Goal: Task Accomplishment & Management: Manage account settings

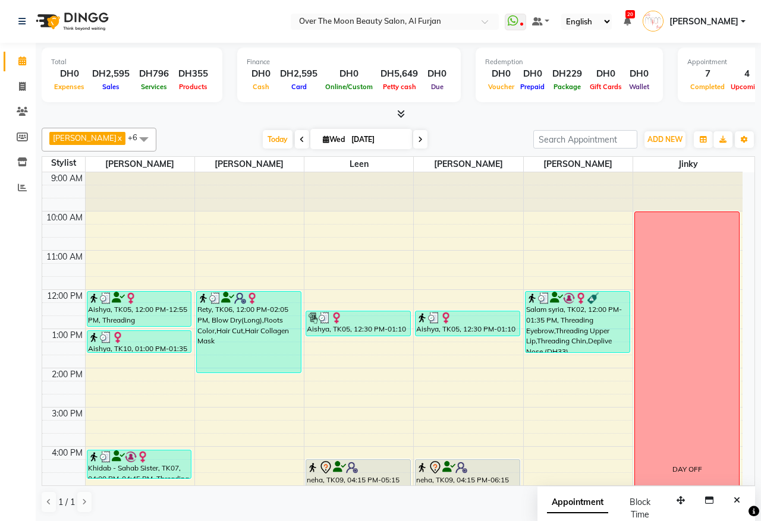
scroll to position [259, 0]
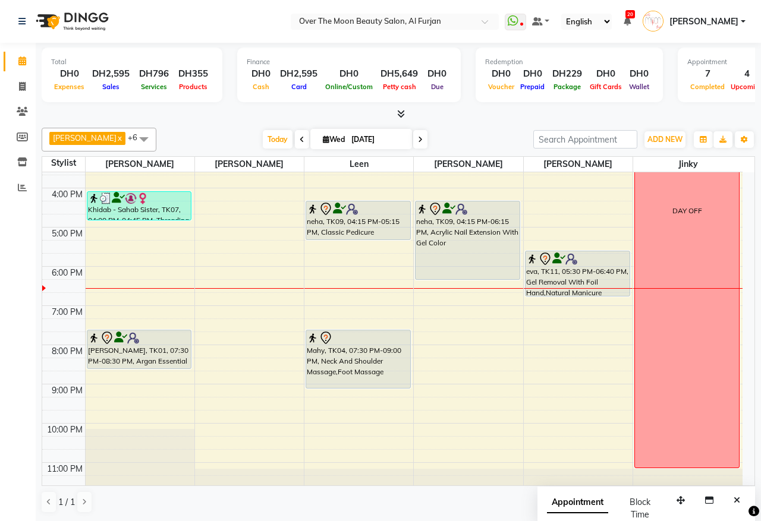
click at [599, 276] on div "eva, TK11, 05:30 PM-06:40 PM, Gel Removal With Foil Hand,Natural Manicure" at bounding box center [578, 273] width 104 height 45
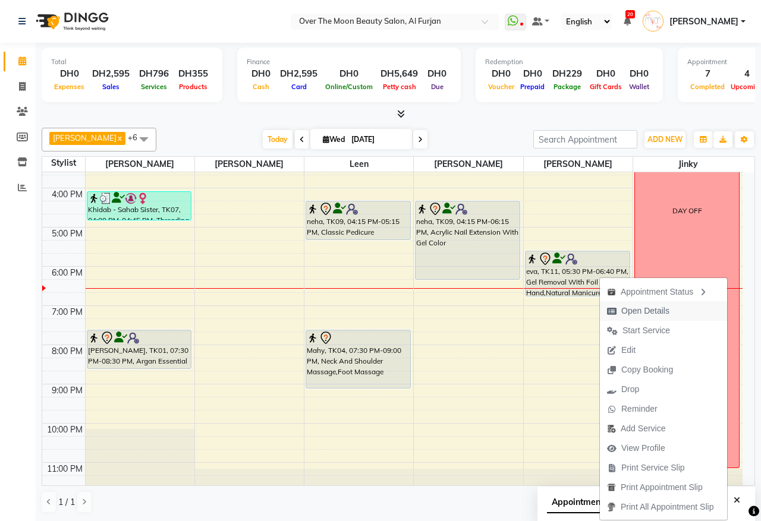
click at [638, 310] on span "Open Details" at bounding box center [645, 311] width 48 height 12
select select "7"
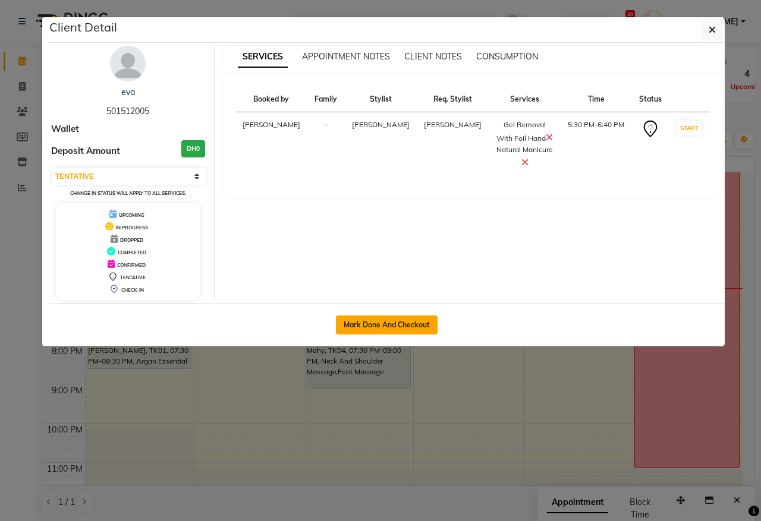
click at [385, 323] on button "Mark Done And Checkout" at bounding box center [387, 325] width 102 height 19
select select "service"
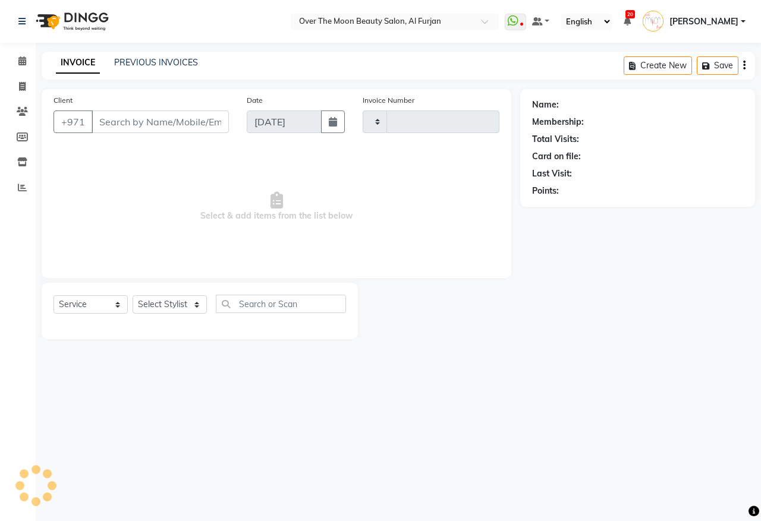
type input "2194"
select select "3996"
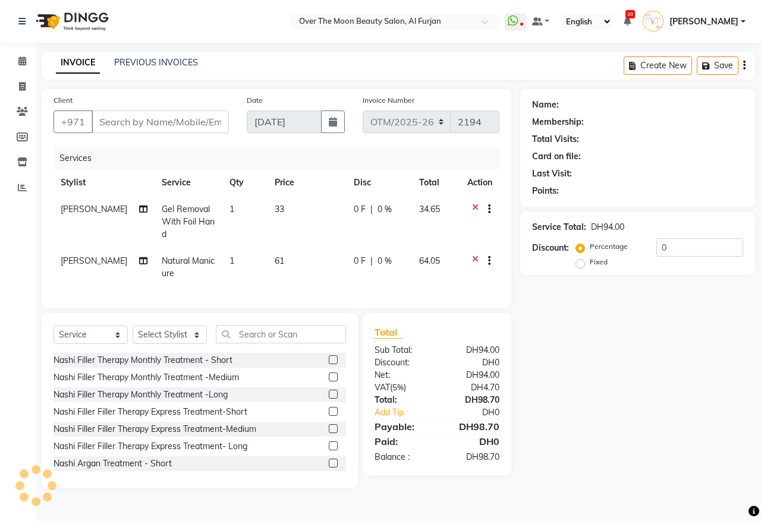
type input "501512005"
select select "64402"
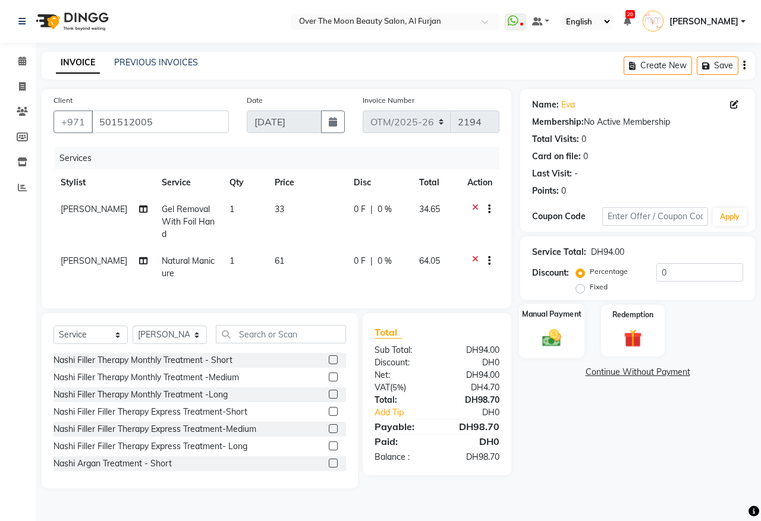
click at [554, 342] on img at bounding box center [551, 338] width 31 height 22
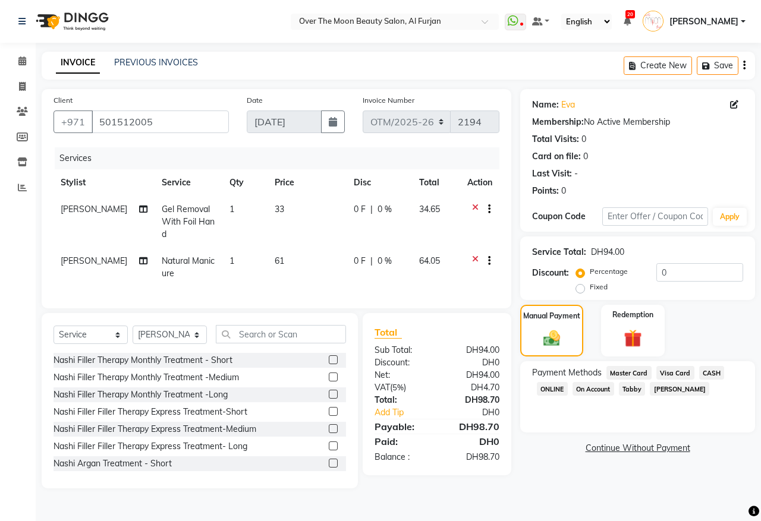
click at [683, 372] on span "Visa Card" at bounding box center [675, 373] width 38 height 14
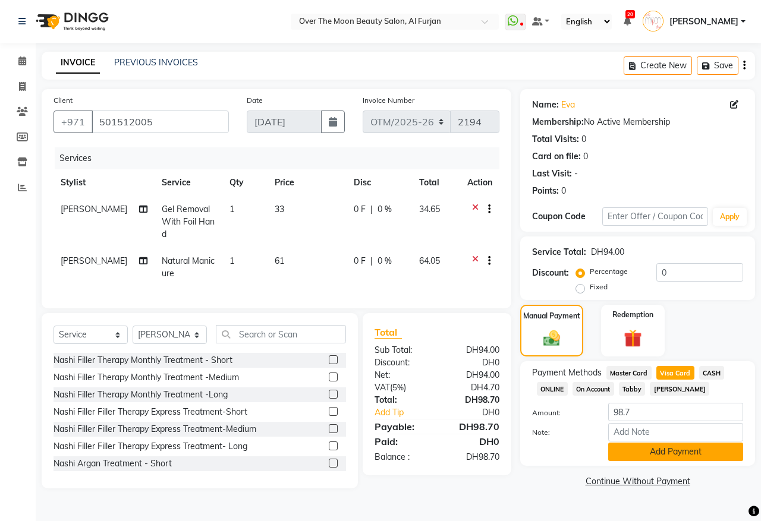
click at [699, 452] on button "Add Payment" at bounding box center [675, 452] width 135 height 18
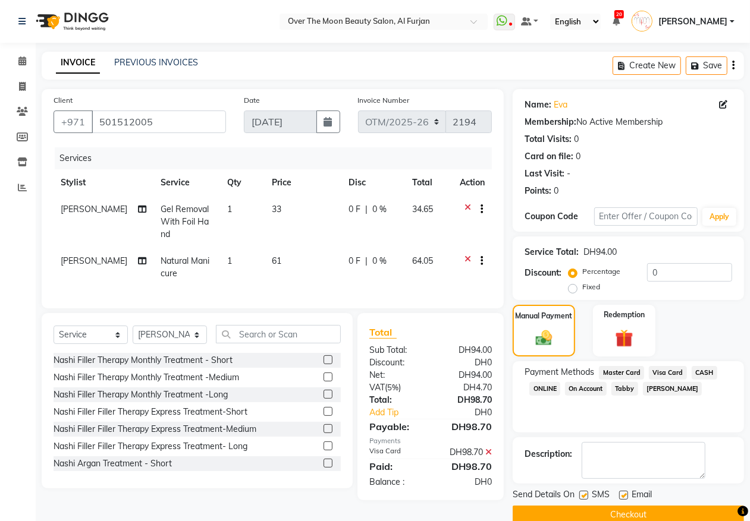
click at [601, 497] on div "Send Details On SMS Email Checkout" at bounding box center [627, 507] width 231 height 36
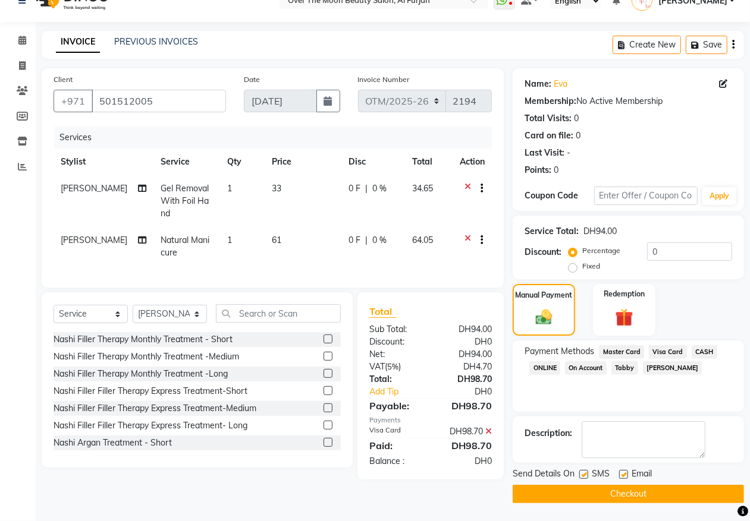
click at [599, 492] on button "Checkout" at bounding box center [627, 494] width 231 height 18
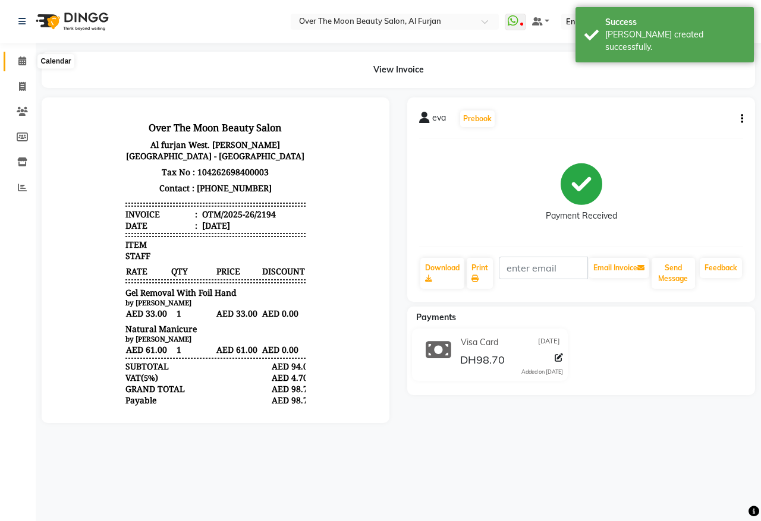
click at [20, 61] on icon at bounding box center [22, 60] width 8 height 9
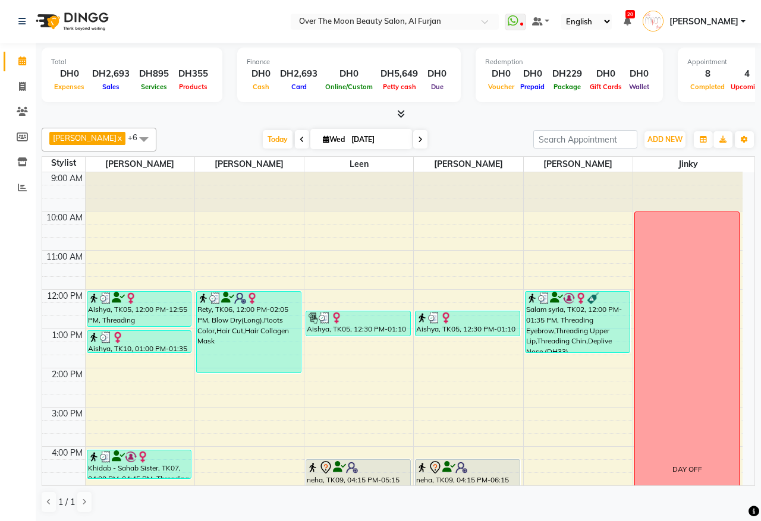
scroll to position [247, 0]
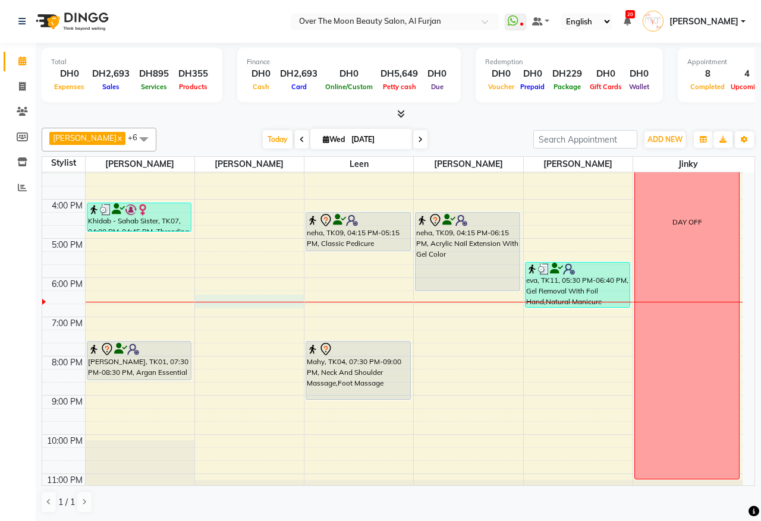
click at [250, 305] on div "9:00 AM 10:00 AM 11:00 AM 12:00 PM 1:00 PM 2:00 PM 3:00 PM 4:00 PM 5:00 PM 6:00…" at bounding box center [392, 219] width 700 height 588
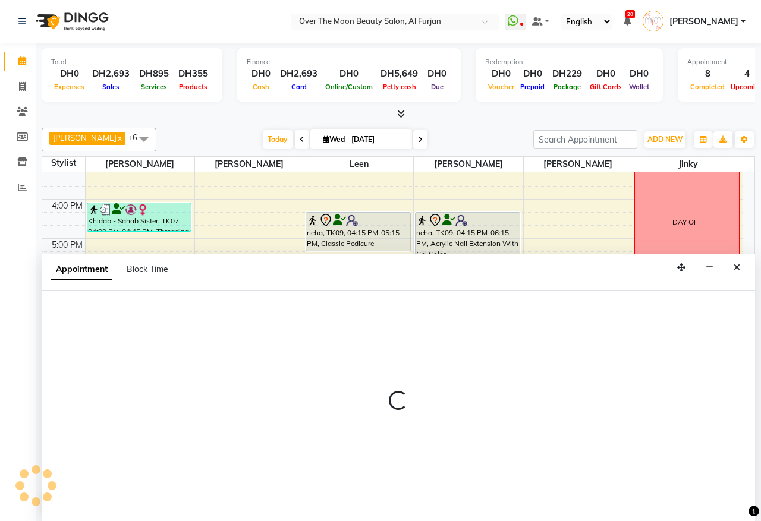
select select "29762"
select select "tentative"
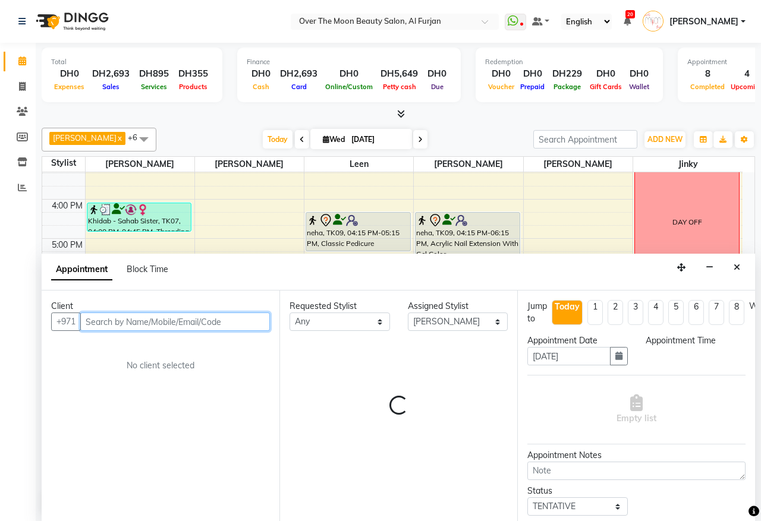
select select "1095"
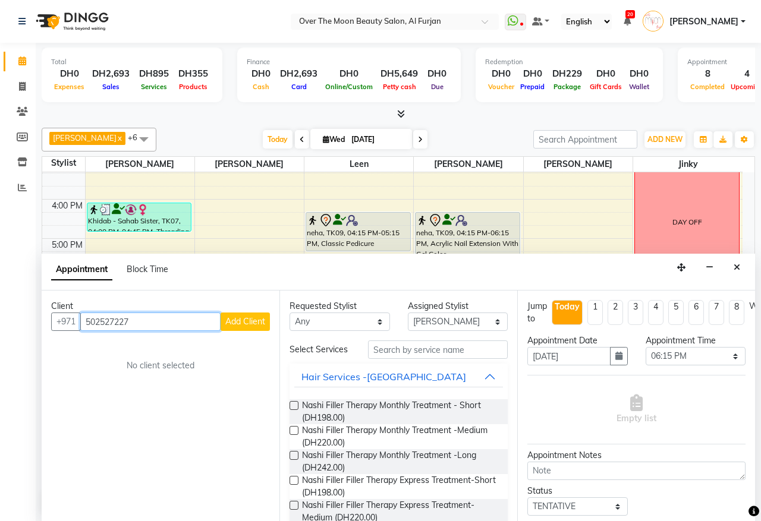
type input "502527227"
click at [259, 319] on span "Add Client" at bounding box center [245, 321] width 40 height 11
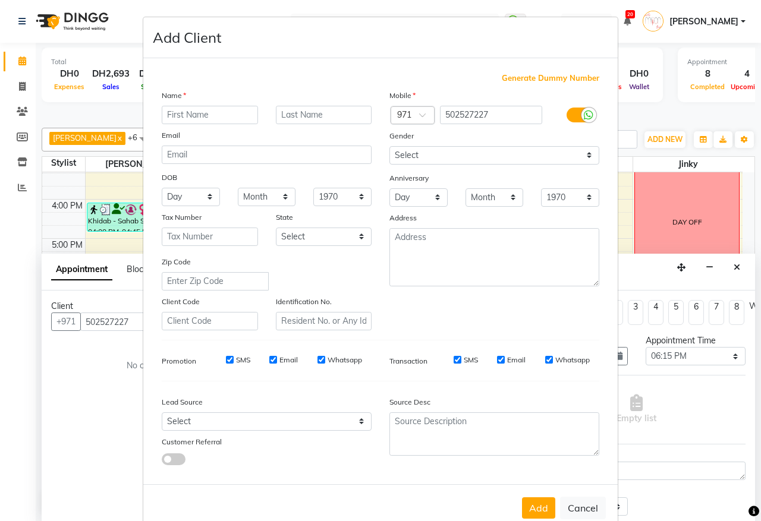
click at [214, 112] on input "text" at bounding box center [210, 115] width 96 height 18
type input "sana"
click at [531, 501] on button "Add" at bounding box center [538, 508] width 33 height 21
select select
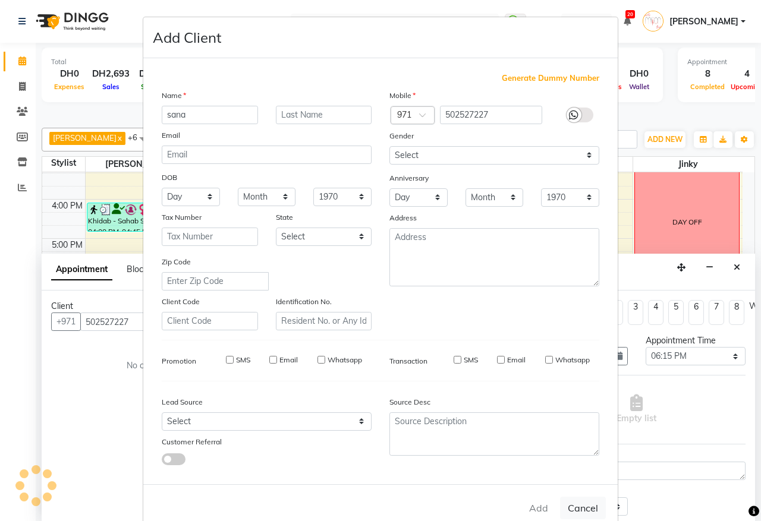
select select
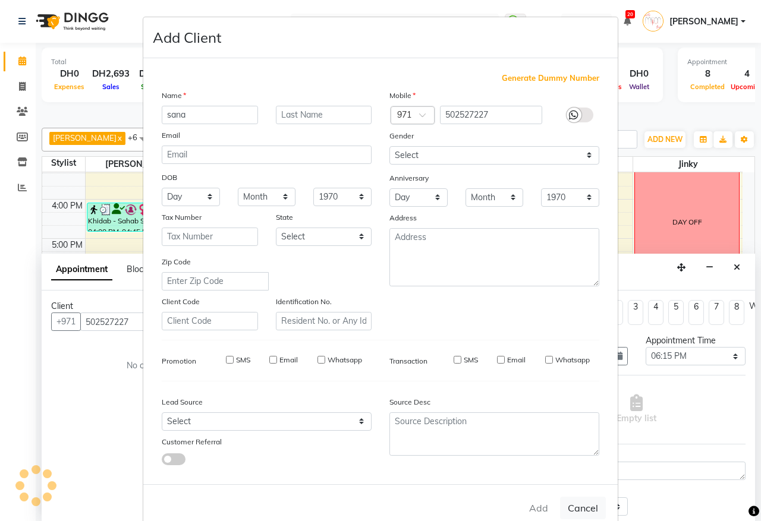
checkbox input "false"
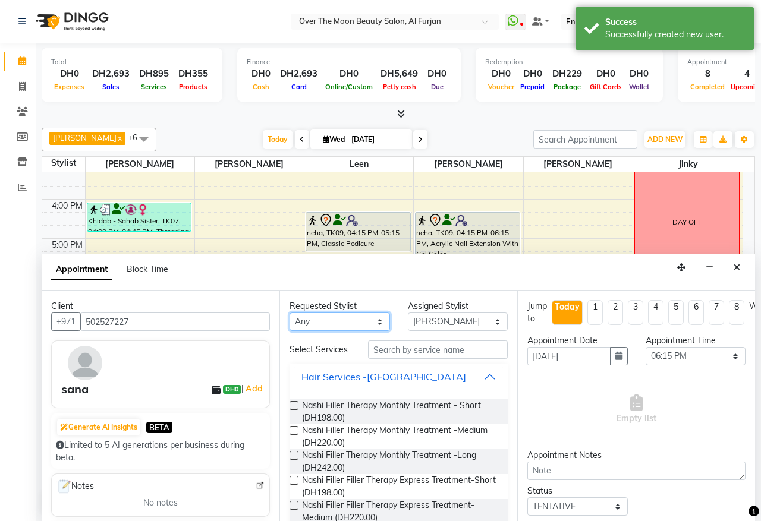
click at [376, 324] on select "Any [PERSON_NAME] [PERSON_NAME] [PERSON_NAME]" at bounding box center [340, 322] width 100 height 18
select select "29762"
click at [290, 313] on select "Any [PERSON_NAME] [PERSON_NAME] [PERSON_NAME]" at bounding box center [340, 322] width 100 height 18
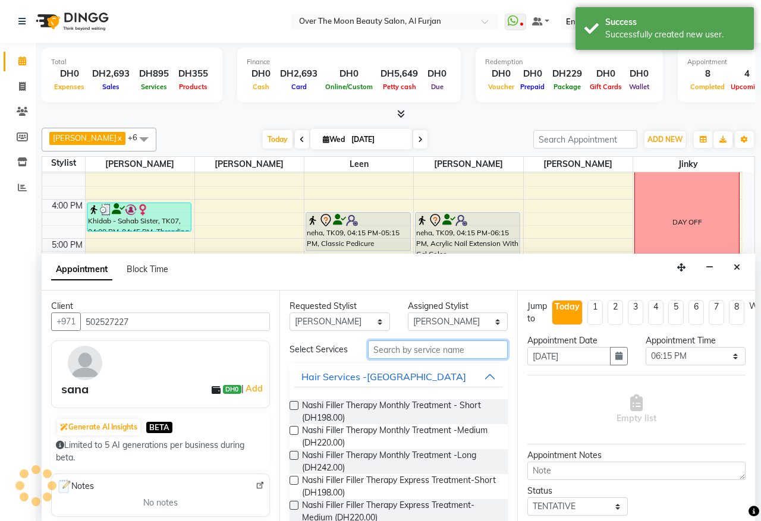
click at [456, 355] on input "text" at bounding box center [438, 350] width 140 height 18
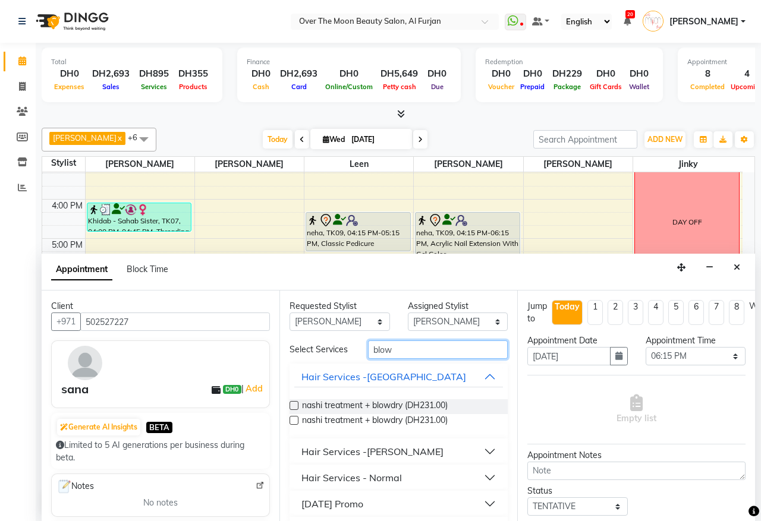
type input "blow"
click at [470, 485] on button "Hair Services - Normal" at bounding box center [398, 477] width 209 height 21
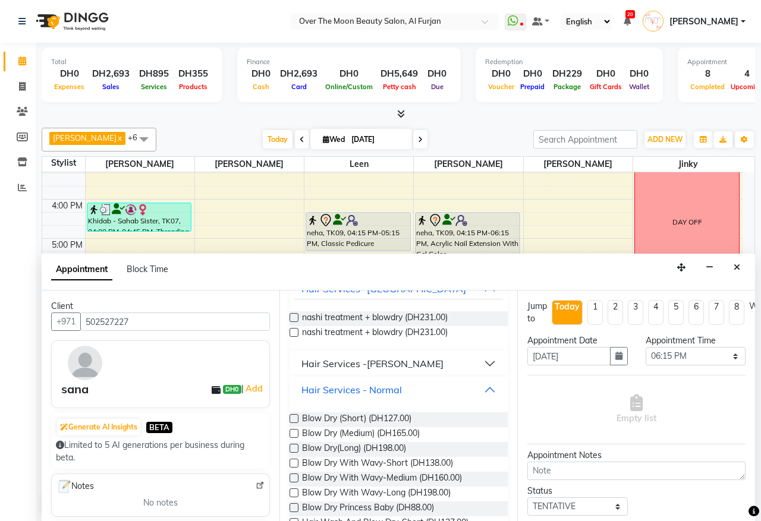
scroll to position [124, 0]
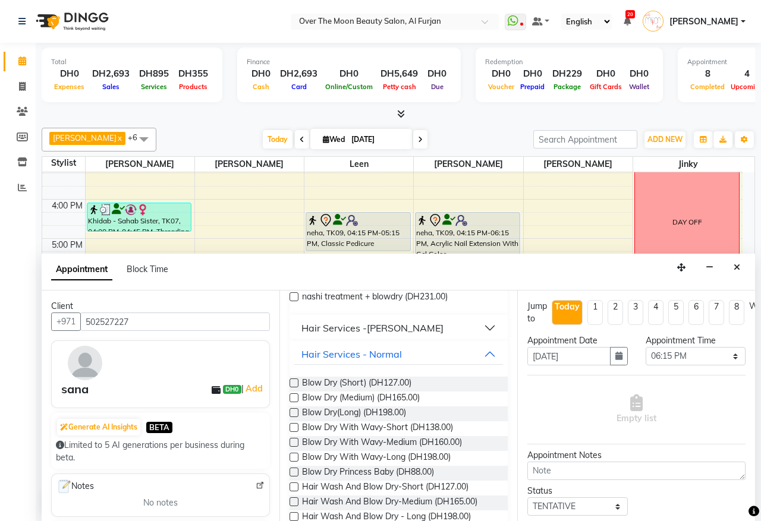
click at [294, 417] on label at bounding box center [294, 412] width 9 height 9
click at [294, 418] on input "checkbox" at bounding box center [294, 414] width 8 height 8
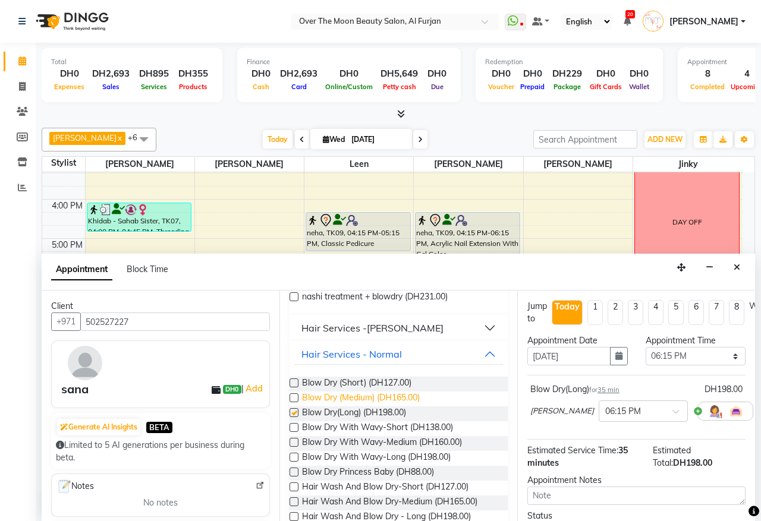
checkbox input "false"
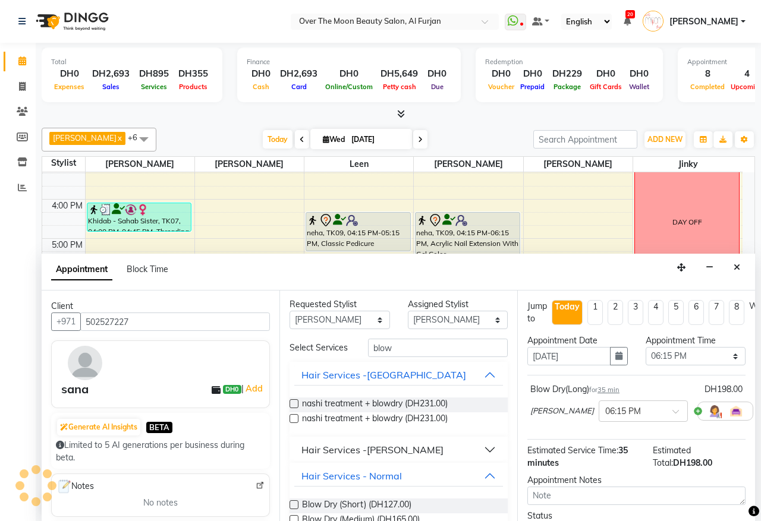
scroll to position [0, 0]
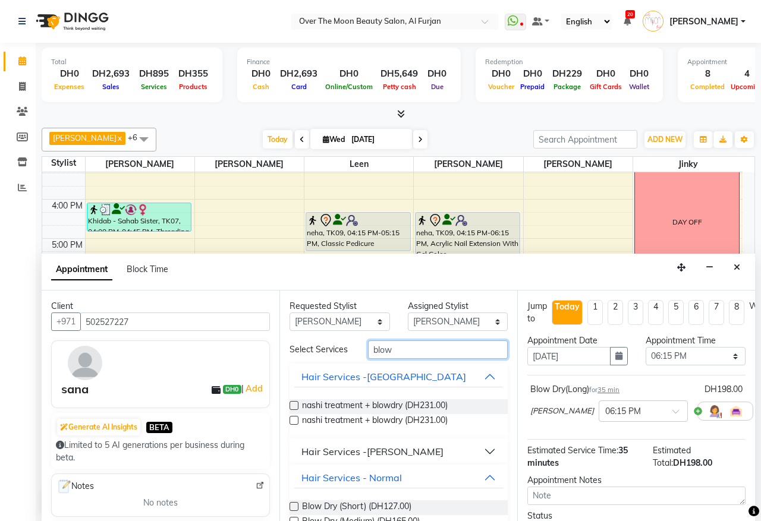
click at [398, 354] on input "blow" at bounding box center [438, 350] width 140 height 18
type input "b"
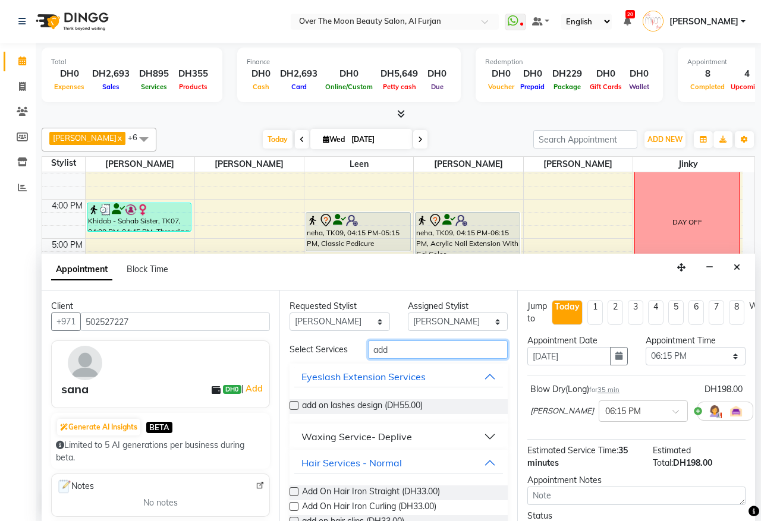
type input "add"
drag, startPoint x: 295, startPoint y: 513, endPoint x: 345, endPoint y: 504, distance: 50.8
click at [295, 511] on label at bounding box center [294, 506] width 9 height 9
click at [295, 512] on input "checkbox" at bounding box center [294, 508] width 8 height 8
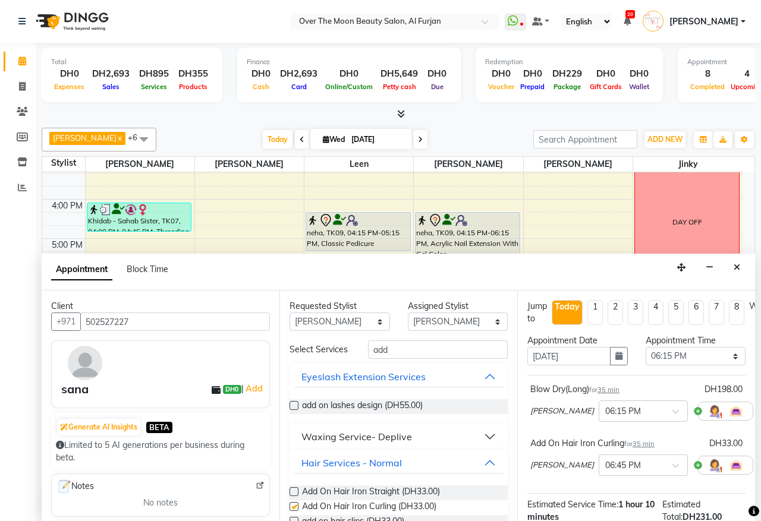
checkbox input "false"
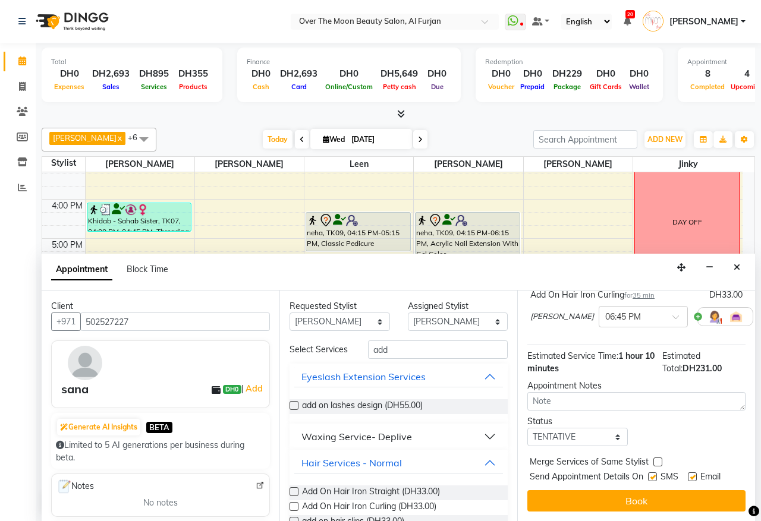
scroll to position [161, 0]
click at [656, 458] on label at bounding box center [657, 462] width 9 height 9
click at [656, 460] on input "checkbox" at bounding box center [657, 464] width 8 height 8
checkbox input "true"
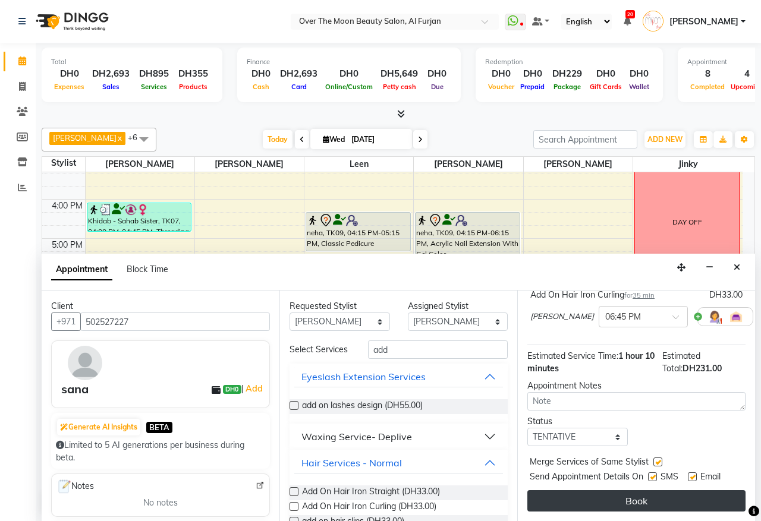
click at [628, 491] on button "Book" at bounding box center [636, 501] width 218 height 21
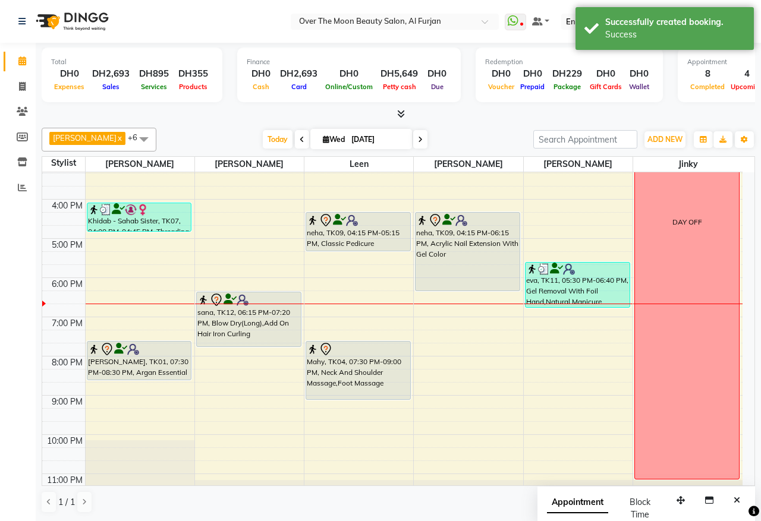
click at [272, 345] on div "Rety, TK06, 12:00 PM-02:05 PM, Blow Dry(Long),Roots Color,Hair Cut,Hair Collage…" at bounding box center [249, 219] width 109 height 588
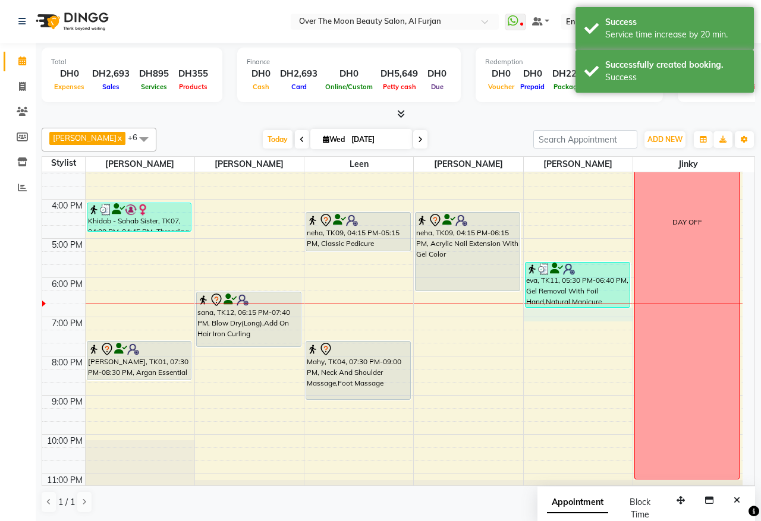
click at [539, 318] on div "9:00 AM 10:00 AM 11:00 AM 12:00 PM 1:00 PM 2:00 PM 3:00 PM 4:00 PM 5:00 PM 6:00…" at bounding box center [392, 219] width 700 height 588
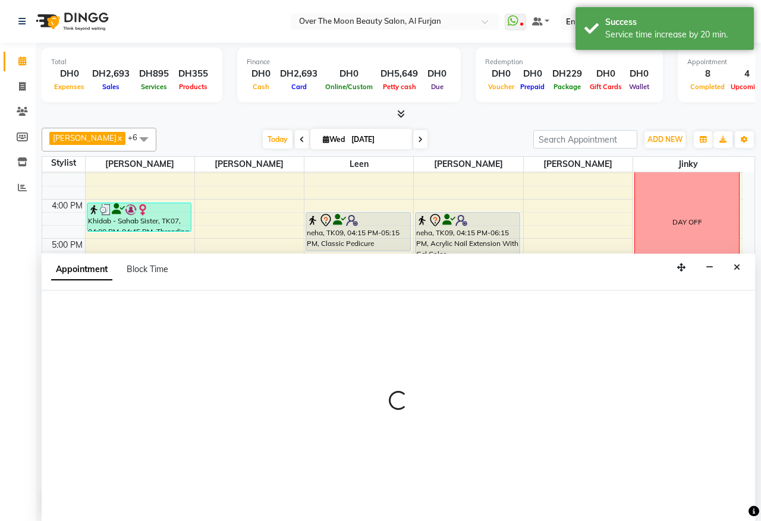
select select "64402"
select select "tentative"
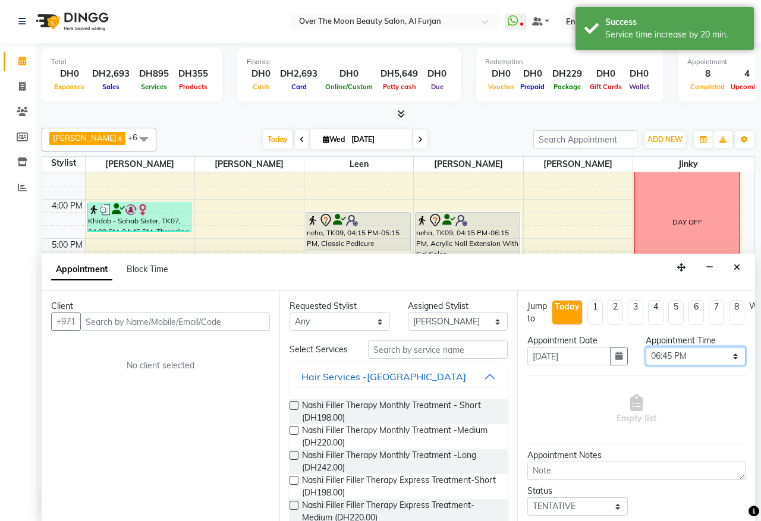
click at [721, 357] on select "Select 10:00 AM 10:15 AM 10:30 AM 10:45 AM 11:00 AM 11:15 AM 11:30 AM 11:45 AM …" at bounding box center [696, 356] width 100 height 18
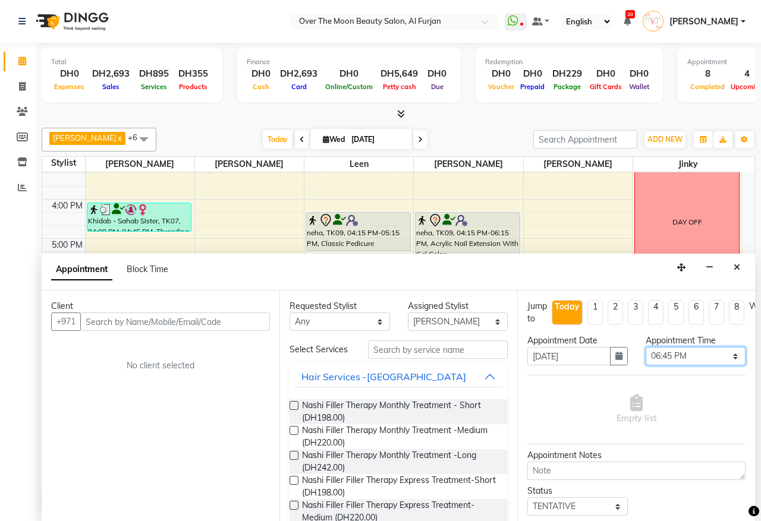
select select "1110"
click at [646, 348] on select "Select 10:00 AM 10:15 AM 10:30 AM 10:45 AM 11:00 AM 11:15 AM 11:30 AM 11:45 AM …" at bounding box center [696, 356] width 100 height 18
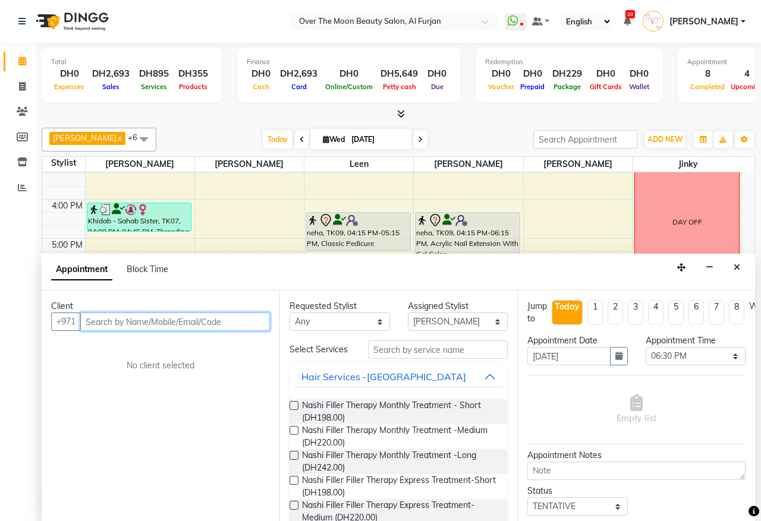
click at [212, 324] on input "text" at bounding box center [175, 322] width 190 height 18
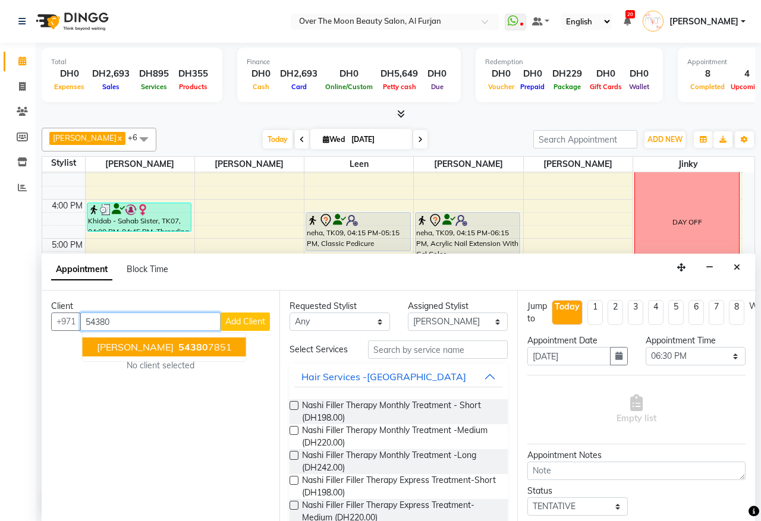
click at [197, 352] on ngb-highlight "54380 7851" at bounding box center [204, 347] width 56 height 12
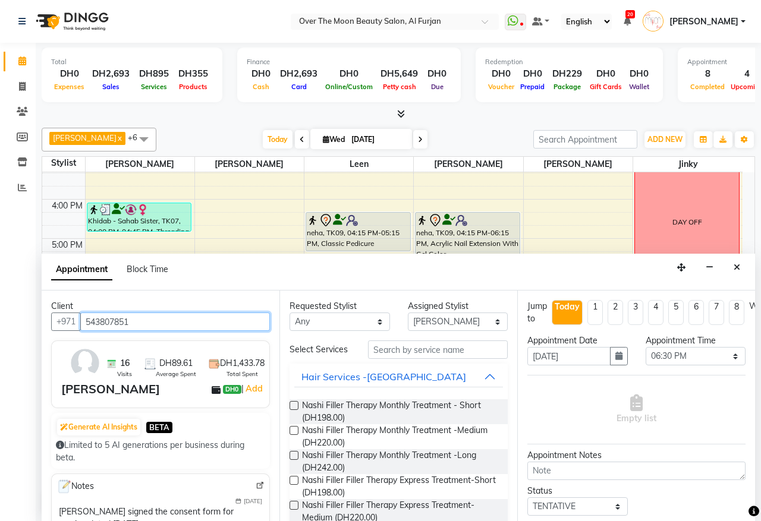
type input "543807851"
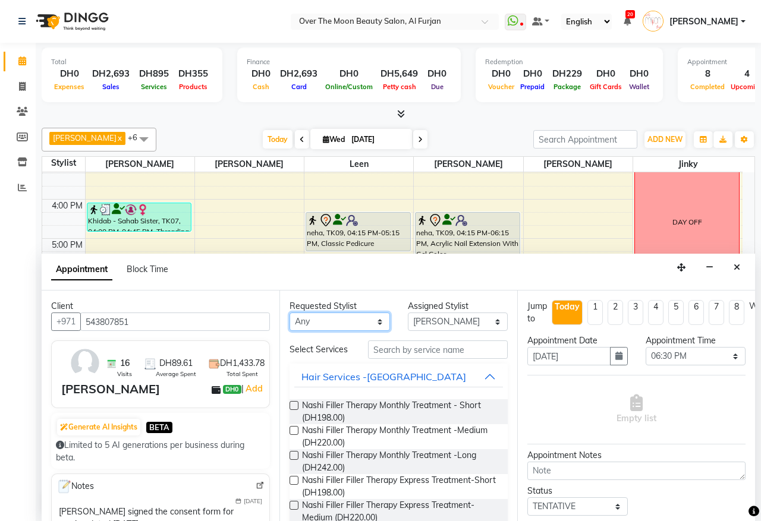
click at [373, 325] on select "Any [PERSON_NAME] [PERSON_NAME] [PERSON_NAME]" at bounding box center [340, 322] width 100 height 18
select select "64402"
click at [290, 313] on select "Any [PERSON_NAME] [PERSON_NAME] [PERSON_NAME]" at bounding box center [340, 322] width 100 height 18
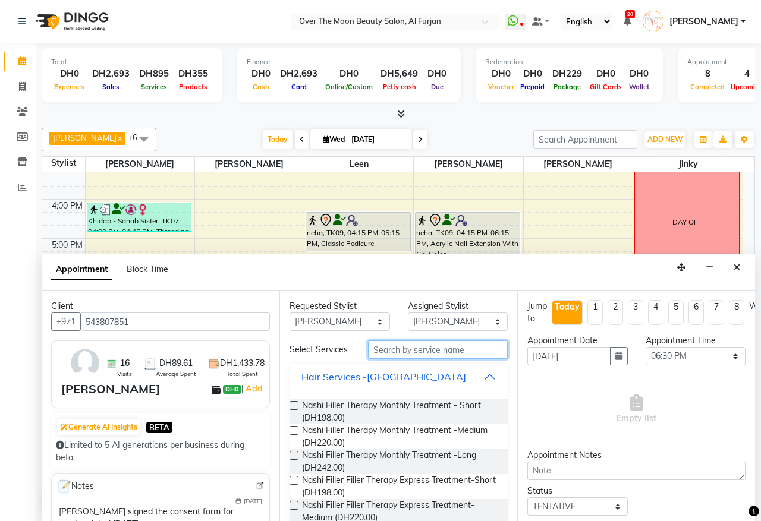
click at [420, 356] on input "text" at bounding box center [438, 350] width 140 height 18
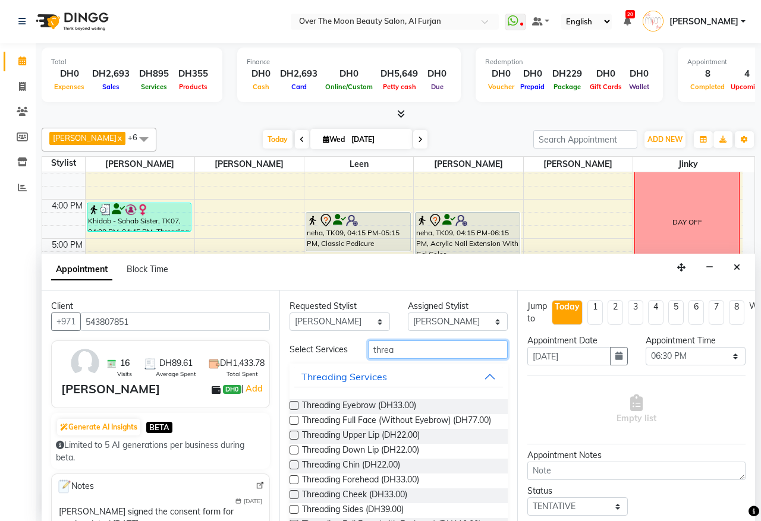
type input "threa"
click at [294, 410] on label at bounding box center [294, 405] width 9 height 9
click at [294, 411] on input "checkbox" at bounding box center [294, 407] width 8 height 8
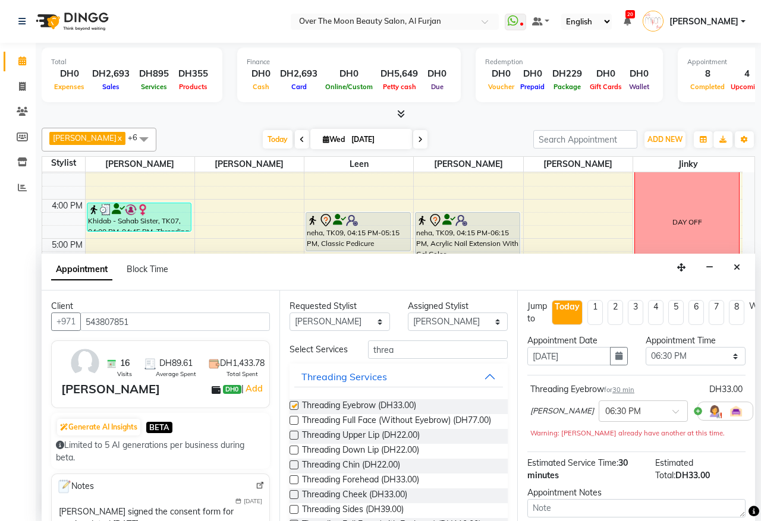
checkbox input "false"
click at [295, 440] on label at bounding box center [294, 435] width 9 height 9
click at [295, 441] on input "checkbox" at bounding box center [294, 437] width 8 height 8
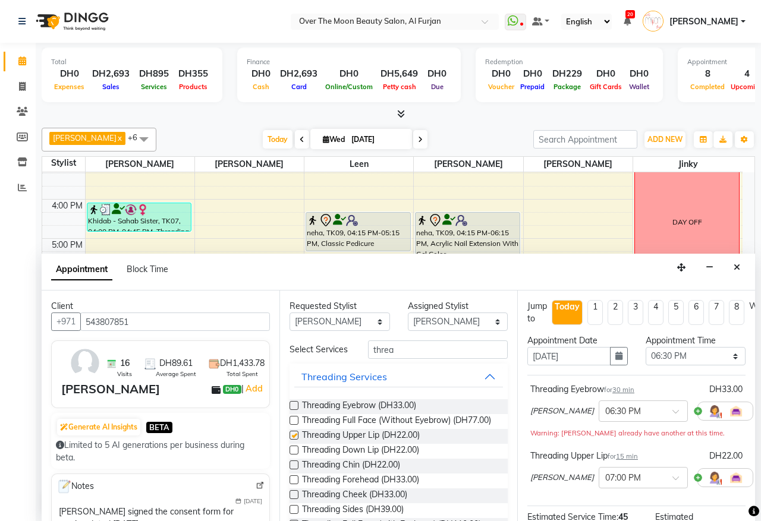
checkbox input "false"
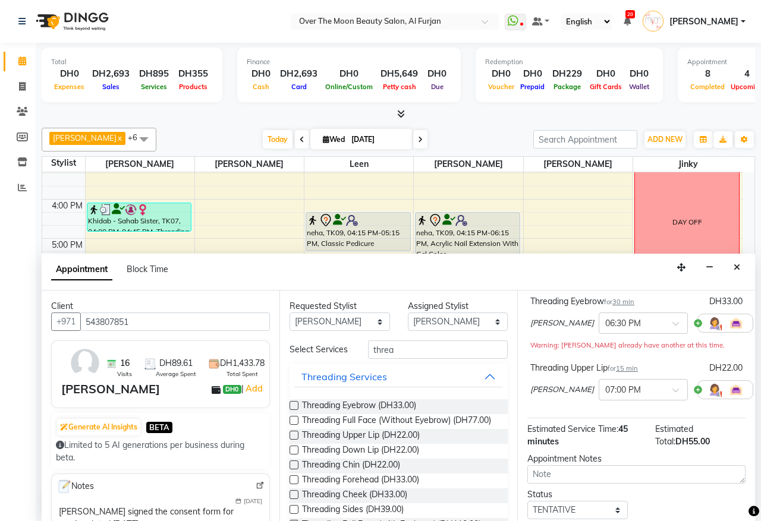
scroll to position [124, 0]
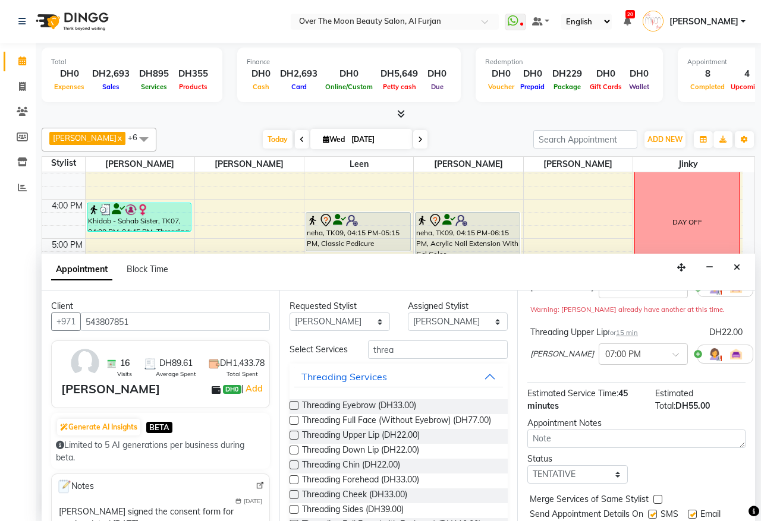
click at [657, 500] on label at bounding box center [657, 499] width 9 height 9
click at [657, 500] on input "checkbox" at bounding box center [657, 501] width 8 height 8
checkbox input "true"
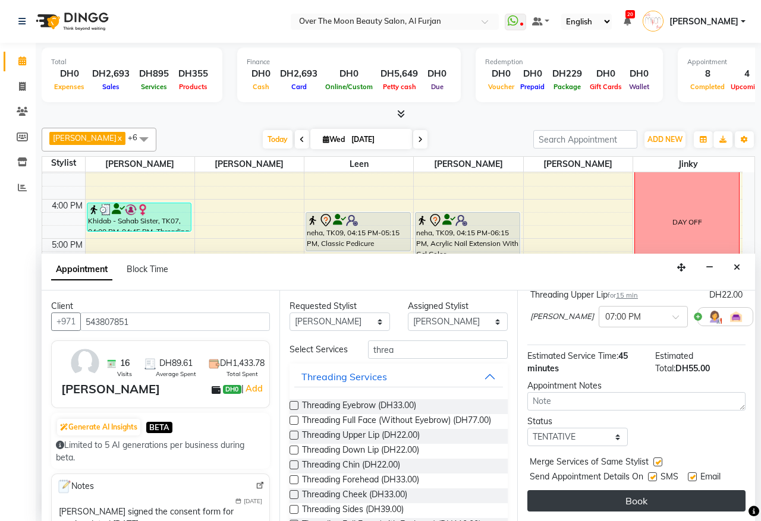
click at [682, 491] on button "Book" at bounding box center [636, 501] width 218 height 21
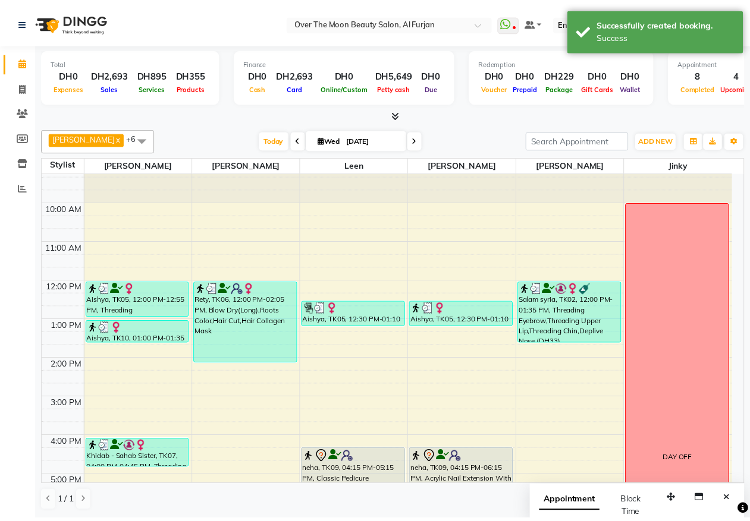
scroll to position [0, 0]
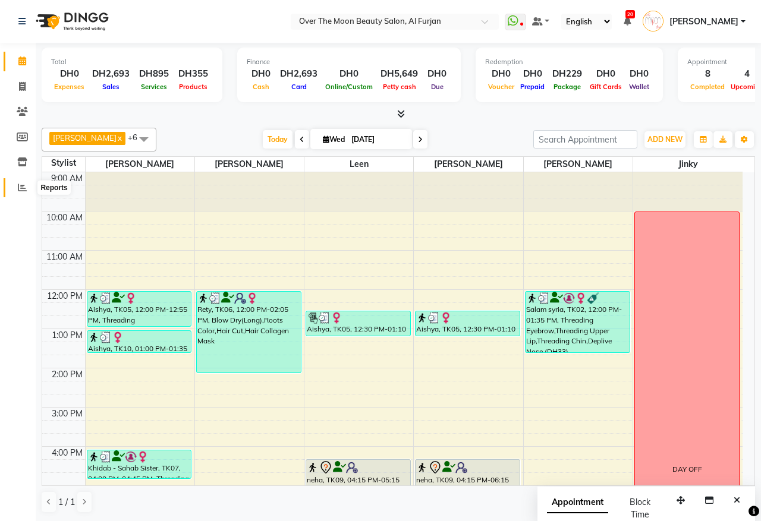
click at [21, 190] on icon at bounding box center [22, 187] width 9 height 9
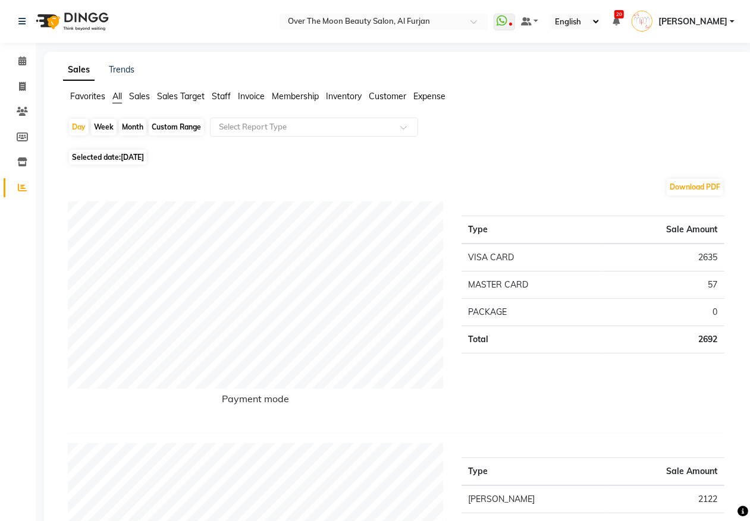
click at [194, 97] on span "Sales Target" at bounding box center [181, 96] width 48 height 11
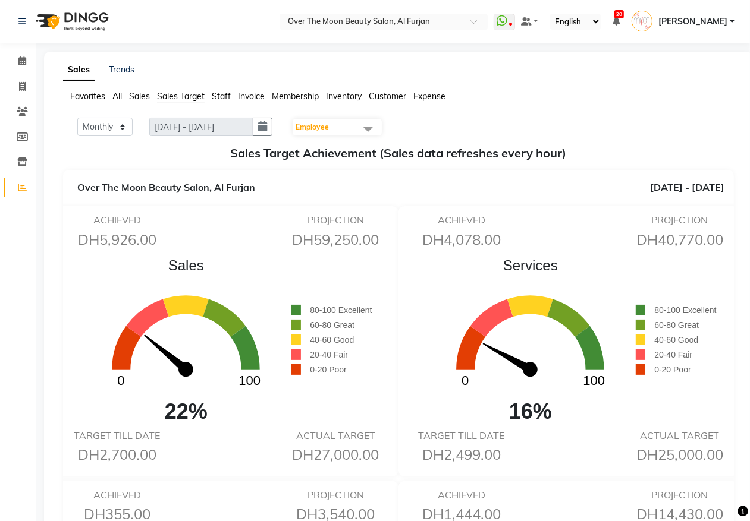
click at [364, 126] on span at bounding box center [368, 129] width 24 height 23
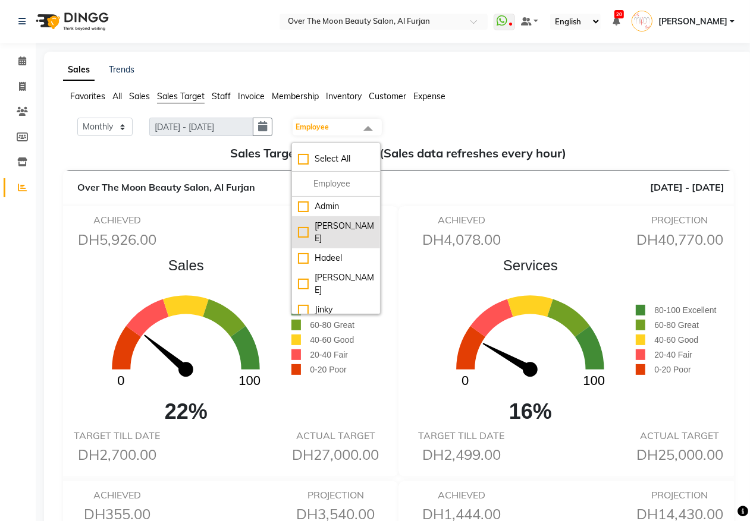
click at [308, 224] on div "[PERSON_NAME]" at bounding box center [336, 232] width 76 height 25
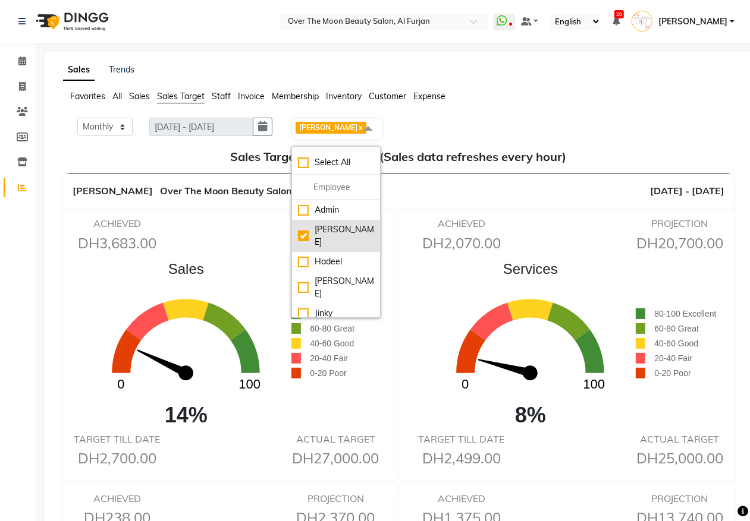
click at [308, 227] on div "[PERSON_NAME]" at bounding box center [336, 236] width 76 height 25
checkbox input "false"
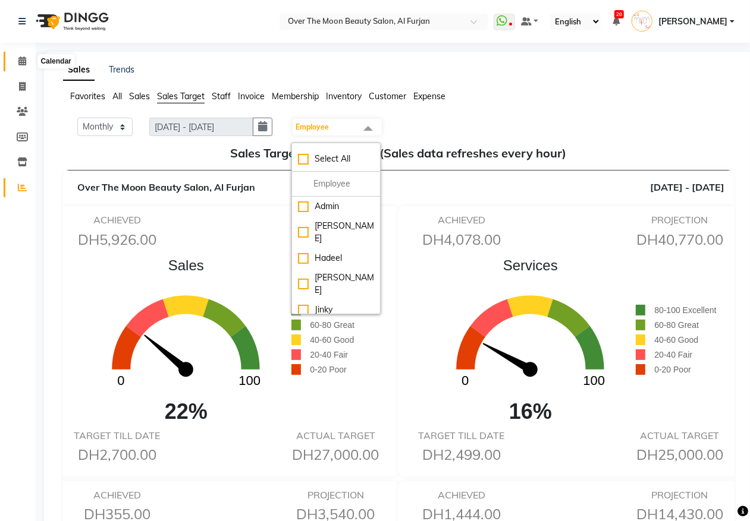
click at [19, 58] on icon at bounding box center [22, 60] width 8 height 9
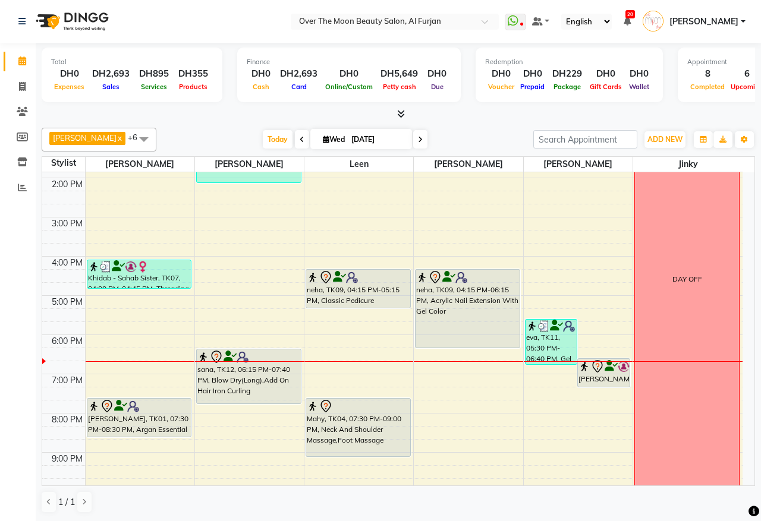
scroll to position [247, 0]
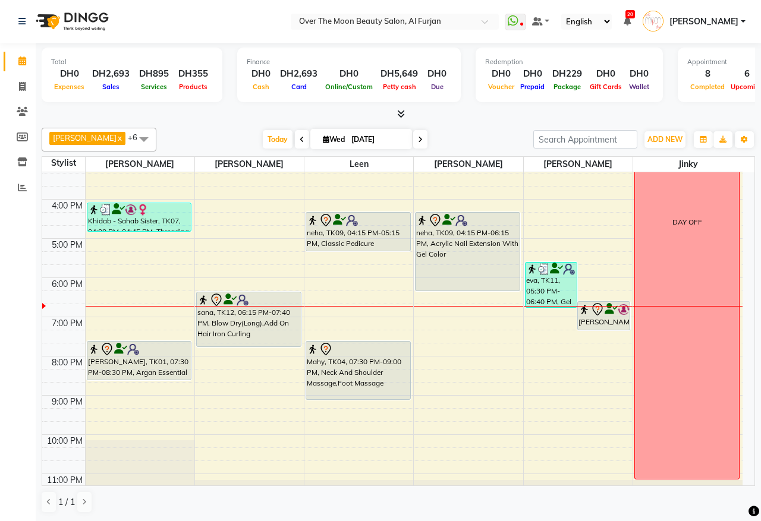
click at [418, 141] on icon at bounding box center [420, 139] width 5 height 7
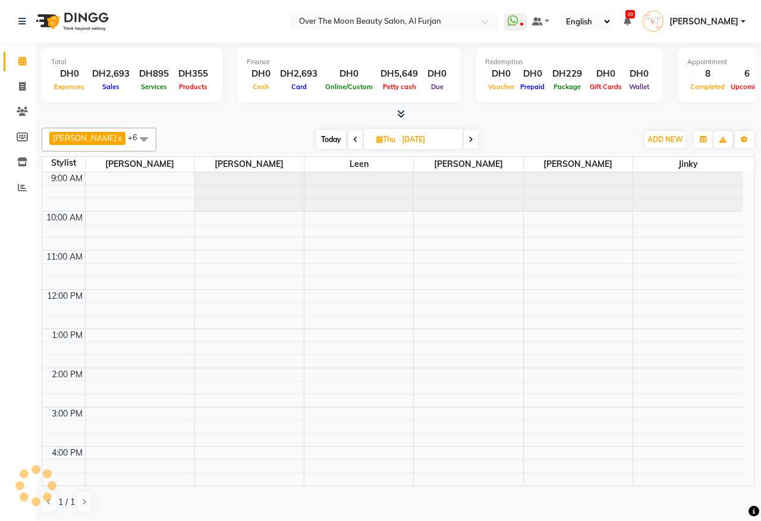
scroll to position [281, 0]
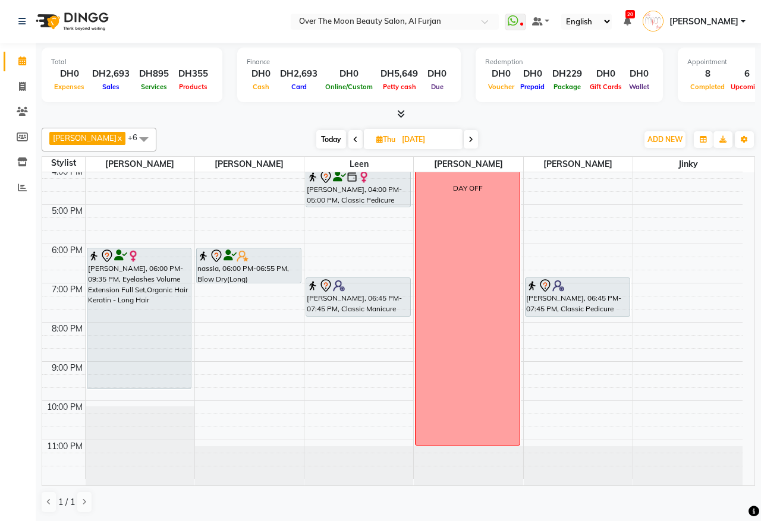
click at [469, 143] on icon at bounding box center [471, 139] width 5 height 7
type input "[DATE]"
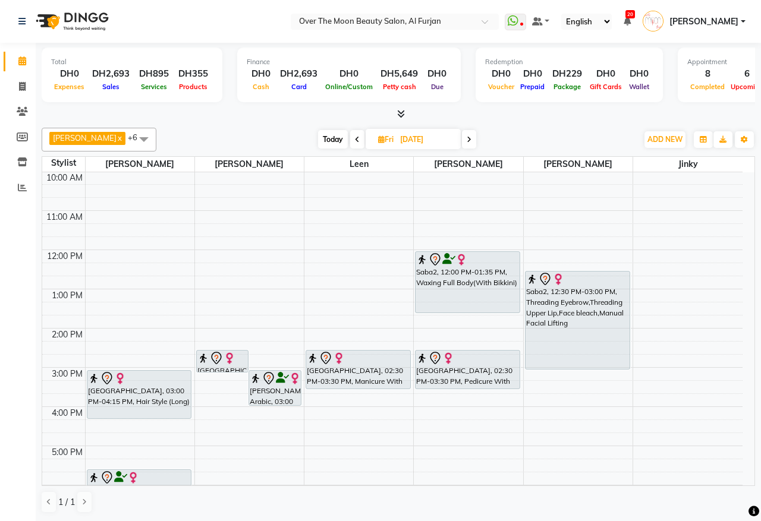
scroll to position [34, 0]
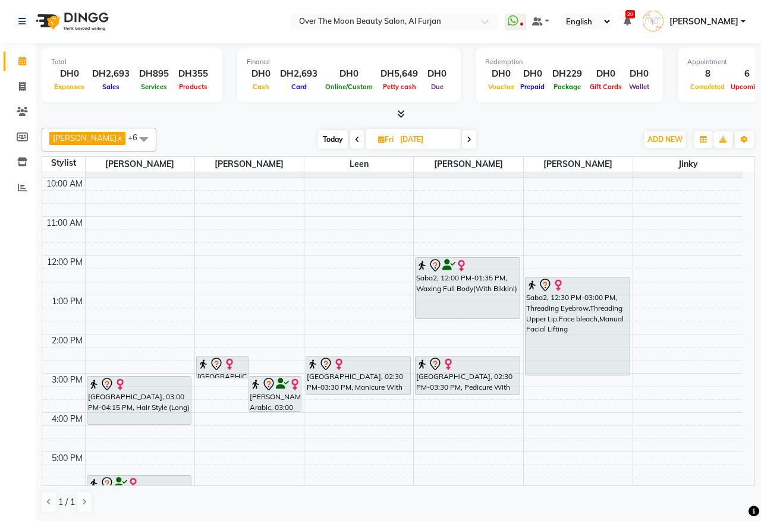
click at [233, 301] on div "9:00 AM 10:00 AM 11:00 AM 12:00 PM 1:00 PM 2:00 PM 3:00 PM 4:00 PM 5:00 PM 6:00…" at bounding box center [392, 433] width 700 height 588
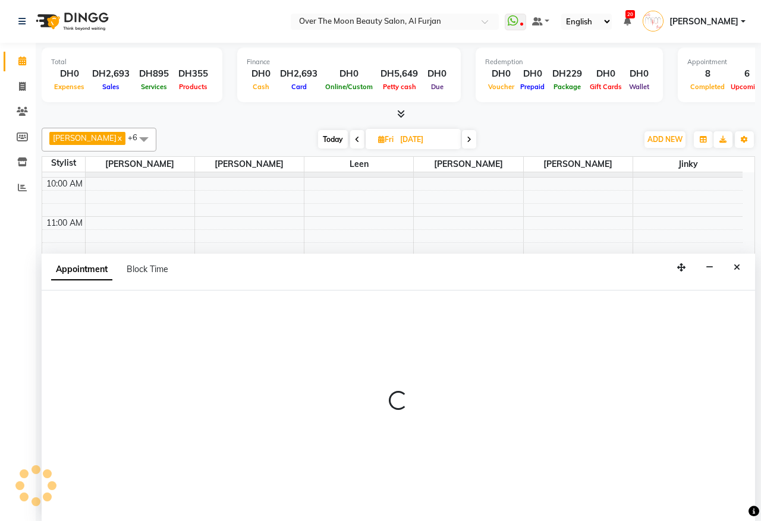
select select "29762"
select select "780"
select select "tentative"
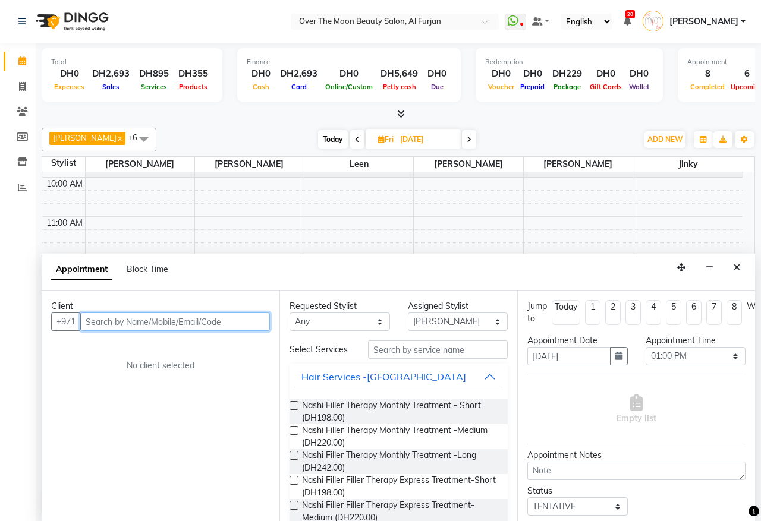
click at [225, 323] on input "text" at bounding box center [175, 322] width 190 height 18
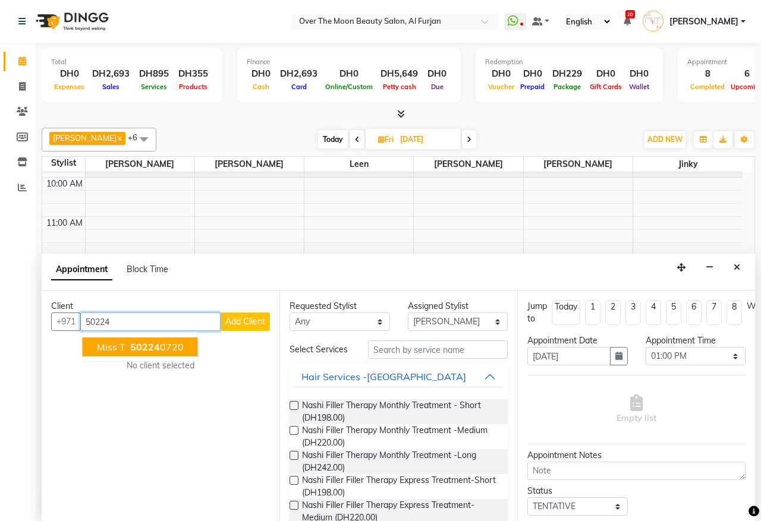
click at [184, 345] on button "miss t 50224 0720" at bounding box center [140, 347] width 115 height 19
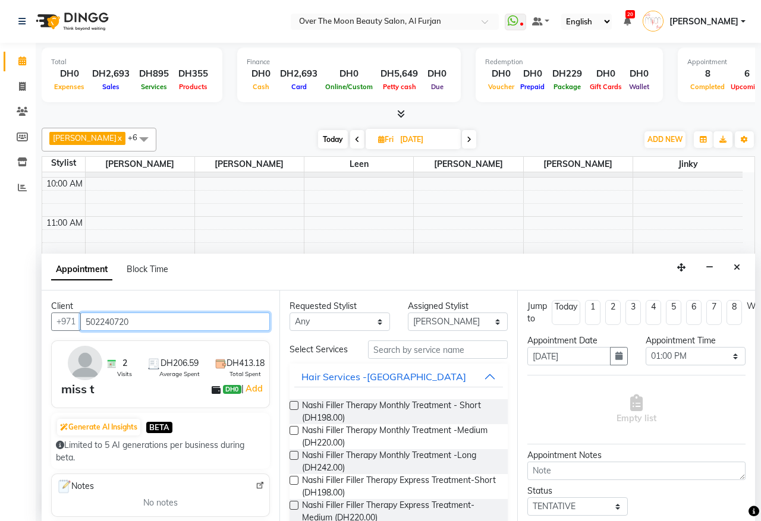
type input "502240720"
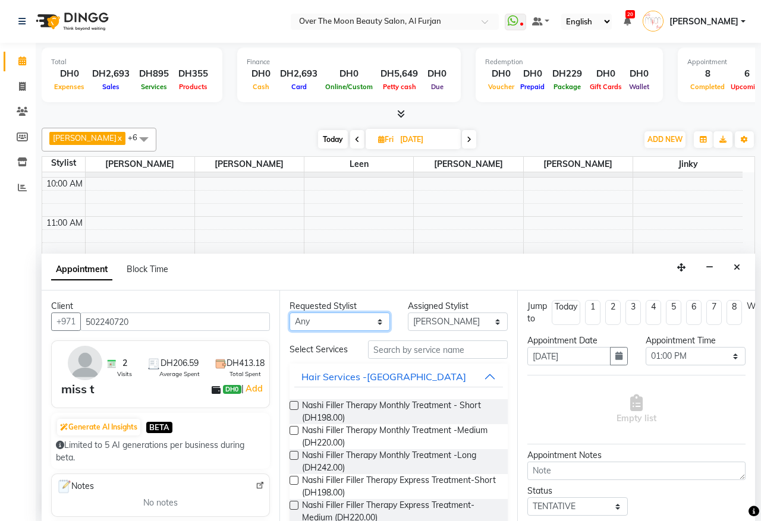
click at [376, 321] on select "Any [PERSON_NAME] [PERSON_NAME] [PERSON_NAME]" at bounding box center [340, 322] width 100 height 18
select select "29762"
click at [290, 313] on select "Any [PERSON_NAME] [PERSON_NAME] [PERSON_NAME]" at bounding box center [340, 322] width 100 height 18
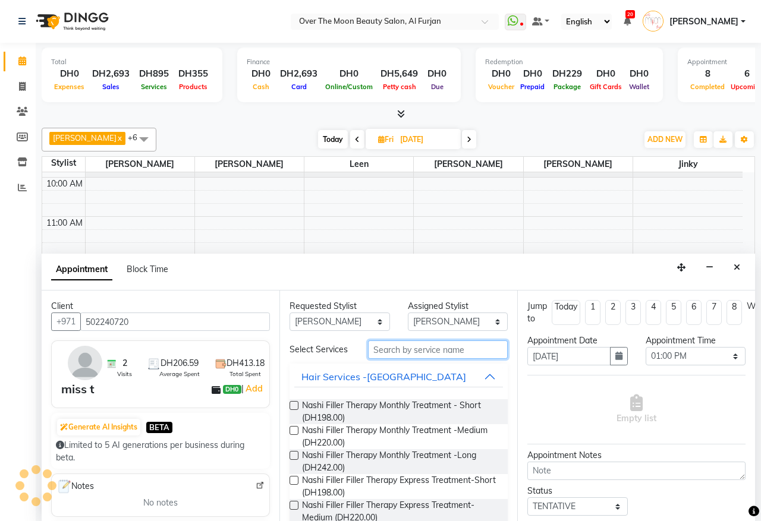
click at [444, 356] on input "text" at bounding box center [438, 350] width 140 height 18
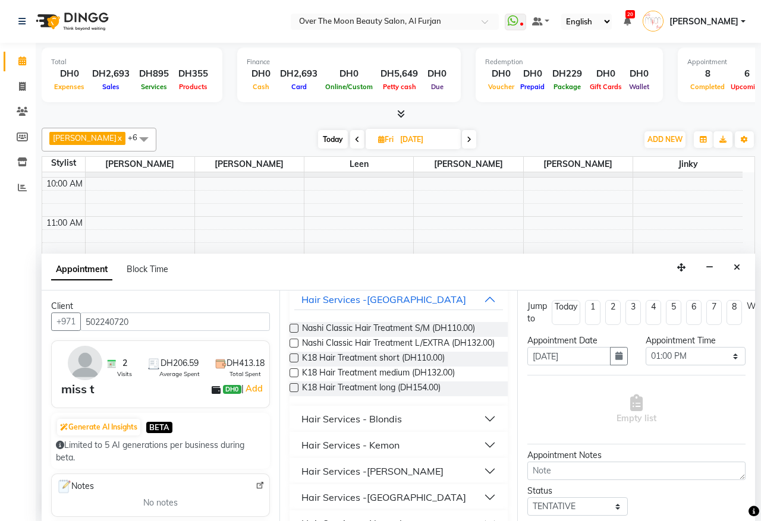
scroll to position [124, 0]
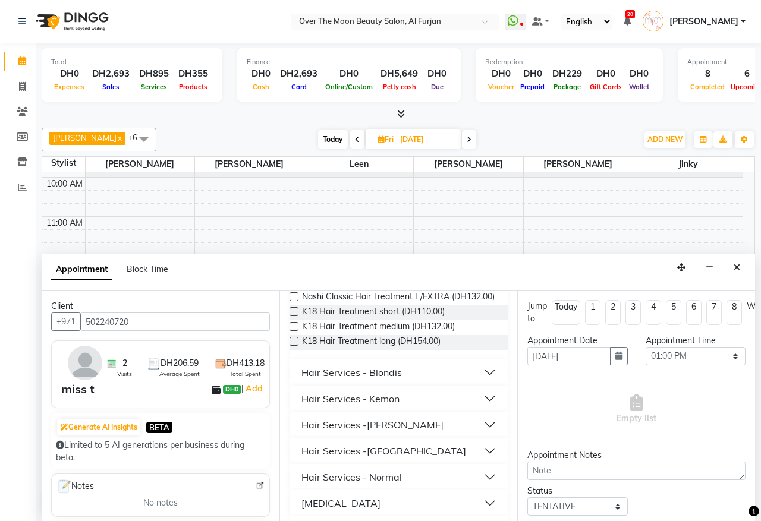
type input "hair"
click at [425, 488] on button "Hair Services - Normal" at bounding box center [398, 477] width 209 height 21
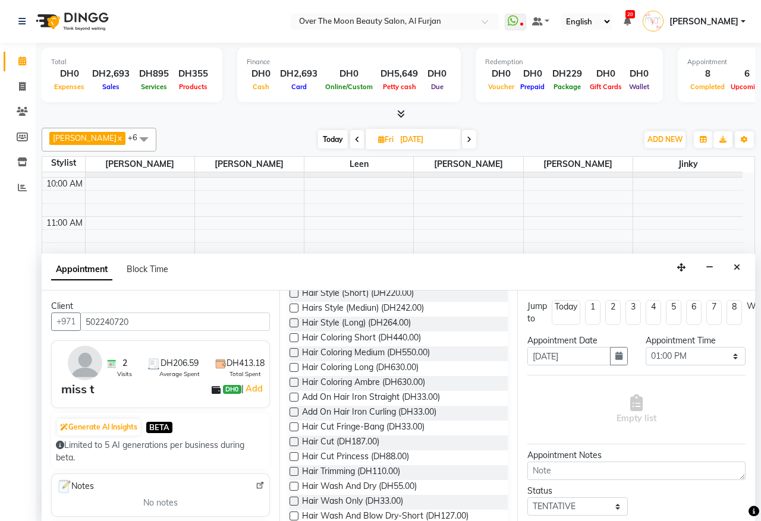
scroll to position [372, 0]
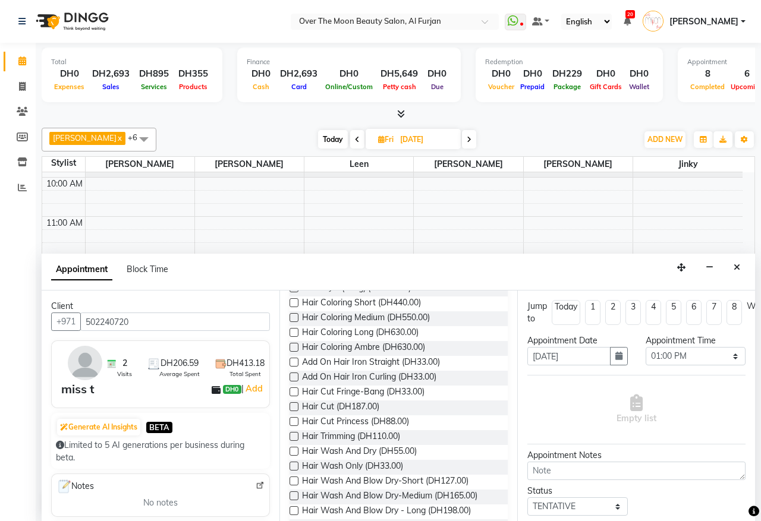
click at [293, 411] on label at bounding box center [294, 407] width 9 height 9
click at [293, 412] on input "checkbox" at bounding box center [294, 408] width 8 height 8
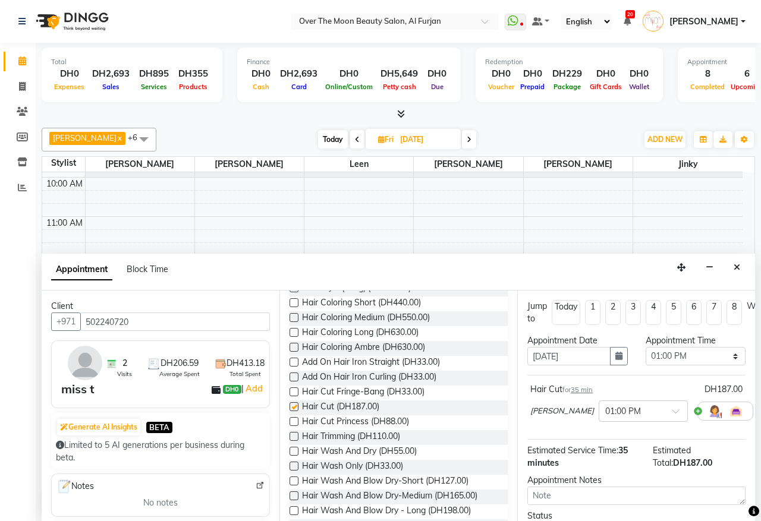
checkbox input "false"
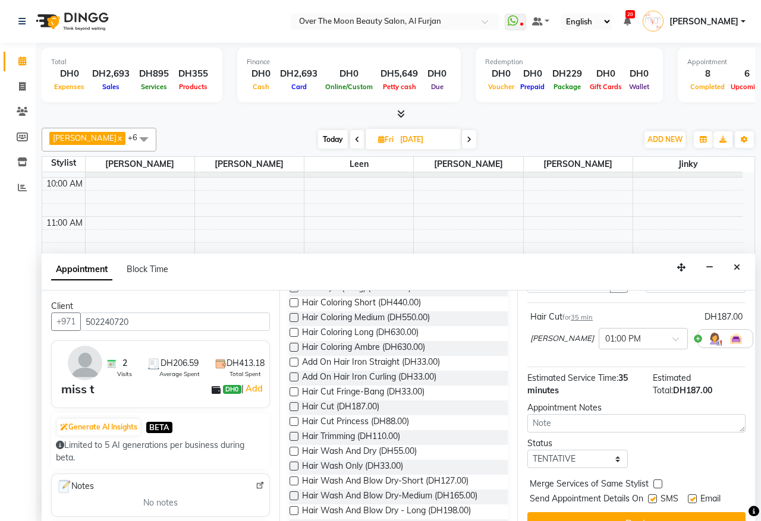
scroll to position [107, 0]
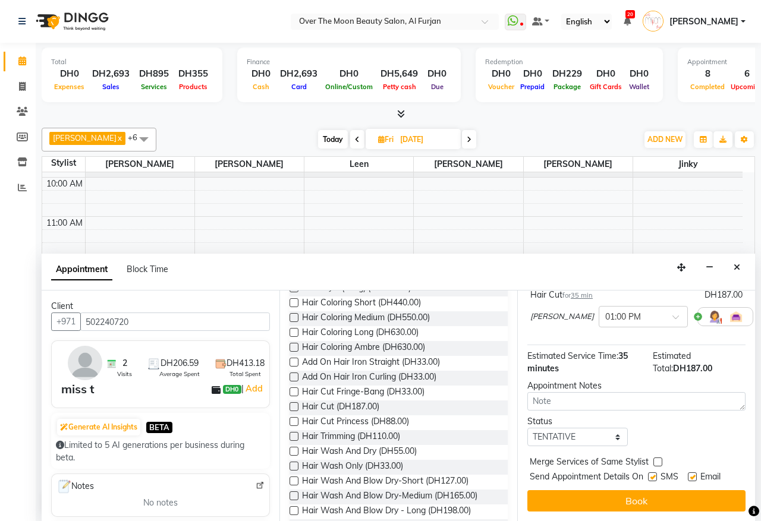
click at [658, 458] on label at bounding box center [657, 462] width 9 height 9
click at [658, 460] on input "checkbox" at bounding box center [657, 464] width 8 height 8
checkbox input "true"
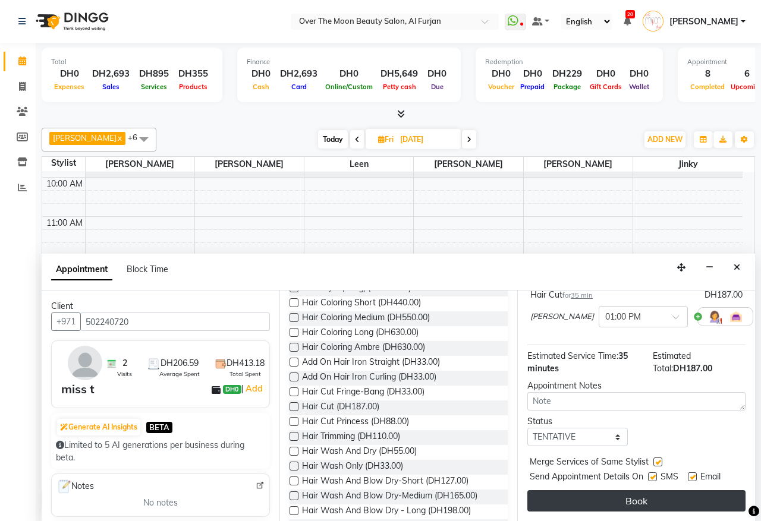
click at [652, 491] on button "Book" at bounding box center [636, 501] width 218 height 21
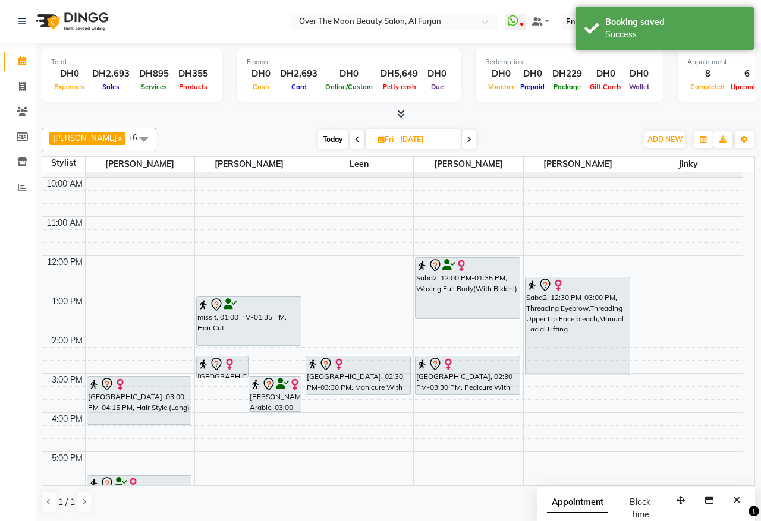
drag, startPoint x: 262, startPoint y: 317, endPoint x: 257, endPoint y: 338, distance: 21.2
click at [257, 338] on div "[GEOGRAPHIC_DATA], 02:30 PM-03:05 PM, Hair Cut [PERSON_NAME] Arabic, 03:00 PM-0…" at bounding box center [249, 433] width 109 height 588
click at [325, 144] on span "Today" at bounding box center [333, 139] width 30 height 18
type input "[DATE]"
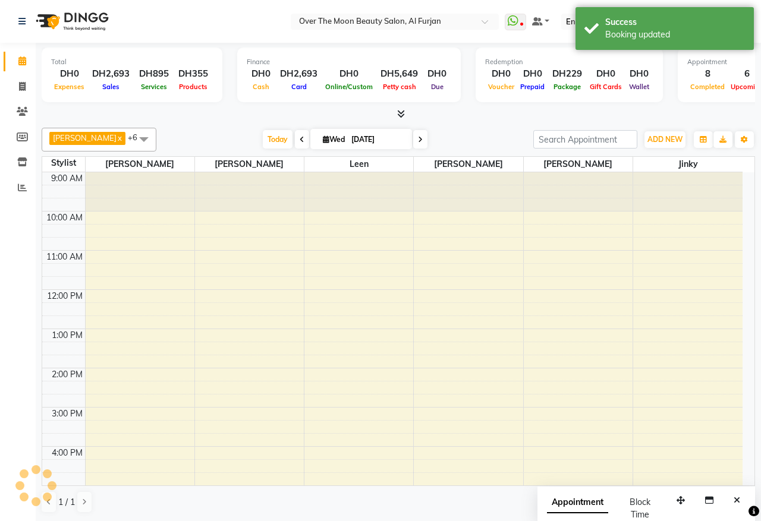
scroll to position [281, 0]
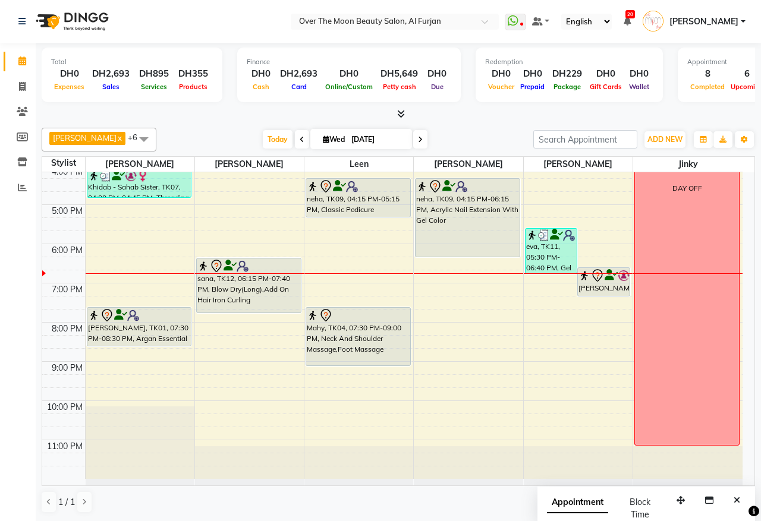
click at [112, 247] on div "9:00 AM 10:00 AM 11:00 AM 12:00 PM 1:00 PM 2:00 PM 3:00 PM 4:00 PM 5:00 PM 6:00…" at bounding box center [392, 185] width 700 height 588
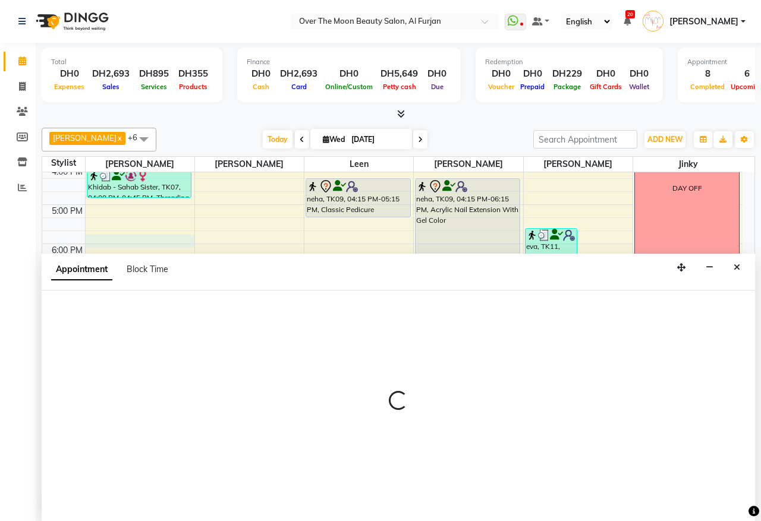
select select "20146"
select select "tentative"
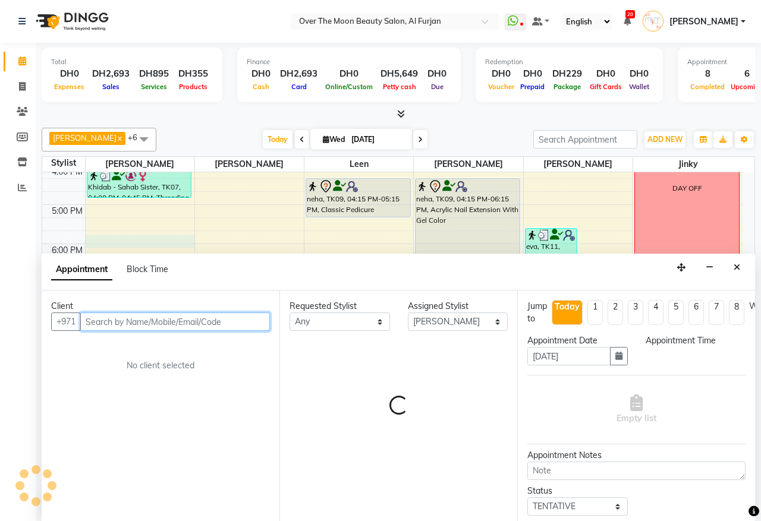
select select "1065"
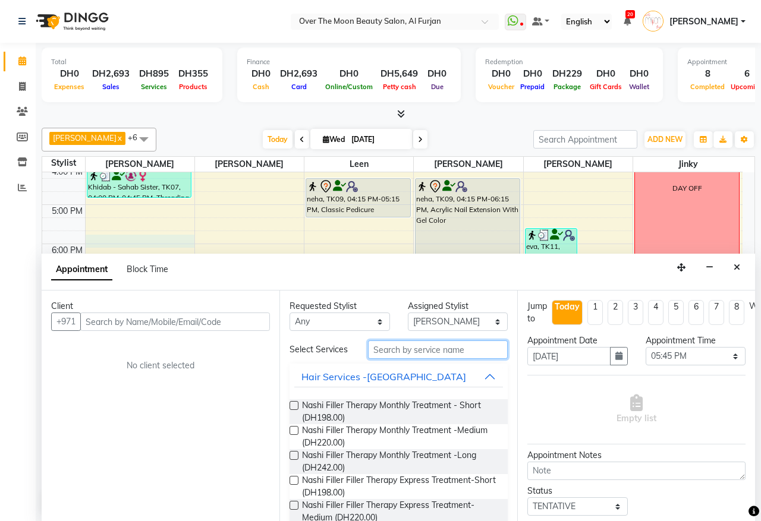
click at [407, 357] on input "text" at bounding box center [438, 350] width 140 height 18
type input "e"
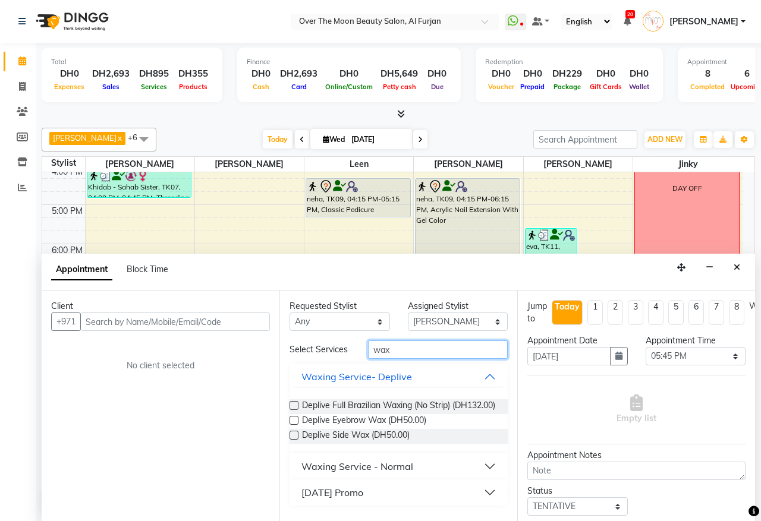
type input "wax"
click at [454, 477] on button "Waxing Service - Normal" at bounding box center [398, 466] width 209 height 21
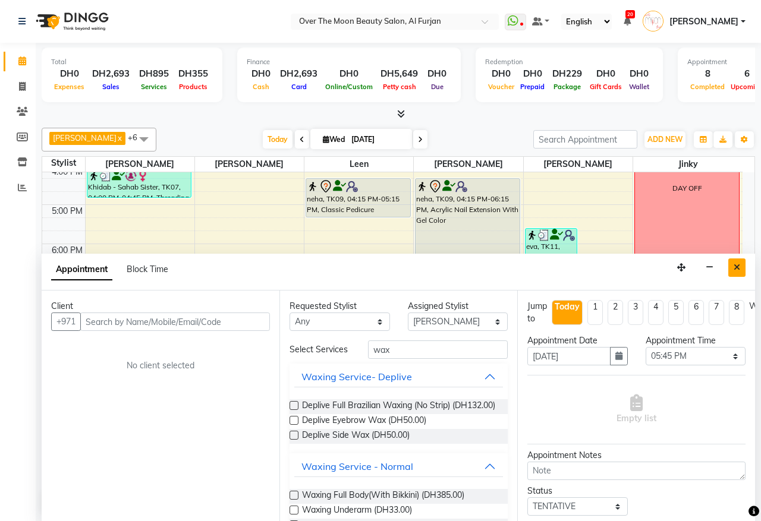
click at [736, 268] on icon "Close" at bounding box center [737, 267] width 7 height 8
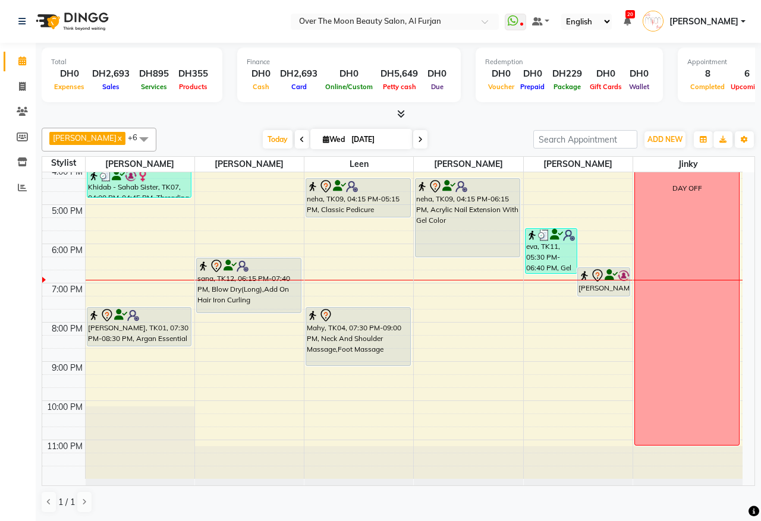
click at [578, 293] on div "eva, TK11, 05:30 PM-06:40 PM, Gel Removal With Foil Hand,Natural Manicure [PERS…" at bounding box center [578, 185] width 109 height 588
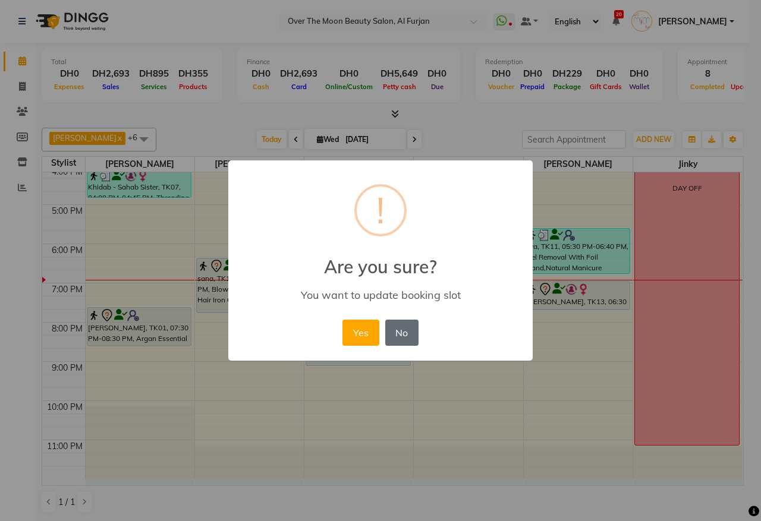
click at [406, 320] on button "No" at bounding box center [401, 333] width 33 height 26
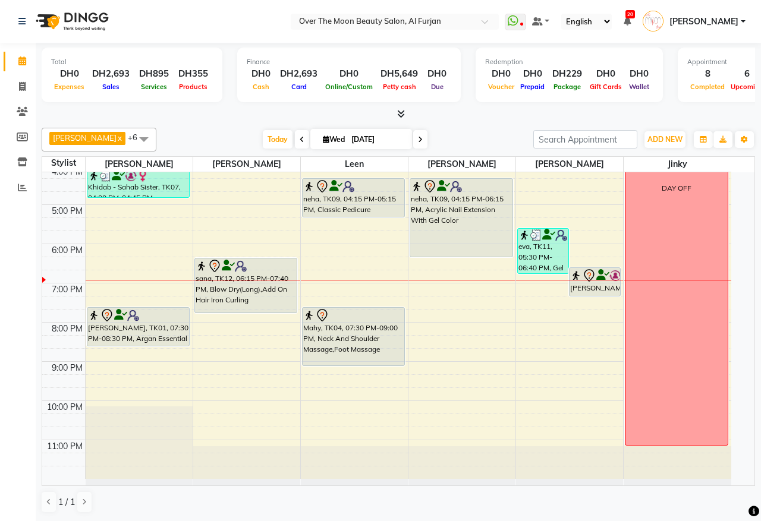
click at [598, 290] on div "[PERSON_NAME], TK13, 06:30 PM-07:15 PM, Threading Eyebrow,Threading Upper Lip" at bounding box center [595, 282] width 51 height 28
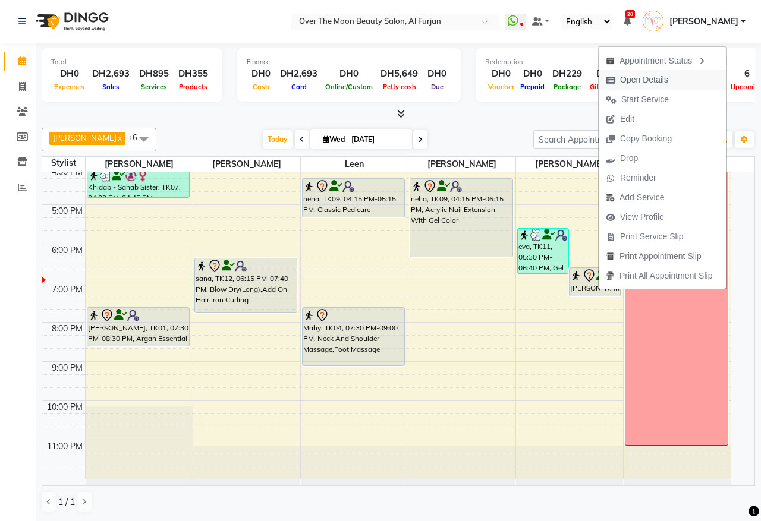
click at [679, 75] on button "Open Details" at bounding box center [662, 80] width 127 height 20
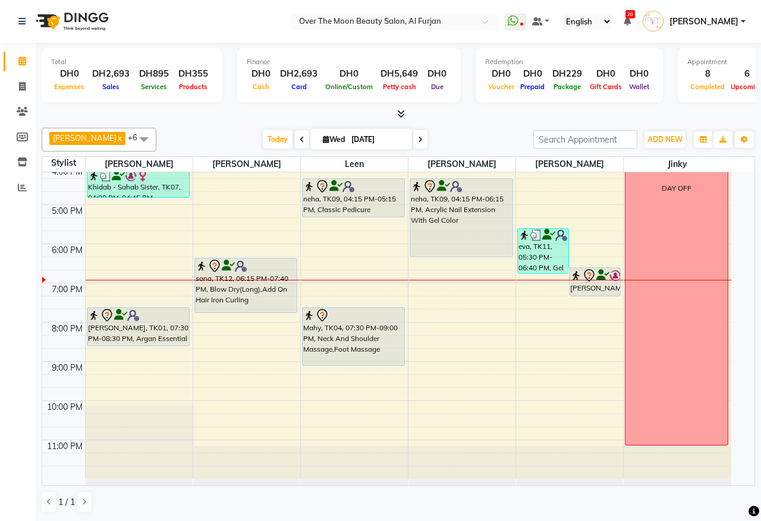
click at [604, 293] on link "[PERSON_NAME], TK13, 06:30 PM-07:15 PM, Threading Eyebrow,Threading Upper Lip" at bounding box center [595, 282] width 52 height 29
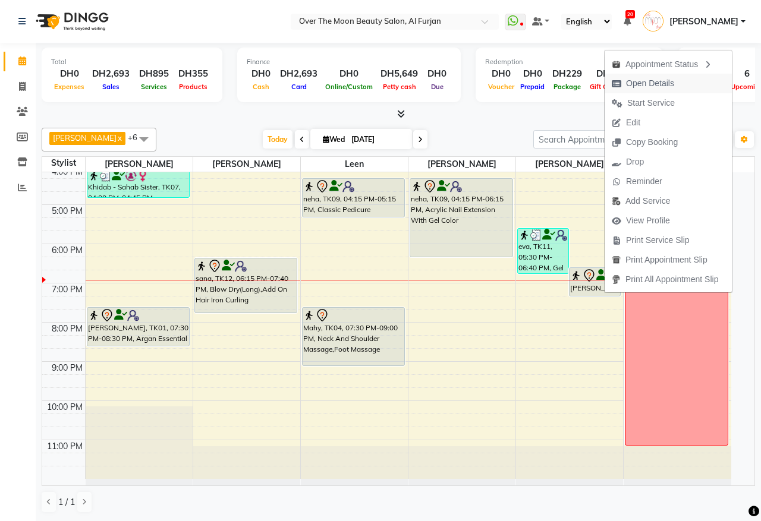
click at [703, 79] on button "Open Details" at bounding box center [668, 84] width 127 height 20
select select "7"
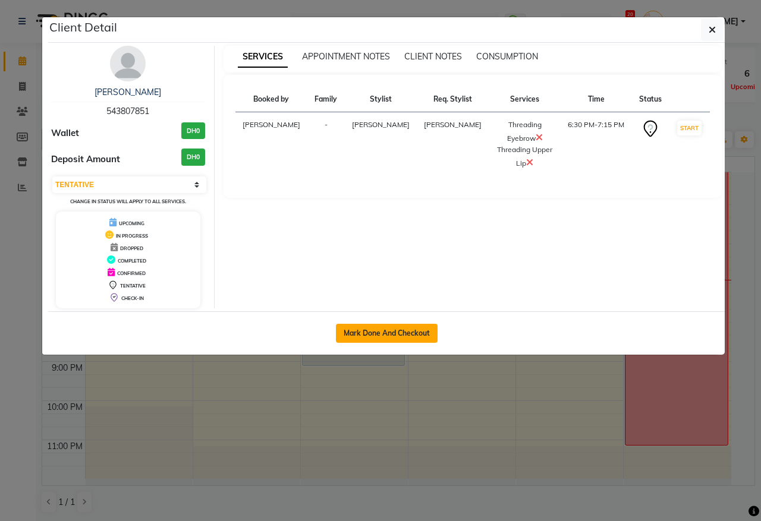
click at [420, 337] on button "Mark Done And Checkout" at bounding box center [387, 333] width 102 height 19
select select "service"
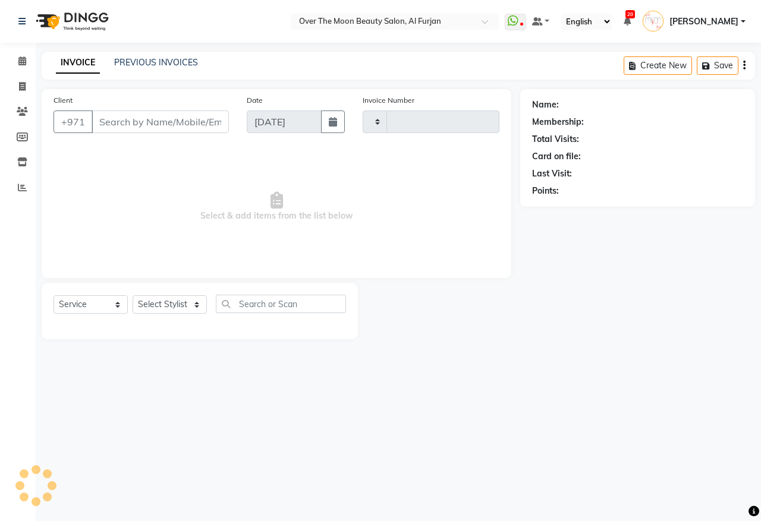
type input "2195"
select select "3996"
type input "543807851"
select select "64402"
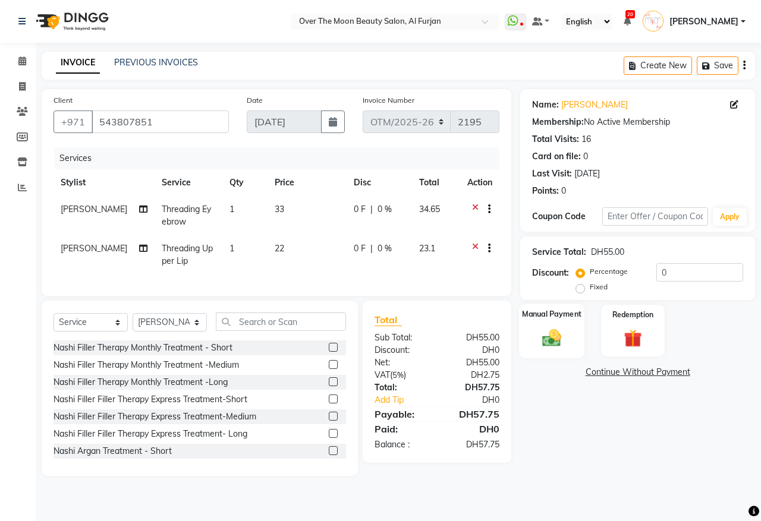
click at [564, 323] on div "Manual Payment" at bounding box center [552, 331] width 66 height 55
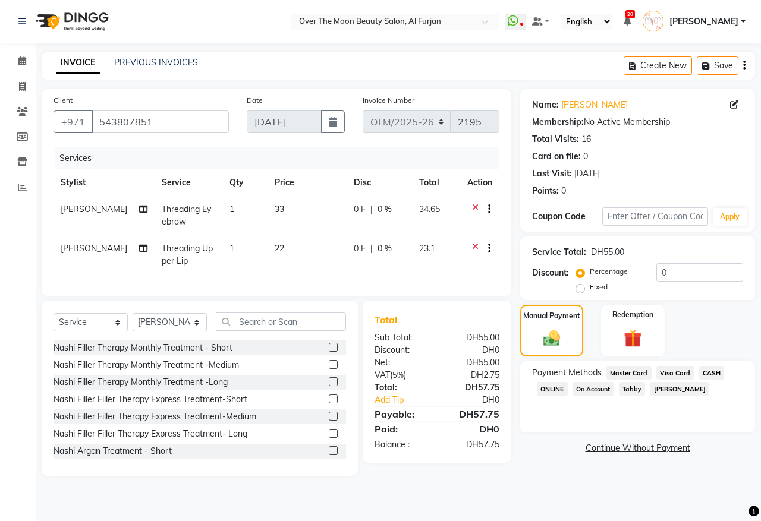
click at [644, 373] on span "Master Card" at bounding box center [628, 373] width 45 height 14
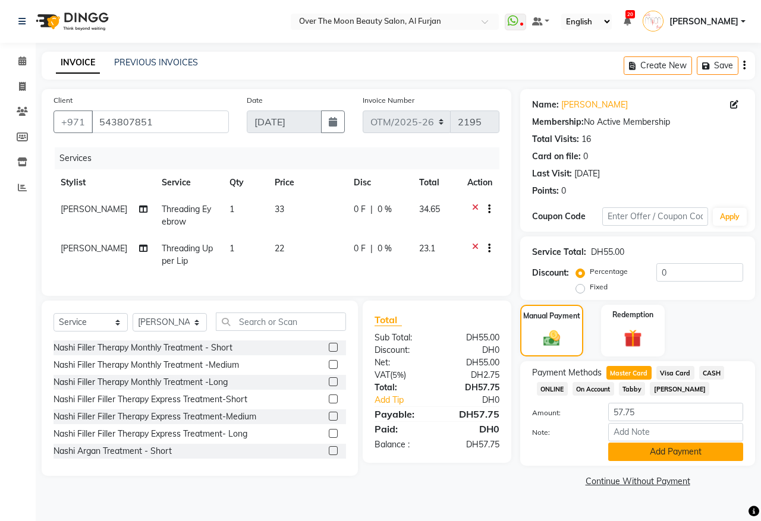
click at [646, 455] on button "Add Payment" at bounding box center [675, 452] width 135 height 18
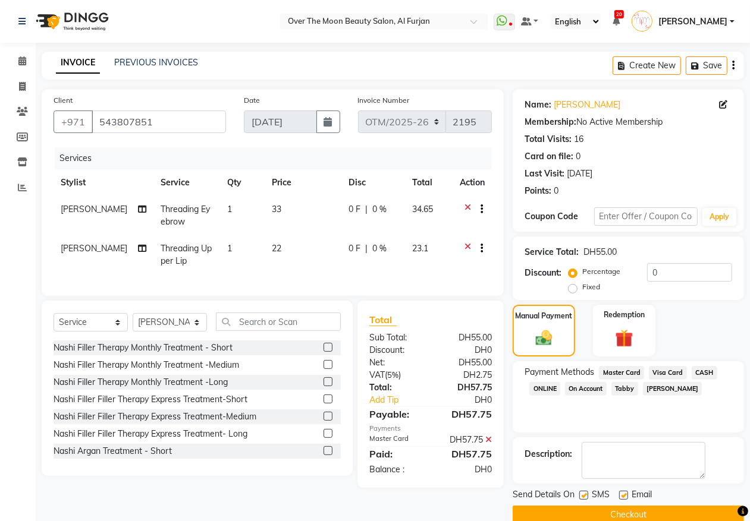
click at [642, 510] on button "Checkout" at bounding box center [627, 515] width 231 height 18
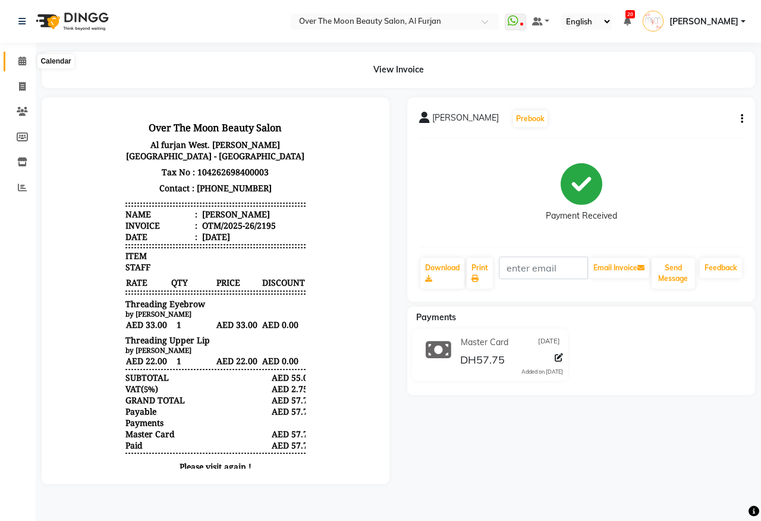
click at [18, 61] on icon at bounding box center [22, 60] width 8 height 9
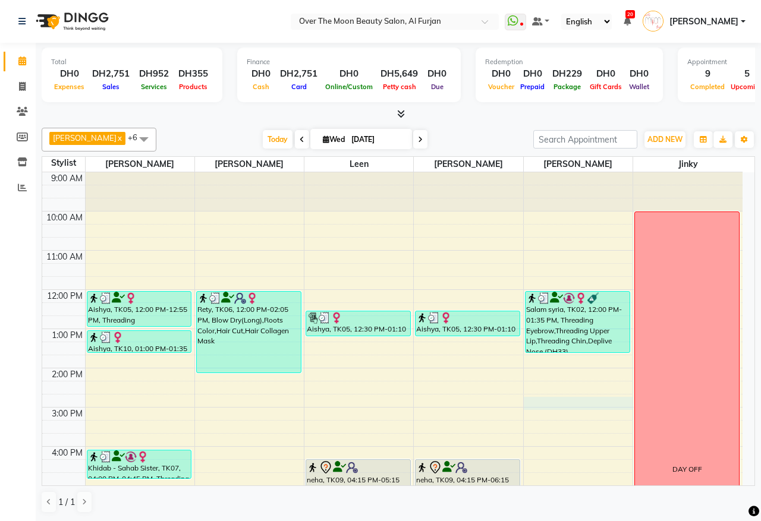
click at [599, 403] on div "9:00 AM 10:00 AM 11:00 AM 12:00 PM 1:00 PM 2:00 PM 3:00 PM 4:00 PM 5:00 PM 6:00…" at bounding box center [392, 466] width 700 height 588
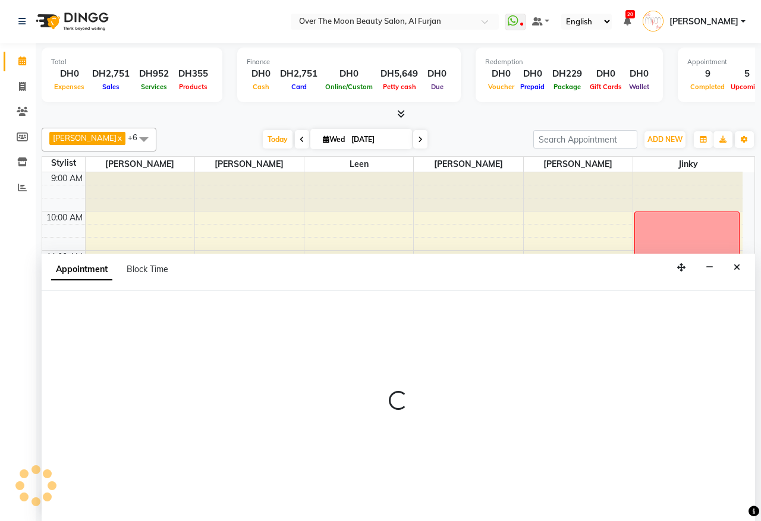
select select "64402"
select select "885"
select select "tentative"
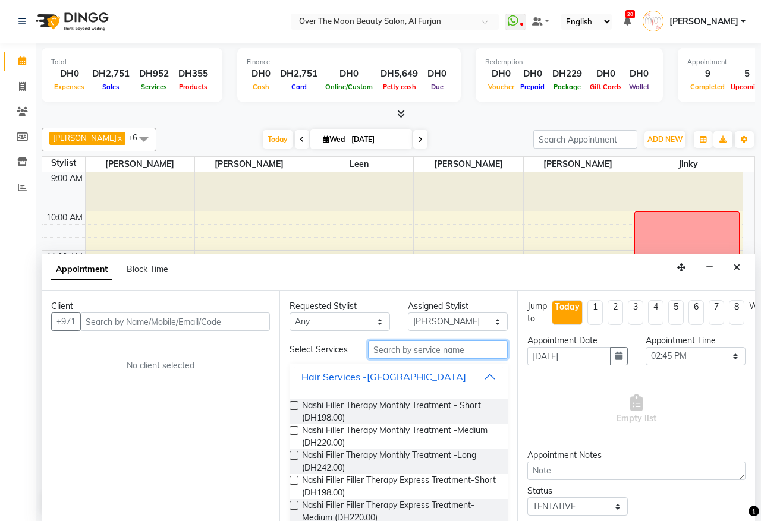
click at [423, 355] on input "text" at bounding box center [438, 350] width 140 height 18
type input "y"
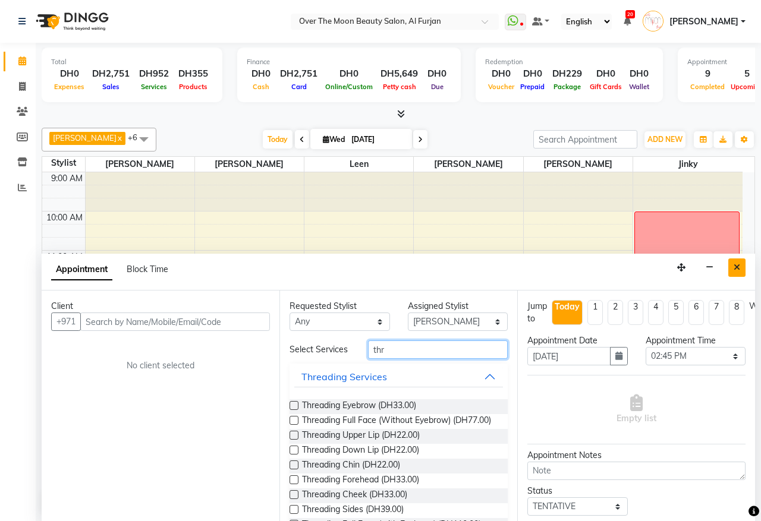
type input "thr"
click at [739, 269] on icon "Close" at bounding box center [737, 267] width 7 height 8
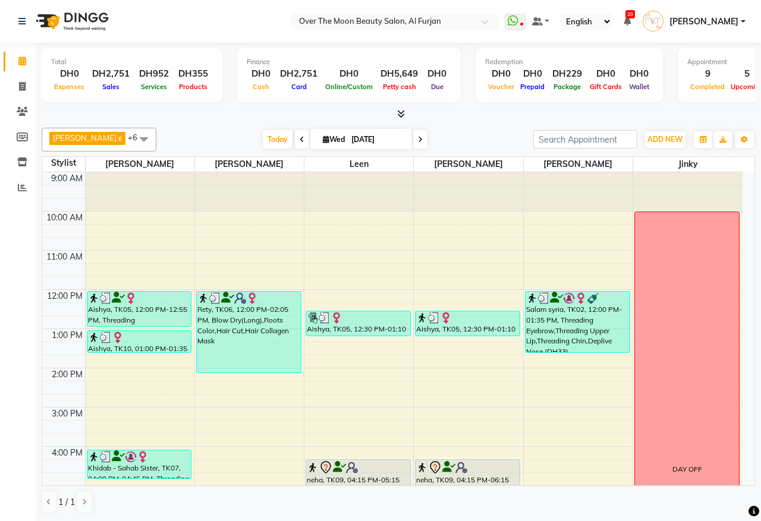
scroll to position [124, 0]
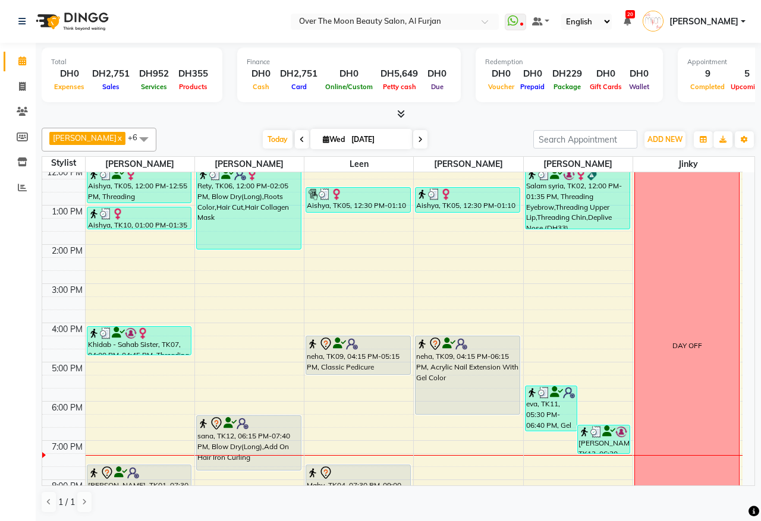
click at [260, 461] on div "sana, TK12, 06:15 PM-07:40 PM, Blow Dry(Long),Add On Hair Iron Curling" at bounding box center [249, 443] width 104 height 54
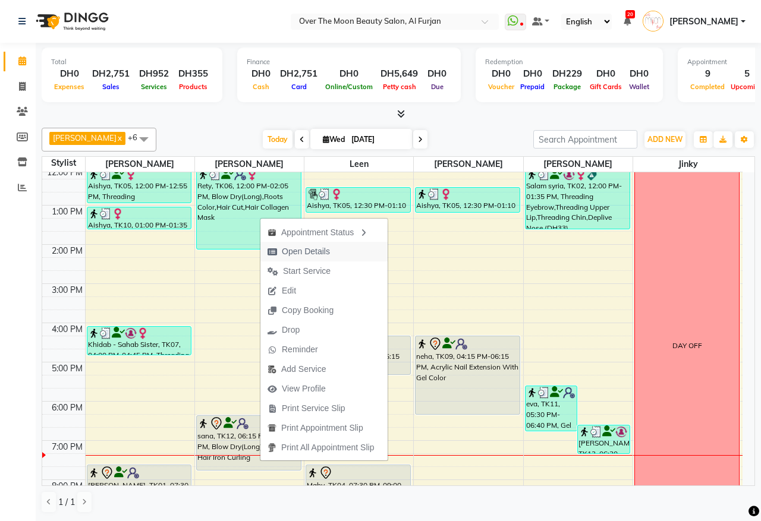
click at [287, 250] on span "Open Details" at bounding box center [306, 252] width 48 height 12
select select "7"
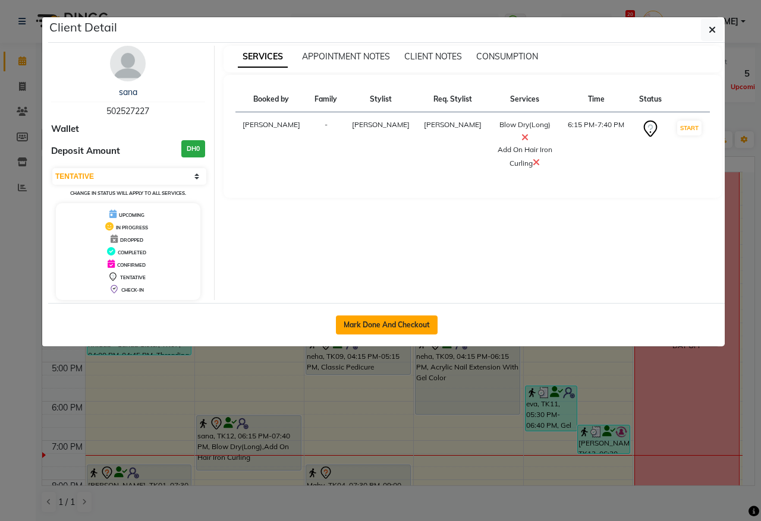
click at [388, 322] on button "Mark Done And Checkout" at bounding box center [387, 325] width 102 height 19
select select "service"
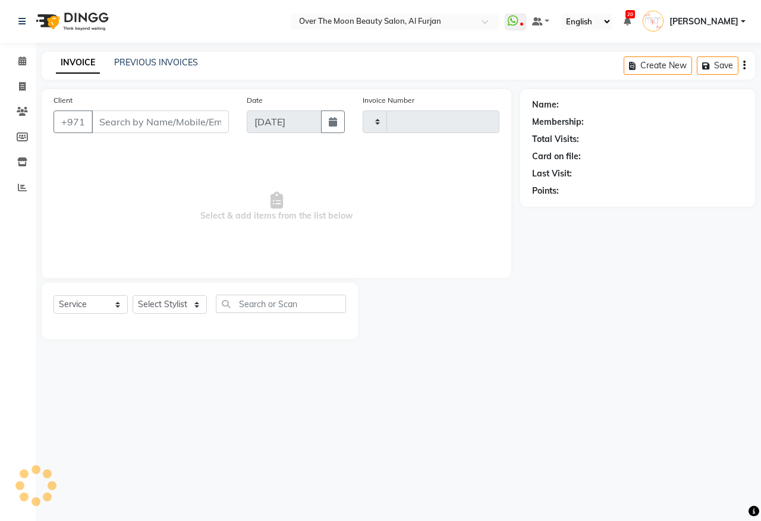
type input "2196"
select select "3996"
type input "502527227"
select select "29762"
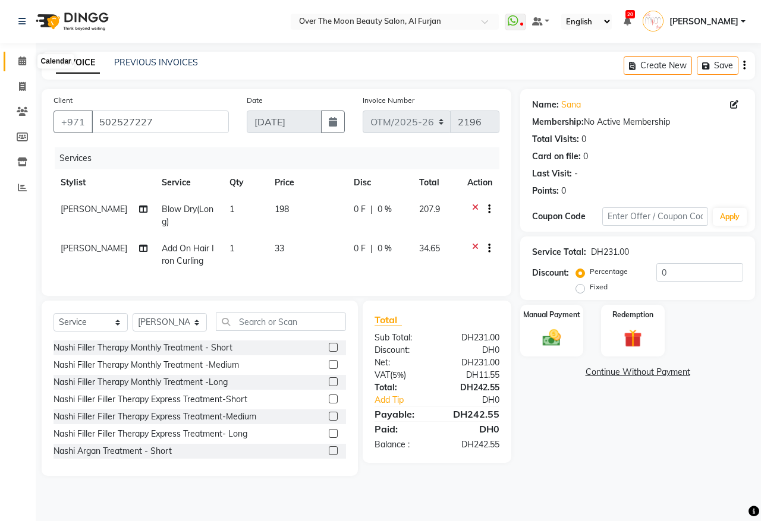
click at [21, 64] on icon at bounding box center [22, 60] width 8 height 9
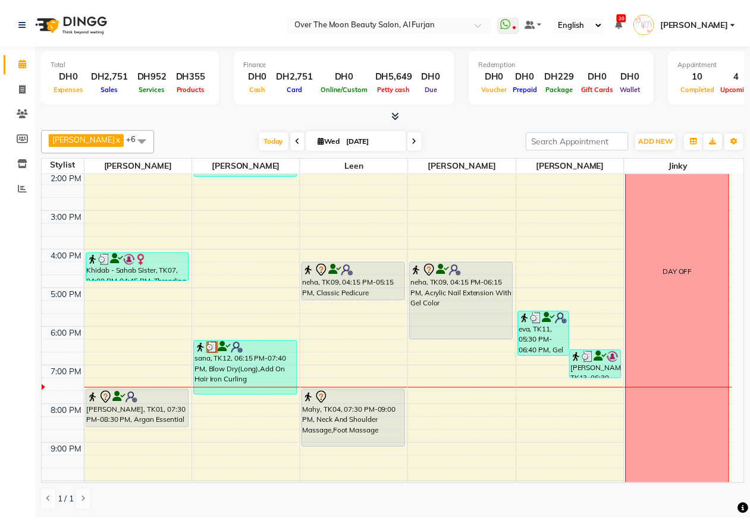
scroll to position [247, 0]
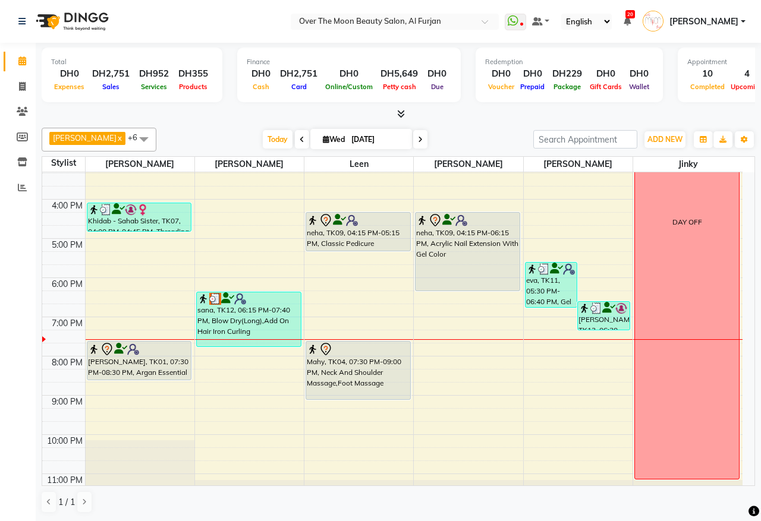
click at [162, 378] on div at bounding box center [139, 380] width 104 height 5
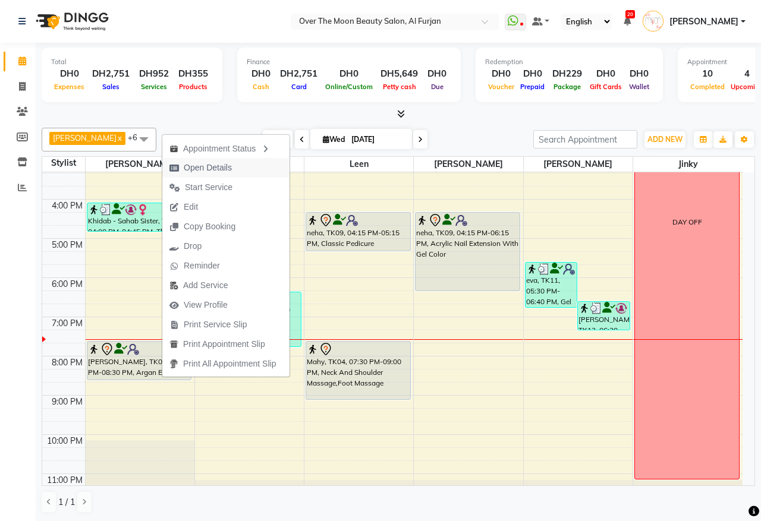
click at [243, 165] on button "Open Details" at bounding box center [225, 168] width 127 height 20
select select "7"
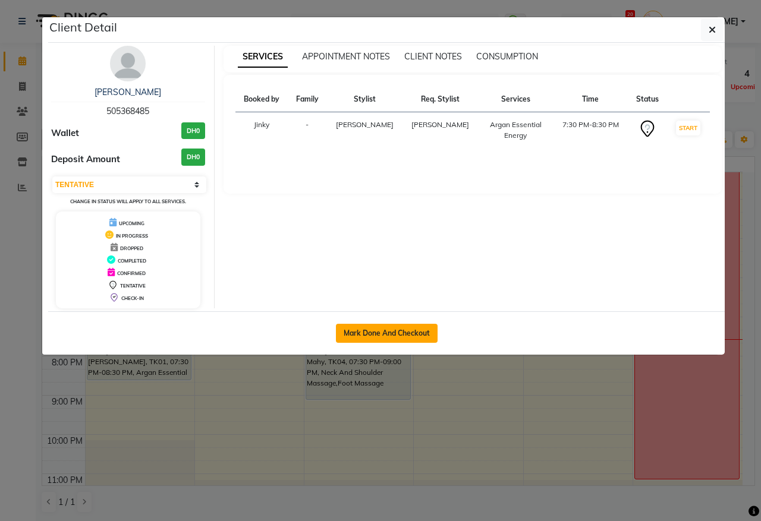
click at [408, 338] on button "Mark Done And Checkout" at bounding box center [387, 333] width 102 height 19
select select "service"
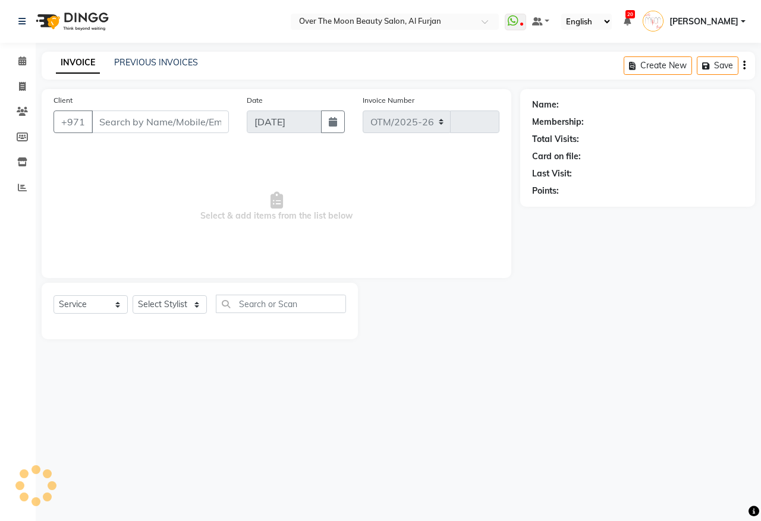
select select "3996"
type input "2196"
type input "505368485"
select select "20146"
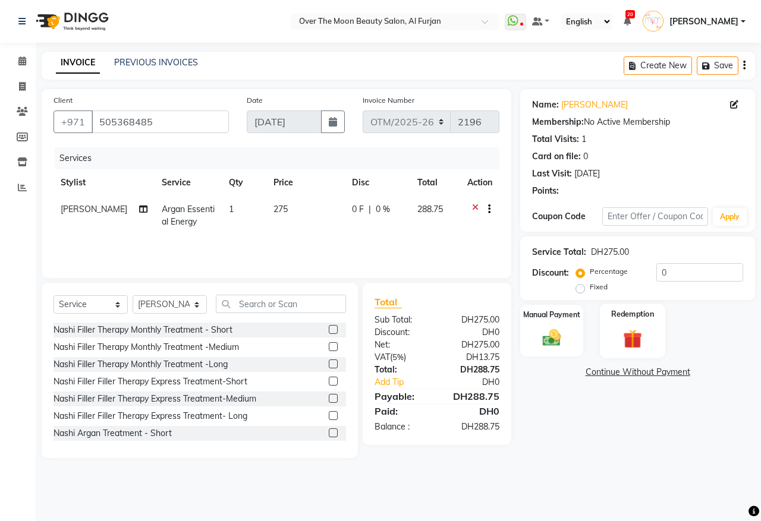
click at [628, 337] on img at bounding box center [633, 339] width 31 height 24
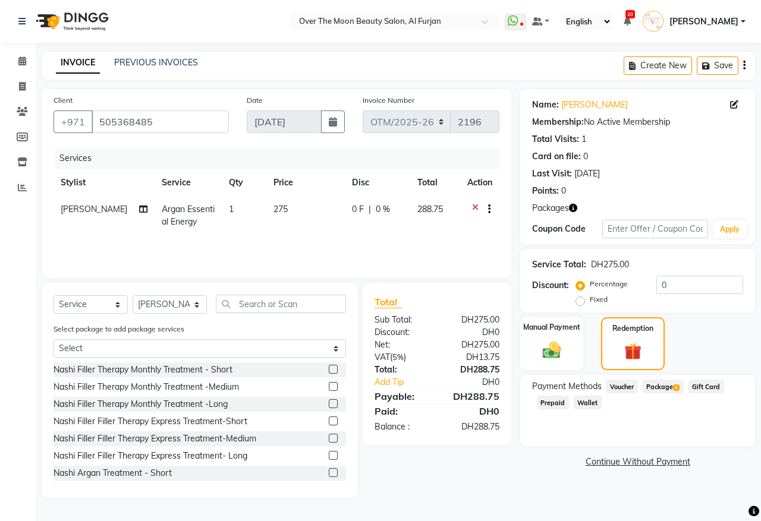
click at [657, 387] on span "Package 2" at bounding box center [663, 387] width 41 height 14
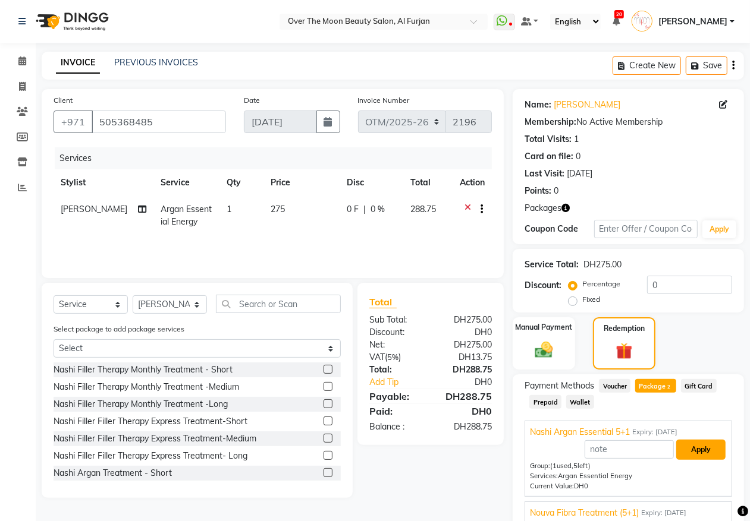
click at [699, 440] on button "Apply" at bounding box center [700, 450] width 49 height 20
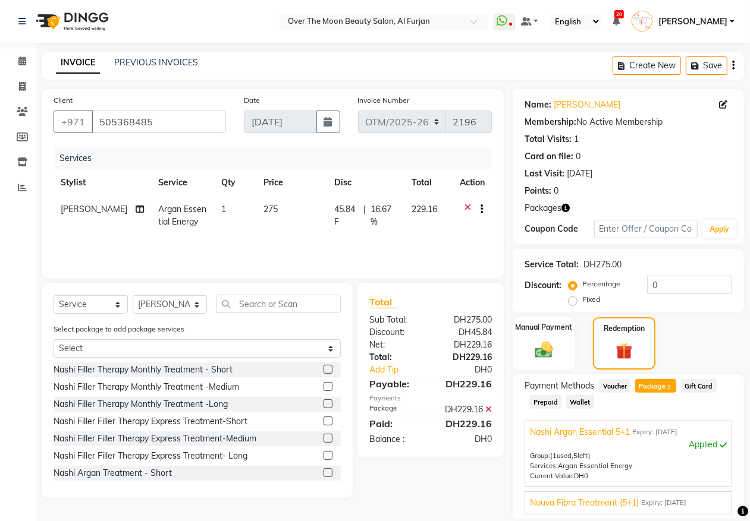
scroll to position [49, 0]
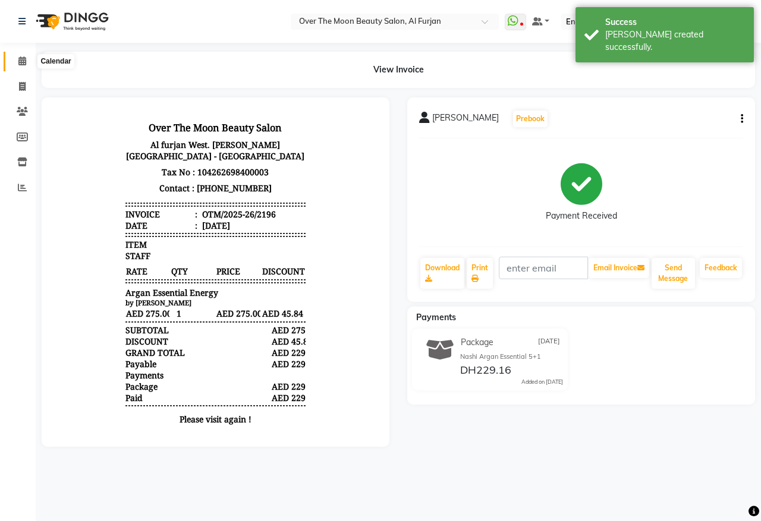
click at [21, 61] on icon at bounding box center [22, 60] width 8 height 9
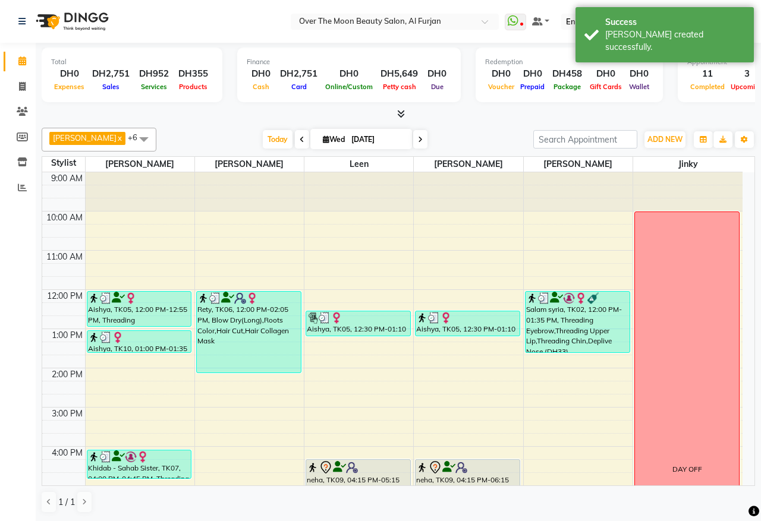
scroll to position [259, 0]
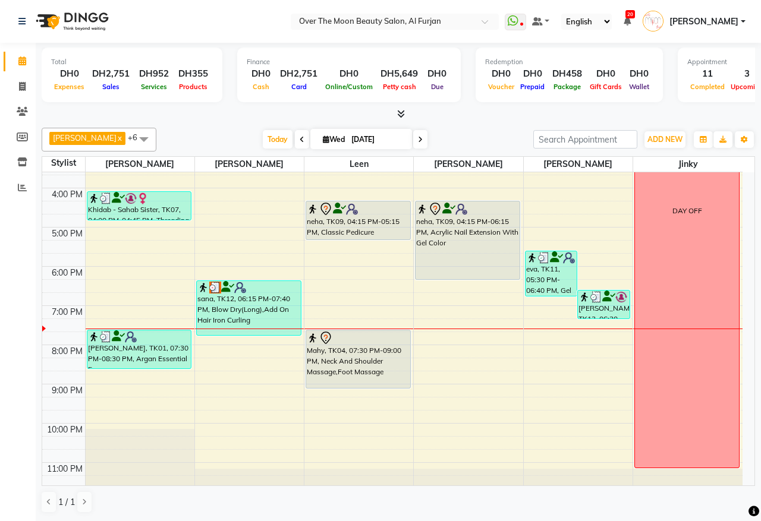
click at [557, 321] on div "9:00 AM 10:00 AM 11:00 AM 12:00 PM 1:00 PM 2:00 PM 3:00 PM 4:00 PM 5:00 PM 6:00…" at bounding box center [392, 208] width 700 height 588
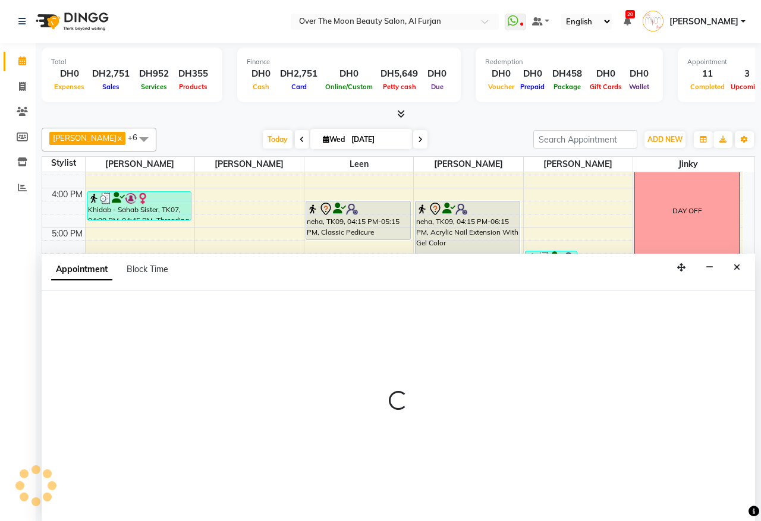
select select "64402"
select select "1140"
select select "tentative"
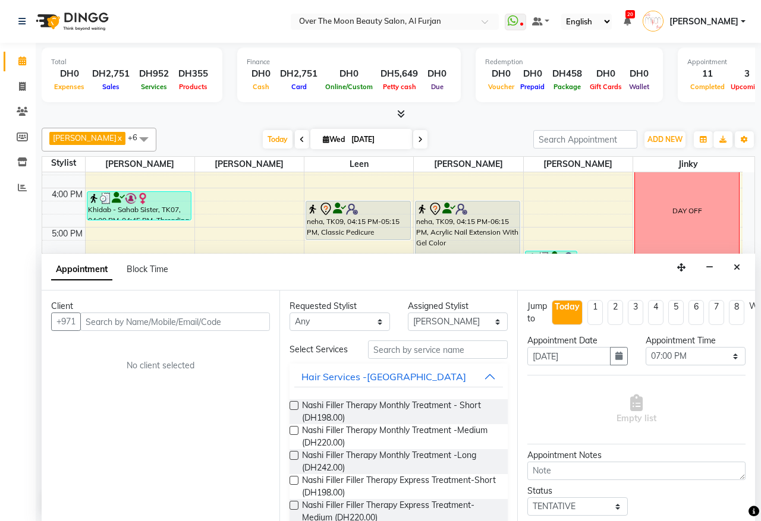
click at [212, 325] on input "text" at bounding box center [175, 322] width 190 height 18
click at [736, 266] on icon "Close" at bounding box center [737, 267] width 7 height 8
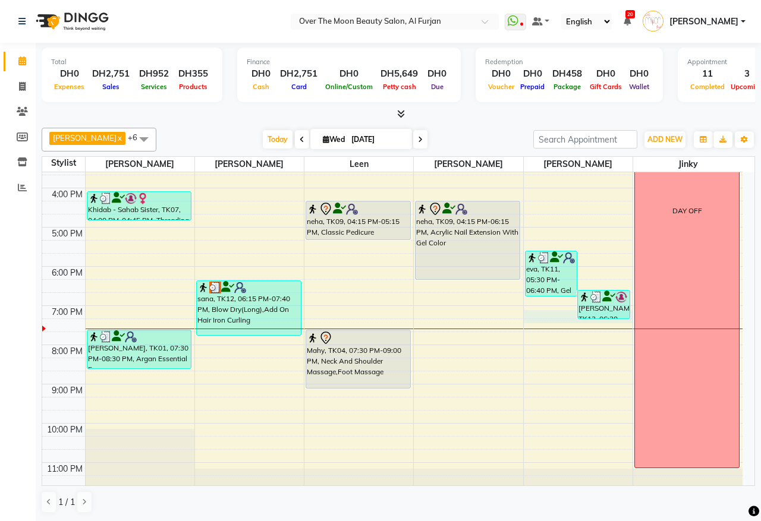
click at [541, 322] on div "9:00 AM 10:00 AM 11:00 AM 12:00 PM 1:00 PM 2:00 PM 3:00 PM 4:00 PM 5:00 PM 6:00…" at bounding box center [392, 208] width 700 height 588
select select "64402"
select select "tentative"
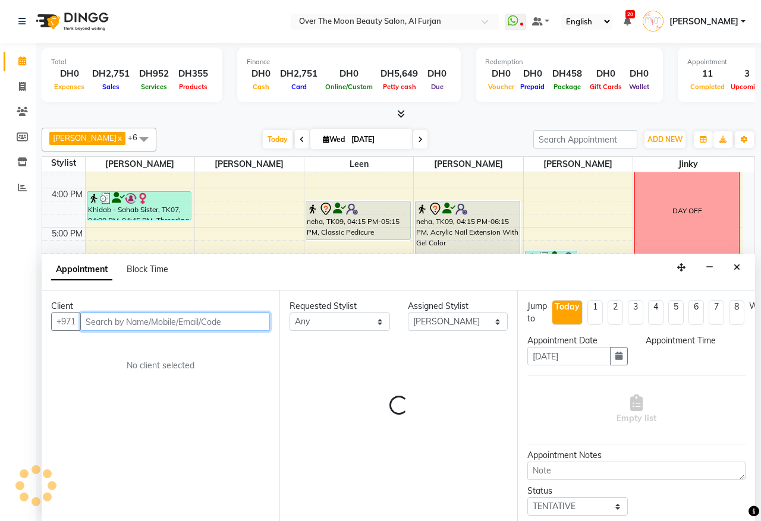
select select "1140"
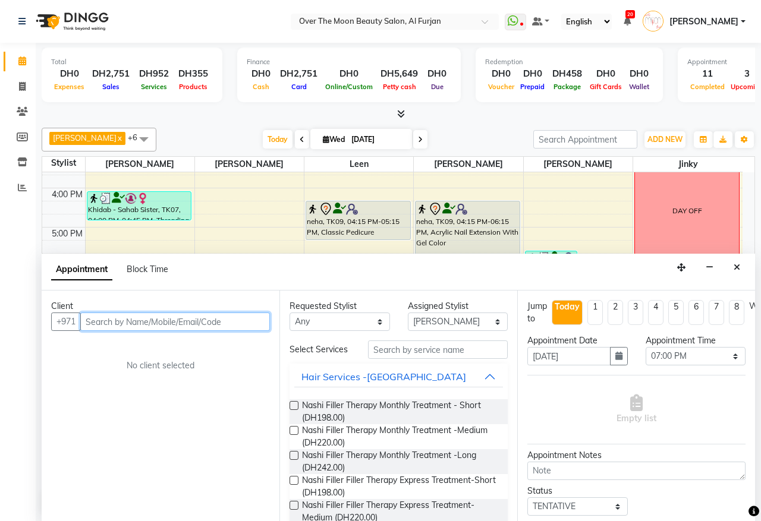
click at [178, 325] on input "text" at bounding box center [175, 322] width 190 height 18
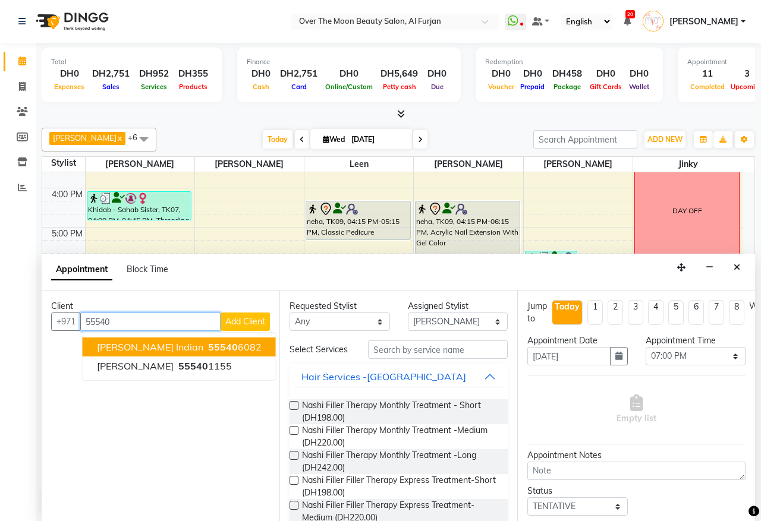
click at [208, 345] on span "55540" at bounding box center [223, 347] width 30 height 12
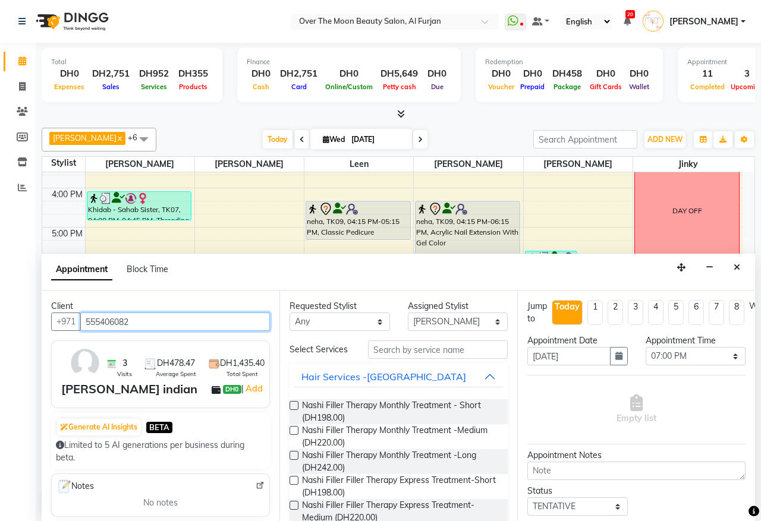
type input "555406082"
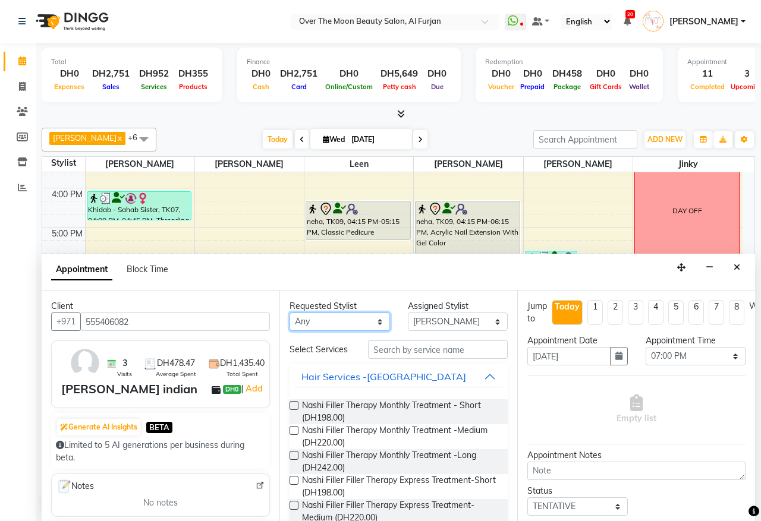
click at [373, 322] on select "Any [PERSON_NAME] [PERSON_NAME] [PERSON_NAME]" at bounding box center [340, 322] width 100 height 18
select select "64402"
click at [290, 313] on select "Any [PERSON_NAME] [PERSON_NAME] [PERSON_NAME]" at bounding box center [340, 322] width 100 height 18
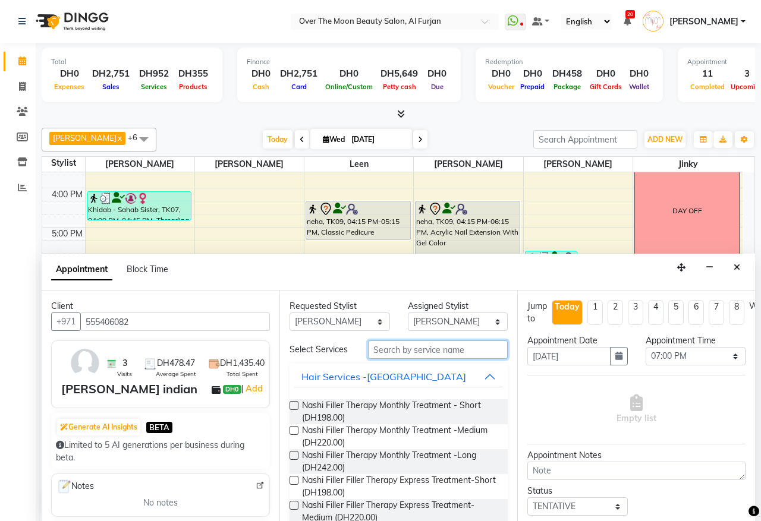
click at [392, 355] on input "text" at bounding box center [438, 350] width 140 height 18
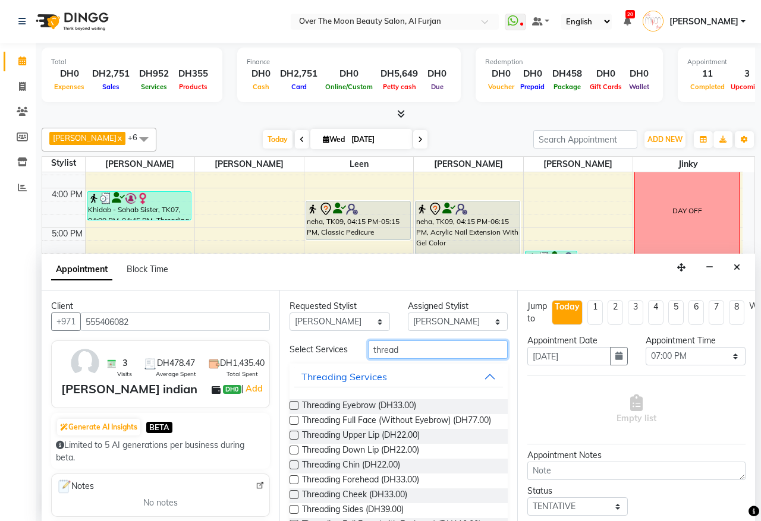
type input "thread"
click at [293, 410] on label at bounding box center [294, 405] width 9 height 9
click at [293, 411] on input "checkbox" at bounding box center [294, 407] width 8 height 8
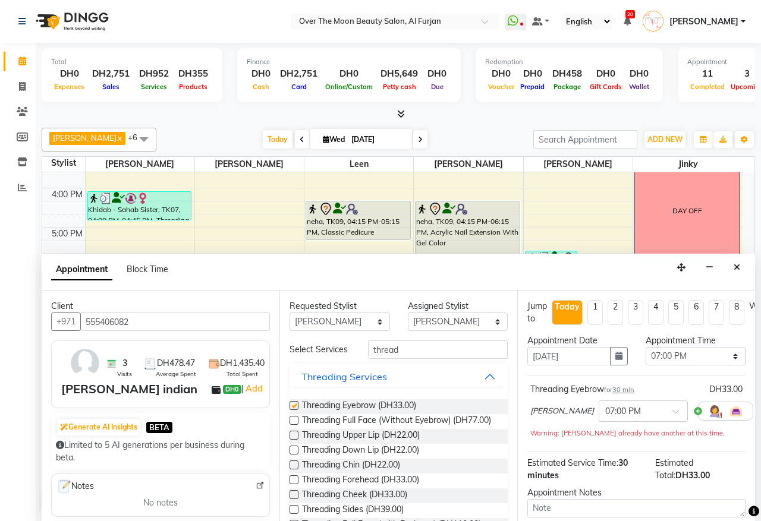
checkbox input "false"
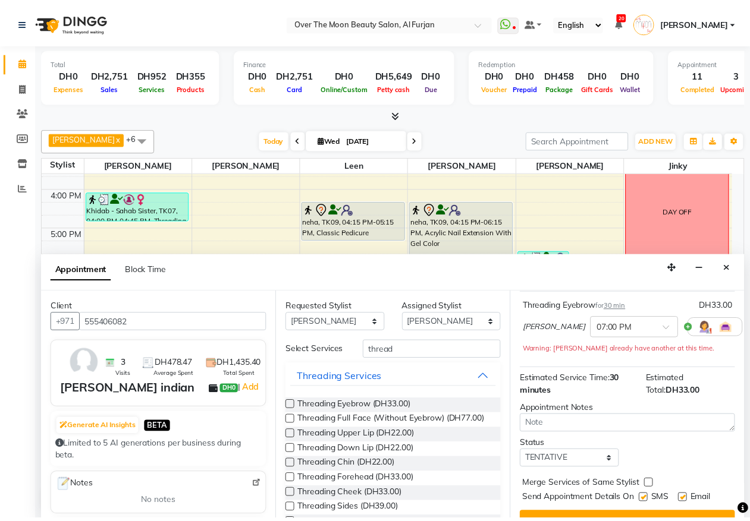
scroll to position [119, 0]
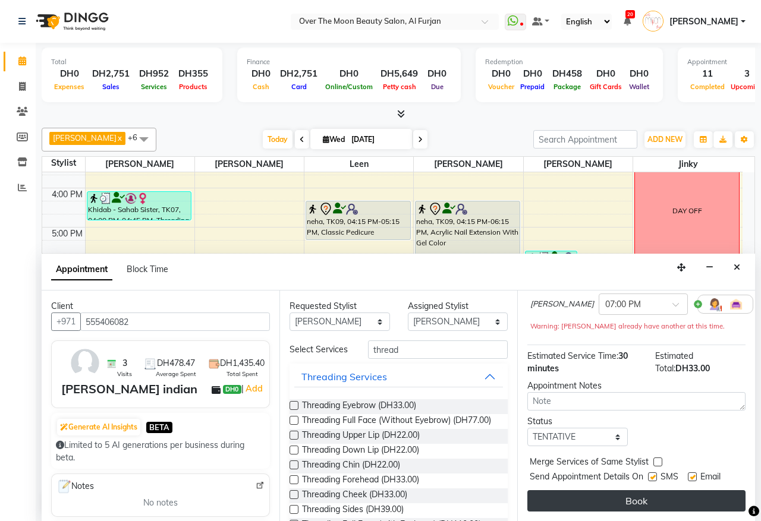
drag, startPoint x: 657, startPoint y: 452, endPoint x: 660, endPoint y: 489, distance: 37.0
click at [656, 465] on div "Jump to [DATE] 1 2 3 4 5 6 7 8 Weeks Appointment Date [DATE] Appointment Time S…" at bounding box center [636, 406] width 238 height 231
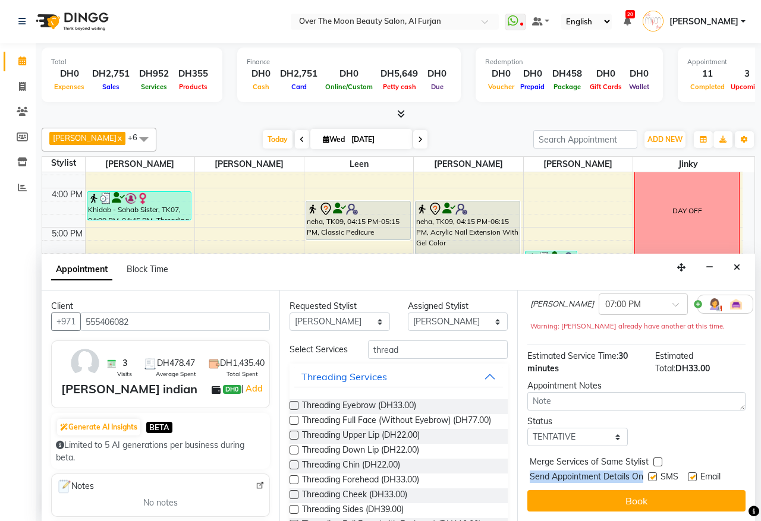
click at [656, 458] on label at bounding box center [657, 462] width 9 height 9
click at [656, 460] on input "checkbox" at bounding box center [657, 464] width 8 height 8
checkbox input "true"
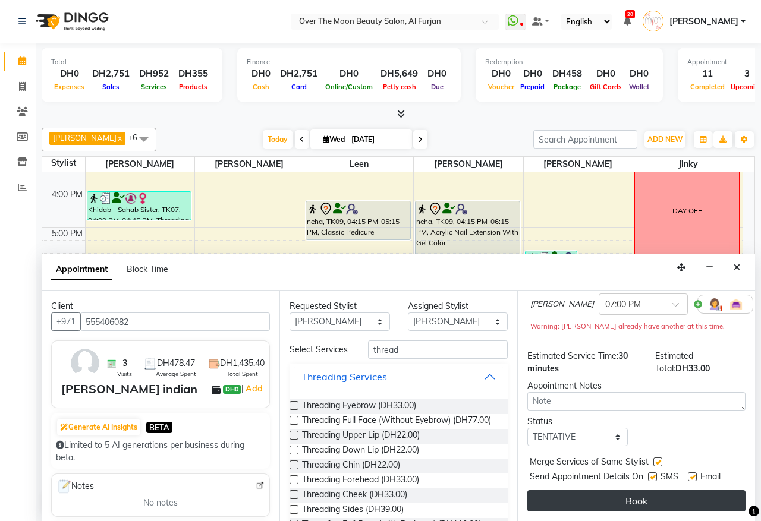
click at [664, 491] on button "Book" at bounding box center [636, 501] width 218 height 21
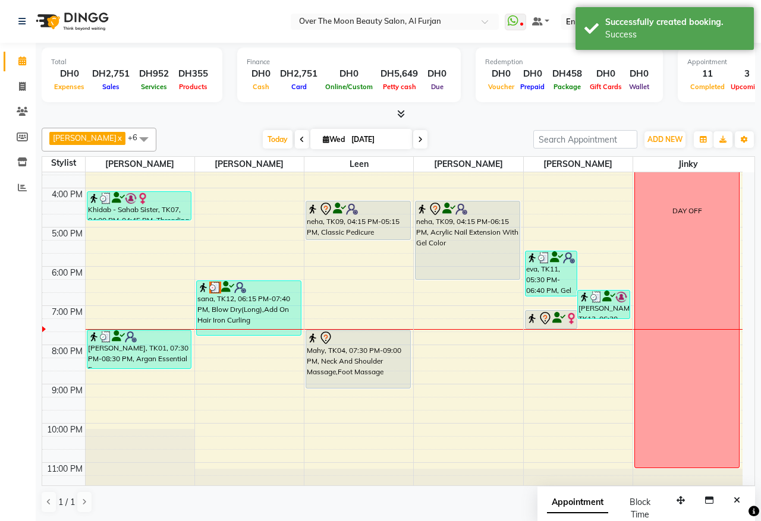
click at [571, 320] on img at bounding box center [571, 319] width 12 height 12
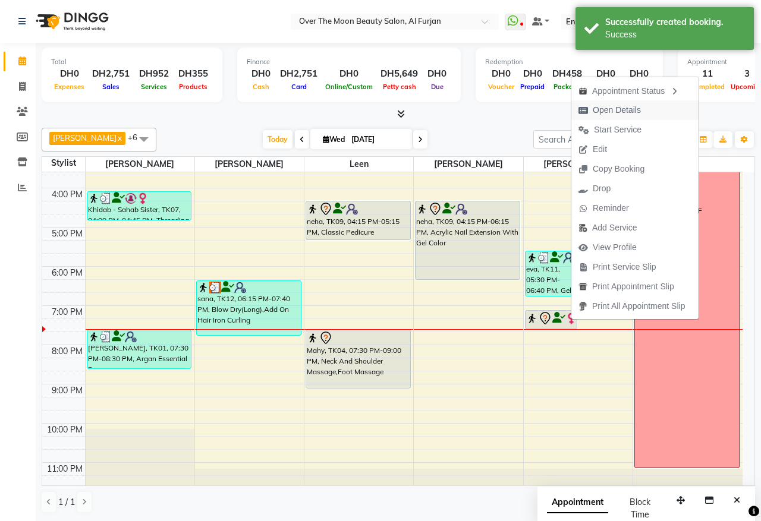
click at [620, 110] on span "Open Details" at bounding box center [617, 110] width 48 height 12
select select "7"
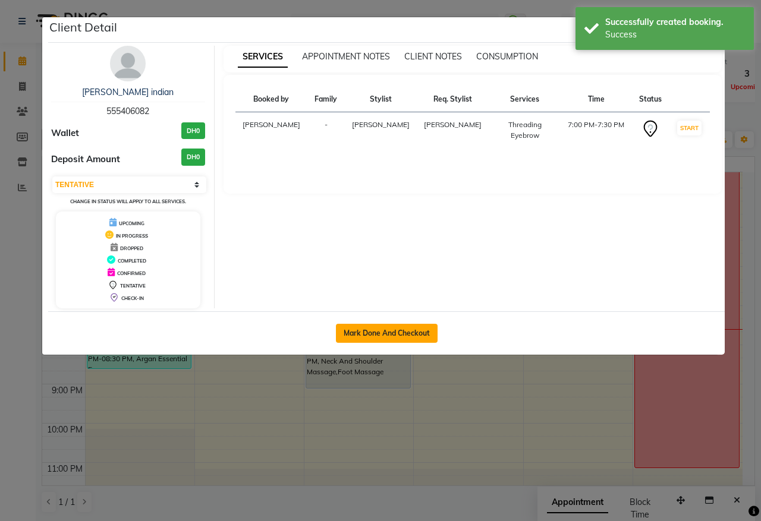
click at [399, 340] on button "Mark Done And Checkout" at bounding box center [387, 333] width 102 height 19
select select "service"
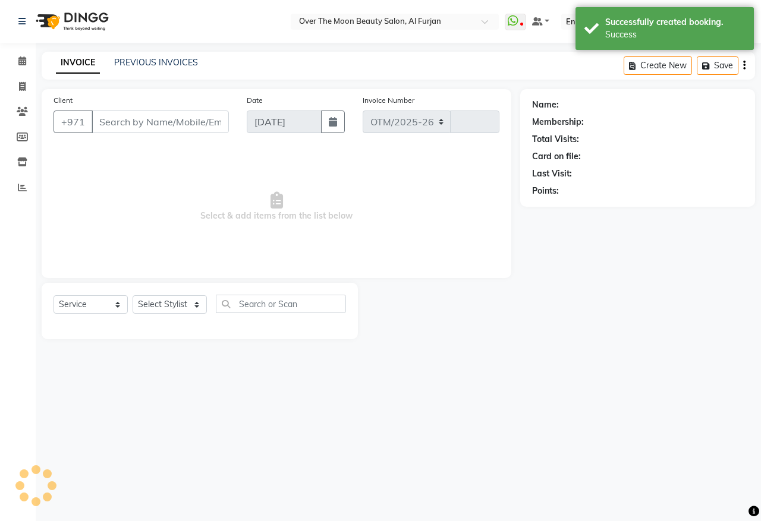
select select "3996"
type input "2197"
type input "555406082"
select select "64402"
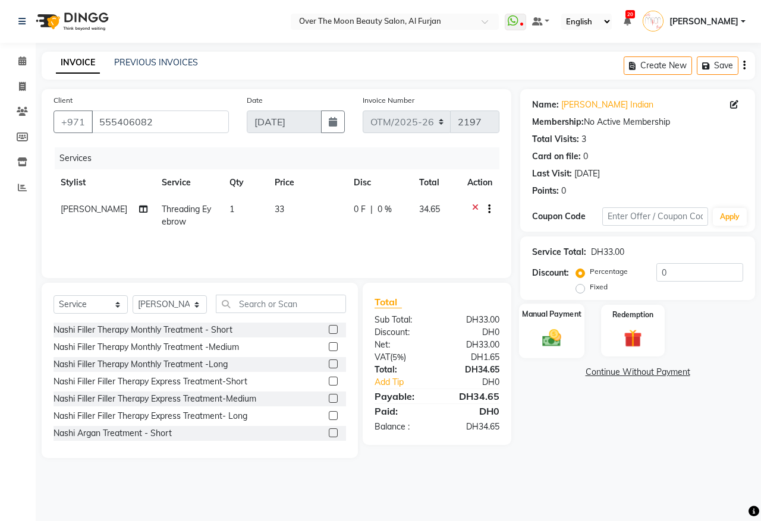
click at [554, 321] on div "Manual Payment" at bounding box center [552, 331] width 66 height 55
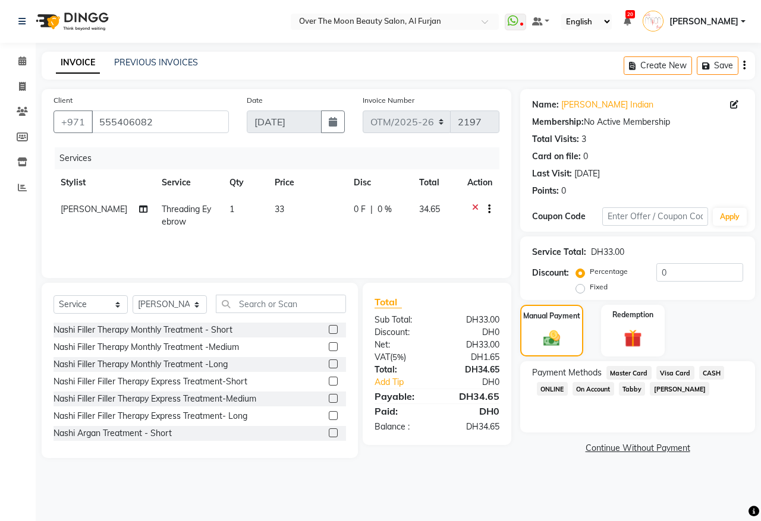
drag, startPoint x: 675, startPoint y: 372, endPoint x: 666, endPoint y: 378, distance: 10.4
click at [669, 376] on span "Visa Card" at bounding box center [675, 373] width 38 height 14
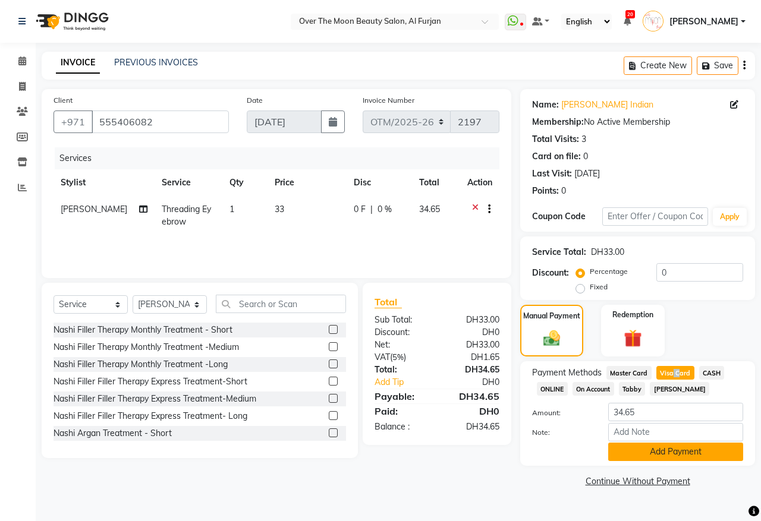
click at [670, 452] on button "Add Payment" at bounding box center [675, 452] width 135 height 18
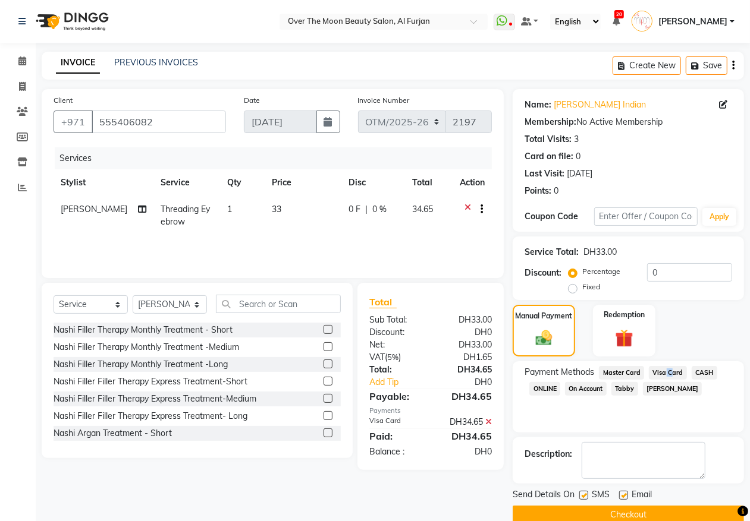
click at [640, 493] on div "Send Details On SMS Email Checkout" at bounding box center [627, 507] width 231 height 36
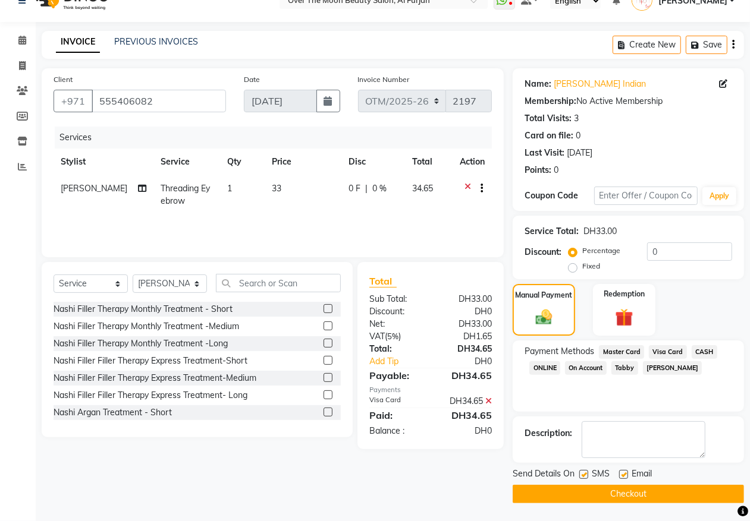
click at [640, 496] on button "Checkout" at bounding box center [627, 494] width 231 height 18
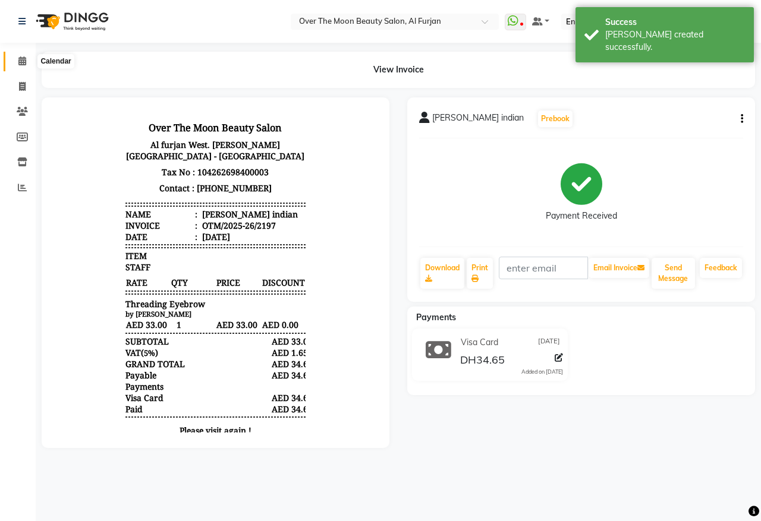
click at [24, 61] on icon at bounding box center [22, 60] width 8 height 9
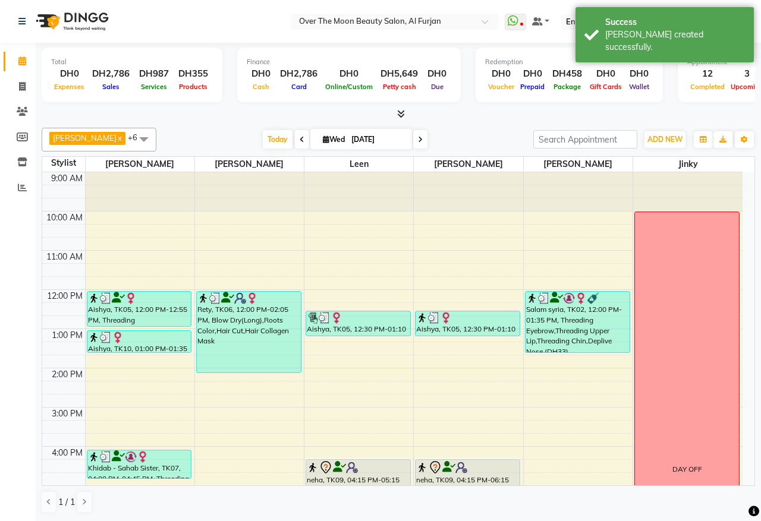
scroll to position [259, 0]
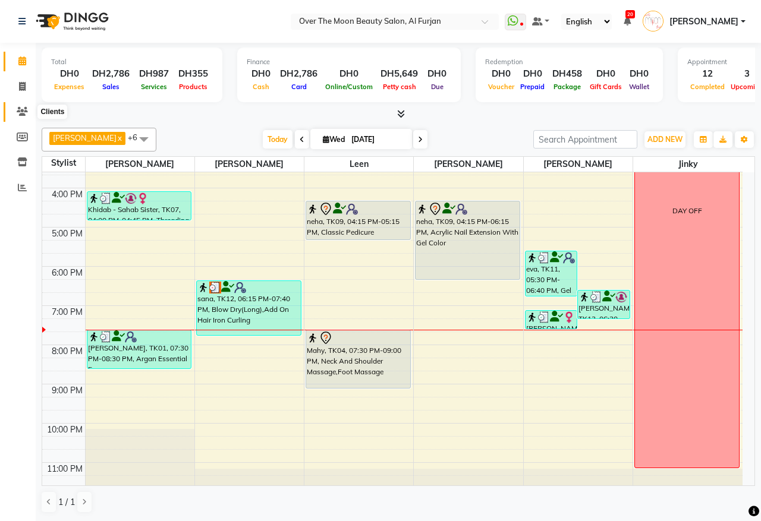
click at [21, 111] on icon at bounding box center [22, 111] width 11 height 9
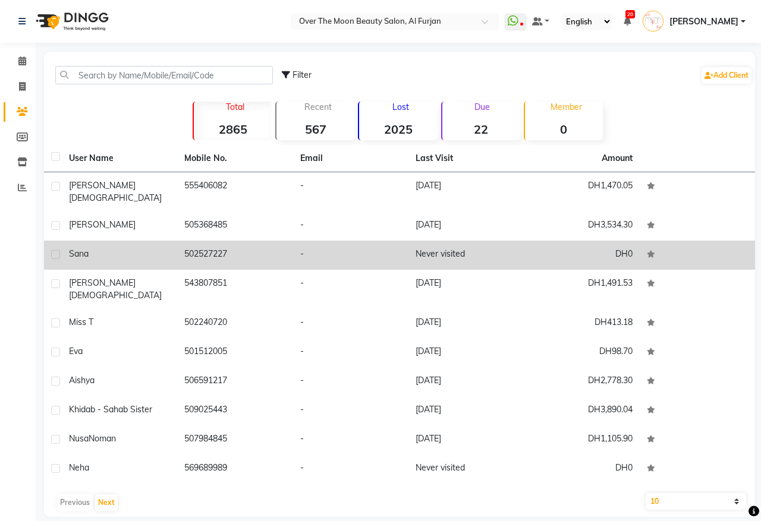
click at [57, 250] on label at bounding box center [55, 254] width 9 height 9
click at [57, 251] on input "checkbox" at bounding box center [55, 255] width 8 height 8
checkbox input "true"
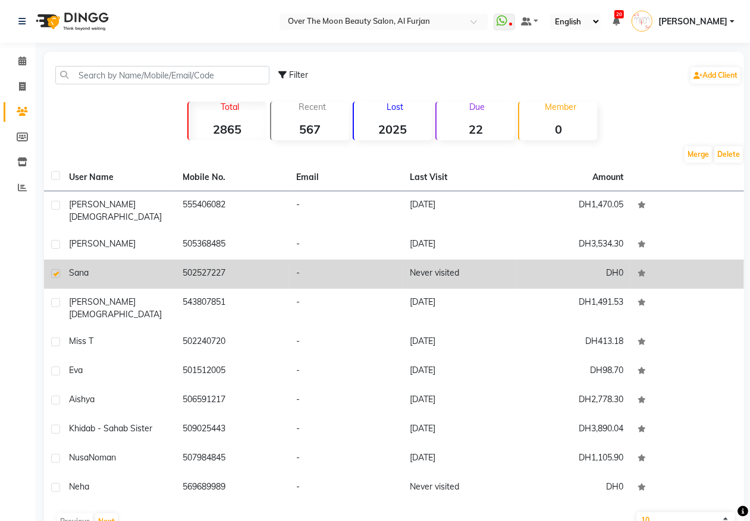
click at [253, 266] on td "502527227" at bounding box center [232, 274] width 114 height 29
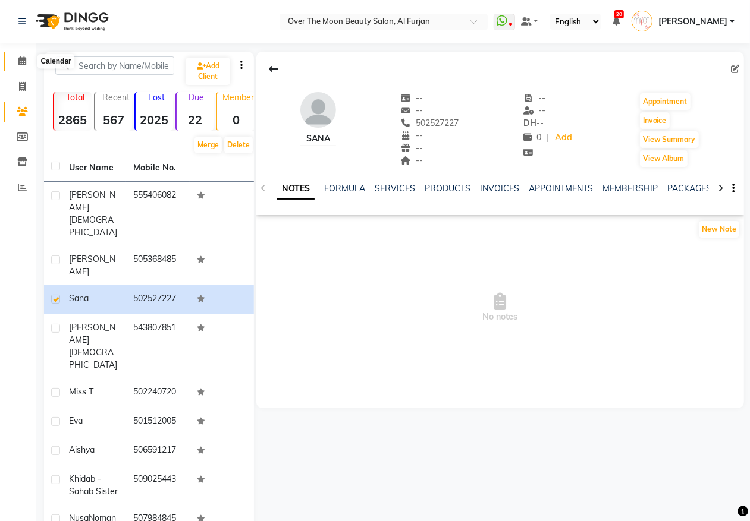
click at [23, 61] on icon at bounding box center [22, 60] width 8 height 9
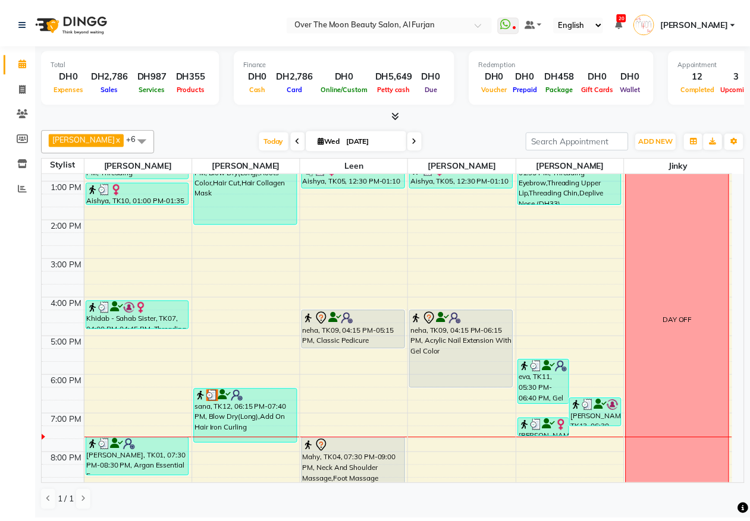
scroll to position [247, 0]
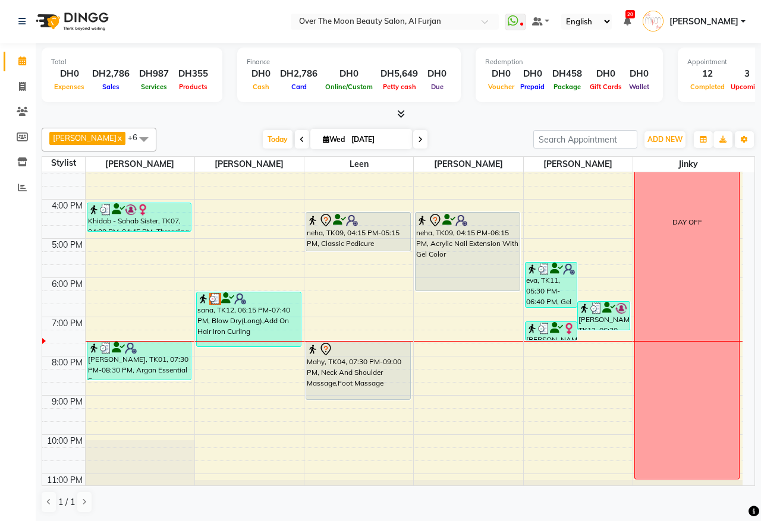
click at [436, 254] on div "neha, TK09, 04:15 PM-06:15 PM, Acrylic Nail Extension With Gel Color" at bounding box center [468, 252] width 104 height 78
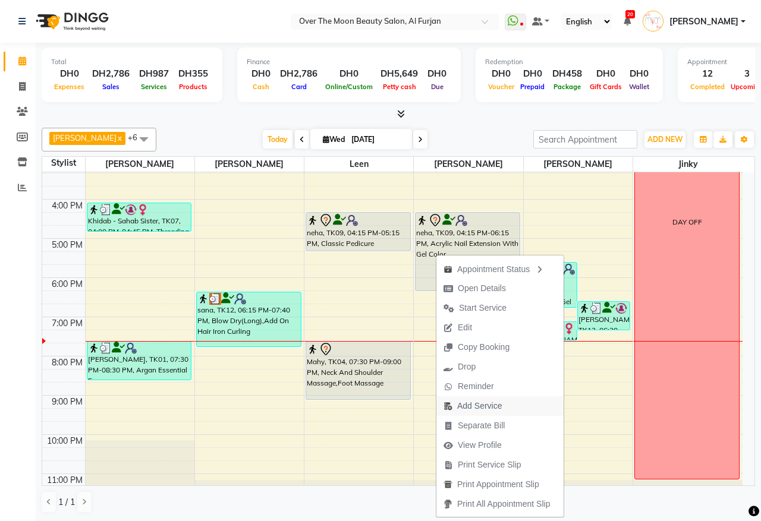
click at [496, 404] on span "Add Service" at bounding box center [479, 406] width 45 height 12
select select "64796"
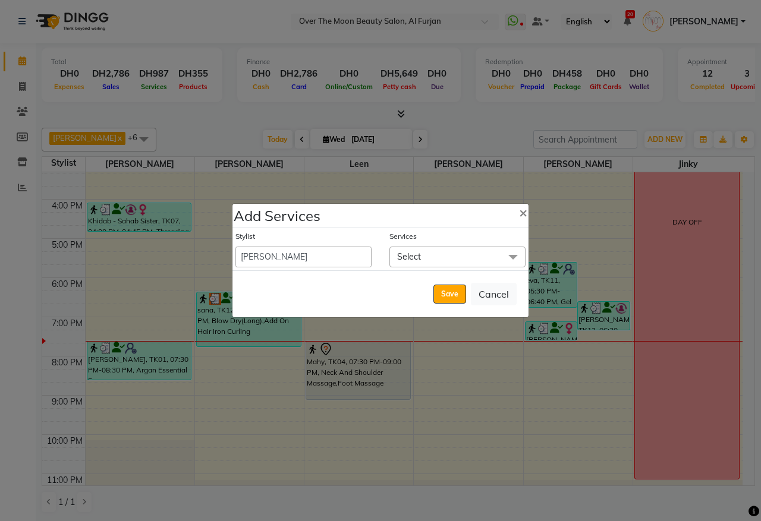
click at [444, 253] on span "Select" at bounding box center [457, 257] width 136 height 21
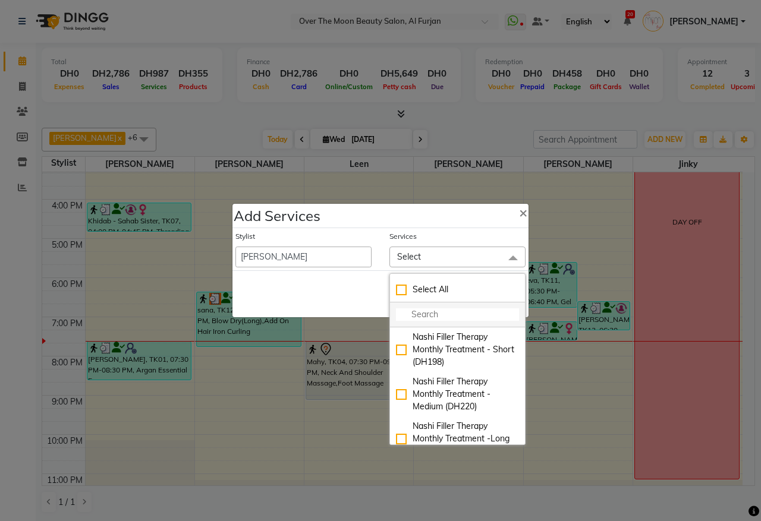
click at [451, 314] on input "multiselect-search" at bounding box center [457, 315] width 123 height 12
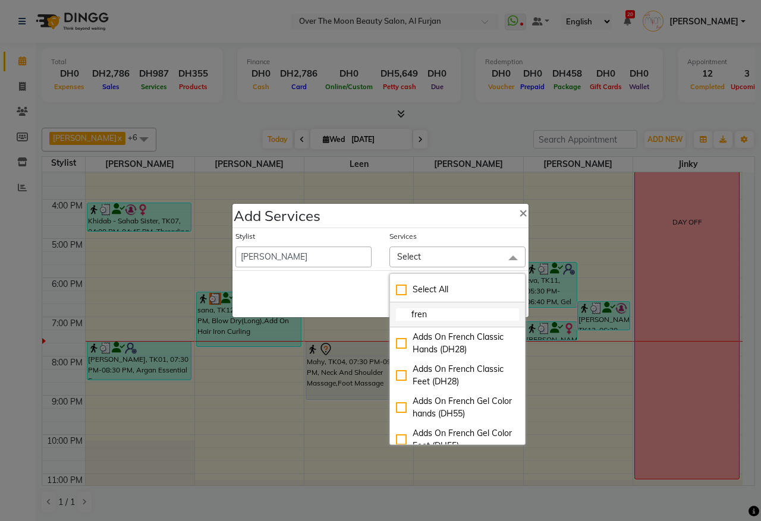
type input "frenc"
checkbox input "true"
type input "frencv"
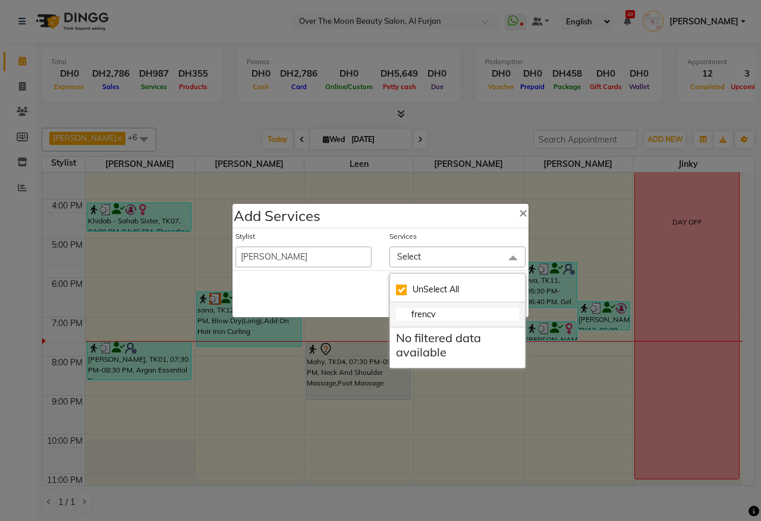
checkbox input "false"
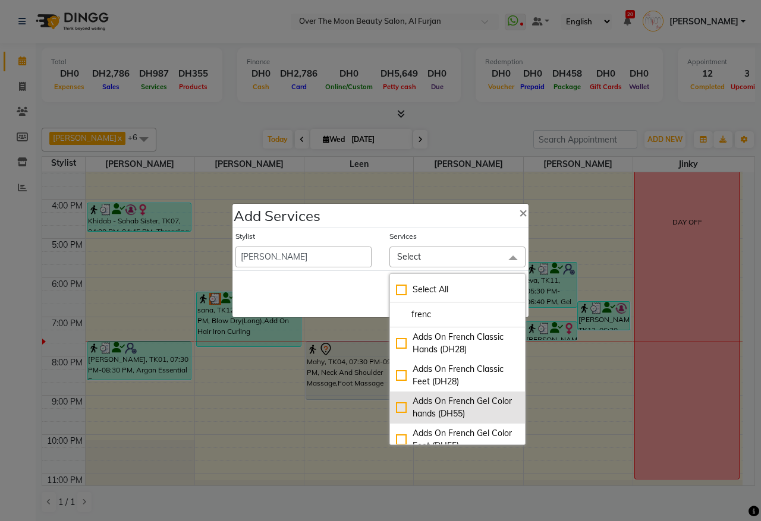
type input "frenc"
click at [403, 410] on div "Adds On French Gel Color hands (DH55)" at bounding box center [457, 407] width 123 height 25
checkbox input "true"
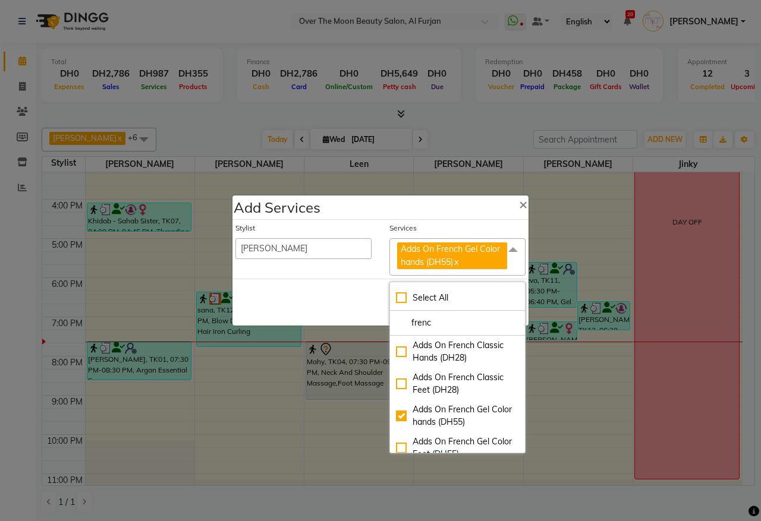
click at [364, 300] on div "Save Cancel" at bounding box center [380, 302] width 296 height 47
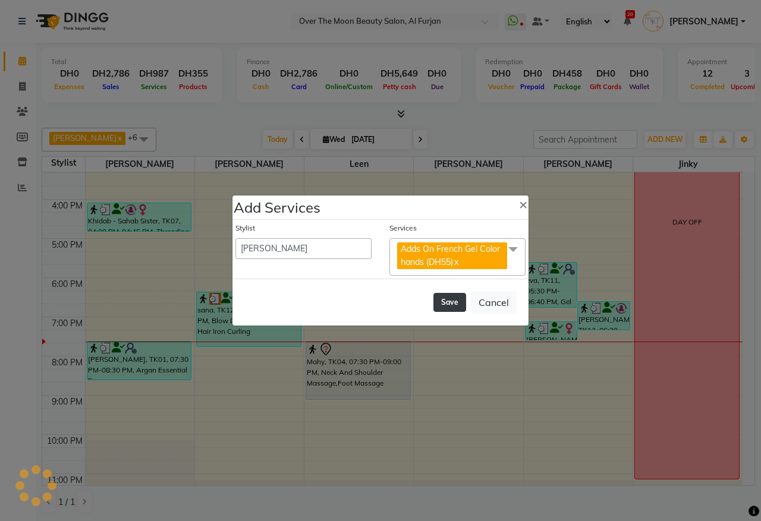
click at [452, 304] on button "Save" at bounding box center [449, 302] width 33 height 19
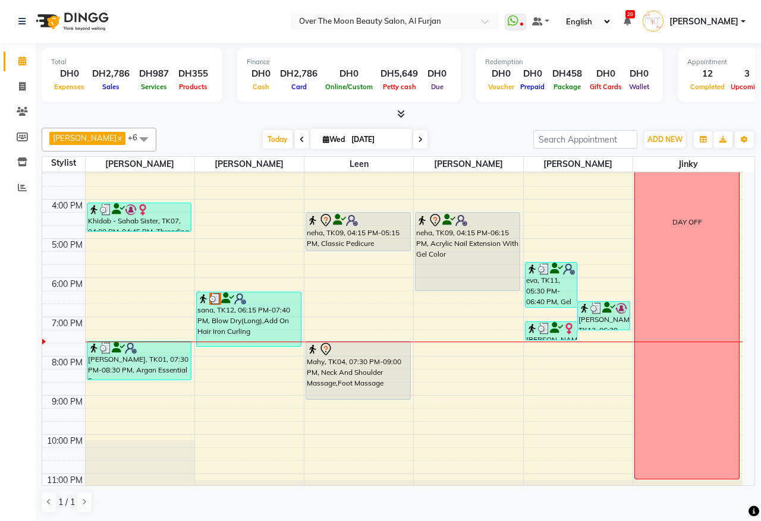
select select "66106"
click at [467, 293] on div "neha, TK09, 04:15 PM-06:45 PM, Acrylic Nail Extension With Gel Color,Adds On Fr…" at bounding box center [468, 262] width 104 height 98
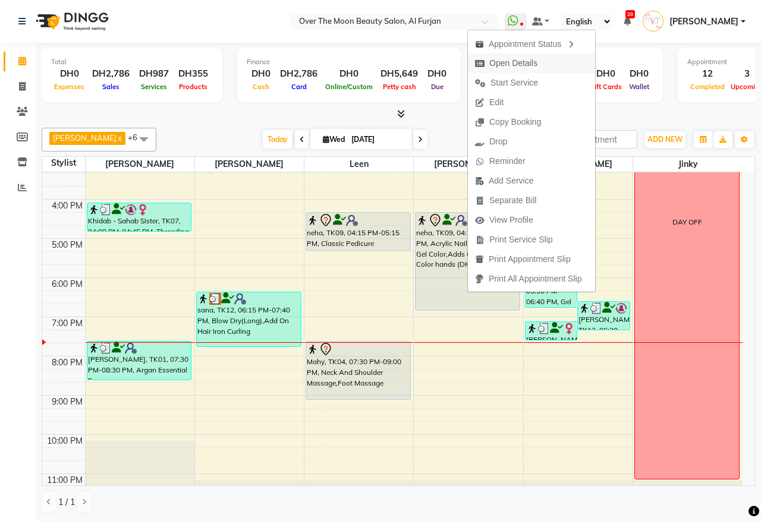
click at [534, 61] on span "Open Details" at bounding box center [513, 63] width 48 height 12
select select "7"
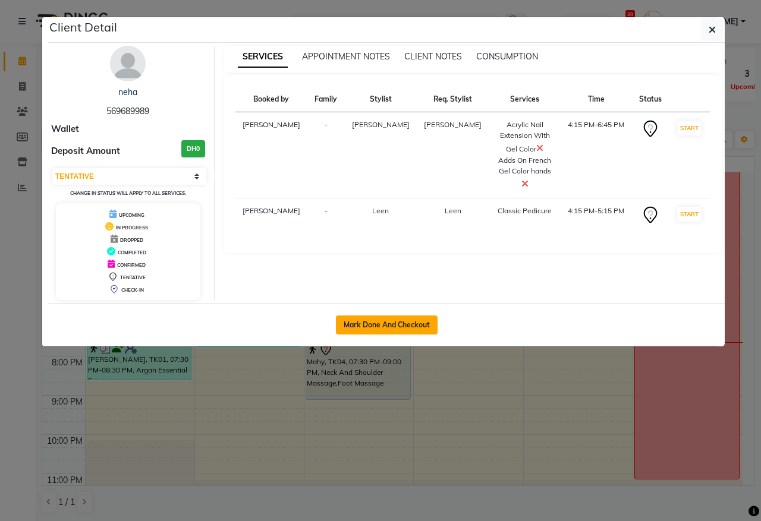
click at [417, 326] on button "Mark Done And Checkout" at bounding box center [387, 325] width 102 height 19
select select "service"
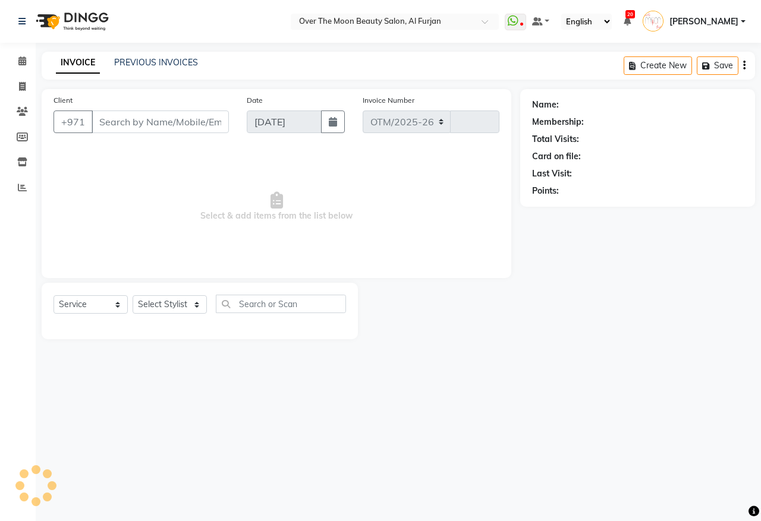
select select "3996"
type input "2198"
type input "569689989"
select select "64796"
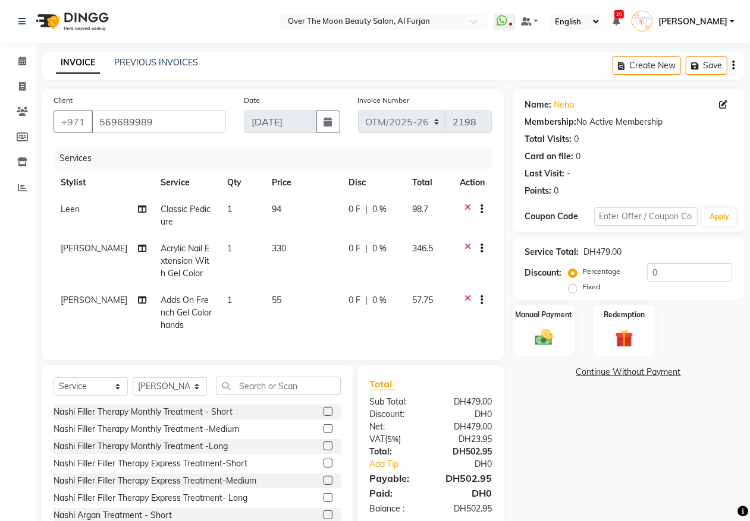
click at [379, 214] on span "0 %" at bounding box center [379, 209] width 14 height 12
select select "43472"
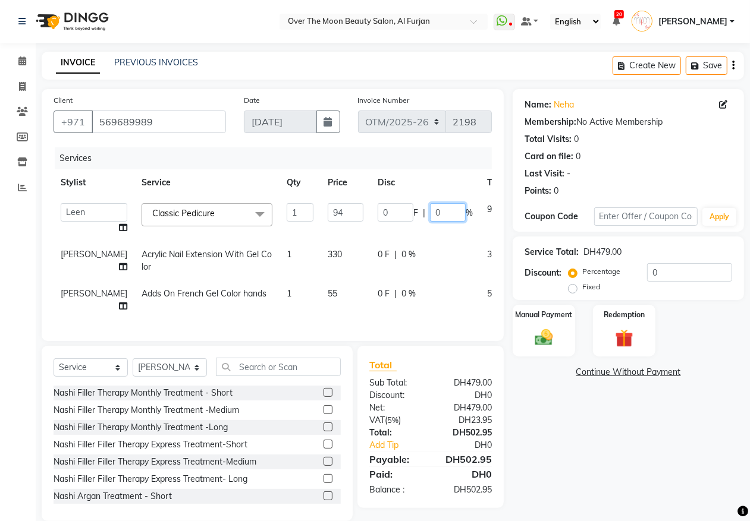
click at [430, 209] on input "0" at bounding box center [448, 212] width 36 height 18
type input "30"
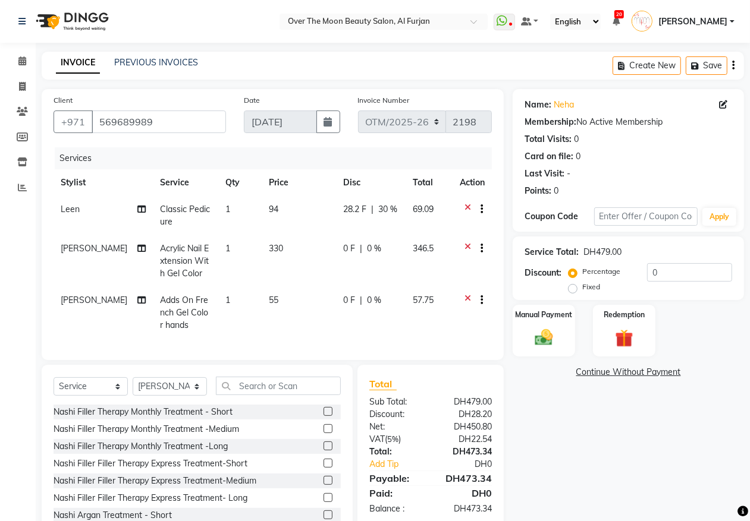
click at [424, 238] on tbody "Leen Classic Pedicure 1 94 28.2 F | 30 % 69.09 [PERSON_NAME] Acrylic Nail Exten…" at bounding box center [273, 267] width 438 height 143
click at [383, 250] on div "0 F | 0 %" at bounding box center [370, 249] width 55 height 12
select select "64796"
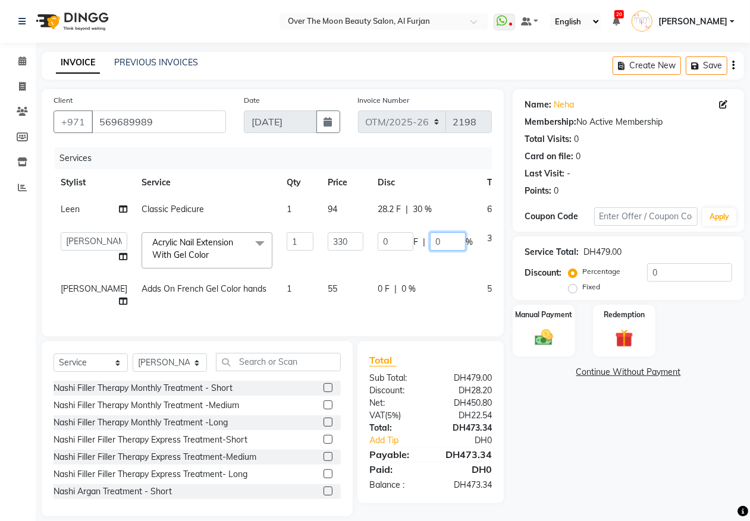
click at [430, 240] on input "0" at bounding box center [448, 241] width 36 height 18
type input "30"
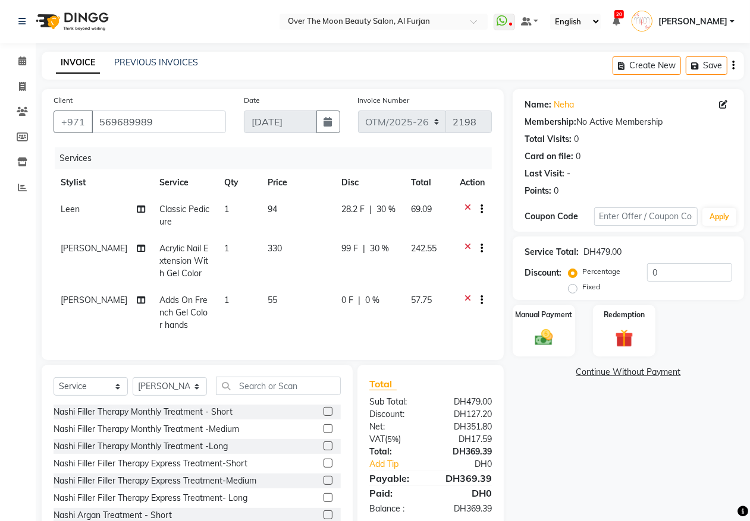
click at [421, 265] on tr "[PERSON_NAME] Acrylic Nail Extension With Gel Color 1 330 99 F | 30 % 242.55" at bounding box center [273, 261] width 438 height 52
click at [378, 297] on div "0 F | 0 %" at bounding box center [368, 300] width 55 height 12
select select "64796"
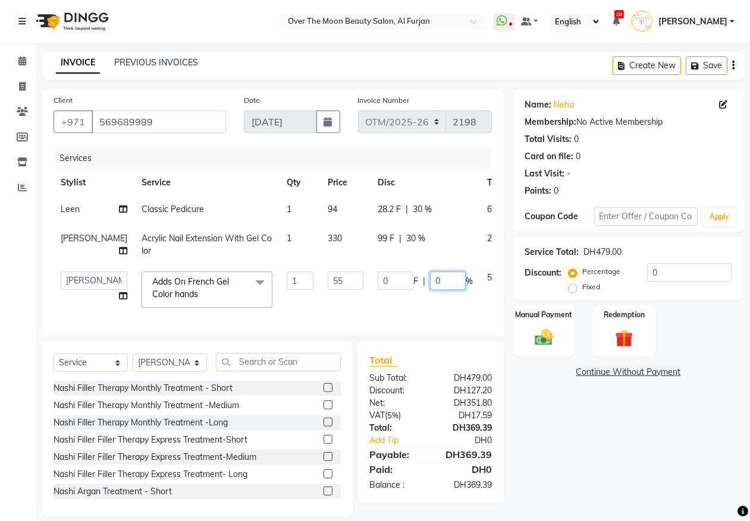
click at [430, 281] on input "0" at bounding box center [448, 281] width 36 height 18
type input "30"
click at [432, 301] on tr "Admin [PERSON_NAME] [PERSON_NAME] Marketing Account [PERSON_NAME] On French Gel…" at bounding box center [306, 290] width 505 height 51
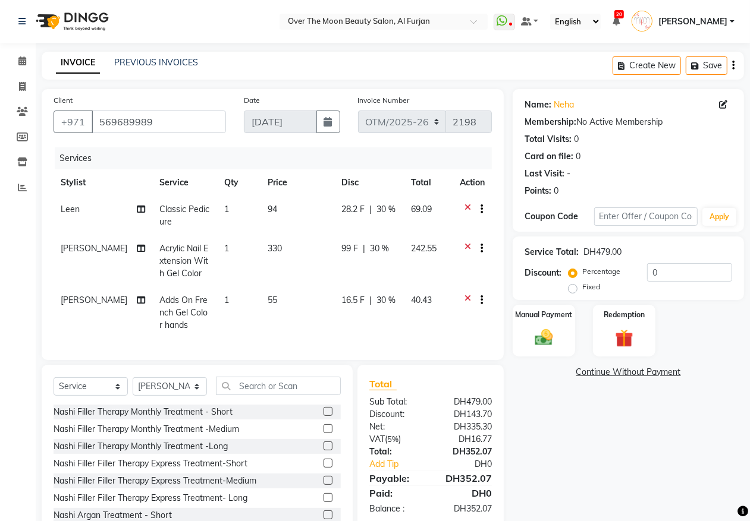
scroll to position [48, 0]
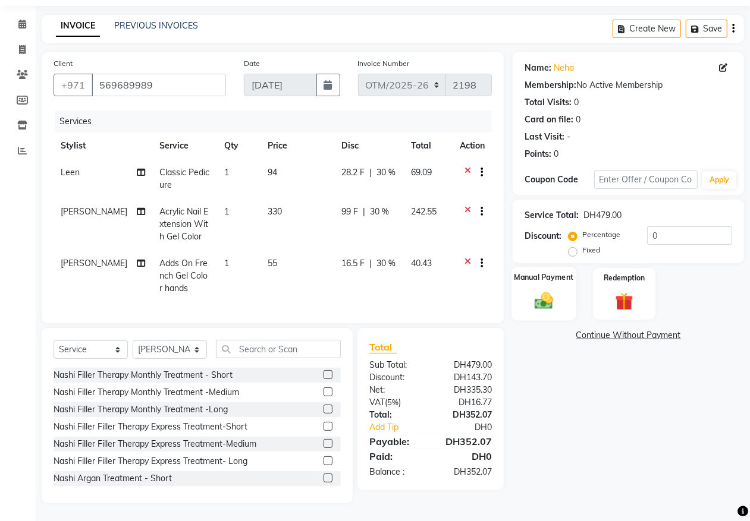
click at [536, 290] on img at bounding box center [544, 300] width 30 height 21
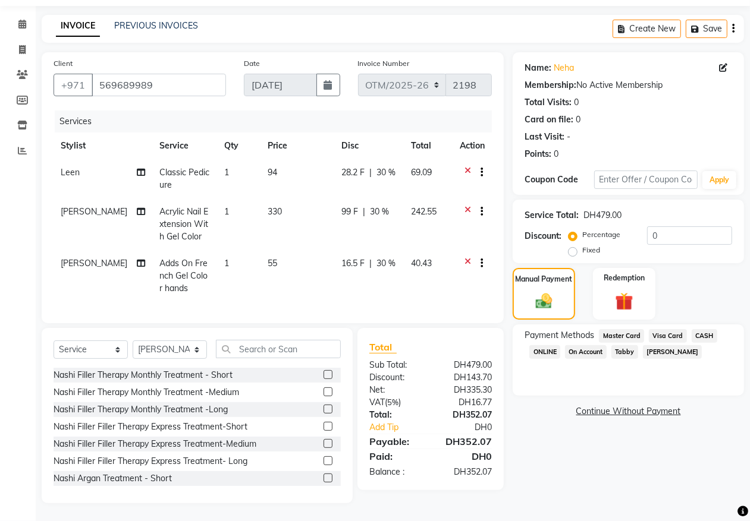
click at [675, 329] on span "Visa Card" at bounding box center [668, 336] width 38 height 14
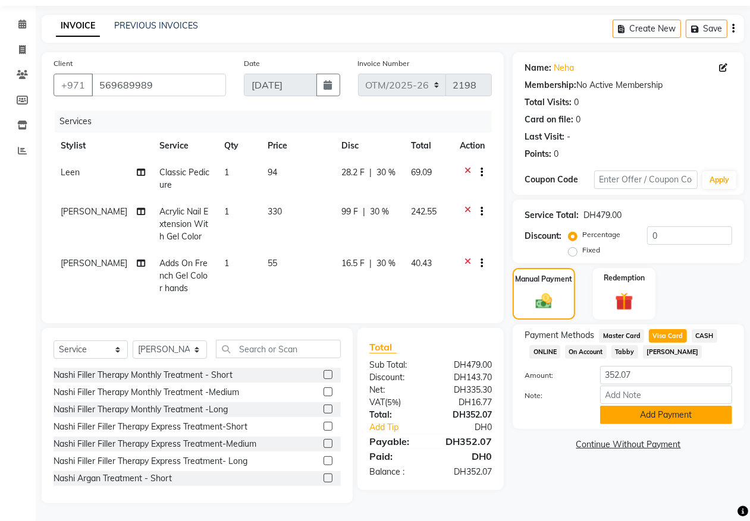
click at [641, 406] on button "Add Payment" at bounding box center [666, 415] width 132 height 18
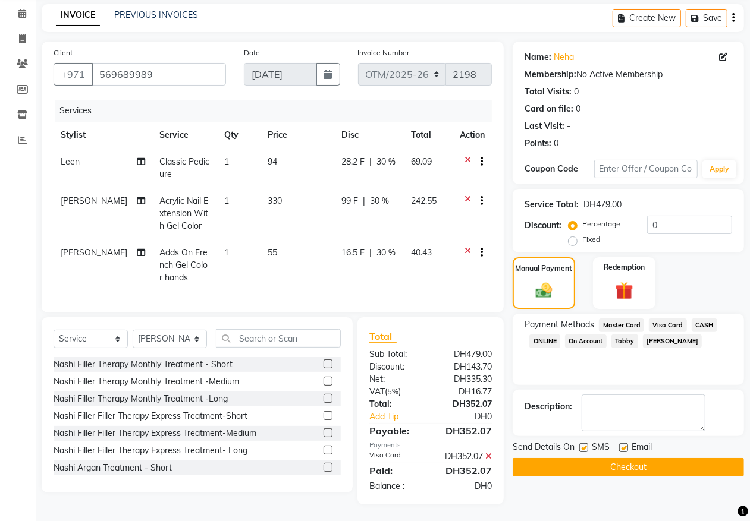
click at [587, 461] on button "Checkout" at bounding box center [627, 467] width 231 height 18
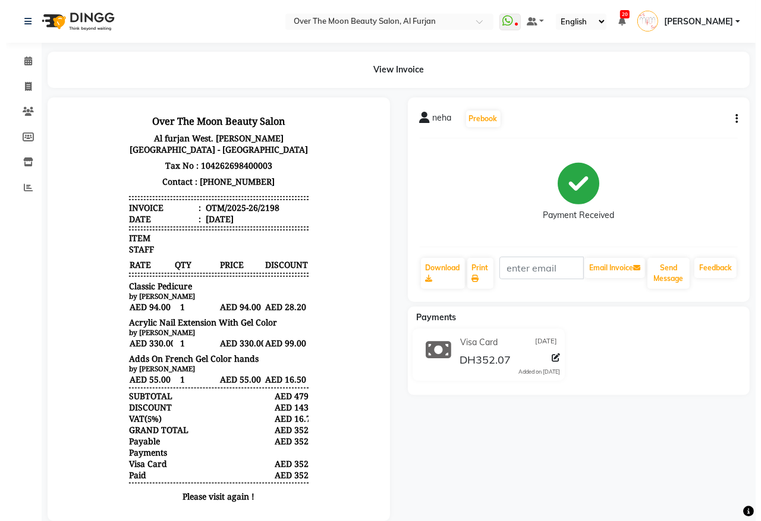
scroll to position [9, 0]
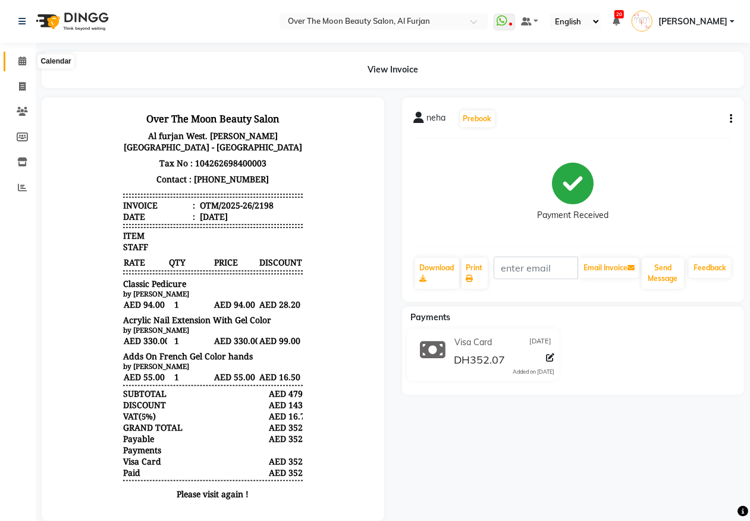
click at [21, 62] on icon at bounding box center [22, 60] width 8 height 9
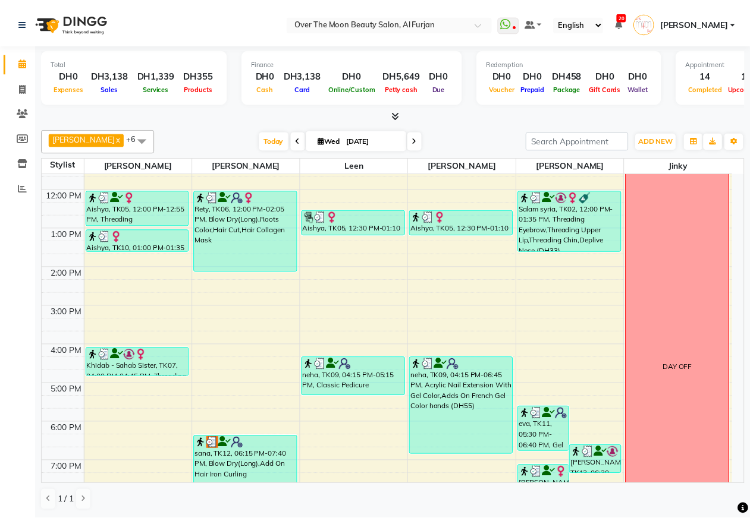
scroll to position [247, 0]
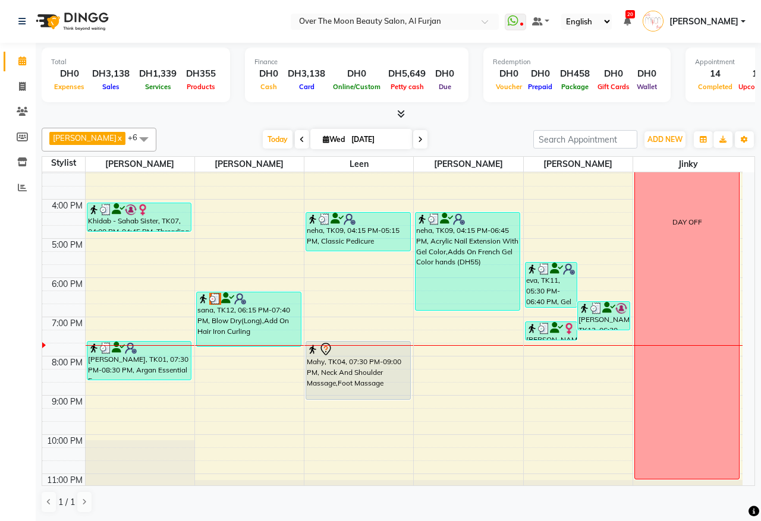
click at [359, 243] on div "neha, TK09, 04:15 PM-05:15 PM, Classic Pedicure" at bounding box center [358, 232] width 104 height 38
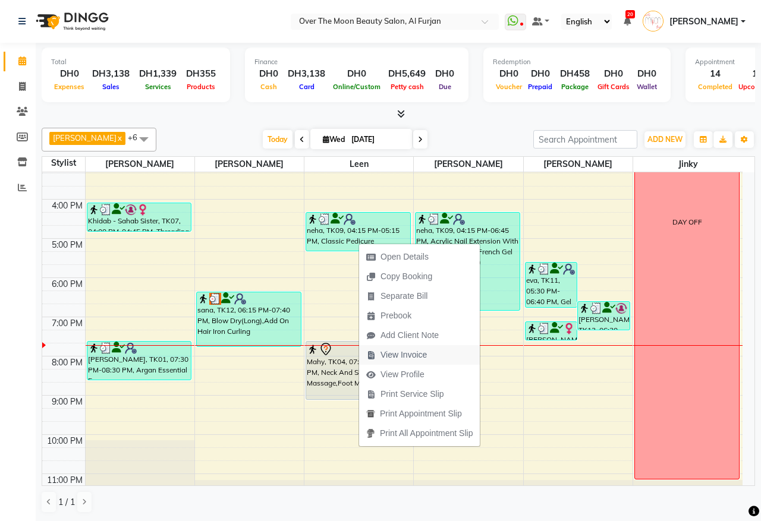
click at [417, 357] on span "View Invoice" at bounding box center [404, 355] width 46 height 12
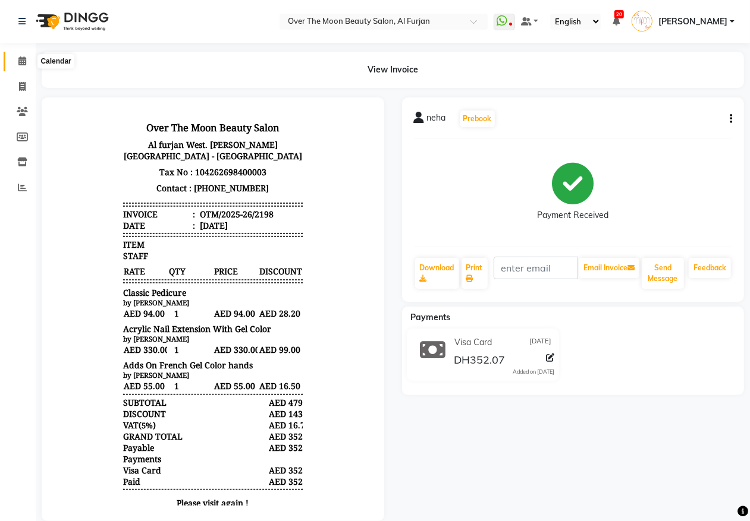
click at [20, 59] on icon at bounding box center [22, 60] width 8 height 9
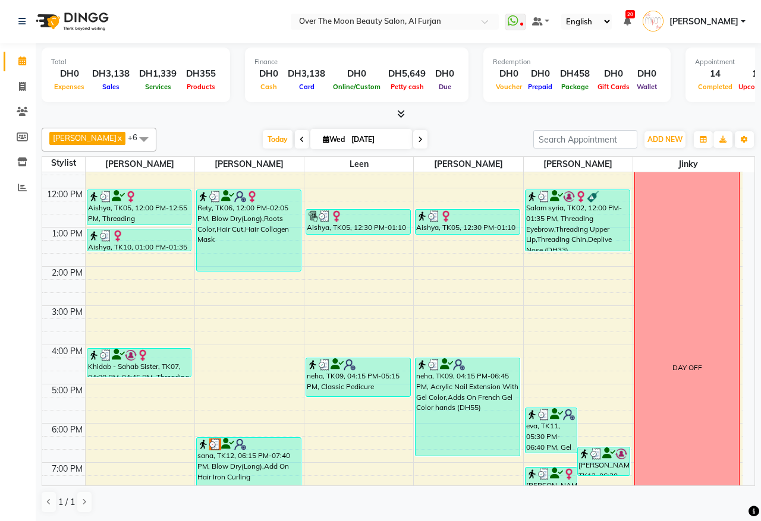
scroll to position [281, 0]
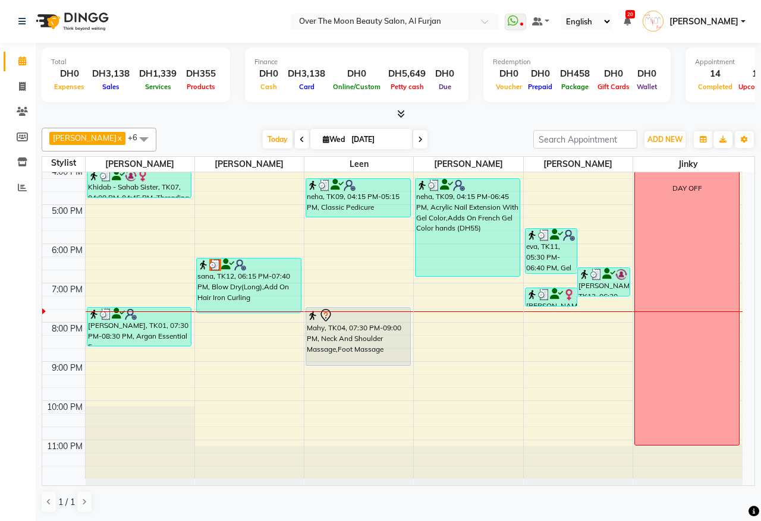
click at [389, 348] on div "Mahy, TK04, 07:30 PM-09:00 PM, Neck And Shoulder Massage,Foot Massage" at bounding box center [358, 337] width 104 height 58
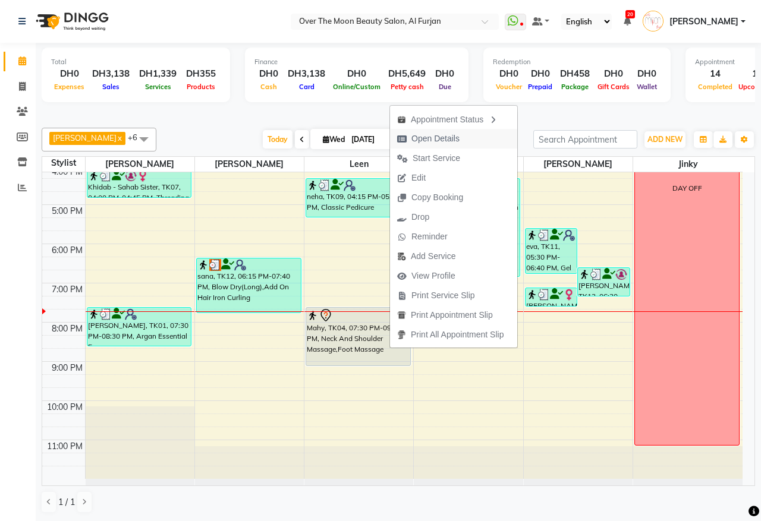
click at [441, 139] on span "Open Details" at bounding box center [435, 139] width 48 height 12
select select "7"
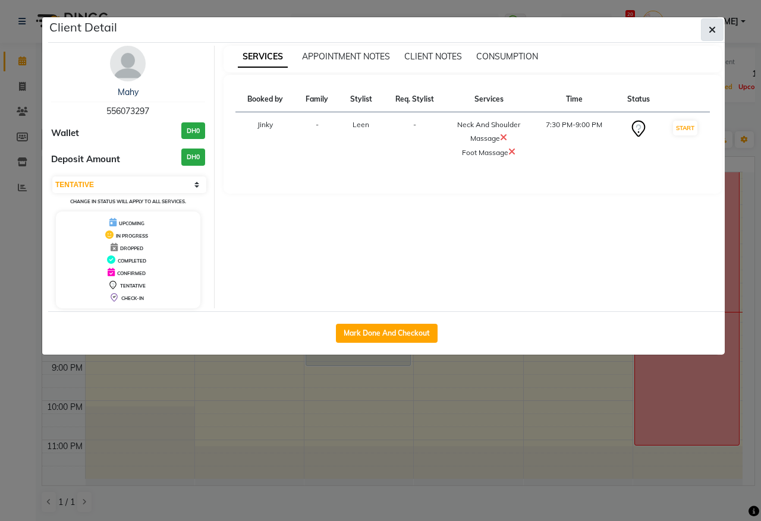
click at [712, 28] on icon "button" at bounding box center [712, 30] width 7 height 10
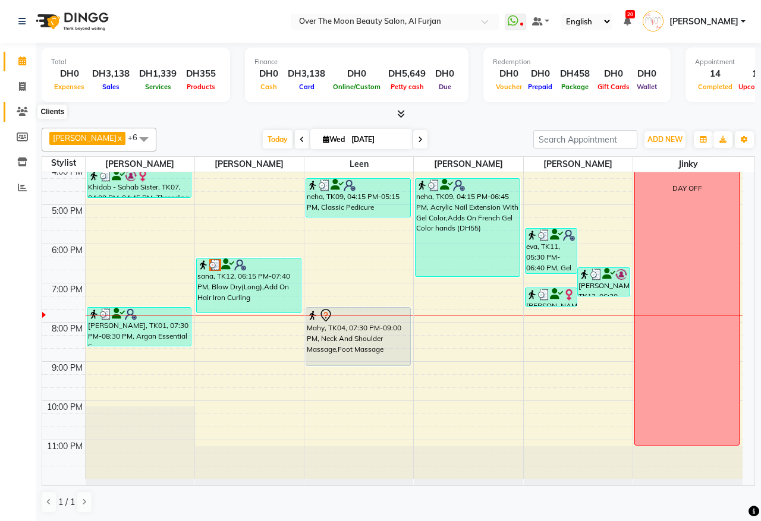
click at [23, 111] on icon at bounding box center [22, 111] width 11 height 9
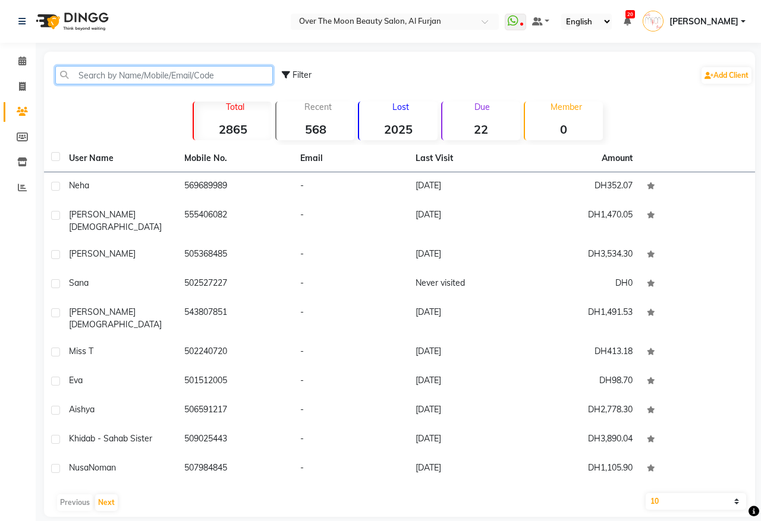
click at [190, 73] on input "text" at bounding box center [164, 75] width 218 height 18
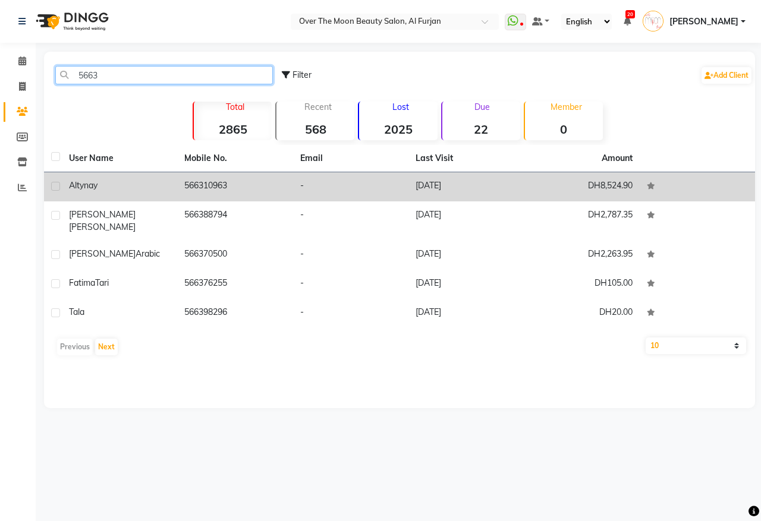
type input "5663"
click at [55, 185] on label at bounding box center [55, 186] width 9 height 9
click at [55, 185] on input "checkbox" at bounding box center [55, 187] width 8 height 8
checkbox input "true"
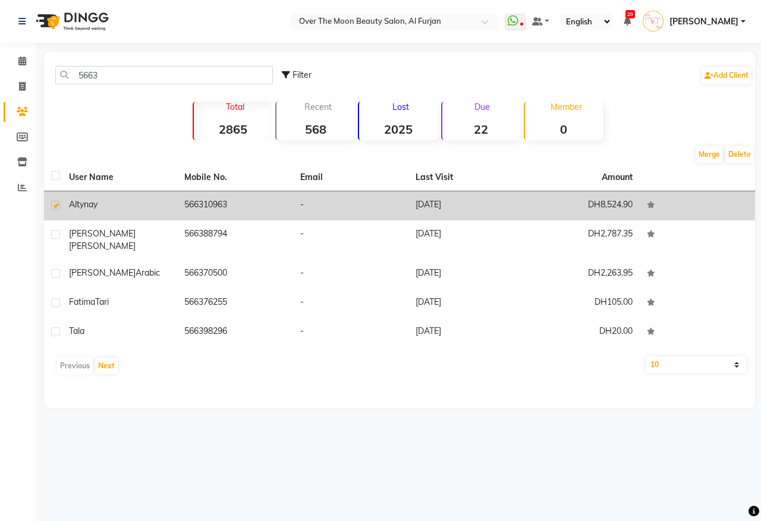
click at [199, 203] on td "566310963" at bounding box center [234, 205] width 115 height 29
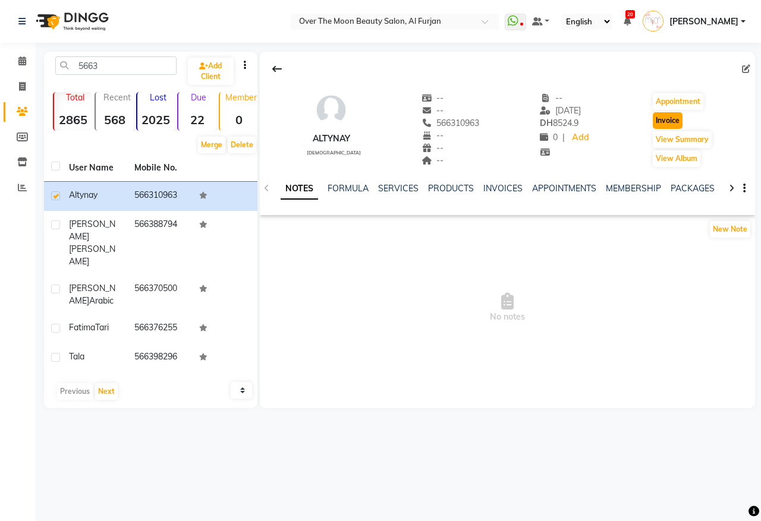
click at [670, 123] on button "Invoice" at bounding box center [668, 120] width 30 height 17
select select "service"
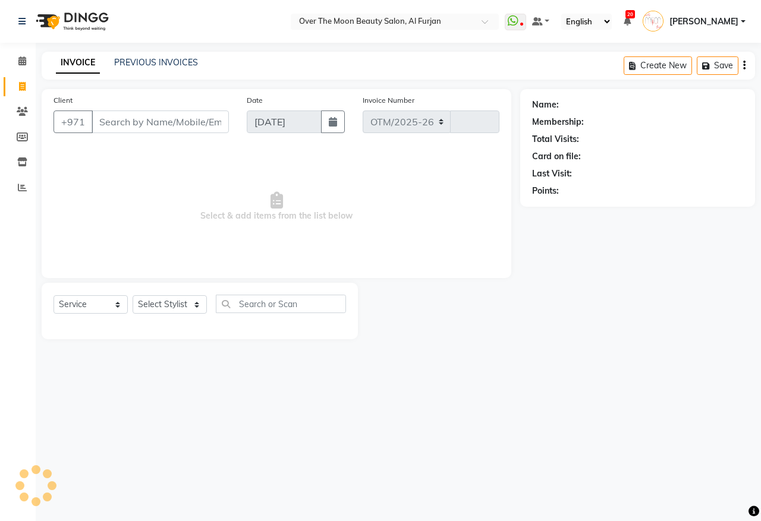
select select "3996"
type input "2199"
type input "566310963"
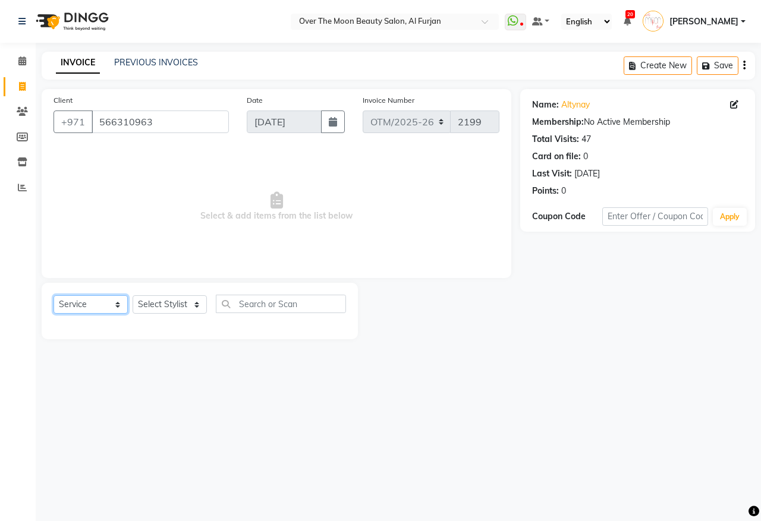
click at [117, 303] on select "Select Service Product Membership Package Voucher Prepaid Gift Card" at bounding box center [91, 304] width 74 height 18
select select "product"
click at [54, 295] on select "Select Service Product Membership Package Voucher Prepaid Gift Card" at bounding box center [91, 304] width 74 height 18
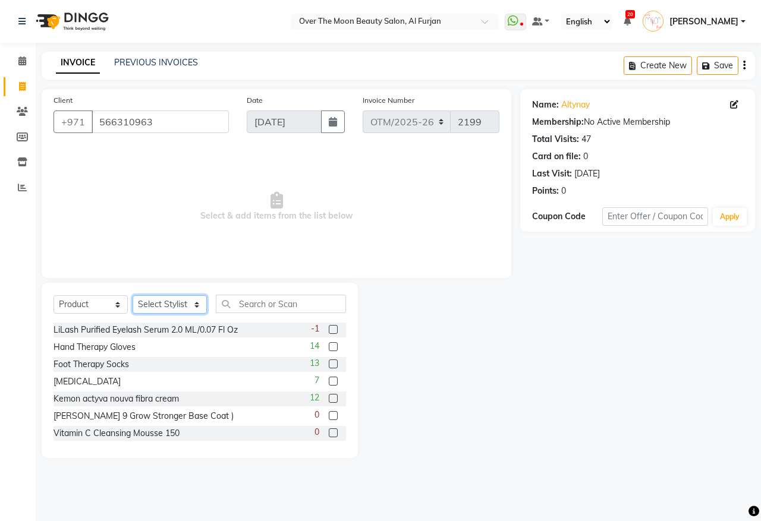
click at [194, 306] on select "Select Stylist Admin [PERSON_NAME] [PERSON_NAME] Marketing Account [PERSON_NAME]" at bounding box center [170, 304] width 74 height 18
select select "20146"
click at [133, 295] on select "Select Stylist Admin [PERSON_NAME] [PERSON_NAME] Marketing Account [PERSON_NAME]" at bounding box center [170, 304] width 74 height 18
click at [272, 300] on input "text" at bounding box center [281, 304] width 130 height 18
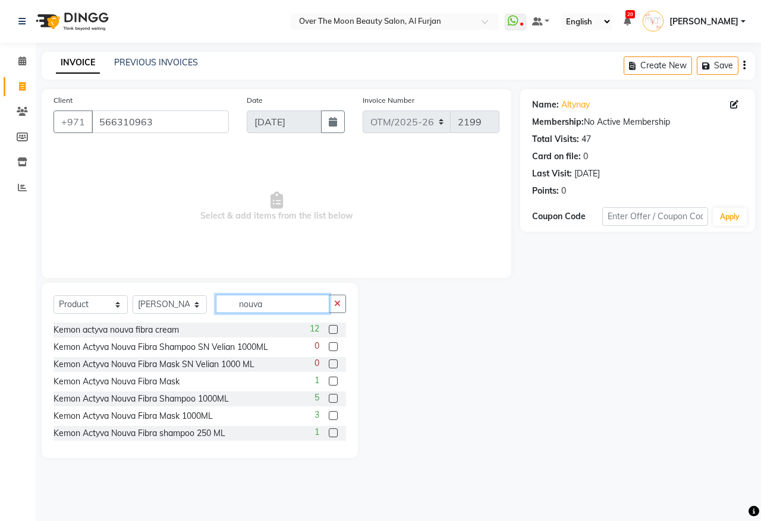
type input "nouva"
click at [329, 433] on label at bounding box center [333, 433] width 9 height 9
click at [329, 433] on input "checkbox" at bounding box center [333, 434] width 8 height 8
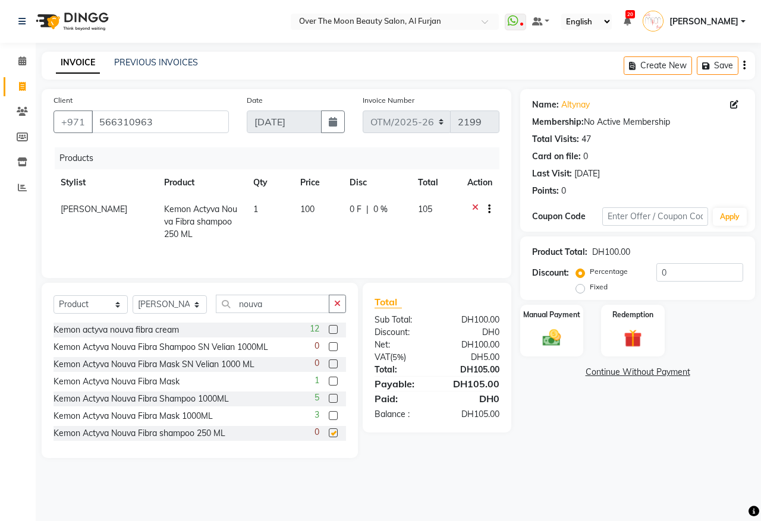
checkbox input "false"
click at [329, 382] on label at bounding box center [333, 380] width 9 height 9
click at [329, 382] on input "checkbox" at bounding box center [333, 381] width 8 height 8
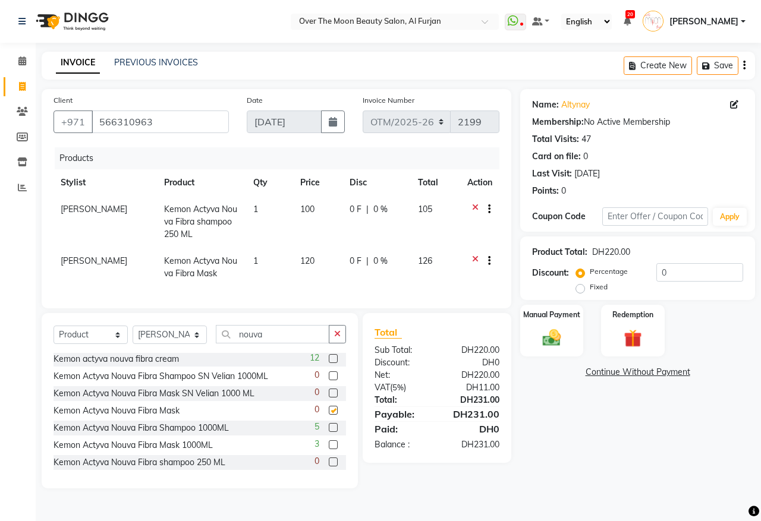
checkbox input "false"
click at [578, 325] on div "Manual Payment" at bounding box center [552, 331] width 66 height 55
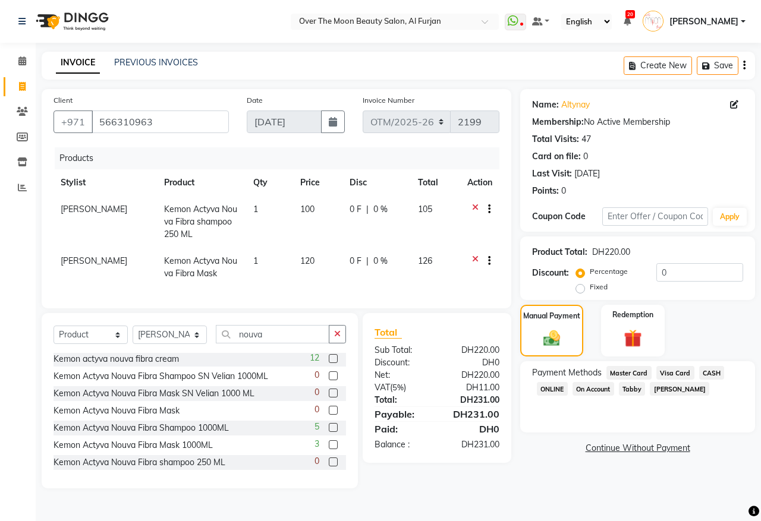
click at [626, 375] on span "Master Card" at bounding box center [628, 373] width 45 height 14
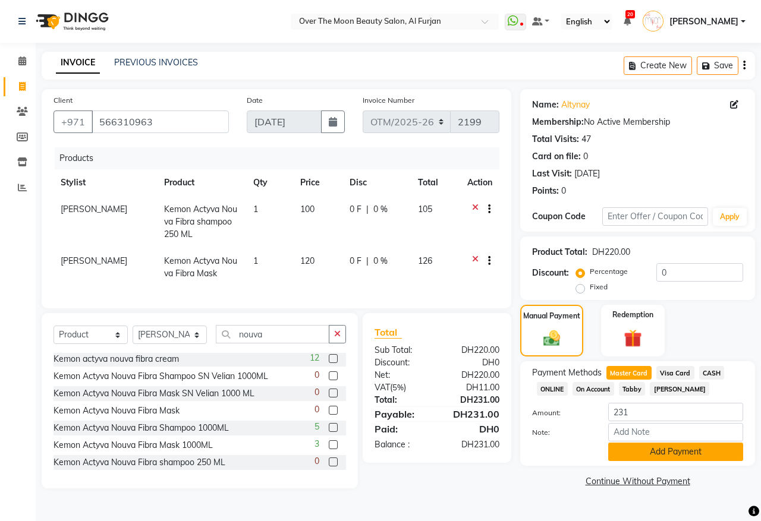
click at [647, 452] on button "Add Payment" at bounding box center [675, 452] width 135 height 18
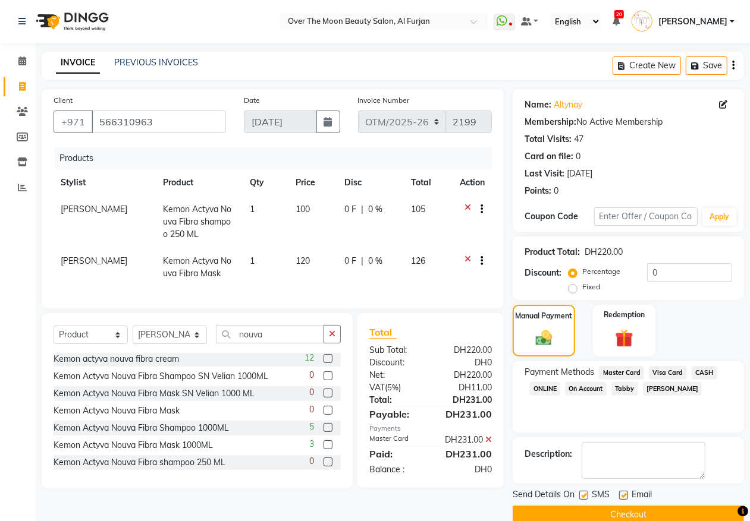
click at [552, 506] on button "Checkout" at bounding box center [627, 515] width 231 height 18
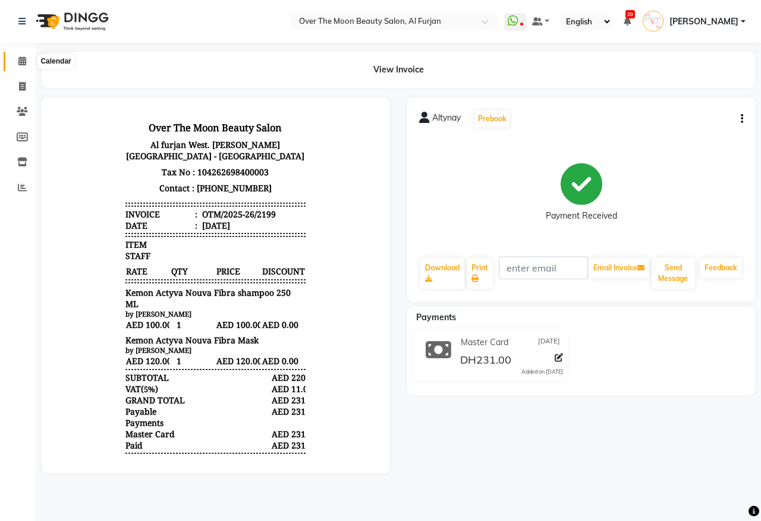
click at [22, 63] on icon at bounding box center [22, 60] width 8 height 9
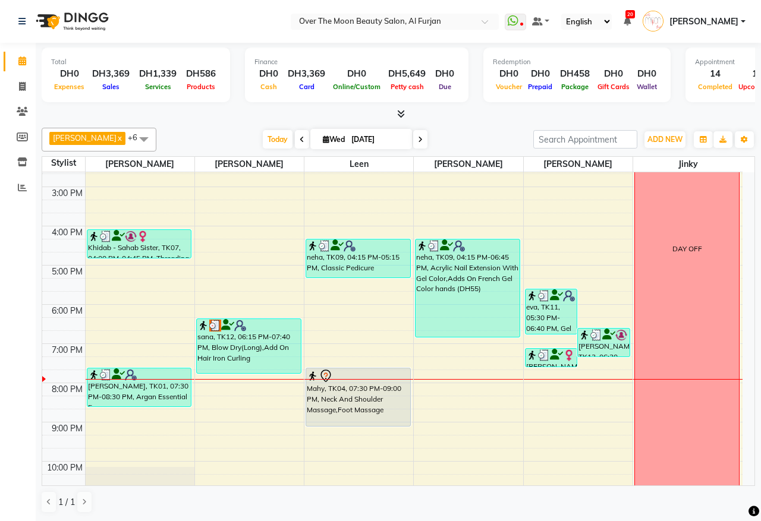
scroll to position [247, 0]
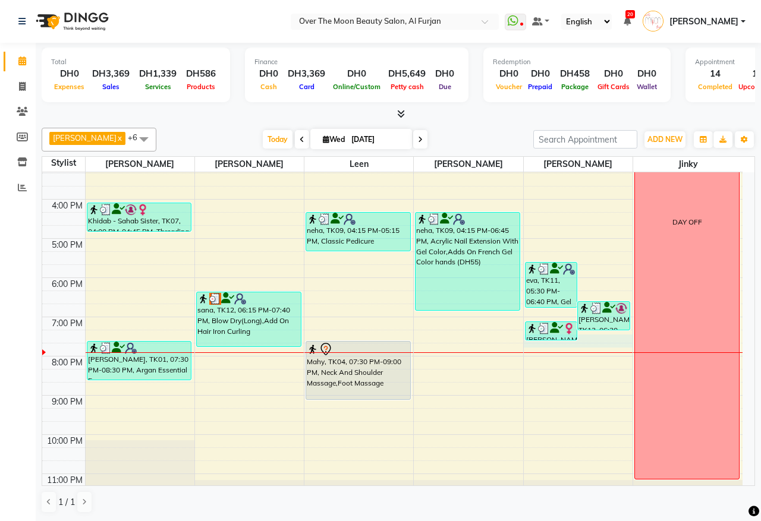
click at [606, 342] on div "9:00 AM 10:00 AM 11:00 AM 12:00 PM 1:00 PM 2:00 PM 3:00 PM 4:00 PM 5:00 PM 6:00…" at bounding box center [392, 219] width 700 height 588
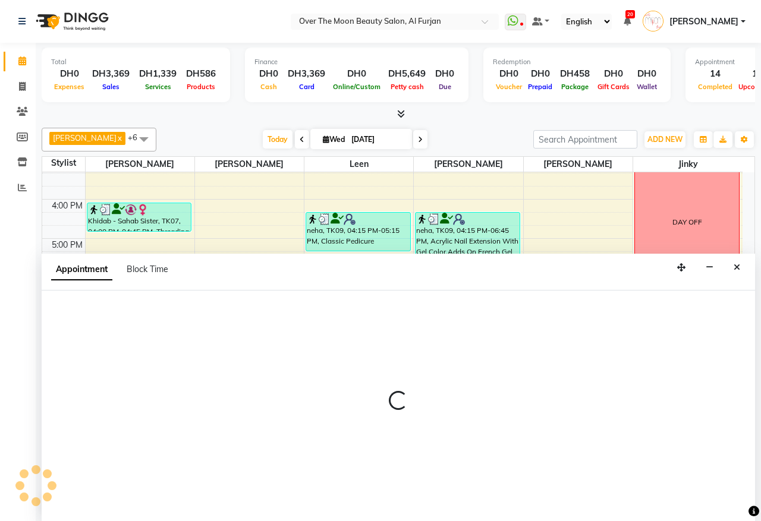
select select "64402"
select select "tentative"
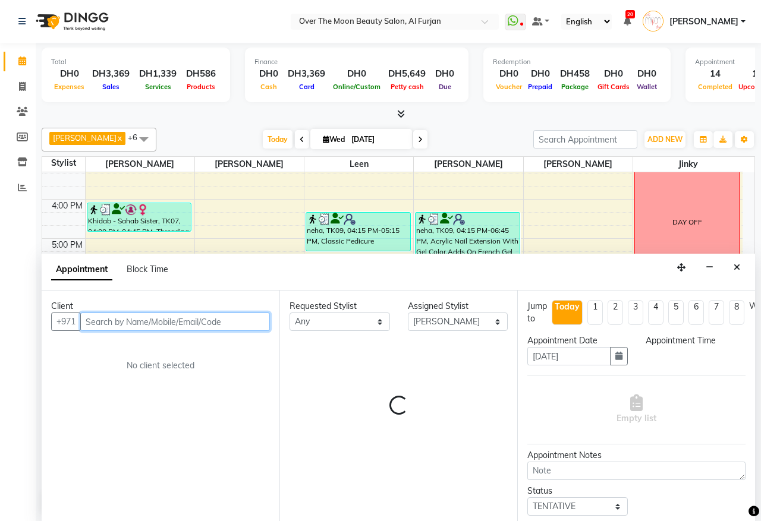
select select "1155"
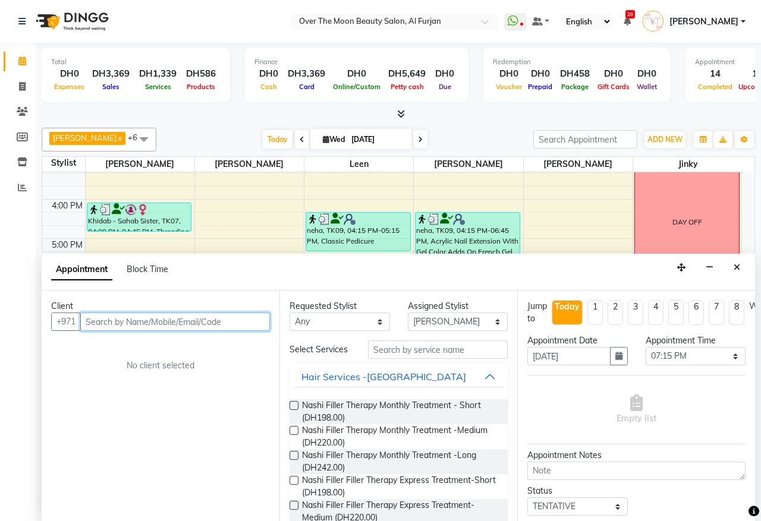
click at [249, 321] on input "text" at bounding box center [175, 322] width 190 height 18
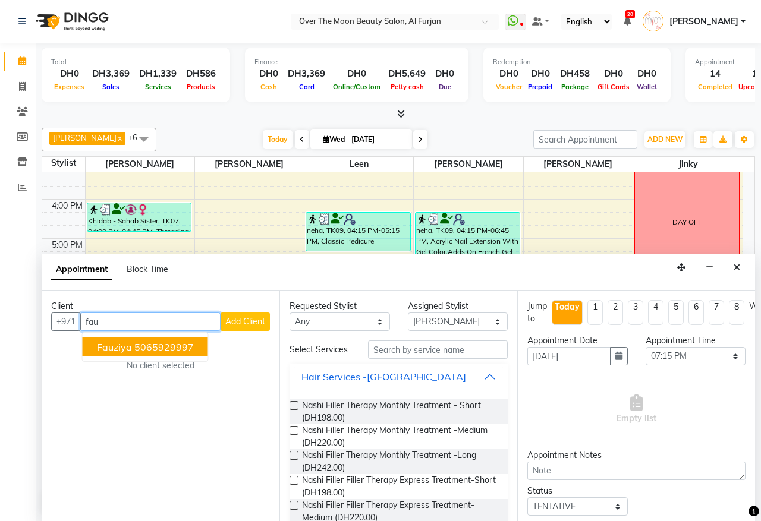
click at [197, 346] on button "fauziya 5065929997" at bounding box center [145, 347] width 125 height 19
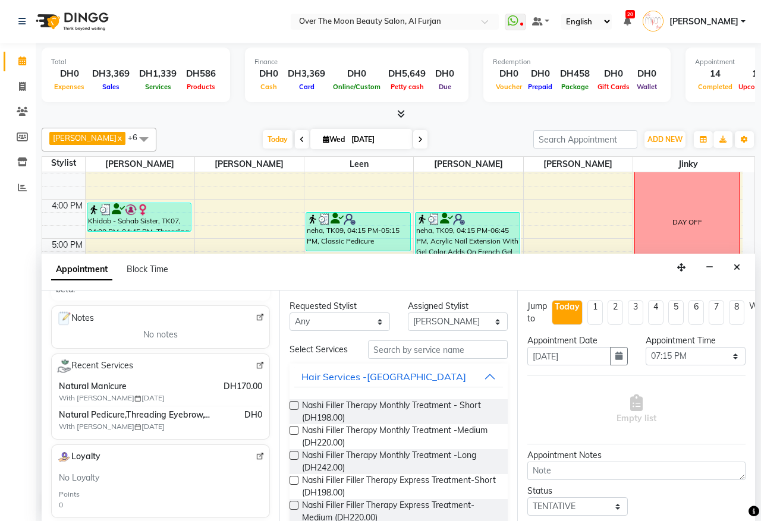
scroll to position [116, 0]
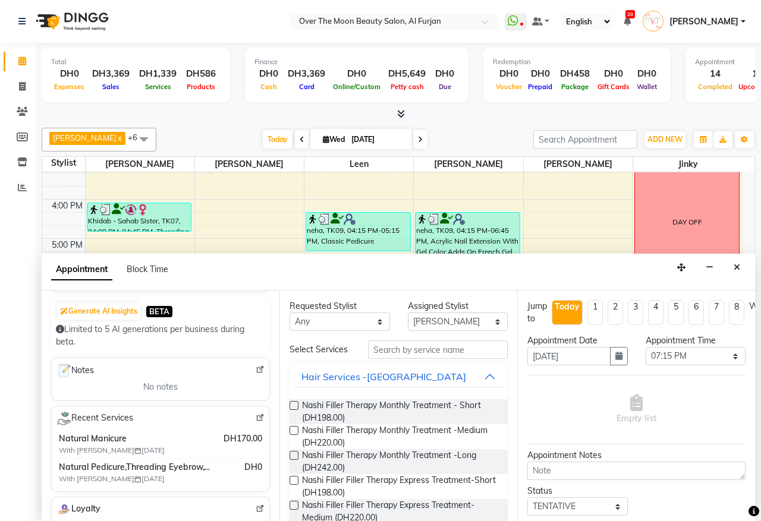
type input "5065929997"
click at [373, 322] on select "Any [PERSON_NAME] [PERSON_NAME] [PERSON_NAME]" at bounding box center [340, 322] width 100 height 18
select select "64402"
click at [290, 313] on select "Any [PERSON_NAME] [PERSON_NAME] [PERSON_NAME]" at bounding box center [340, 322] width 100 height 18
click at [411, 351] on input "text" at bounding box center [438, 350] width 140 height 18
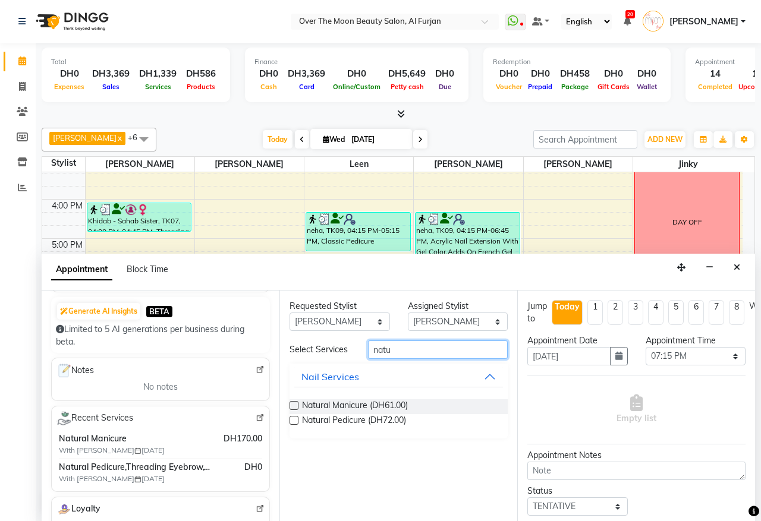
type input "natu"
click at [293, 406] on label at bounding box center [294, 405] width 9 height 9
click at [293, 406] on input "checkbox" at bounding box center [294, 407] width 8 height 8
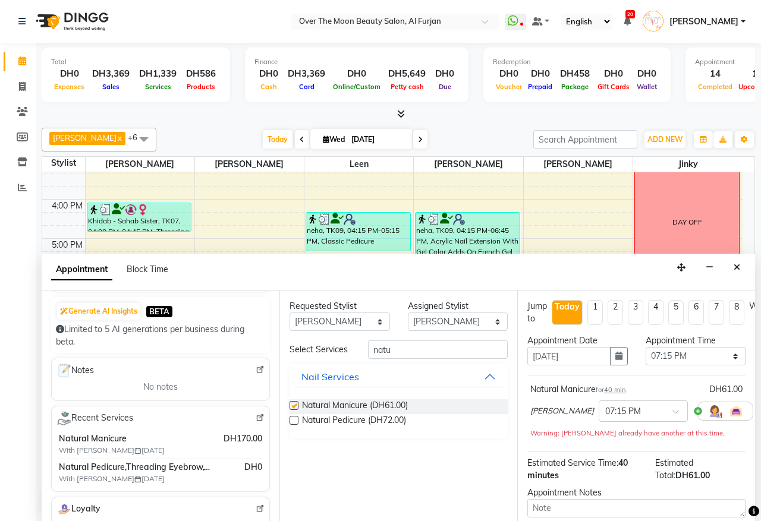
checkbox input "false"
click at [376, 323] on select "Any [PERSON_NAME] [PERSON_NAME] [PERSON_NAME]" at bounding box center [340, 322] width 100 height 18
select select "64796"
click at [290, 313] on select "Any [PERSON_NAME] [PERSON_NAME] [PERSON_NAME]" at bounding box center [340, 322] width 100 height 18
select select "64796"
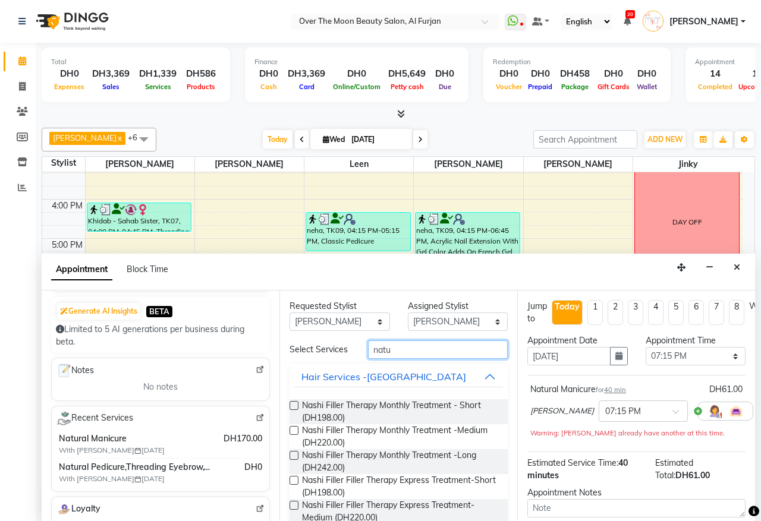
click at [412, 351] on input "natu" at bounding box center [438, 350] width 140 height 18
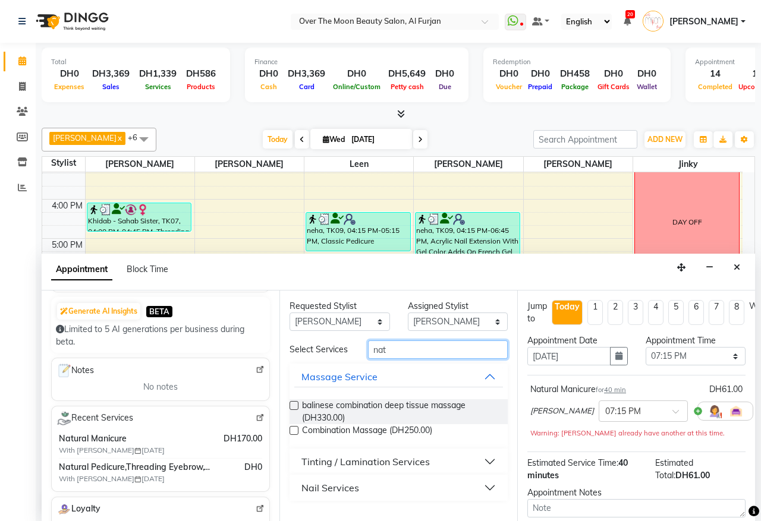
type input "natu"
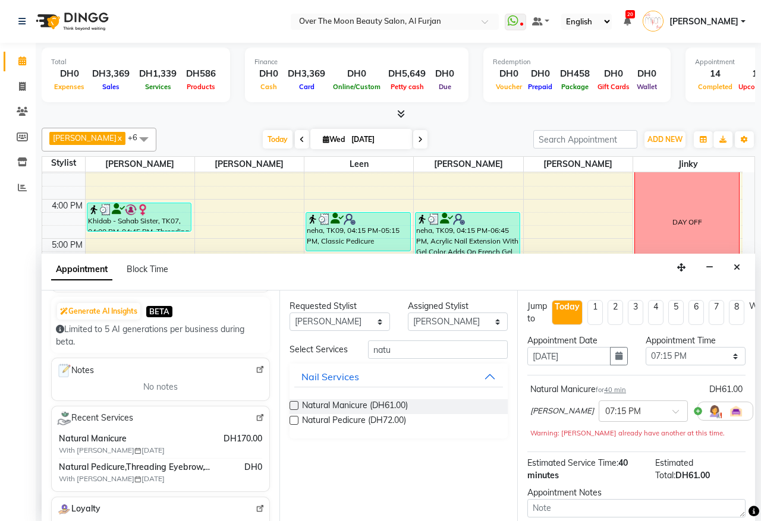
click at [294, 420] on label at bounding box center [294, 420] width 9 height 9
click at [294, 420] on input "checkbox" at bounding box center [294, 422] width 8 height 8
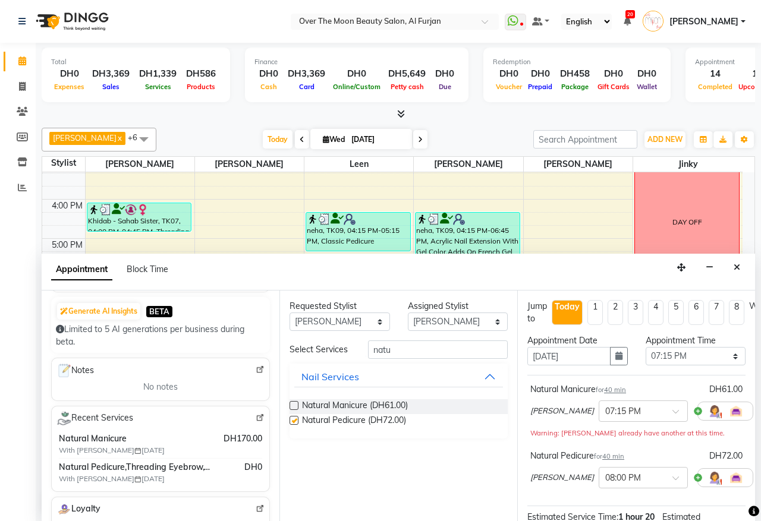
checkbox input "false"
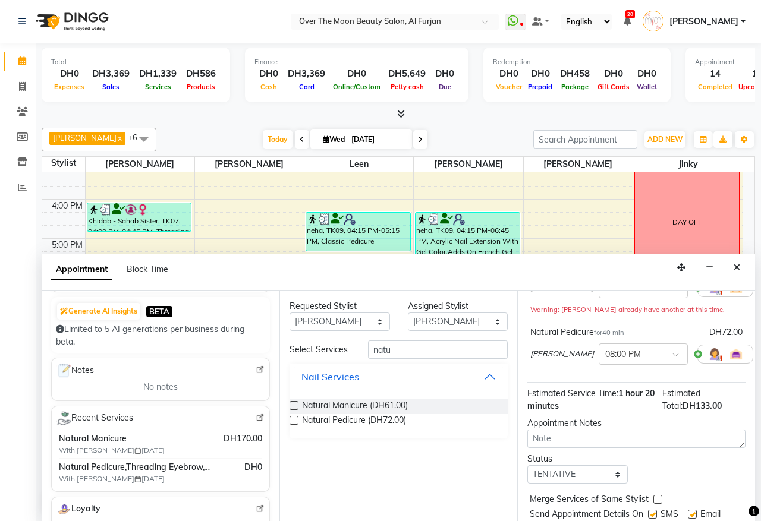
scroll to position [0, 0]
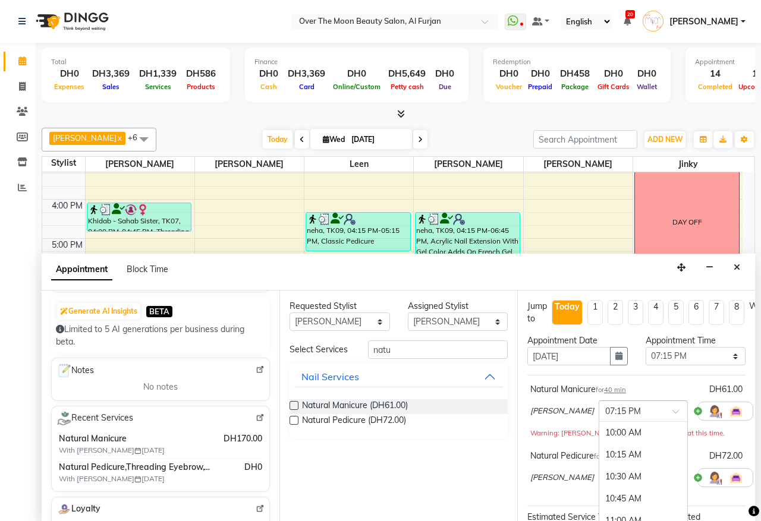
click at [672, 411] on span at bounding box center [679, 415] width 15 height 12
click at [727, 434] on div "Warning: [PERSON_NAME] already have another at this time." at bounding box center [636, 433] width 212 height 12
click at [672, 479] on span at bounding box center [679, 482] width 15 height 12
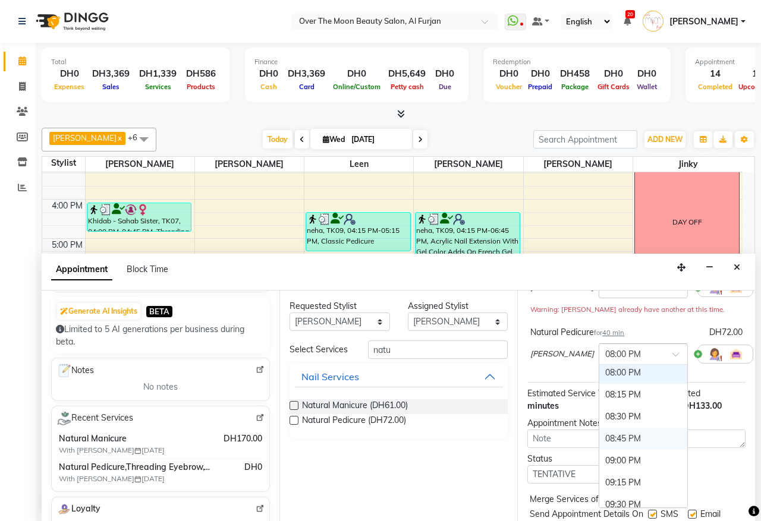
scroll to position [774, 0]
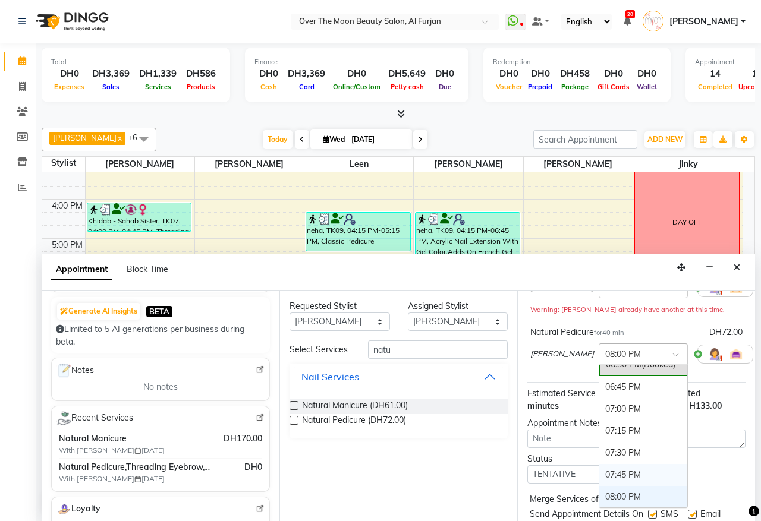
click at [631, 479] on div "07:45 PM" at bounding box center [643, 475] width 88 height 22
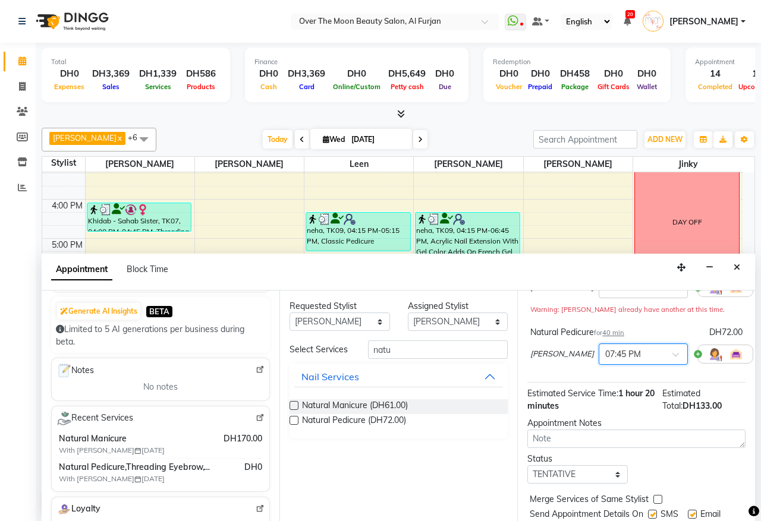
scroll to position [173, 0]
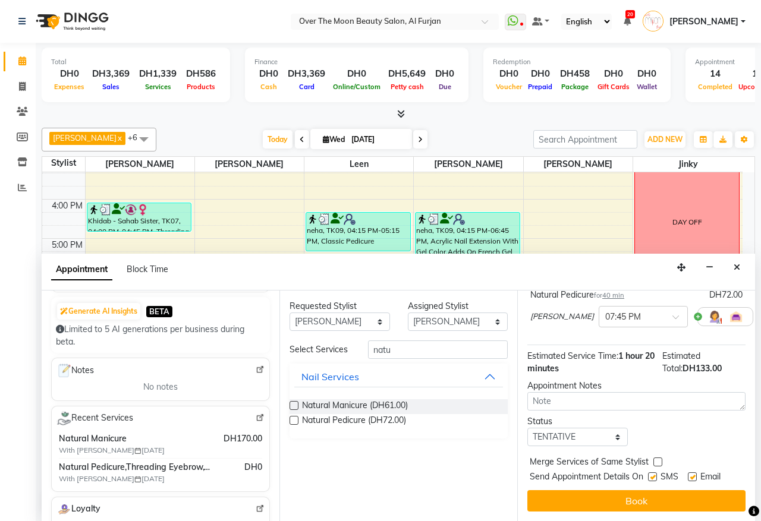
click at [657, 458] on label at bounding box center [657, 462] width 9 height 9
click at [657, 460] on input "checkbox" at bounding box center [657, 464] width 8 height 8
checkbox input "true"
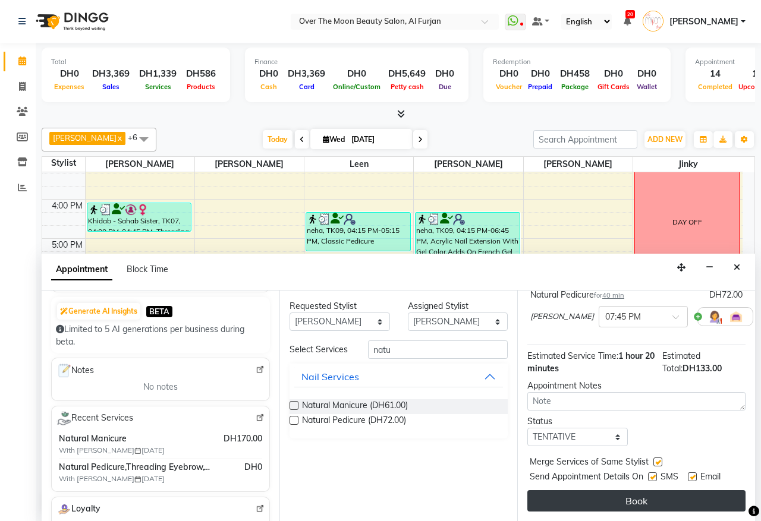
click at [656, 491] on button "Book" at bounding box center [636, 501] width 218 height 21
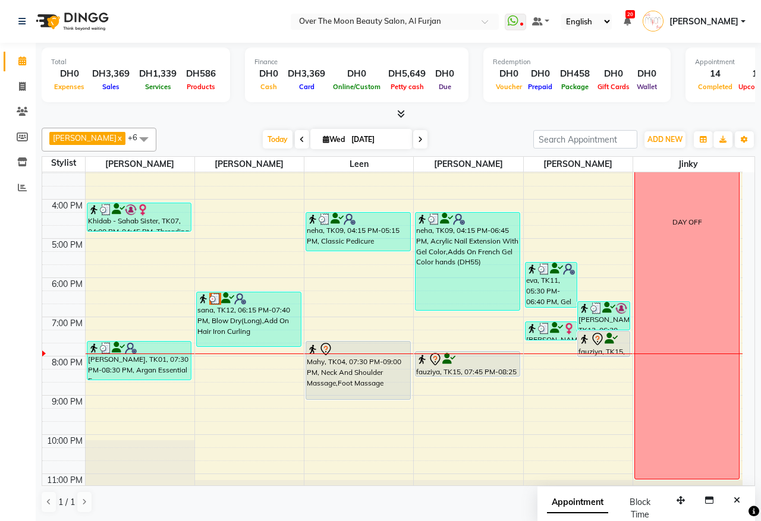
click at [226, 326] on div "sana, TK12, 06:15 PM-07:40 PM, Blow Dry(Long),Add On Hair Iron Curling" at bounding box center [249, 320] width 104 height 54
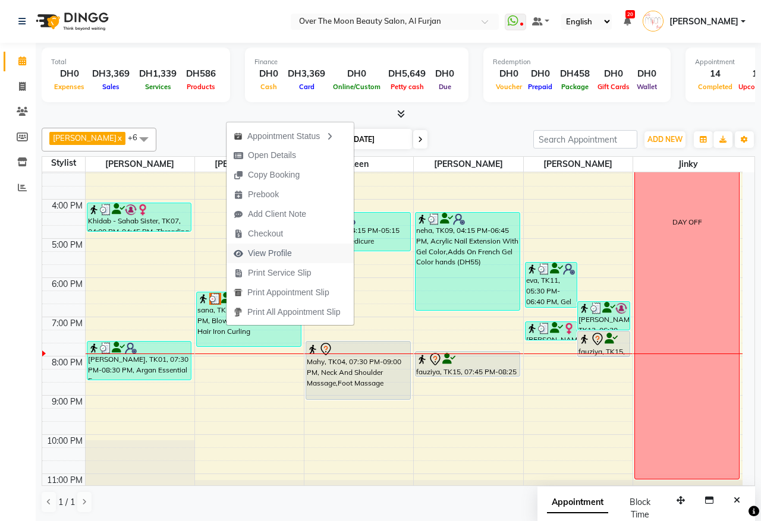
click at [289, 254] on span "View Profile" at bounding box center [270, 253] width 44 height 12
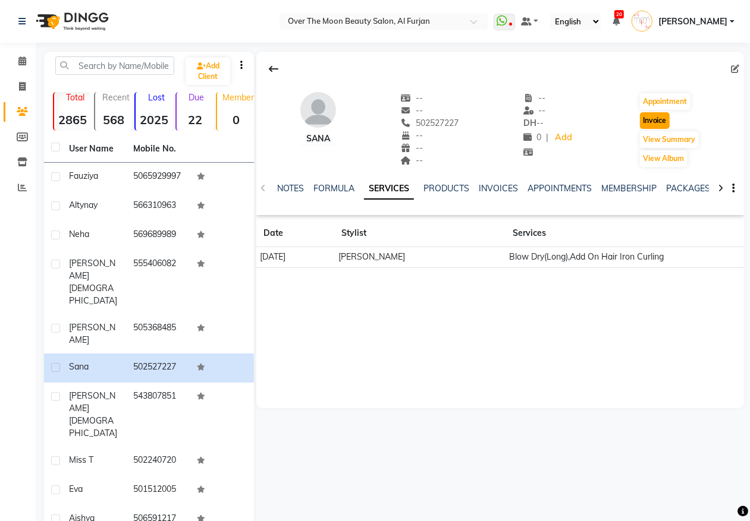
click at [655, 120] on button "Invoice" at bounding box center [655, 120] width 30 height 17
select select "service"
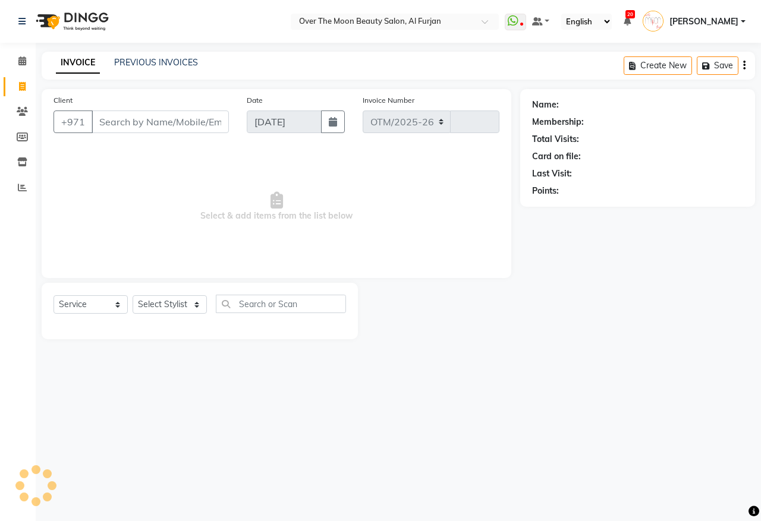
select select "3996"
type input "2200"
type input "502527227"
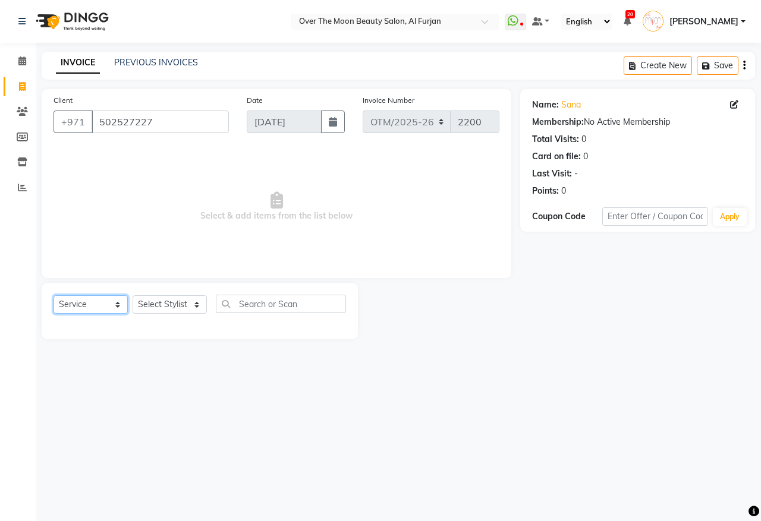
click at [115, 304] on select "Select Service Product Membership Package Voucher Prepaid Gift Card" at bounding box center [91, 304] width 74 height 18
select select "package"
click at [54, 295] on select "Select Service Product Membership Package Voucher Prepaid Gift Card" at bounding box center [91, 304] width 74 height 18
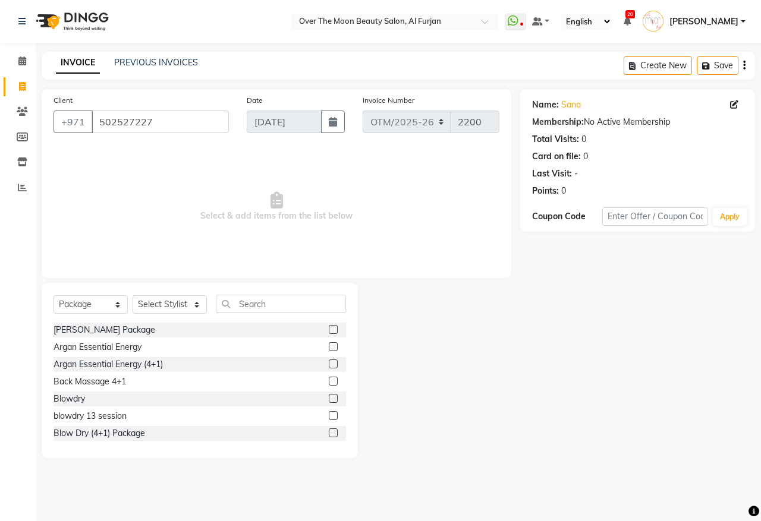
click at [329, 397] on label at bounding box center [333, 398] width 9 height 9
click at [329, 397] on input "checkbox" at bounding box center [333, 399] width 8 height 8
click at [329, 397] on label at bounding box center [333, 398] width 9 height 9
click at [329, 397] on input "checkbox" at bounding box center [333, 399] width 8 height 8
checkbox input "false"
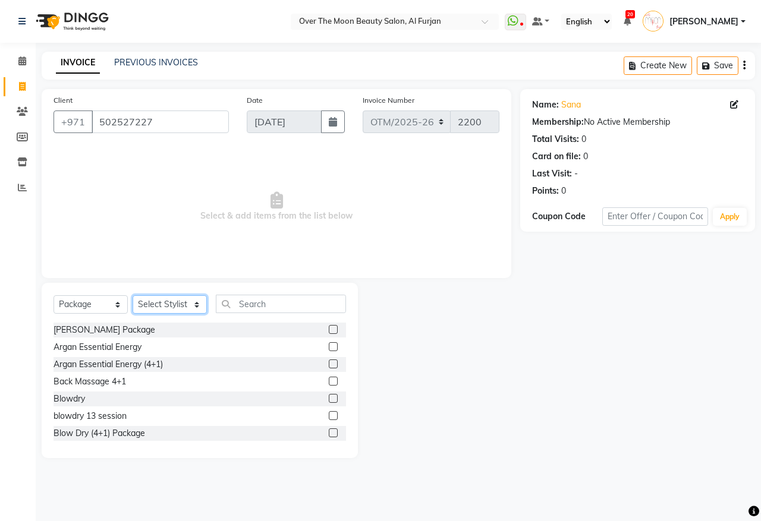
click at [197, 301] on select "Select Stylist Admin [PERSON_NAME] [PERSON_NAME] Marketing Account [PERSON_NAME]" at bounding box center [170, 304] width 74 height 18
select select "29762"
click at [133, 295] on select "Select Stylist Admin [PERSON_NAME] [PERSON_NAME] Marketing Account [PERSON_NAME]" at bounding box center [170, 304] width 74 height 18
click at [329, 399] on label at bounding box center [333, 398] width 9 height 9
click at [329, 399] on input "checkbox" at bounding box center [333, 399] width 8 height 8
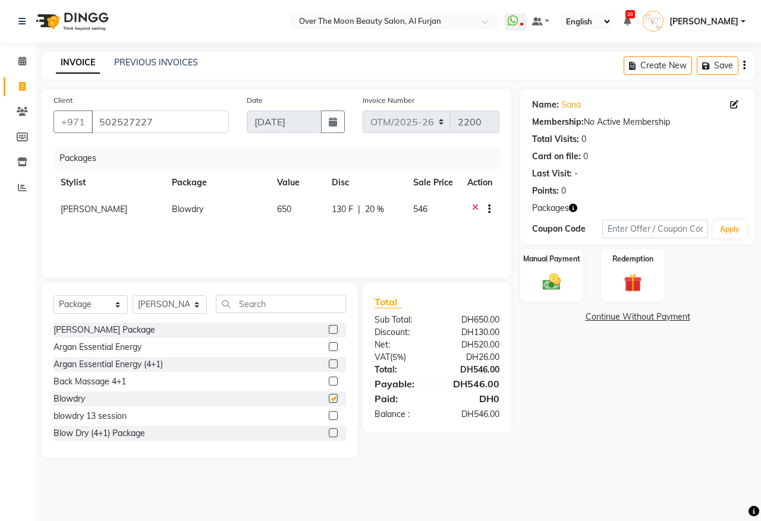
checkbox input "false"
click at [474, 206] on icon at bounding box center [475, 210] width 7 height 15
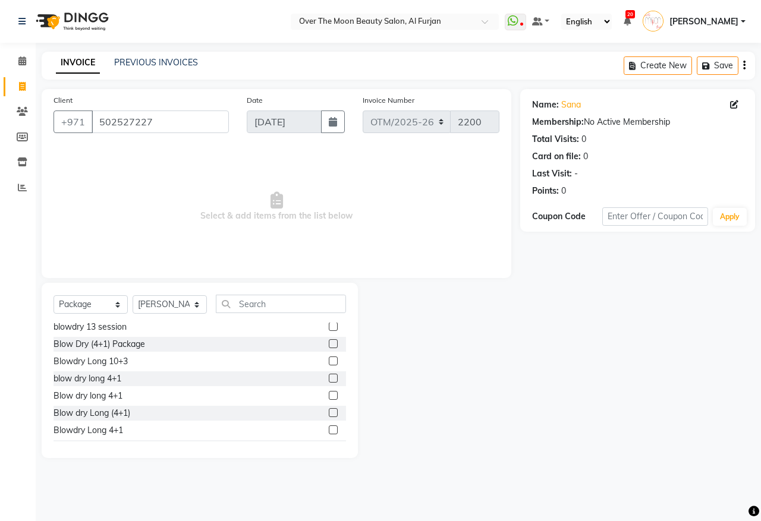
scroll to position [124, 0]
click at [329, 426] on label at bounding box center [333, 430] width 9 height 9
click at [329, 427] on input "checkbox" at bounding box center [333, 431] width 8 height 8
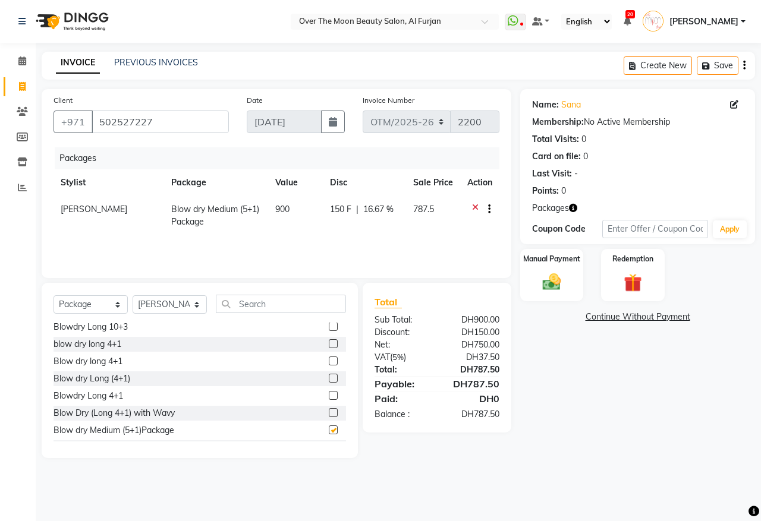
checkbox input "false"
click at [286, 208] on span "900" at bounding box center [282, 209] width 14 height 11
select select "29762"
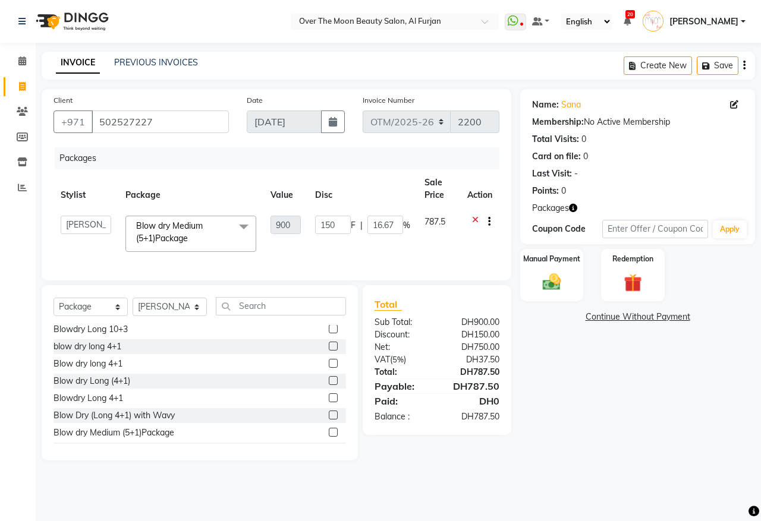
click at [329, 437] on label at bounding box center [333, 432] width 9 height 9
click at [329, 437] on input "checkbox" at bounding box center [333, 433] width 8 height 8
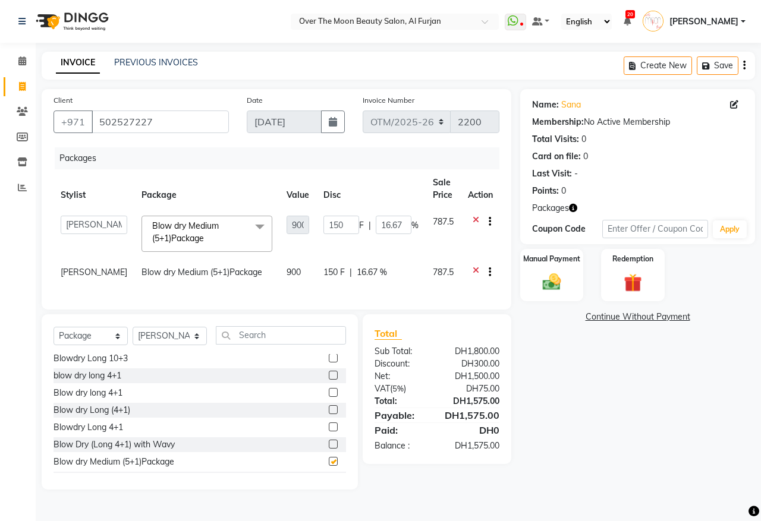
checkbox input "false"
click at [476, 269] on icon at bounding box center [476, 273] width 7 height 15
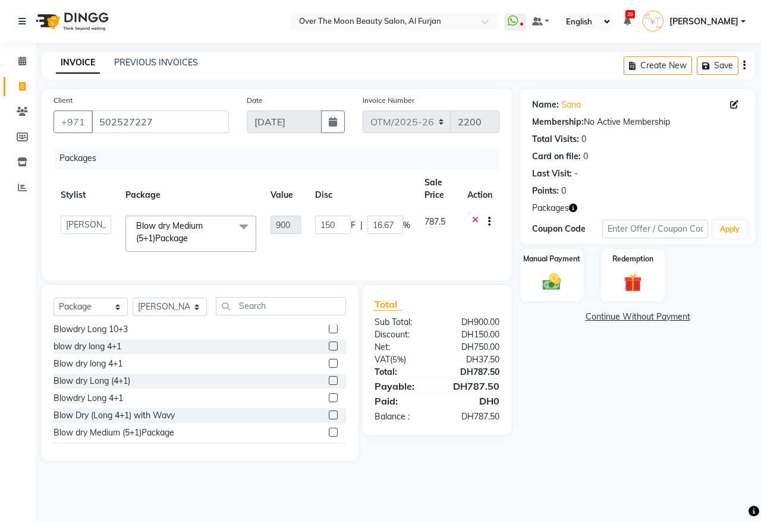
click at [369, 250] on td "150 F | 16.67 %" at bounding box center [362, 234] width 109 height 51
click at [473, 220] on icon at bounding box center [475, 223] width 7 height 15
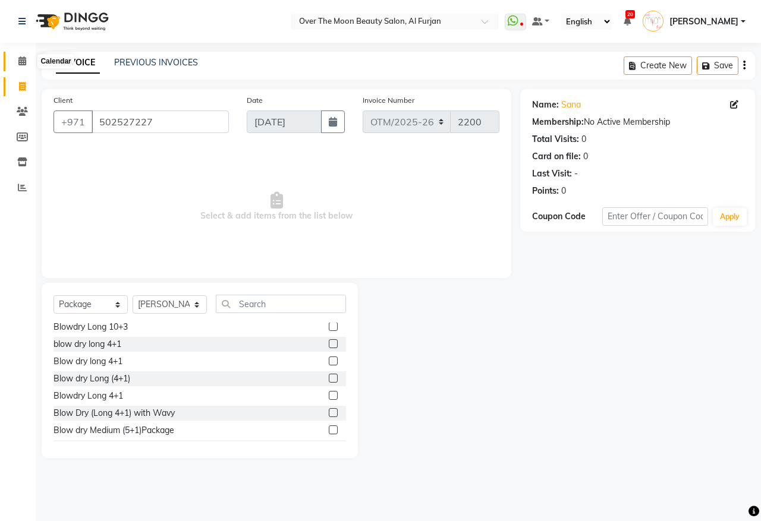
click at [22, 61] on icon at bounding box center [22, 60] width 8 height 9
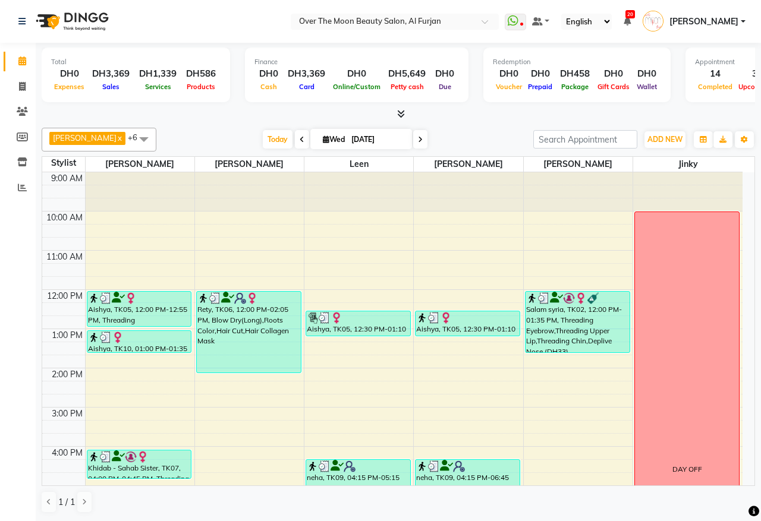
scroll to position [247, 0]
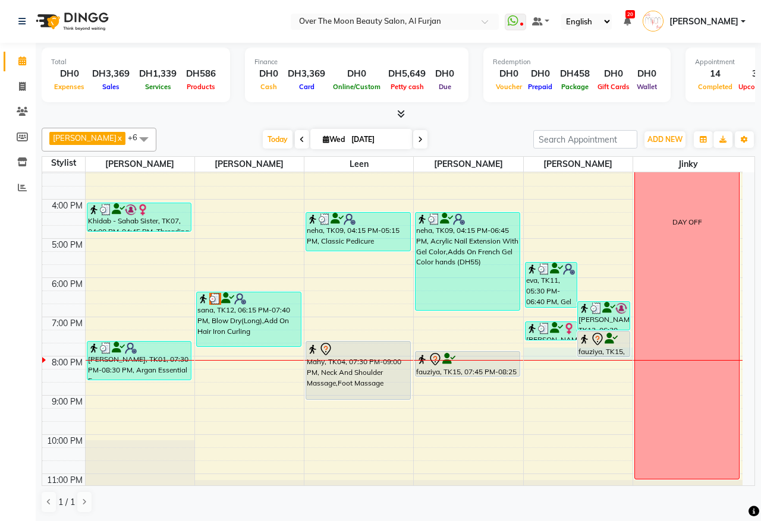
click at [560, 356] on div "9:00 AM 10:00 AM 11:00 AM 12:00 PM 1:00 PM 2:00 PM 3:00 PM 4:00 PM 5:00 PM 6:00…" at bounding box center [392, 219] width 700 height 588
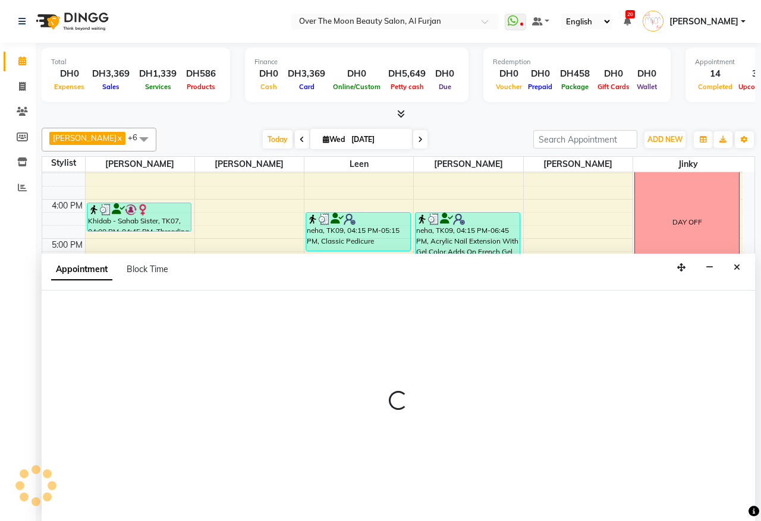
select select "64402"
select select "tentative"
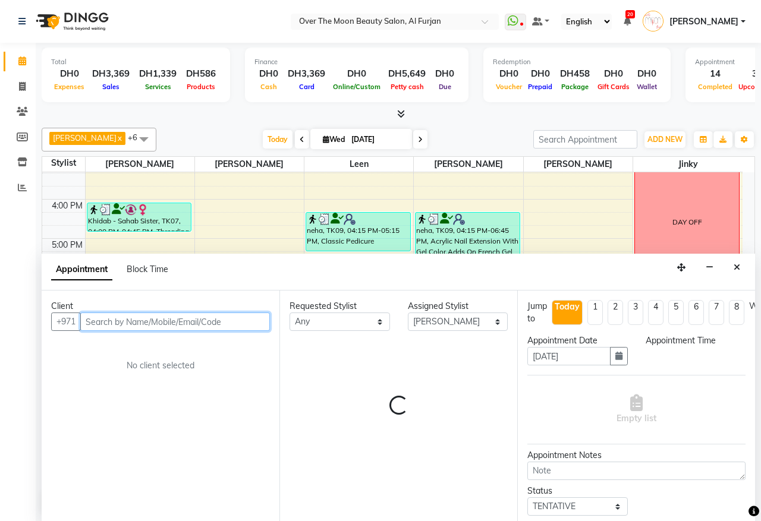
select select "1185"
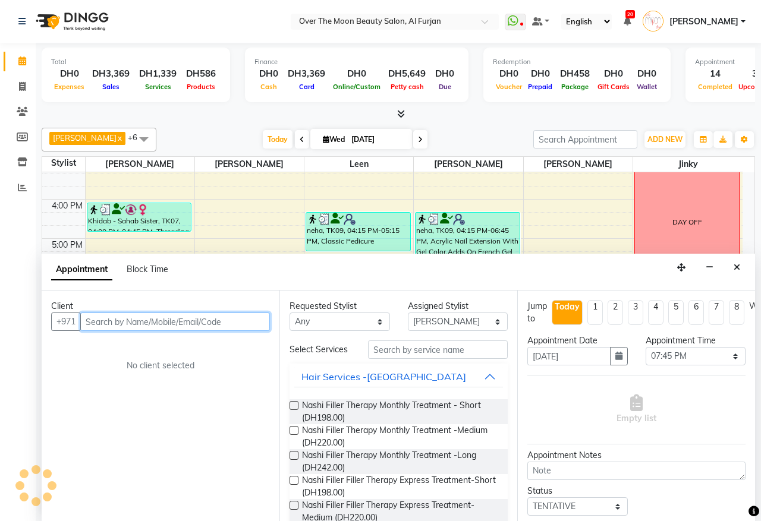
click at [256, 322] on input "text" at bounding box center [175, 322] width 190 height 18
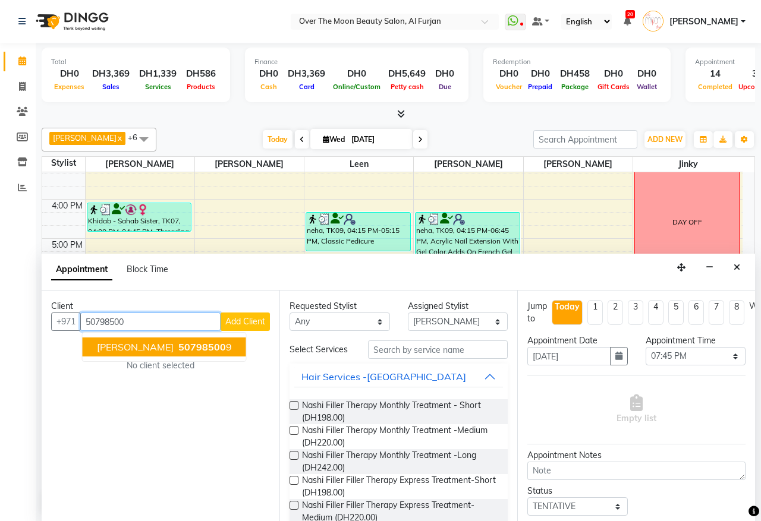
click at [178, 349] on span "50798500" at bounding box center [202, 347] width 48 height 12
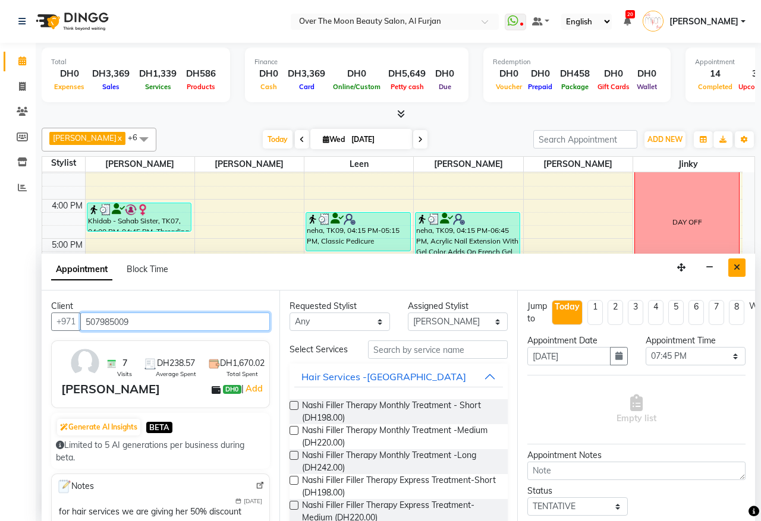
type input "507985009"
click at [738, 268] on icon "Close" at bounding box center [737, 267] width 7 height 8
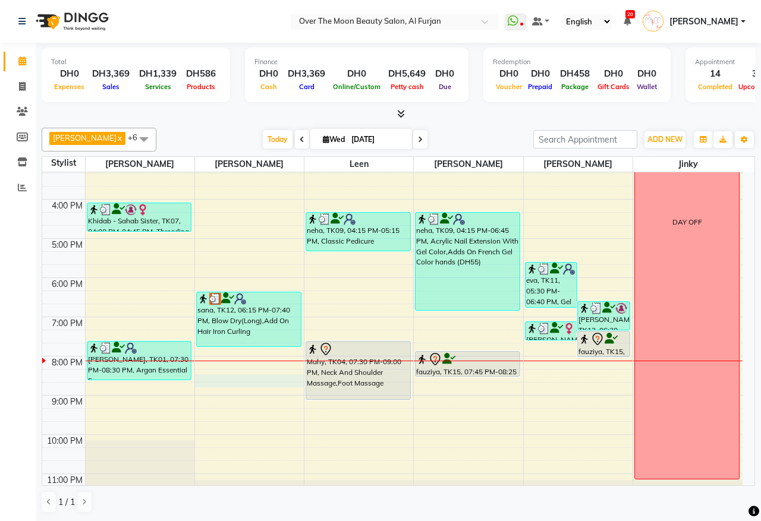
click at [230, 382] on div "9:00 AM 10:00 AM 11:00 AM 12:00 PM 1:00 PM 2:00 PM 3:00 PM 4:00 PM 5:00 PM 6:00…" at bounding box center [392, 219] width 700 height 588
select select "29762"
select select "tentative"
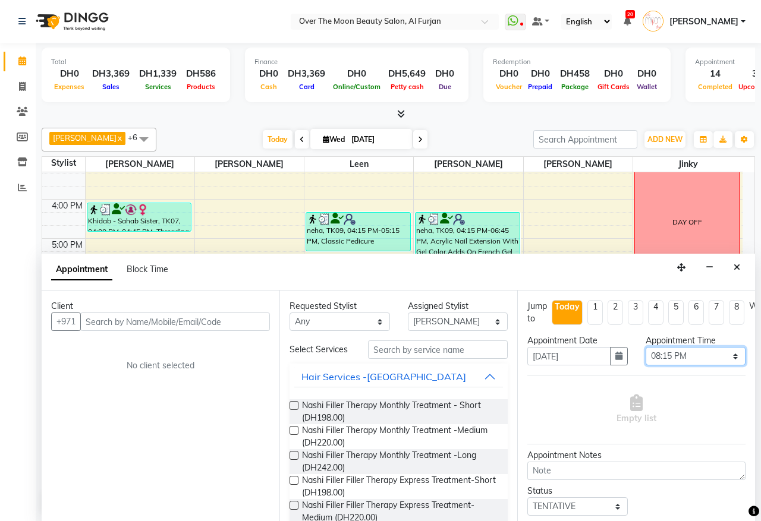
click at [721, 353] on select "Select 10:00 AM 10:15 AM 10:30 AM 10:45 AM 11:00 AM 11:15 AM 11:30 AM 11:45 AM …" at bounding box center [696, 356] width 100 height 18
select select "1230"
click at [646, 348] on select "Select 10:00 AM 10:15 AM 10:30 AM 10:45 AM 11:00 AM 11:15 AM 11:30 AM 11:45 AM …" at bounding box center [696, 356] width 100 height 18
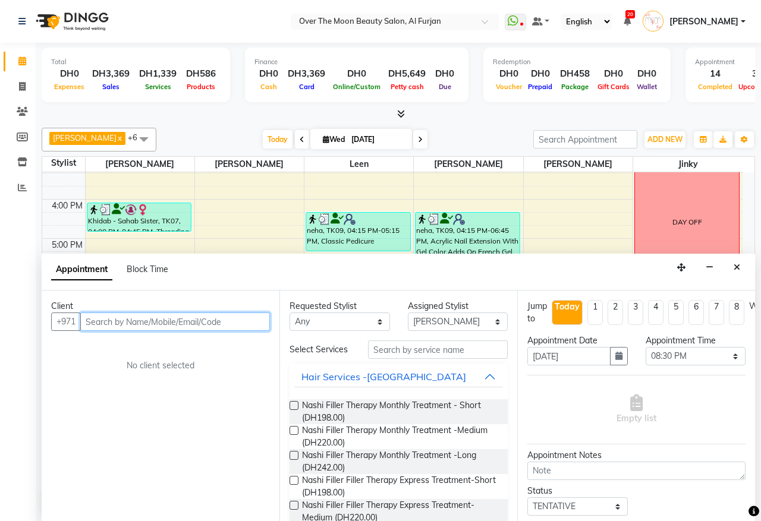
click at [168, 324] on input "text" at bounding box center [175, 322] width 190 height 18
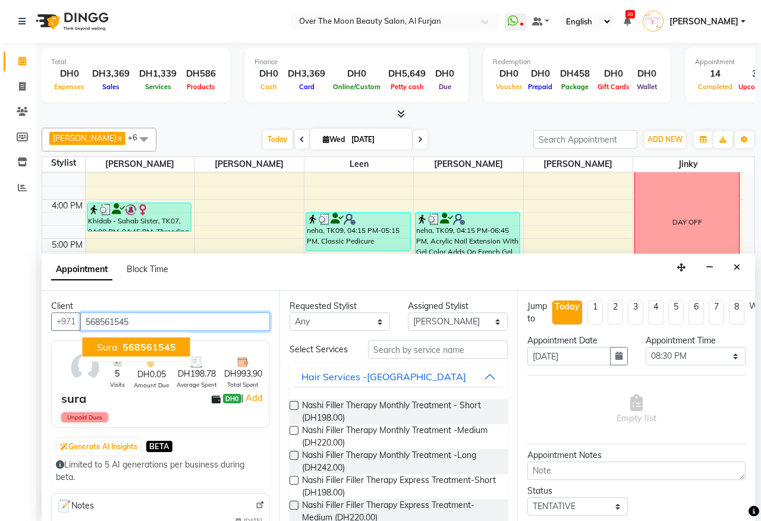
click at [172, 345] on span "568561545" at bounding box center [149, 347] width 54 height 12
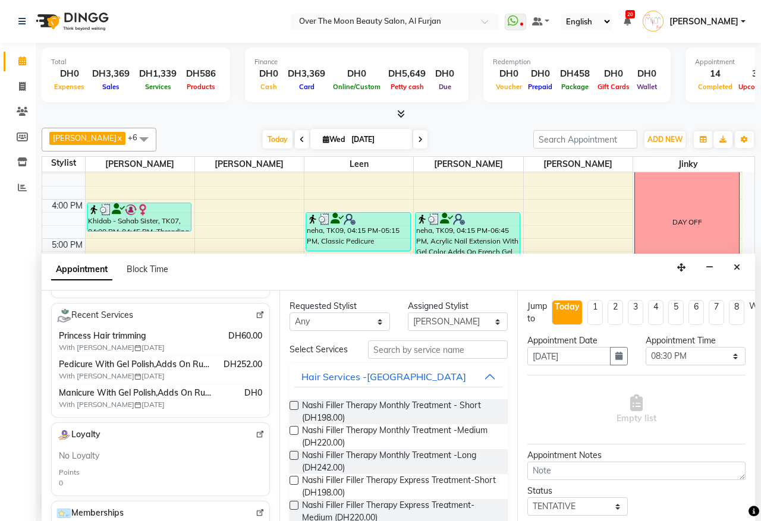
type input "568561545"
click at [373, 321] on select "Any [PERSON_NAME] [PERSON_NAME] [PERSON_NAME]" at bounding box center [340, 322] width 100 height 18
click at [735, 268] on icon "Close" at bounding box center [737, 267] width 7 height 8
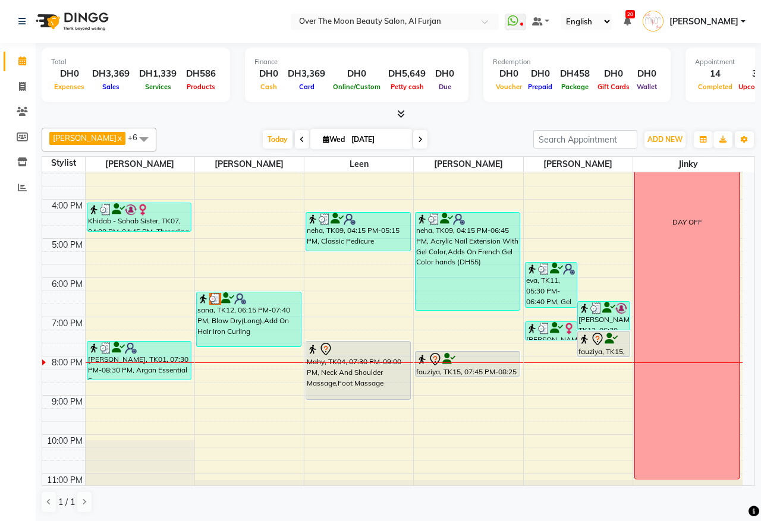
click at [188, 384] on div "9:00 AM 10:00 AM 11:00 AM 12:00 PM 1:00 PM 2:00 PM 3:00 PM 4:00 PM 5:00 PM 6:00…" at bounding box center [392, 219] width 700 height 588
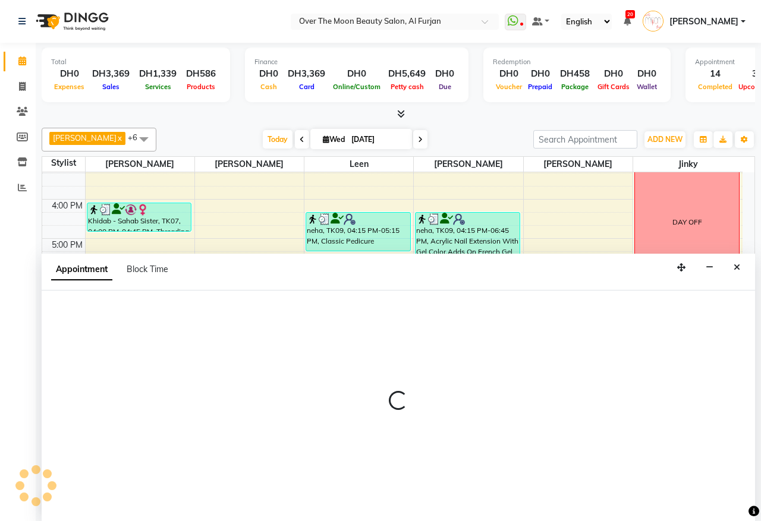
select select "20146"
select select "tentative"
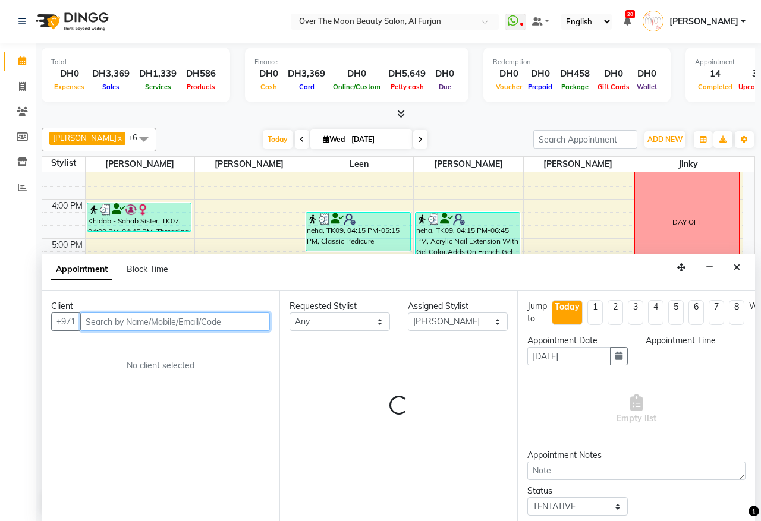
select select "1215"
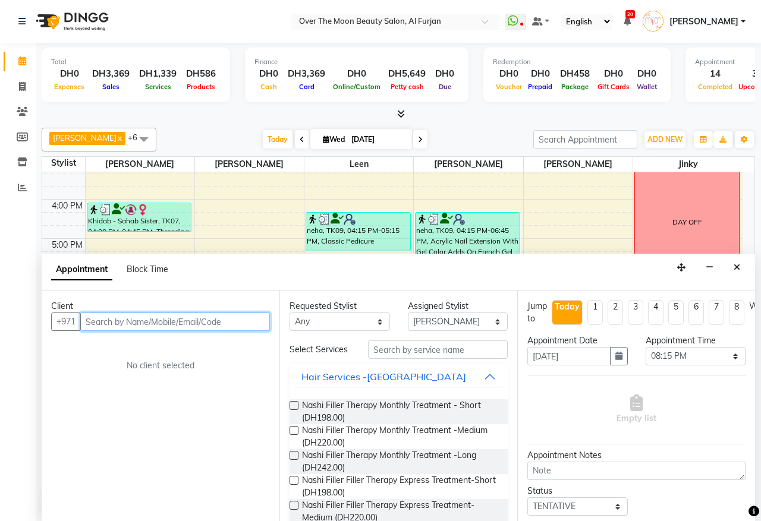
click at [211, 319] on input "text" at bounding box center [175, 322] width 190 height 18
type input "563976634"
click at [248, 326] on span "Add Client" at bounding box center [245, 321] width 40 height 11
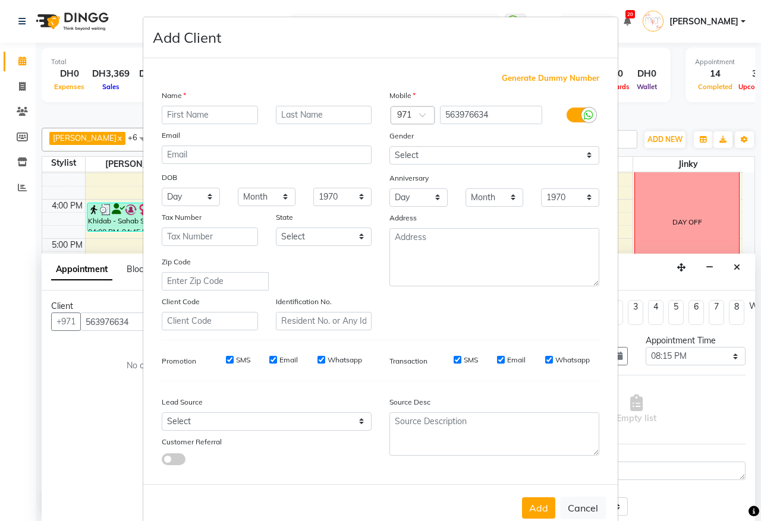
click at [236, 106] on input "text" at bounding box center [210, 115] width 96 height 18
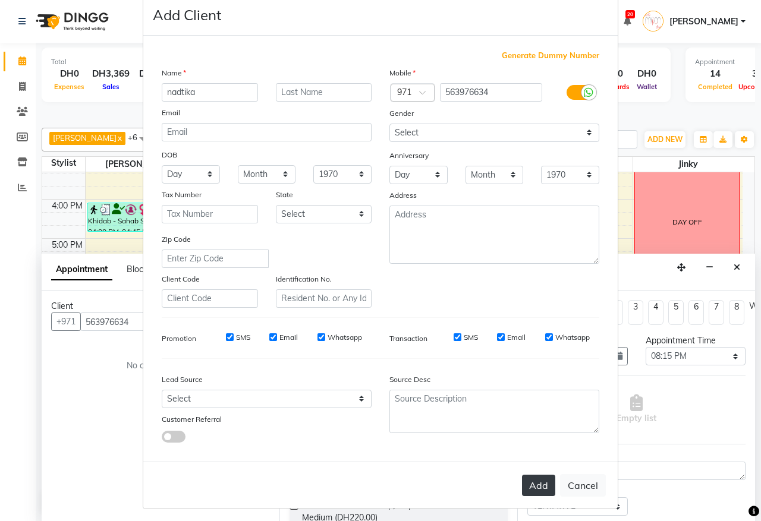
type input "nadtika"
click at [535, 483] on button "Add" at bounding box center [538, 485] width 33 height 21
select select
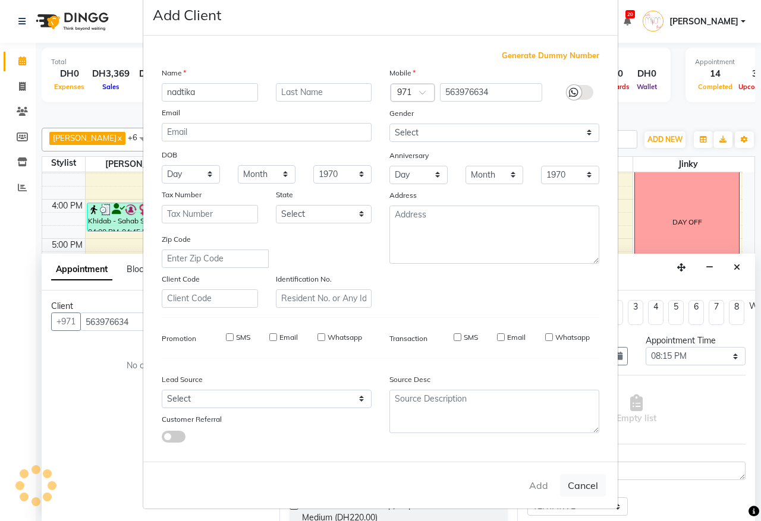
select select
checkbox input "false"
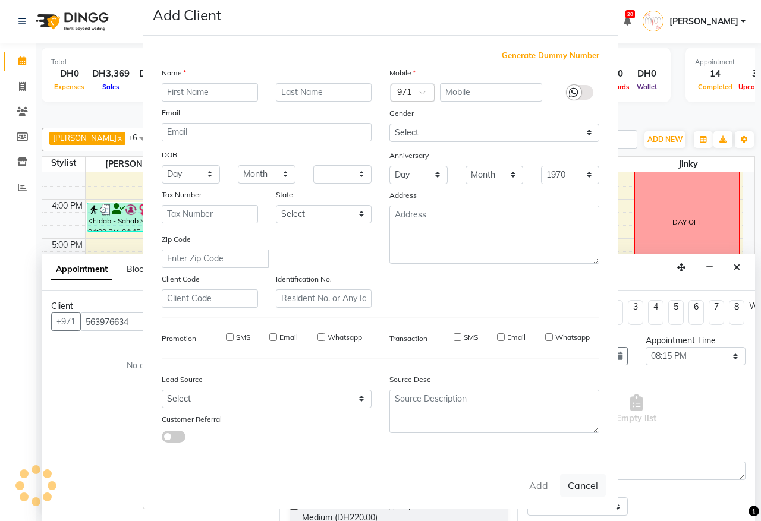
checkbox input "false"
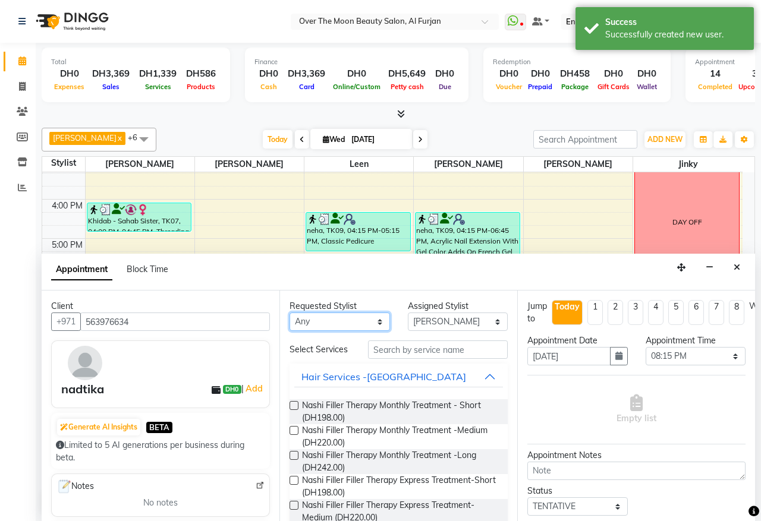
click at [375, 321] on select "Any [PERSON_NAME] [PERSON_NAME] [PERSON_NAME]" at bounding box center [340, 322] width 100 height 18
select select "20146"
click at [290, 313] on select "Any [PERSON_NAME] [PERSON_NAME] [PERSON_NAME]" at bounding box center [340, 322] width 100 height 18
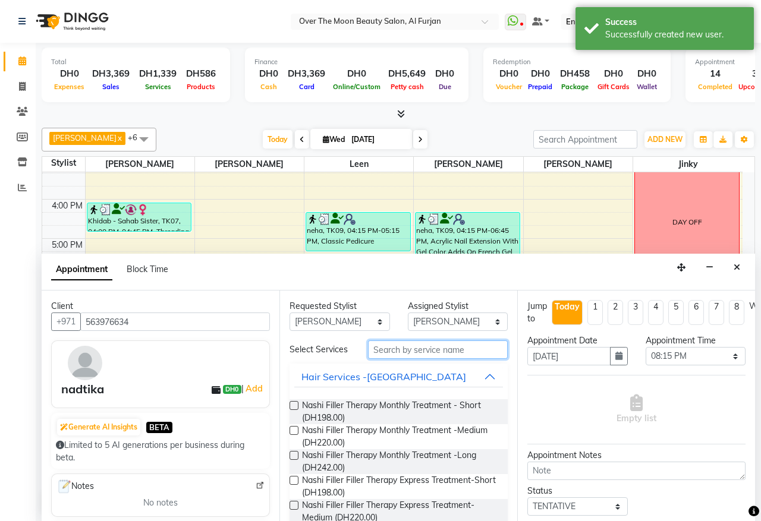
click at [396, 352] on input "text" at bounding box center [438, 350] width 140 height 18
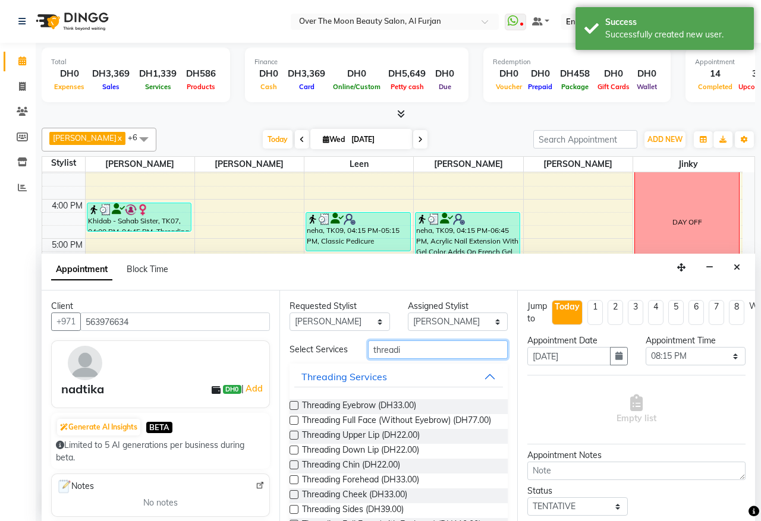
type input "threadi"
click at [294, 410] on label at bounding box center [294, 405] width 9 height 9
click at [294, 411] on input "checkbox" at bounding box center [294, 407] width 8 height 8
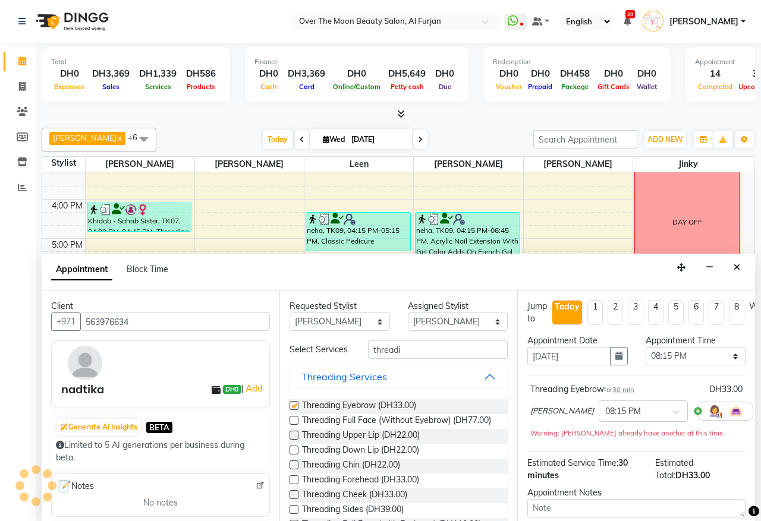
checkbox input "false"
click at [672, 412] on span at bounding box center [679, 415] width 15 height 12
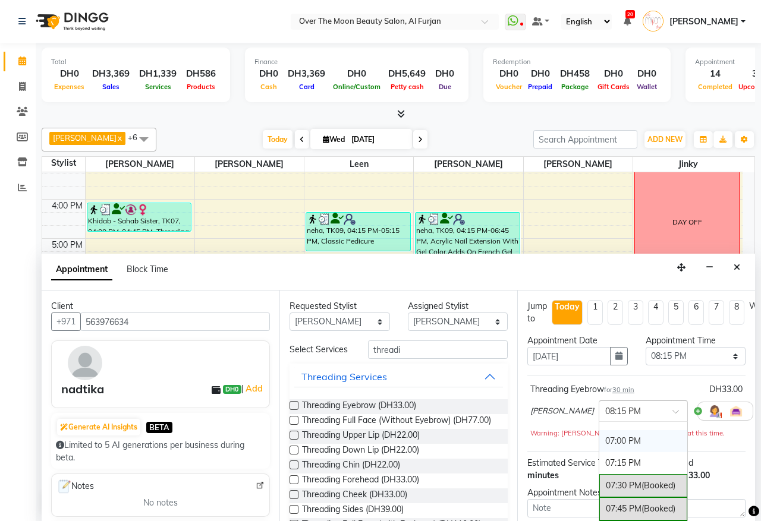
scroll to position [119, 0]
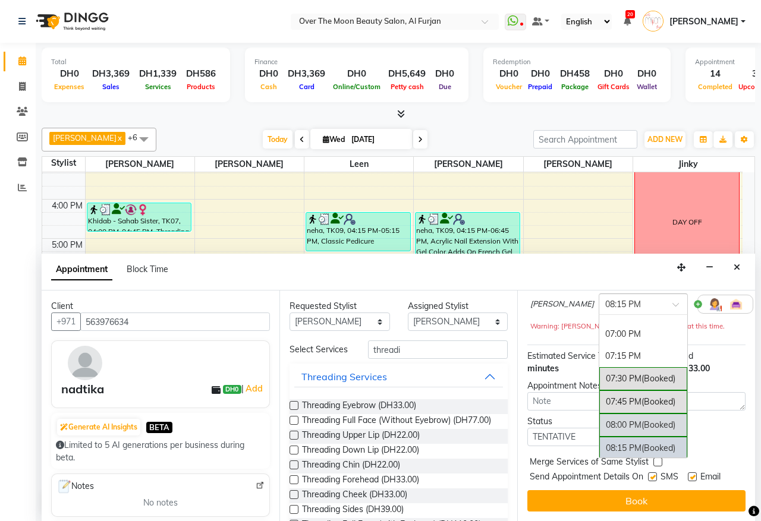
click at [599, 414] on div "08:00 PM (Booked)" at bounding box center [643, 425] width 88 height 23
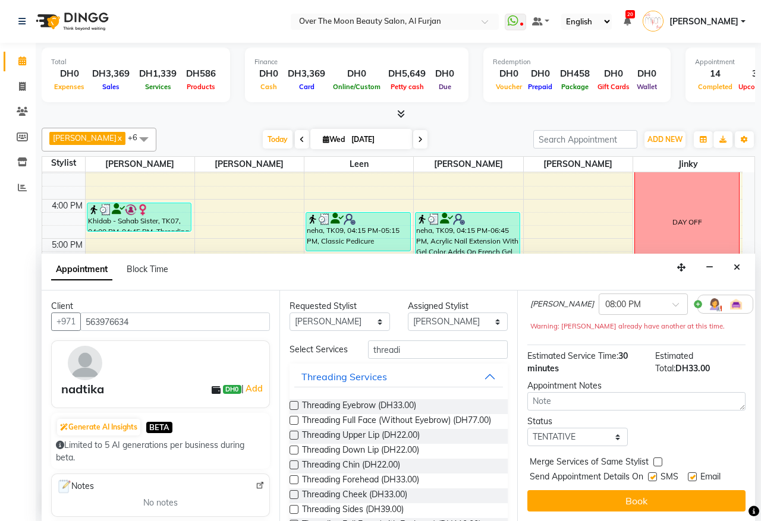
drag, startPoint x: 656, startPoint y: 450, endPoint x: 661, endPoint y: 473, distance: 23.1
click at [656, 458] on label at bounding box center [657, 462] width 9 height 9
click at [656, 460] on input "checkbox" at bounding box center [657, 464] width 8 height 8
checkbox input "true"
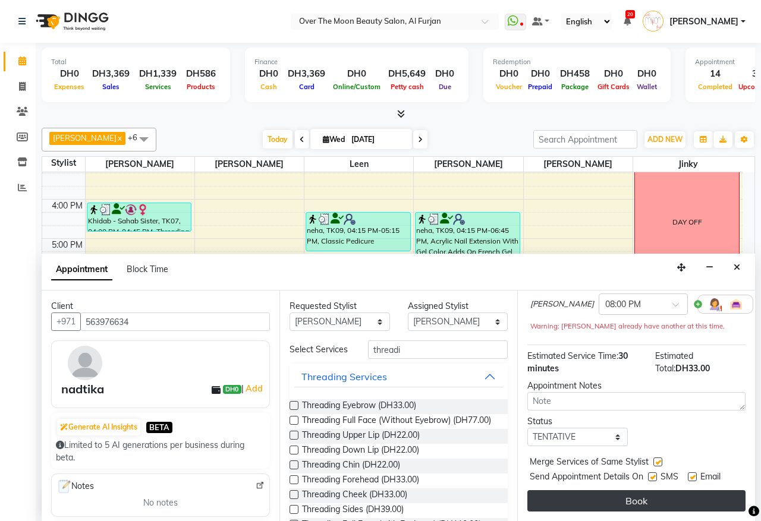
click at [652, 491] on button "Book" at bounding box center [636, 501] width 218 height 21
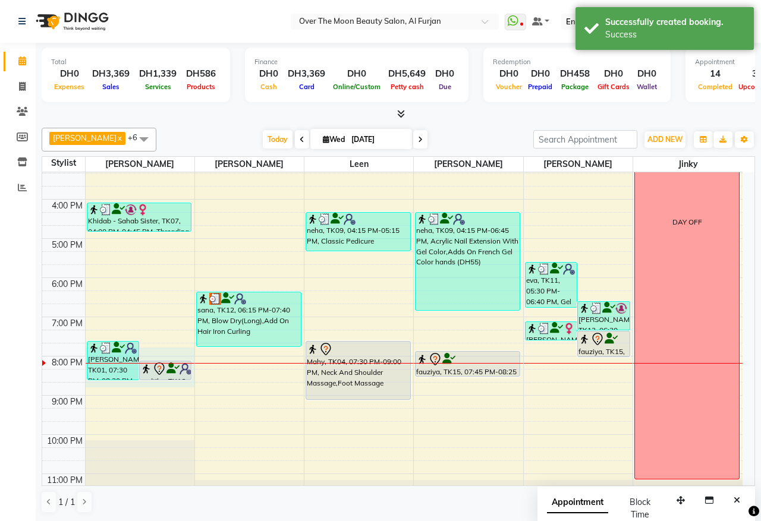
drag, startPoint x: 184, startPoint y: 358, endPoint x: 177, endPoint y: 382, distance: 25.4
click at [177, 382] on div "9:00 AM 10:00 AM 11:00 AM 12:00 PM 1:00 PM 2:00 PM 3:00 PM 4:00 PM 5:00 PM 6:00…" at bounding box center [392, 219] width 700 height 588
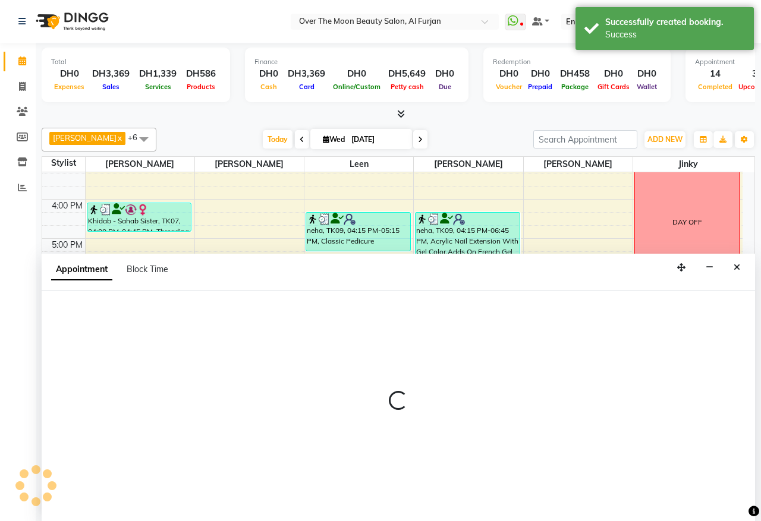
select select "20146"
select select "1185"
select select "tentative"
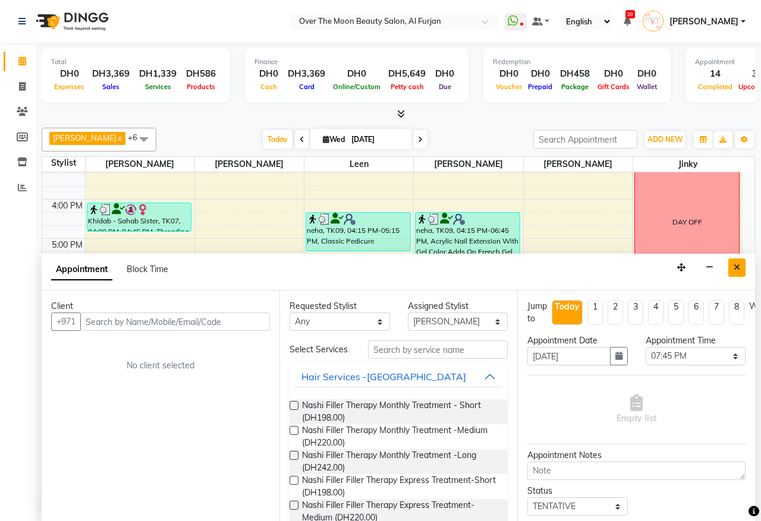
click at [737, 268] on icon "Close" at bounding box center [737, 267] width 7 height 8
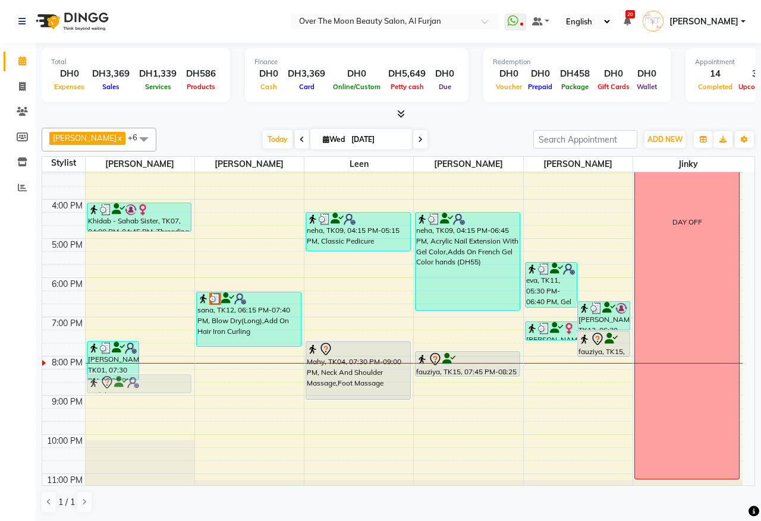
drag, startPoint x: 191, startPoint y: 361, endPoint x: 189, endPoint y: 373, distance: 12.0
click at [189, 373] on div "9:00 AM 10:00 AM 11:00 AM 12:00 PM 1:00 PM 2:00 PM 3:00 PM 4:00 PM 5:00 PM 6:00…" at bounding box center [392, 219] width 700 height 588
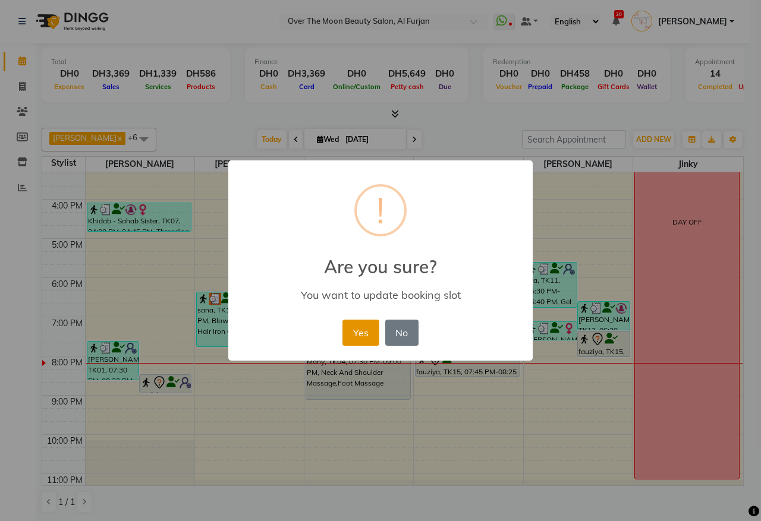
click at [358, 326] on button "Yes" at bounding box center [360, 333] width 36 height 26
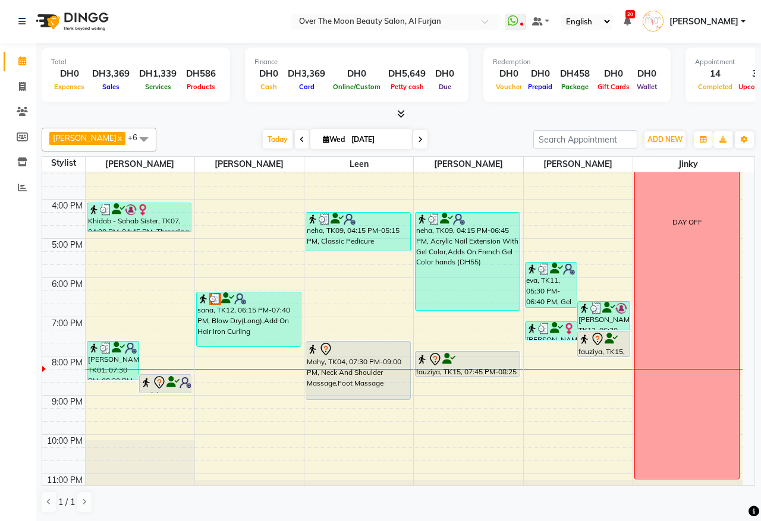
click at [177, 382] on icon at bounding box center [172, 382] width 13 height 1
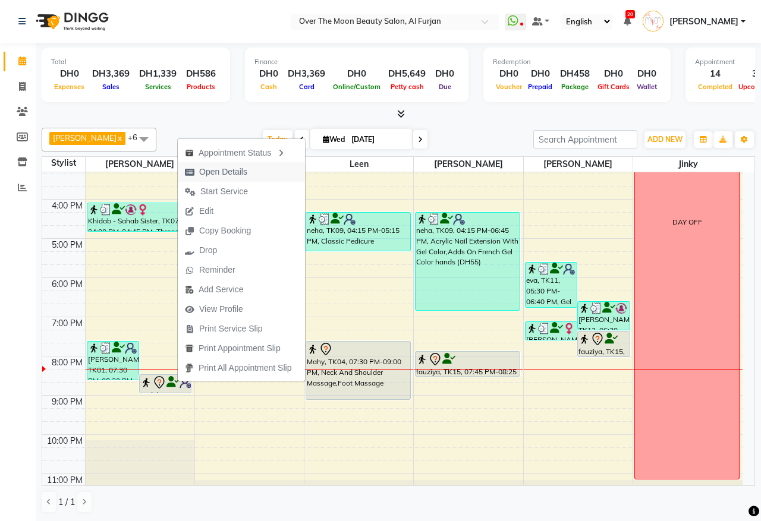
click at [256, 171] on button "Open Details" at bounding box center [241, 172] width 127 height 20
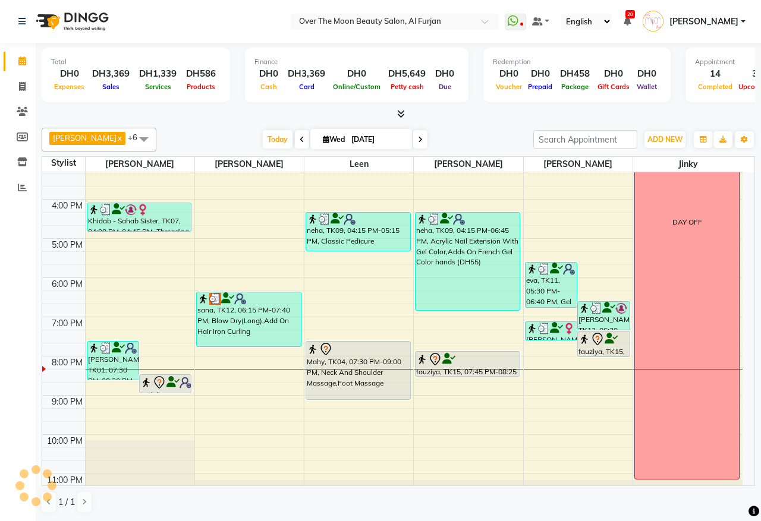
click at [162, 383] on icon at bounding box center [159, 383] width 14 height 14
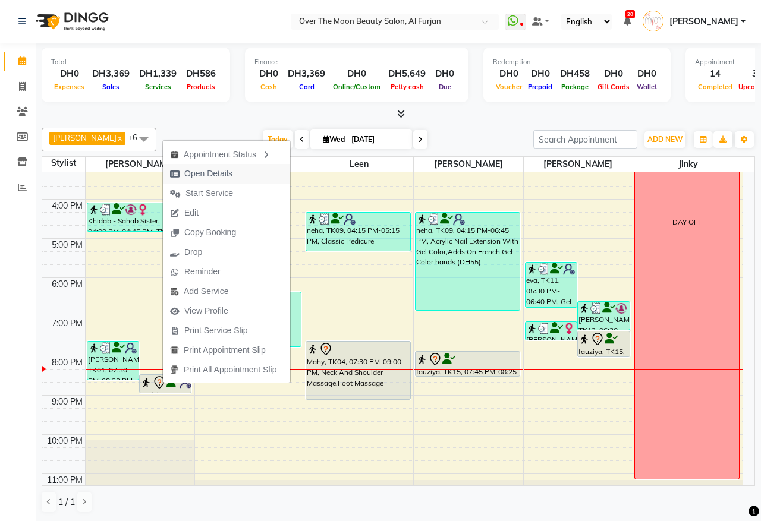
click at [259, 176] on button "Open Details" at bounding box center [226, 174] width 127 height 20
select select "7"
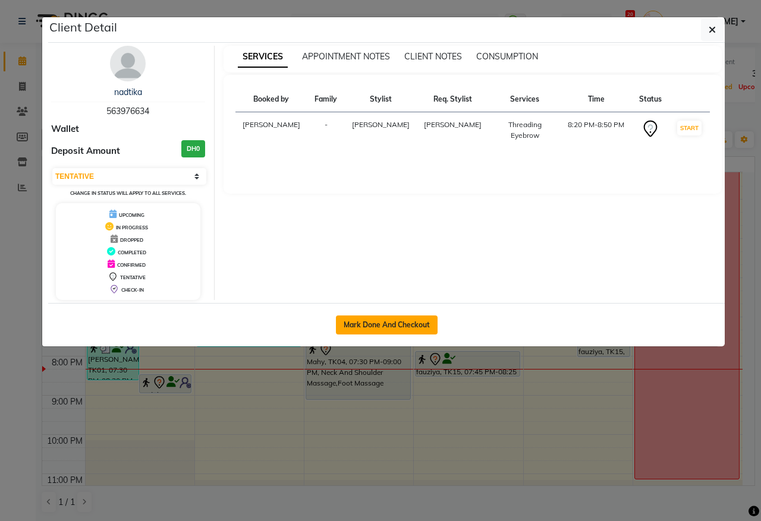
click at [415, 327] on button "Mark Done And Checkout" at bounding box center [387, 325] width 102 height 19
select select "service"
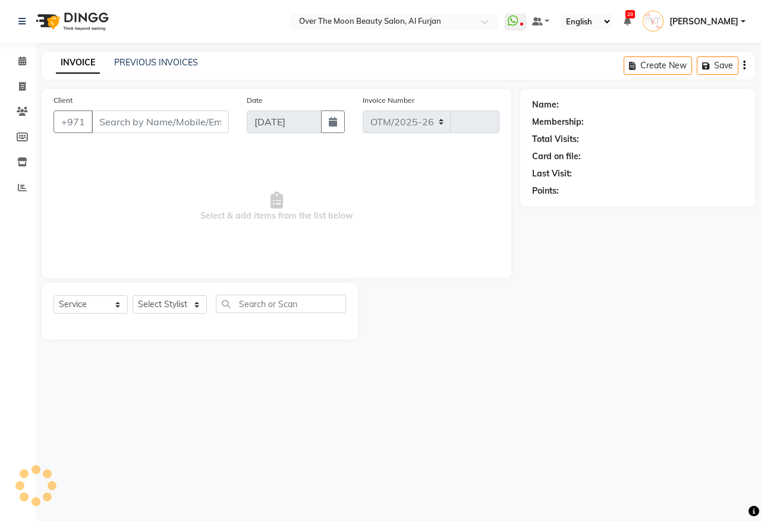
select select "3996"
type input "2200"
type input "563976634"
select select "20146"
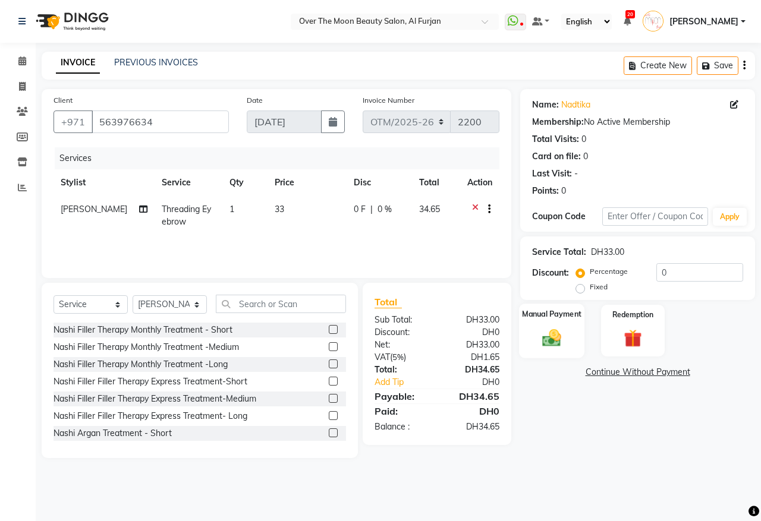
click at [552, 338] on img at bounding box center [551, 338] width 31 height 22
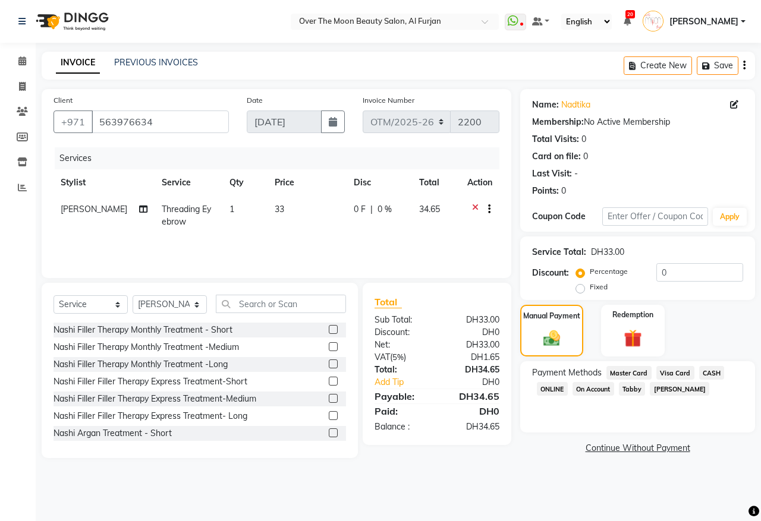
click at [629, 375] on span "Master Card" at bounding box center [628, 373] width 45 height 14
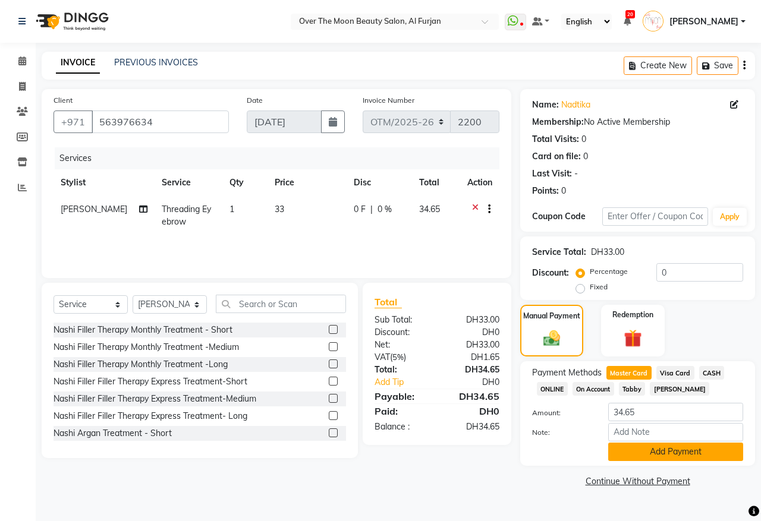
click at [638, 449] on button "Add Payment" at bounding box center [675, 452] width 135 height 18
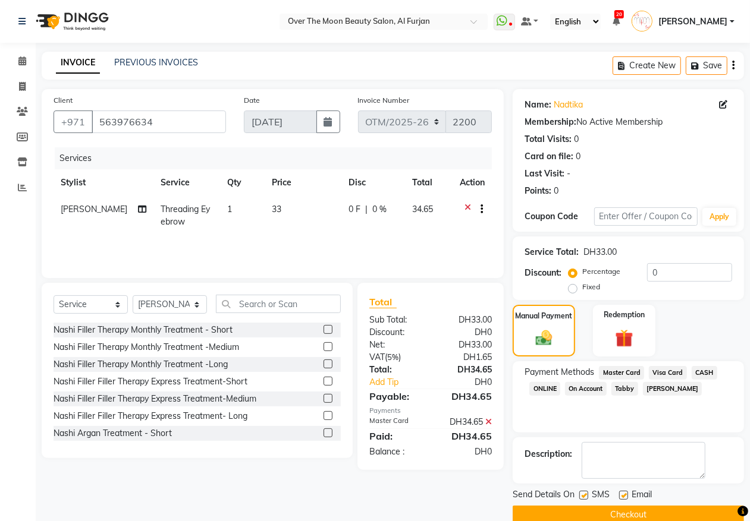
click at [574, 506] on button "Checkout" at bounding box center [627, 515] width 231 height 18
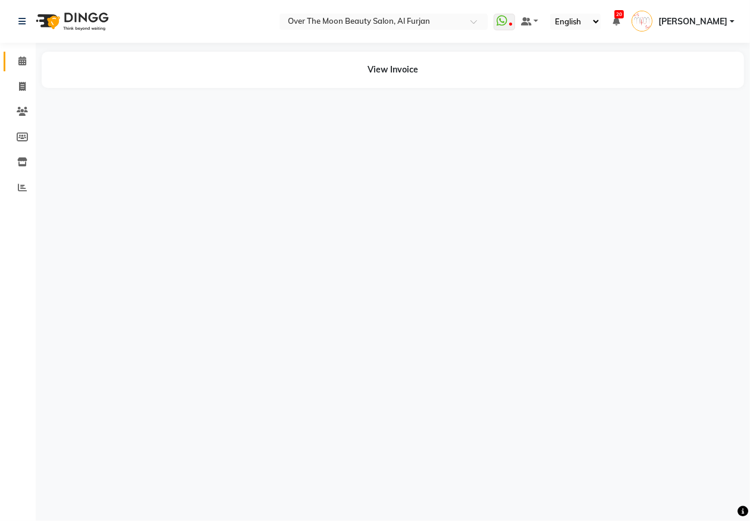
click at [21, 39] on nav "Select Location × Over The Moon Beauty Salon, Al Furjan WhatsApp Status ✕ Statu…" at bounding box center [375, 21] width 750 height 43
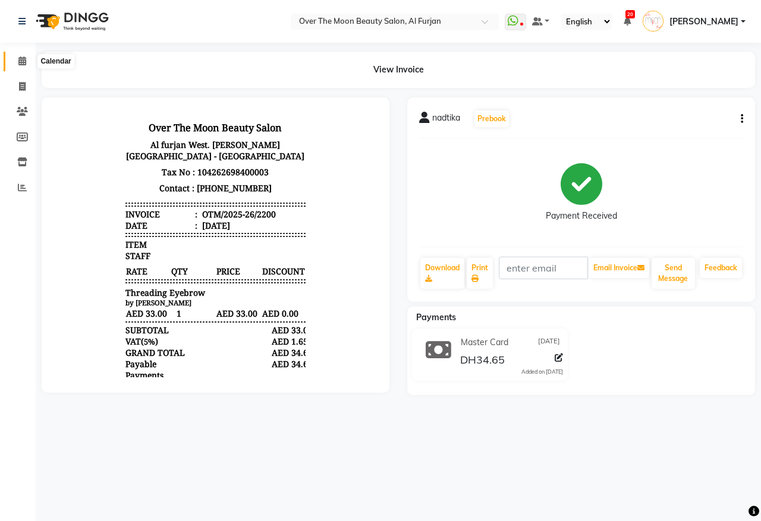
click at [21, 59] on icon at bounding box center [22, 60] width 8 height 9
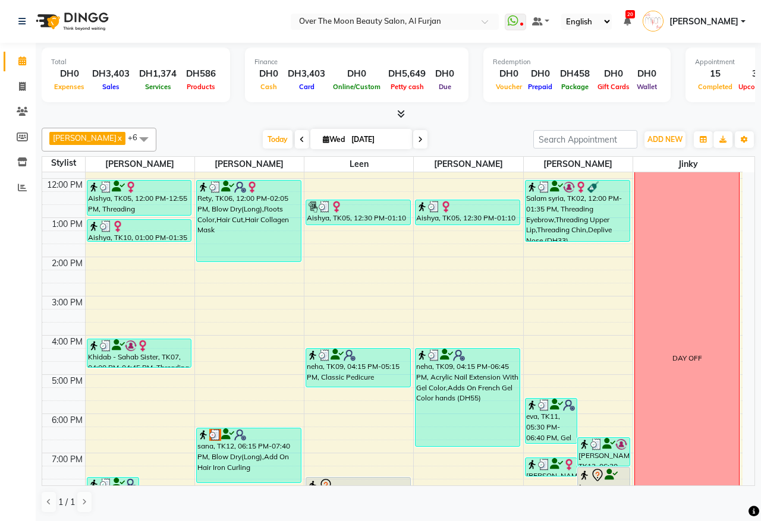
scroll to position [281, 0]
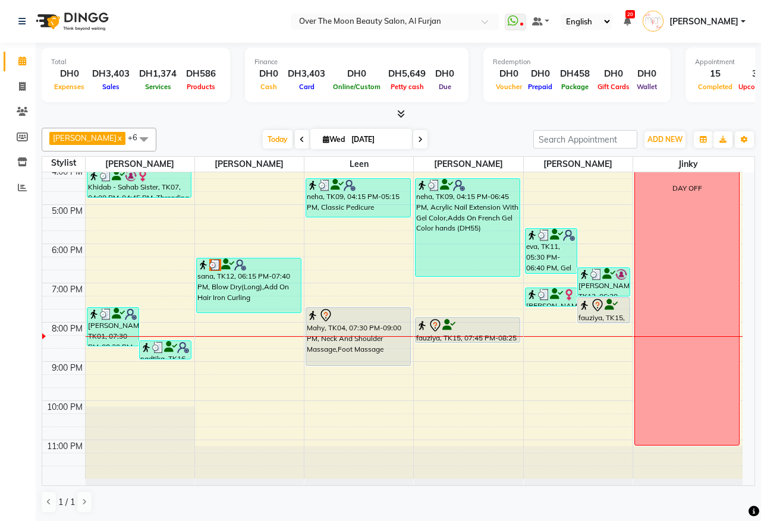
click at [271, 297] on div "sana, TK12, 06:15 PM-07:40 PM, Blow Dry(Long),Add On Hair Iron Curling" at bounding box center [249, 286] width 104 height 54
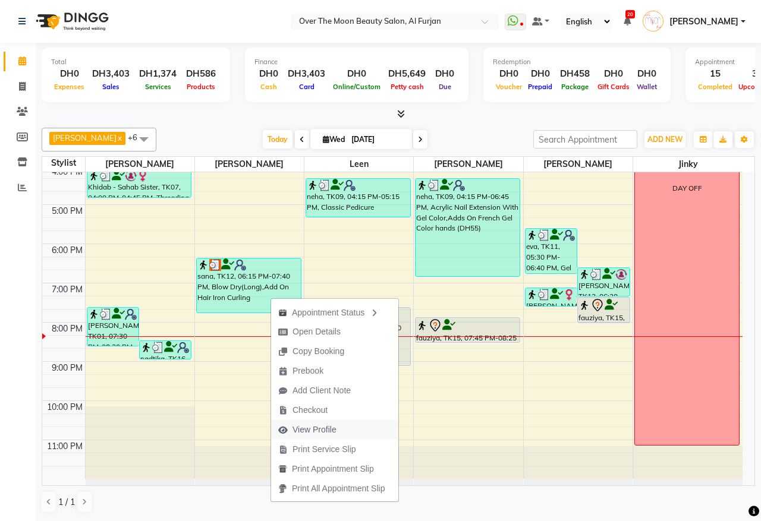
click at [320, 432] on span "View Profile" at bounding box center [315, 430] width 44 height 12
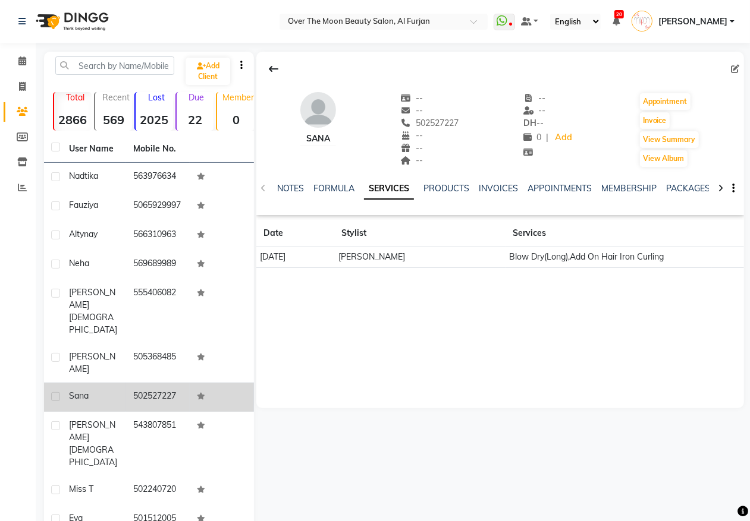
click at [52, 392] on label at bounding box center [55, 396] width 9 height 9
click at [52, 394] on input "checkbox" at bounding box center [55, 398] width 8 height 8
checkbox input "true"
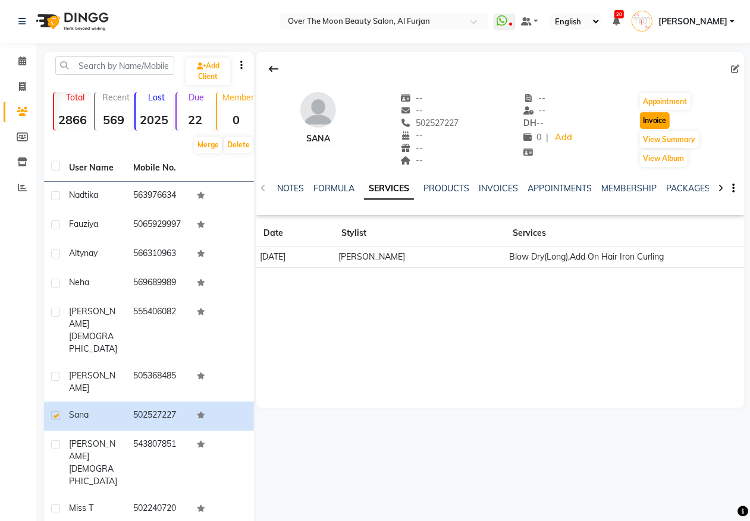
click at [650, 122] on button "Invoice" at bounding box center [655, 120] width 30 height 17
select select "service"
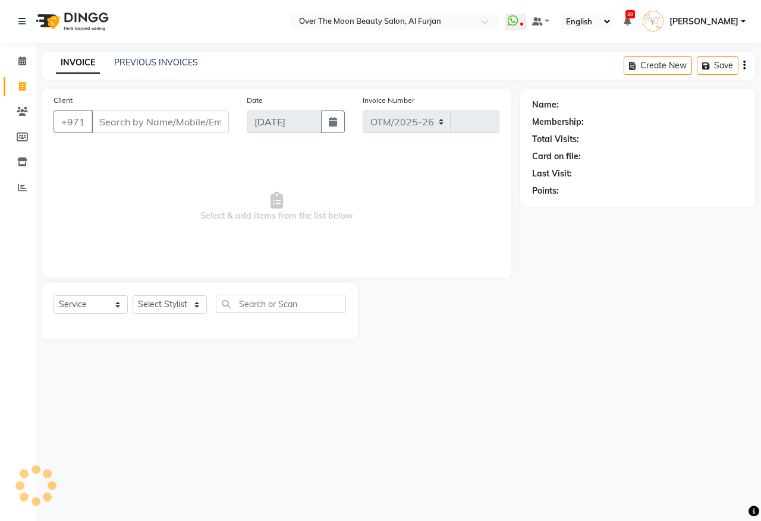
select select "3996"
type input "2201"
type input "502527227"
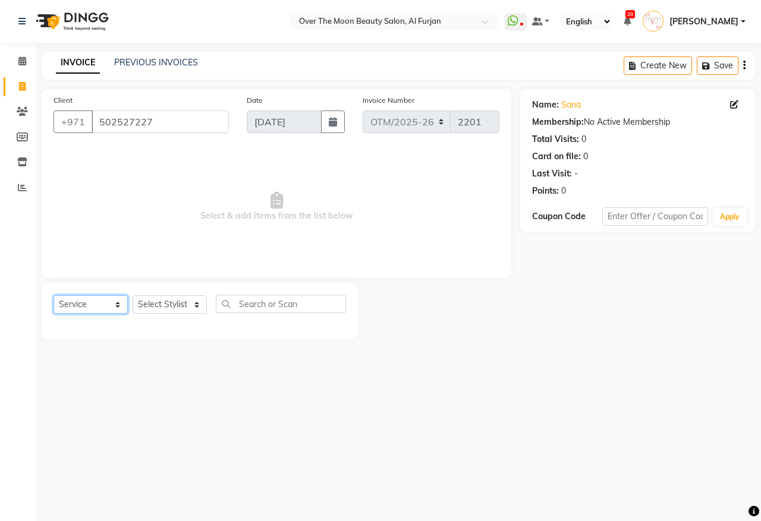
click at [116, 305] on select "Select Service Product Membership Package Voucher Prepaid Gift Card" at bounding box center [91, 304] width 74 height 18
select select "package"
click at [54, 295] on select "Select Service Product Membership Package Voucher Prepaid Gift Card" at bounding box center [91, 304] width 74 height 18
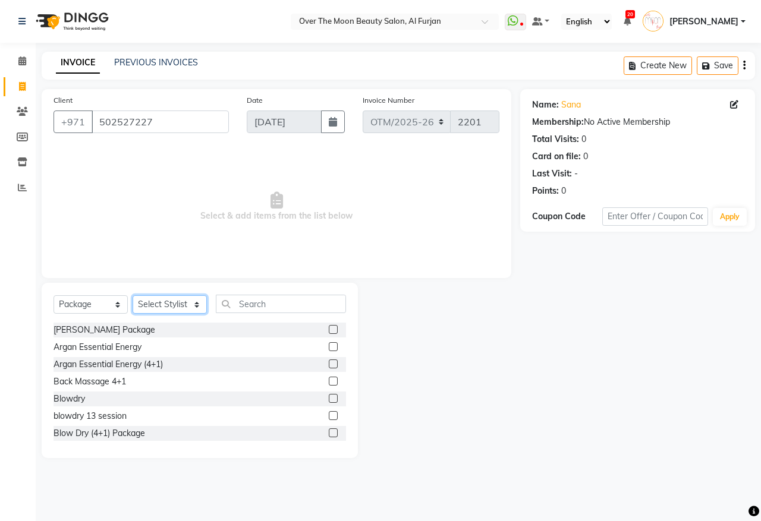
click at [197, 304] on select "Select Stylist Admin [PERSON_NAME] [PERSON_NAME] Marketing Account [PERSON_NAME]" at bounding box center [170, 304] width 74 height 18
select select "29762"
click at [133, 295] on select "Select Stylist Admin [PERSON_NAME] [PERSON_NAME] Marketing Account [PERSON_NAME]" at bounding box center [170, 304] width 74 height 18
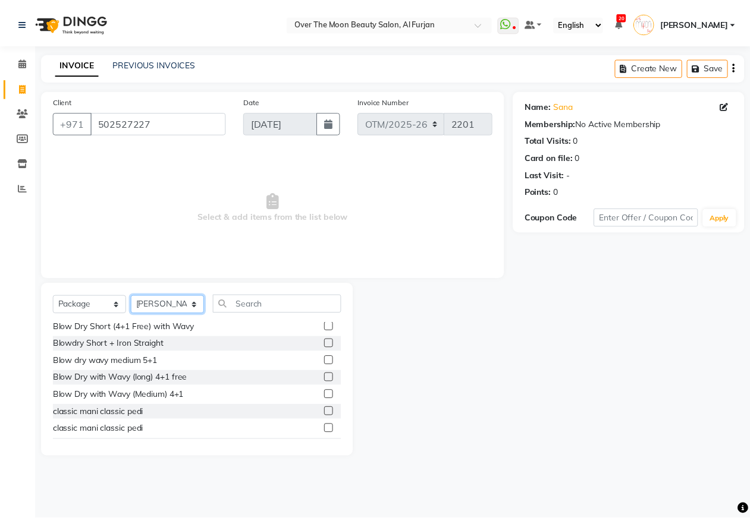
scroll to position [247, 0]
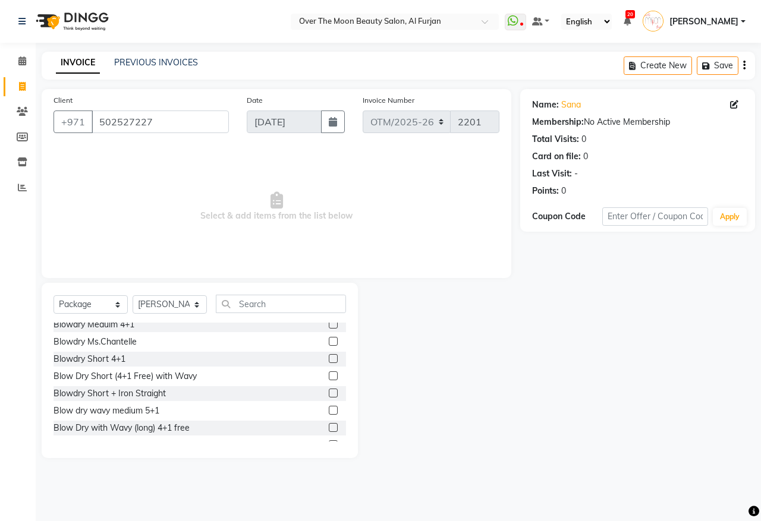
click at [329, 411] on label at bounding box center [333, 410] width 9 height 9
click at [329, 411] on input "checkbox" at bounding box center [333, 411] width 8 height 8
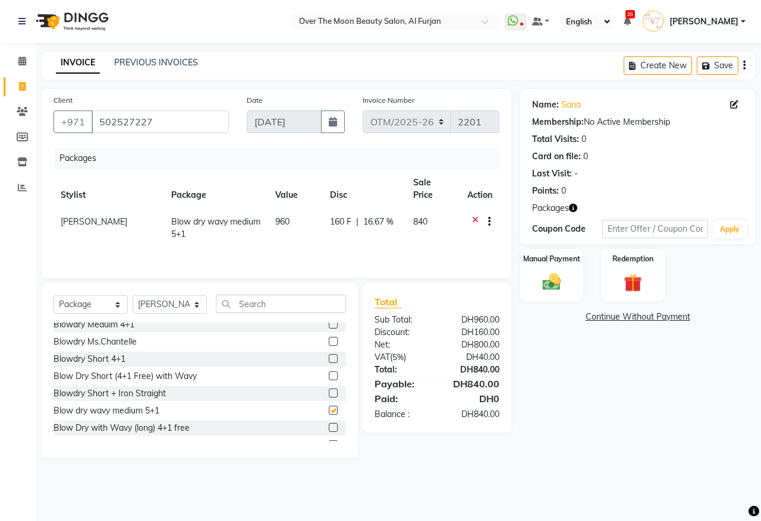
checkbox input "false"
click at [572, 287] on div "Manual Payment" at bounding box center [552, 275] width 66 height 55
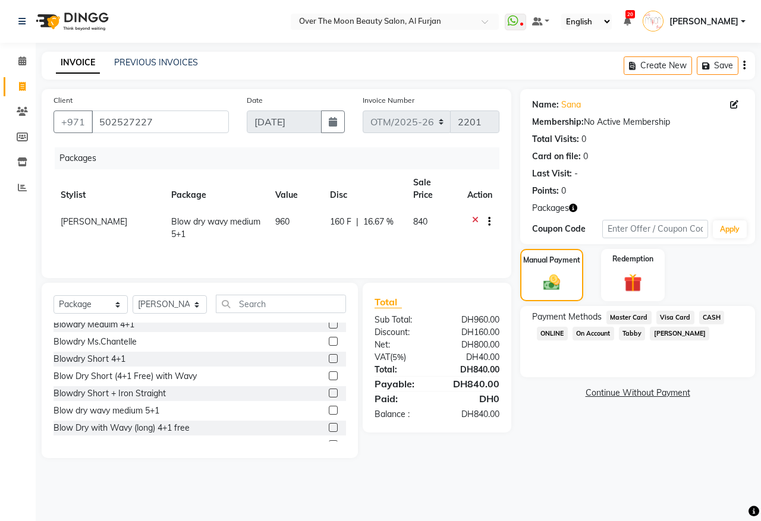
click at [677, 319] on span "Visa Card" at bounding box center [675, 318] width 38 height 14
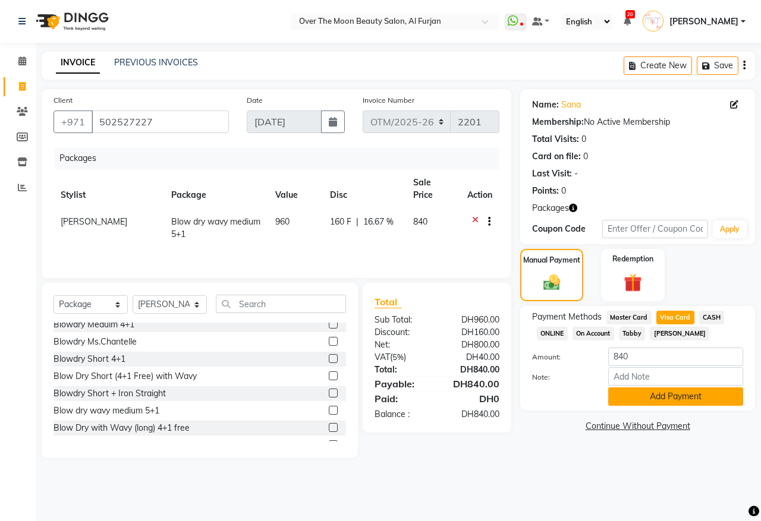
click at [693, 392] on button "Add Payment" at bounding box center [675, 397] width 135 height 18
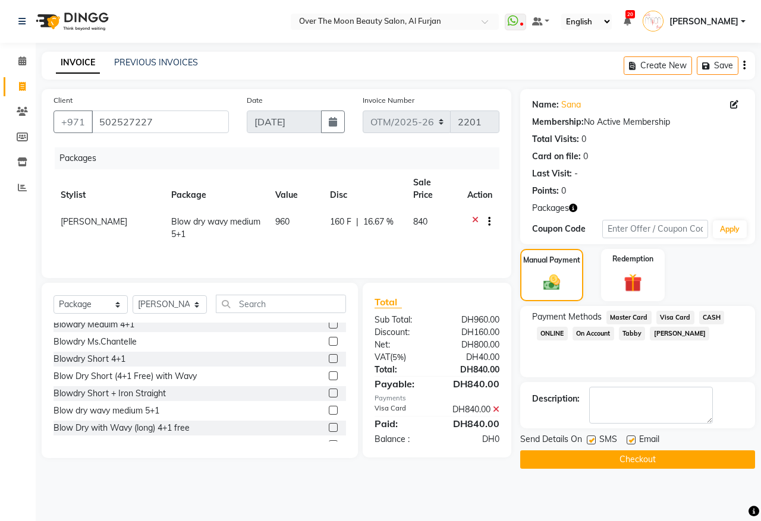
click at [641, 459] on button "Checkout" at bounding box center [637, 460] width 235 height 18
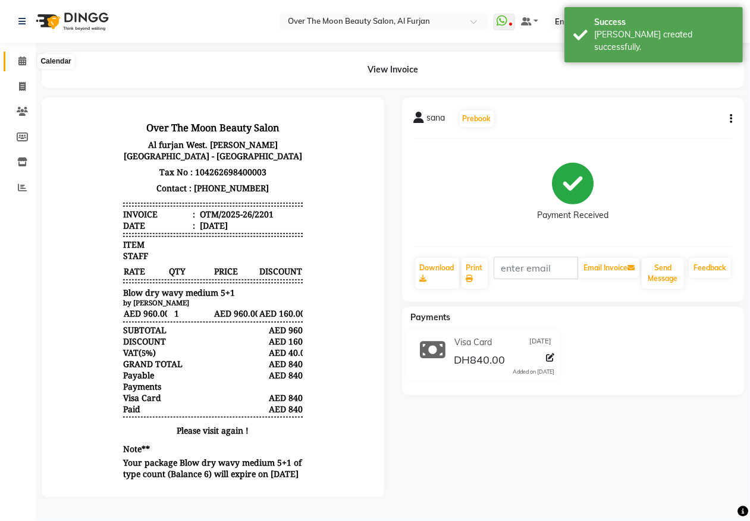
click at [20, 58] on icon at bounding box center [22, 60] width 8 height 9
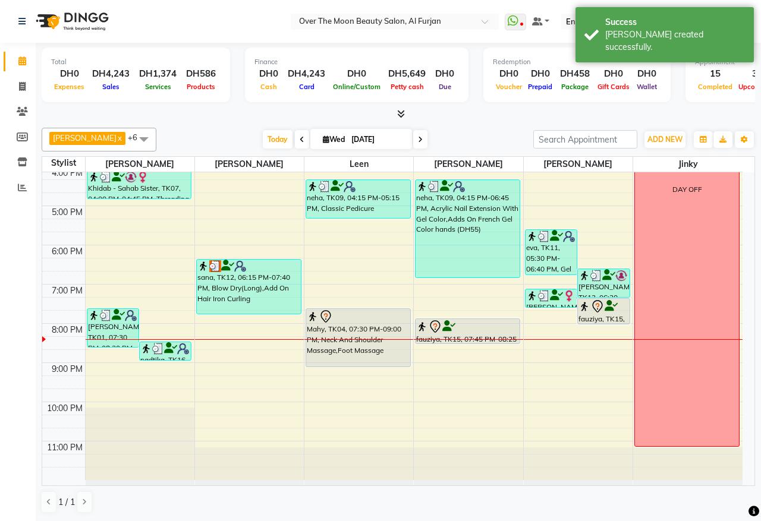
scroll to position [281, 0]
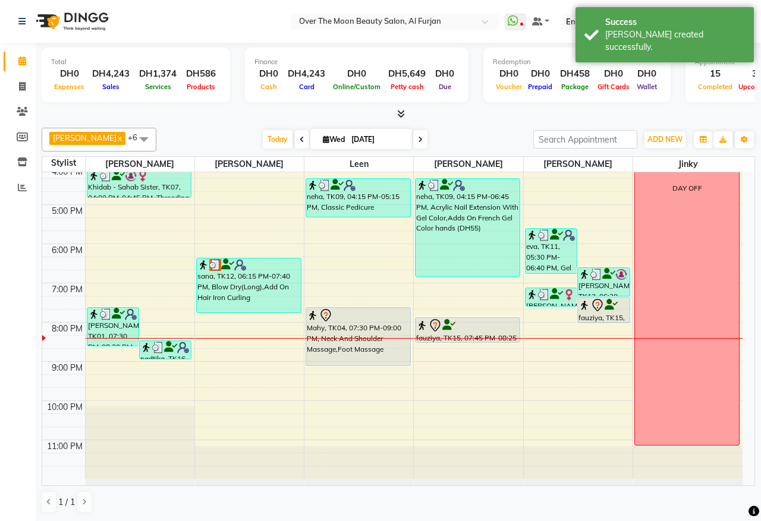
click at [269, 295] on div "sana, TK12, 06:15 PM-07:40 PM, Blow Dry(Long),Add On Hair Iron Curling" at bounding box center [249, 286] width 104 height 54
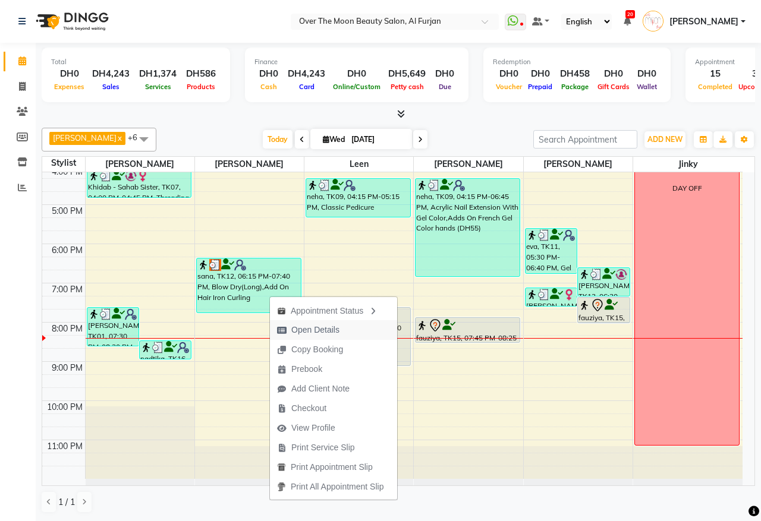
click at [338, 332] on span "Open Details" at bounding box center [315, 330] width 48 height 12
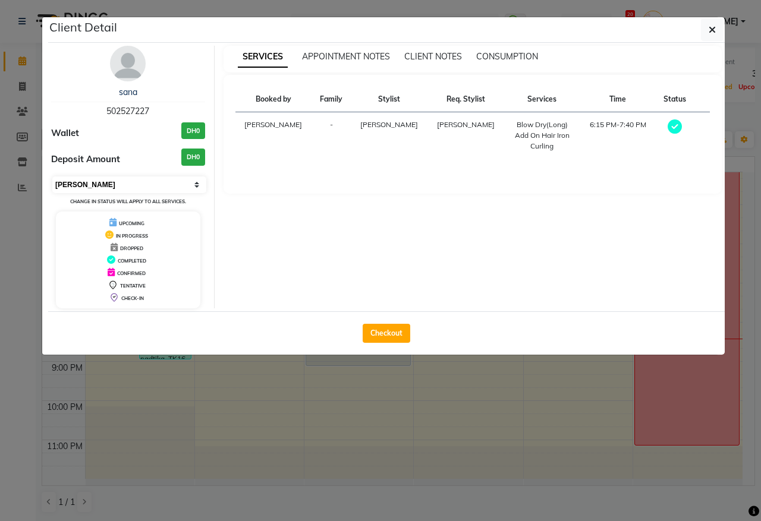
click at [197, 185] on select "Select MARK DONE UPCOMING" at bounding box center [129, 185] width 154 height 17
click at [52, 177] on select "Select MARK DONE UPCOMING" at bounding box center [129, 185] width 154 height 17
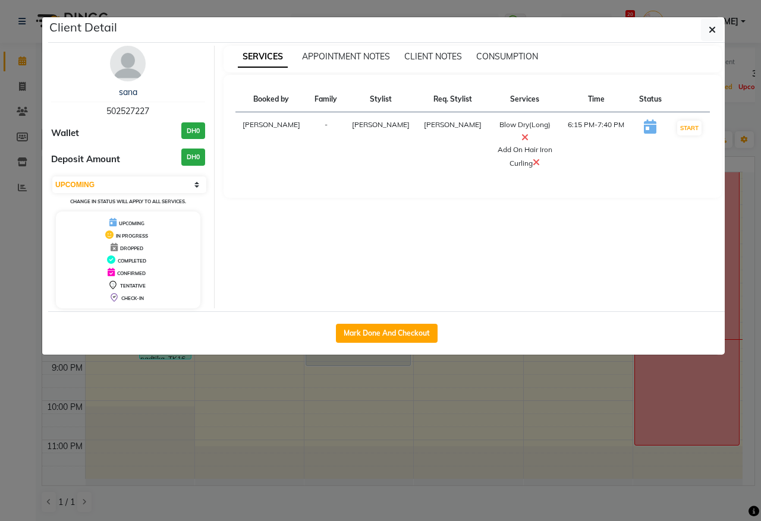
click at [521, 133] on icon at bounding box center [524, 138] width 7 height 10
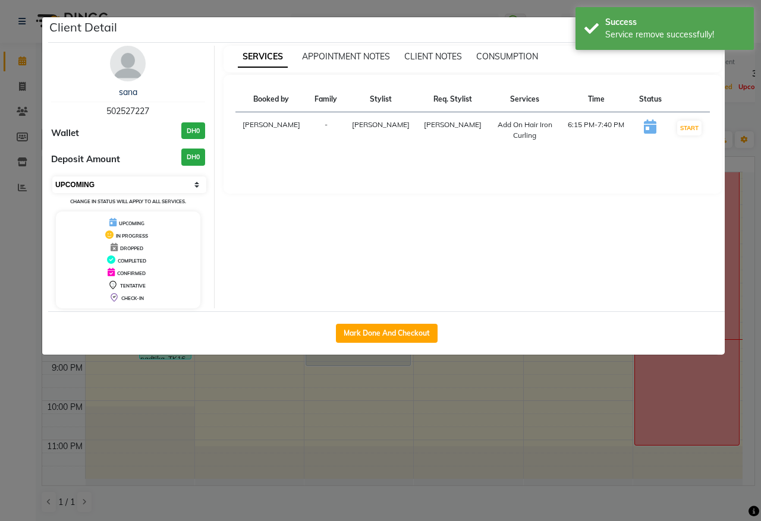
click at [196, 184] on select "Select IN SERVICE CONFIRMED TENTATIVE CHECK IN MARK DONE DROPPED UPCOMING" at bounding box center [129, 185] width 154 height 17
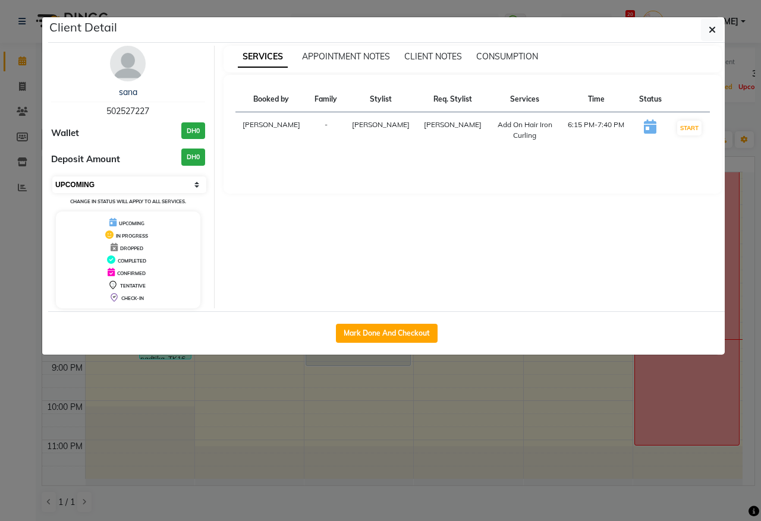
select select "2"
click at [52, 177] on select "Select IN SERVICE CONFIRMED TENTATIVE CHECK IN MARK DONE DROPPED UPCOMING" at bounding box center [129, 185] width 154 height 17
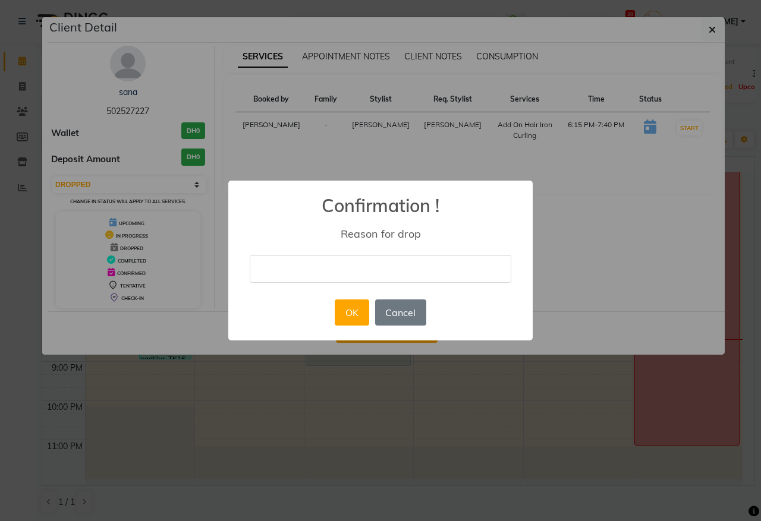
click at [343, 263] on input "text" at bounding box center [381, 269] width 262 height 28
click at [355, 311] on button "OK" at bounding box center [352, 313] width 34 height 26
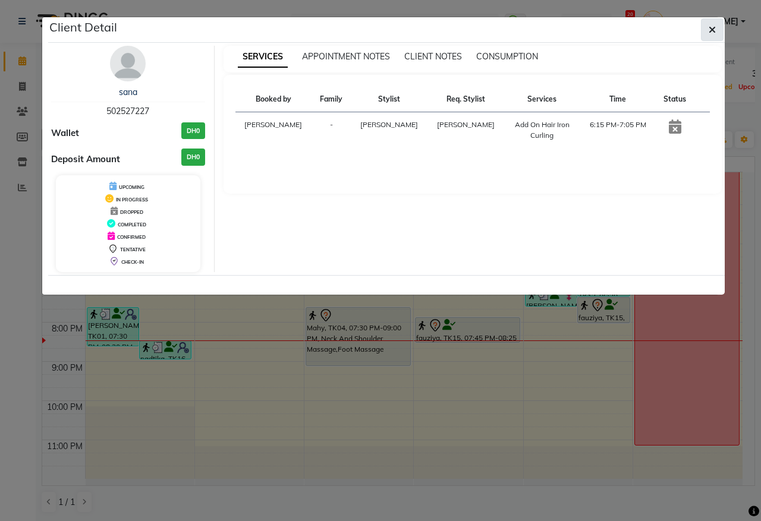
click at [712, 26] on icon "button" at bounding box center [712, 30] width 7 height 10
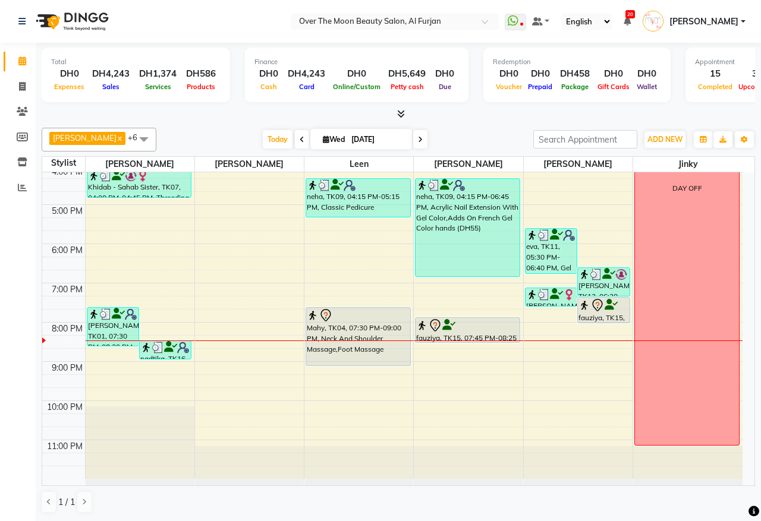
click at [249, 289] on div "9:00 AM 10:00 AM 11:00 AM 12:00 PM 1:00 PM 2:00 PM 3:00 PM 4:00 PM 5:00 PM 6:00…" at bounding box center [392, 185] width 700 height 588
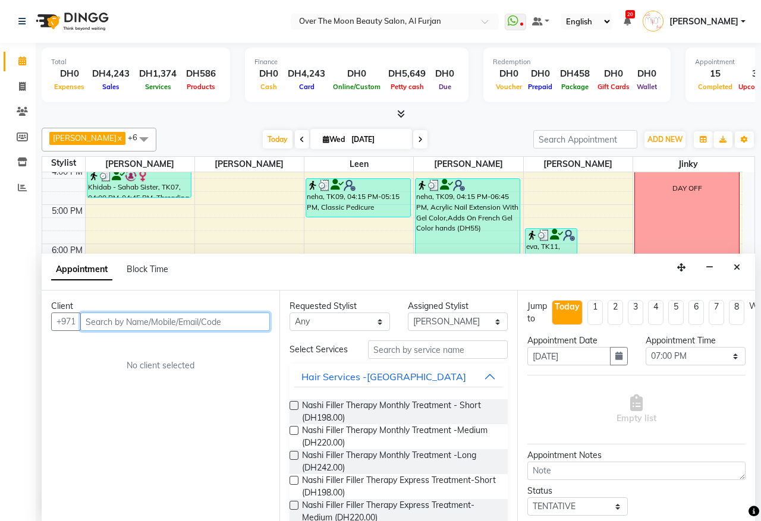
click at [233, 320] on input "text" at bounding box center [175, 322] width 190 height 18
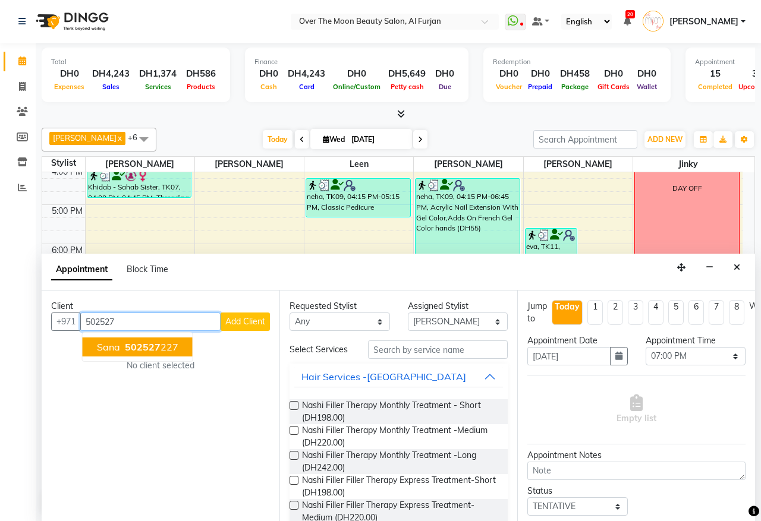
click at [177, 352] on button "sana 502527 227" at bounding box center [138, 347] width 110 height 19
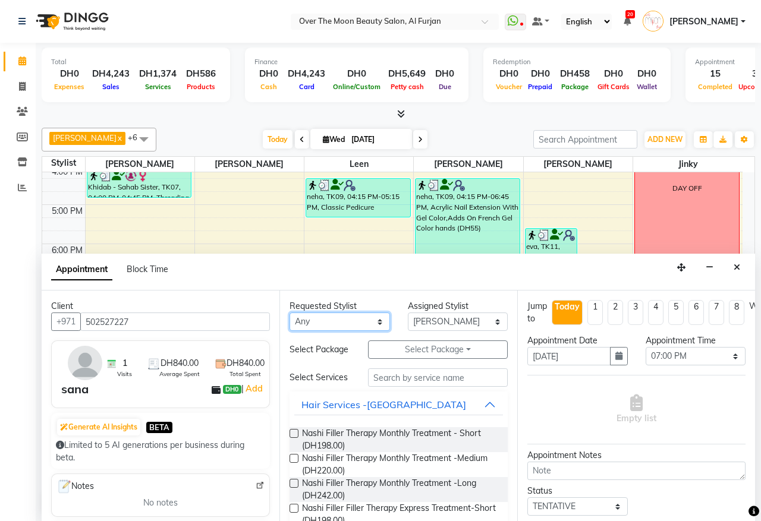
click at [372, 321] on select "Any [PERSON_NAME] [PERSON_NAME] [PERSON_NAME]" at bounding box center [340, 322] width 100 height 18
click at [290, 313] on select "Any [PERSON_NAME] [PERSON_NAME] [PERSON_NAME]" at bounding box center [340, 322] width 100 height 18
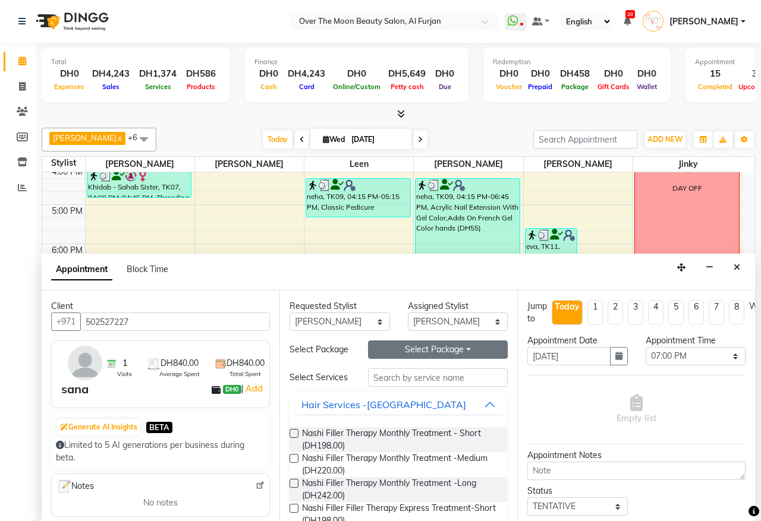
click at [465, 354] on button "Select Package Toggle Dropdown" at bounding box center [438, 350] width 140 height 18
click at [441, 383] on li "Blow dry wavy medium 5+1" at bounding box center [435, 374] width 143 height 17
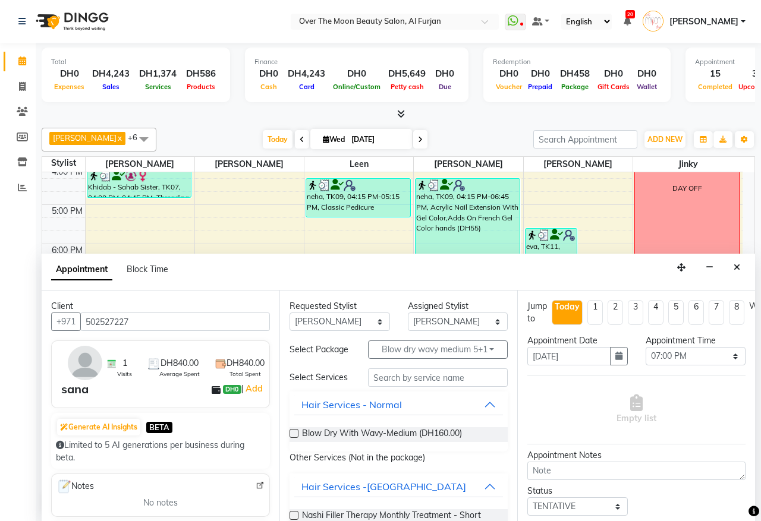
click at [295, 438] on label at bounding box center [294, 433] width 9 height 9
click at [295, 439] on input "checkbox" at bounding box center [294, 435] width 8 height 8
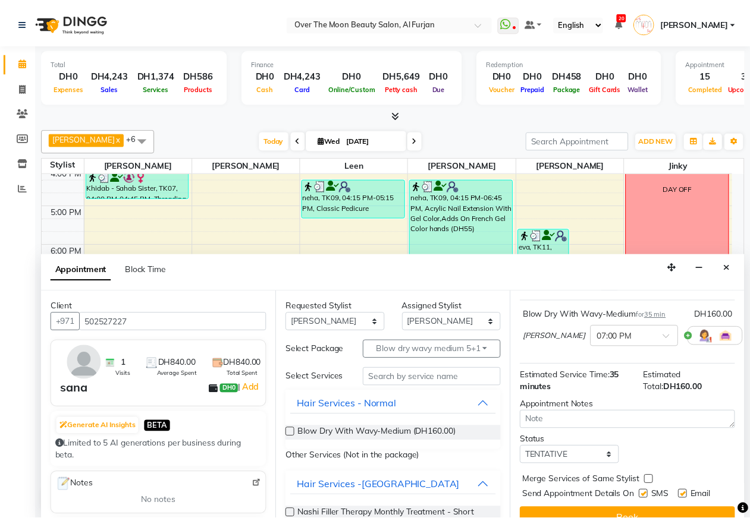
scroll to position [107, 0]
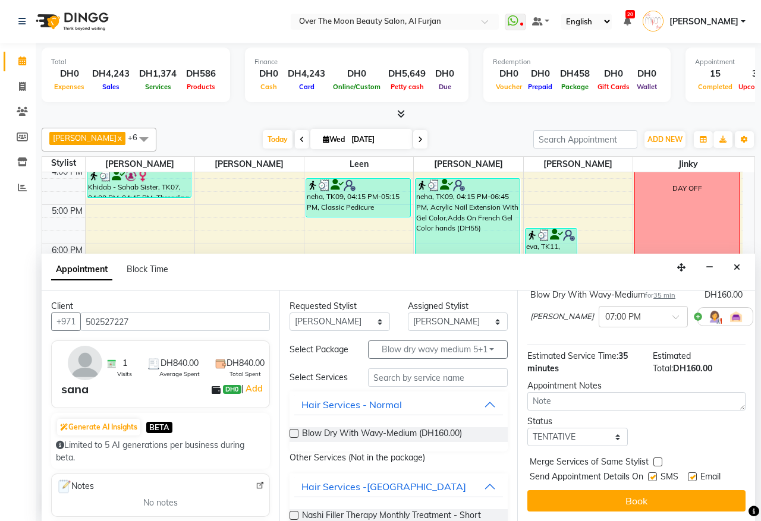
click at [658, 458] on label at bounding box center [657, 462] width 9 height 9
click at [658, 460] on input "checkbox" at bounding box center [657, 464] width 8 height 8
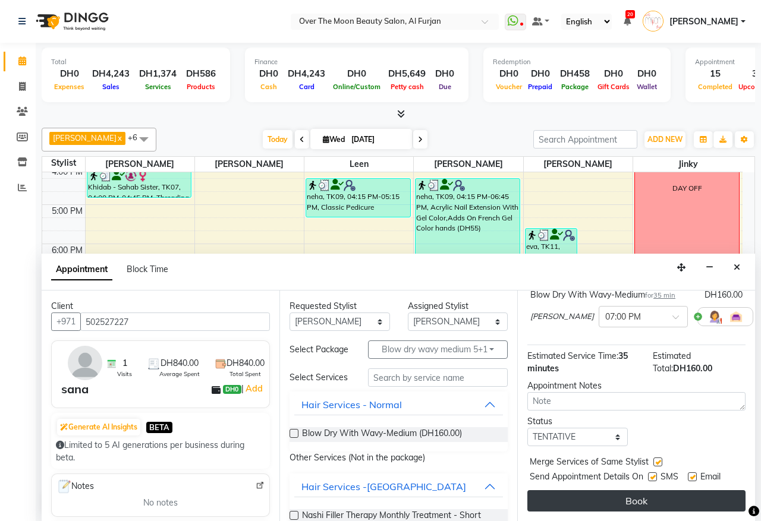
click at [634, 491] on button "Book" at bounding box center [636, 501] width 218 height 21
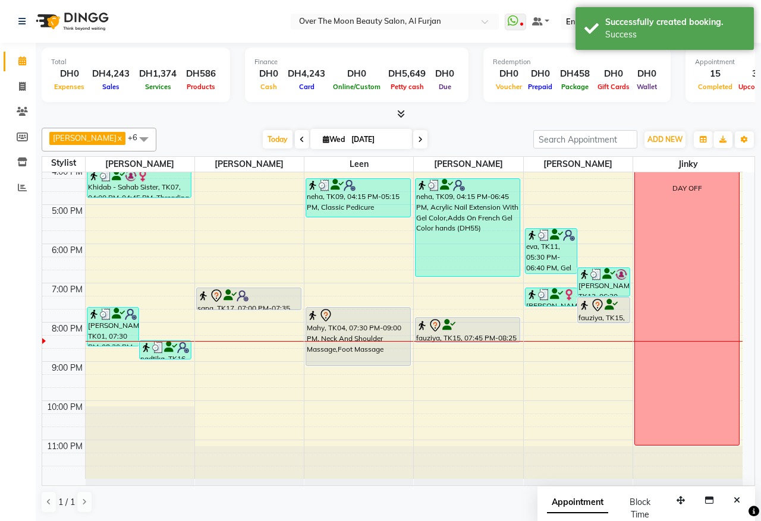
click at [268, 304] on div "sana, TK17, 07:00 PM-07:35 PM, Blow Dry With Wavy-Medium" at bounding box center [249, 298] width 104 height 21
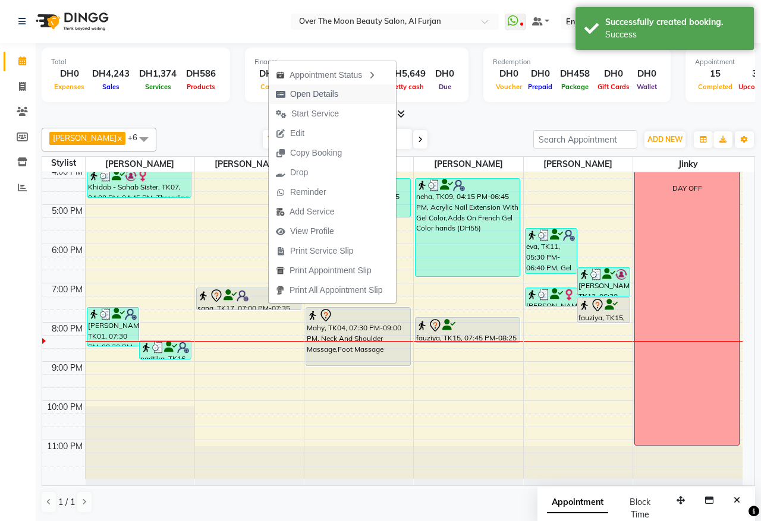
click at [329, 93] on span "Open Details" at bounding box center [314, 94] width 48 height 12
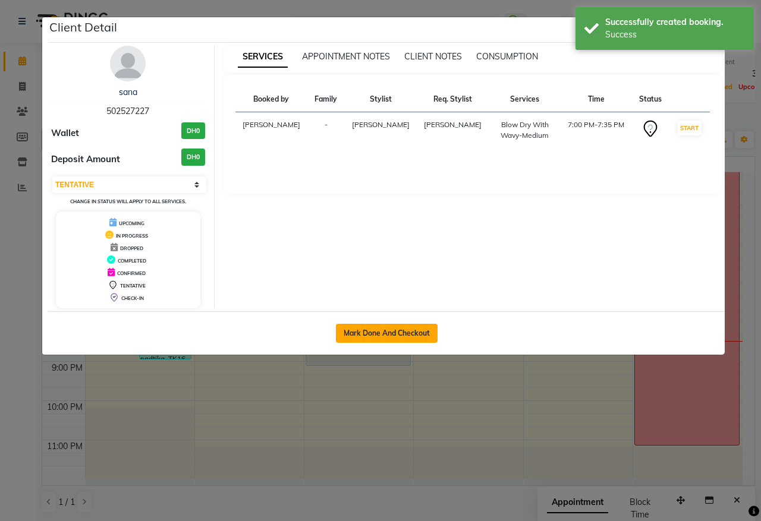
click at [397, 338] on button "Mark Done And Checkout" at bounding box center [387, 333] width 102 height 19
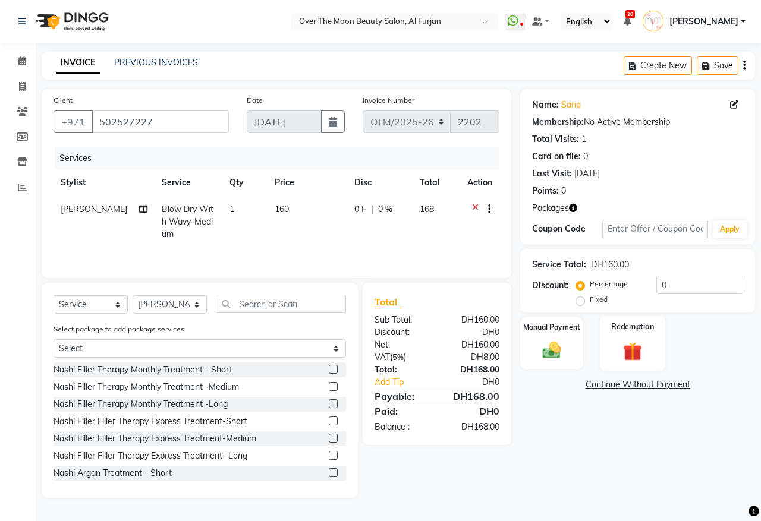
click at [622, 334] on div "Redemption" at bounding box center [633, 343] width 66 height 55
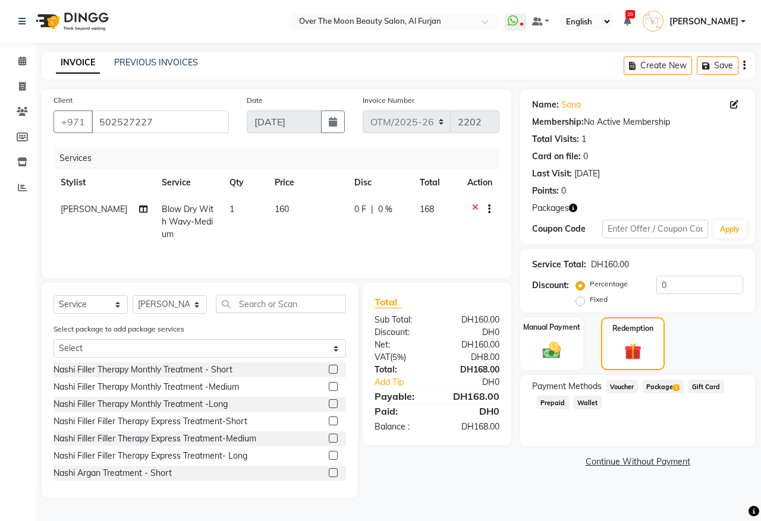
click at [672, 382] on span "Package 1" at bounding box center [663, 387] width 41 height 14
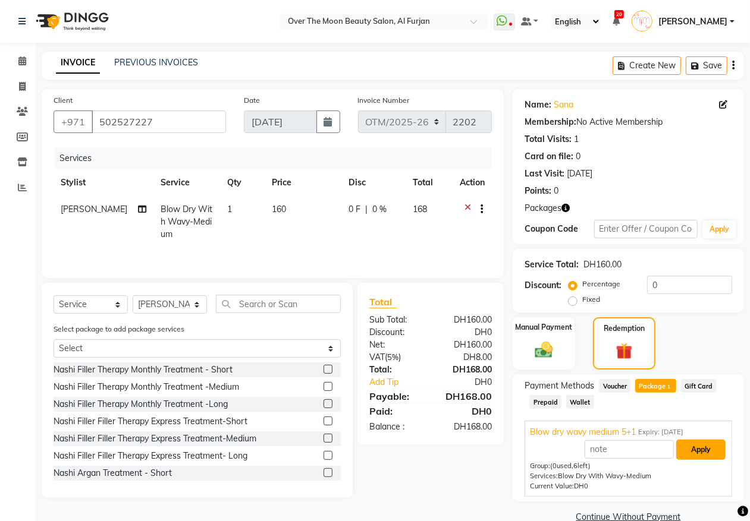
click at [697, 446] on button "Apply" at bounding box center [700, 450] width 49 height 20
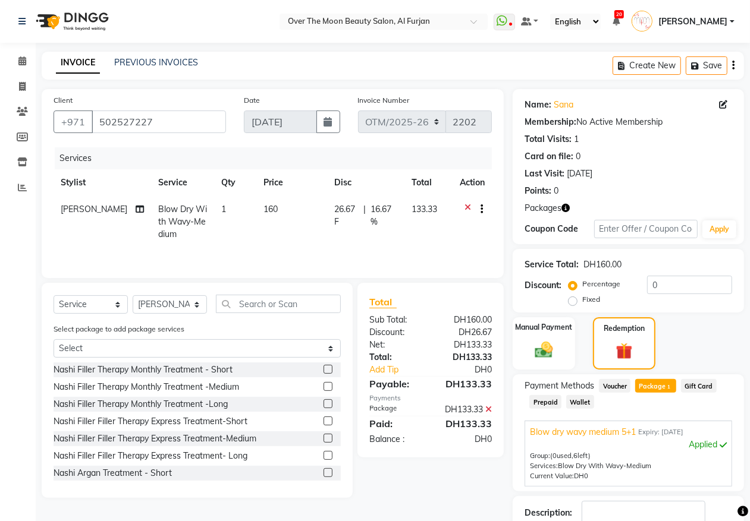
scroll to position [79, 0]
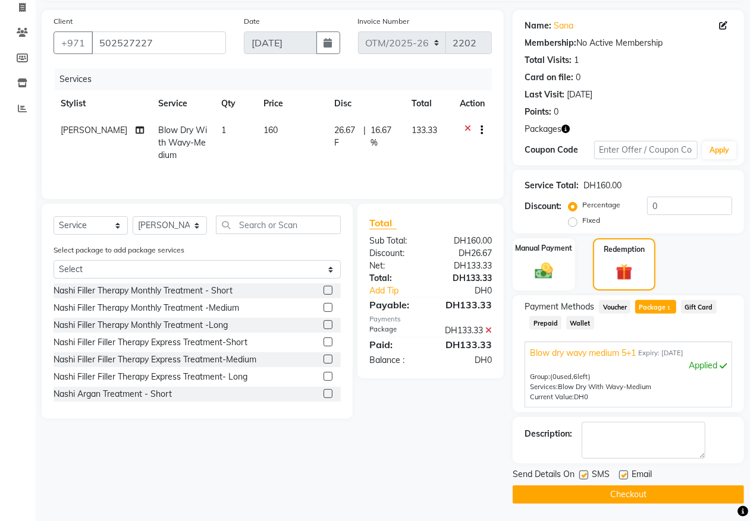
click at [669, 495] on button "Checkout" at bounding box center [627, 495] width 231 height 18
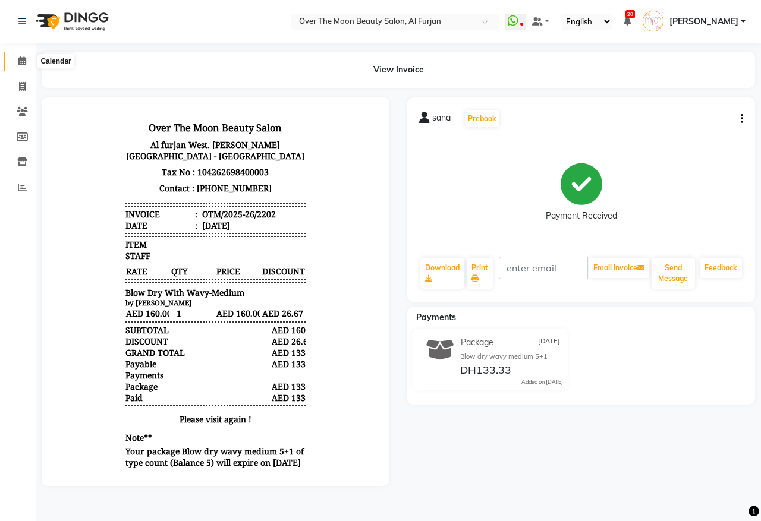
click at [21, 61] on icon at bounding box center [22, 60] width 8 height 9
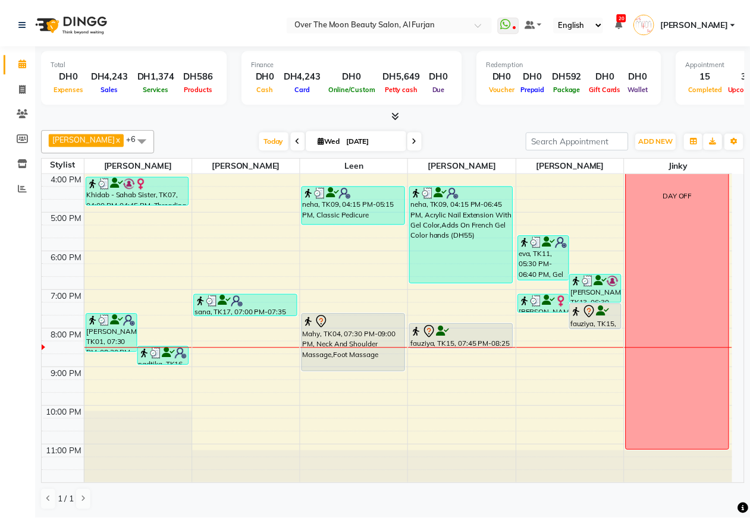
scroll to position [281, 0]
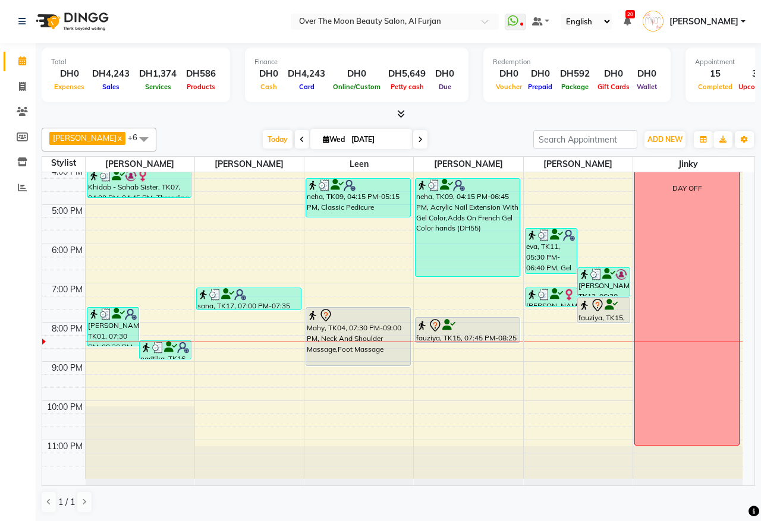
click at [504, 331] on div at bounding box center [467, 326] width 103 height 14
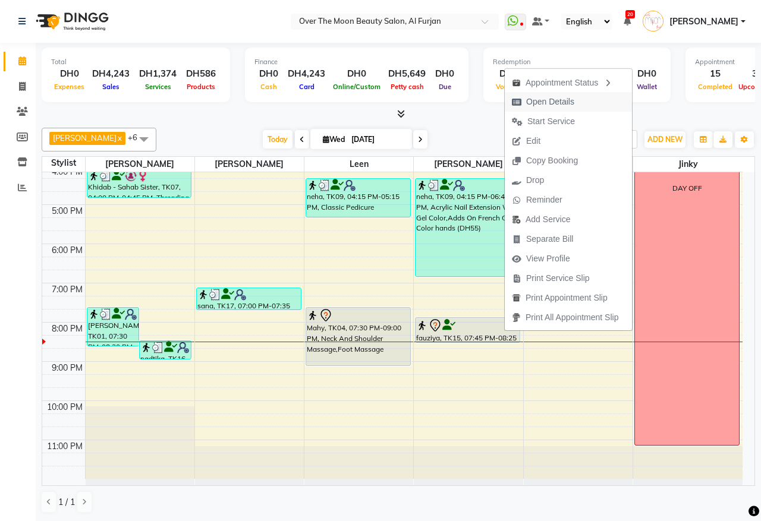
click at [595, 98] on button "Open Details" at bounding box center [568, 102] width 127 height 20
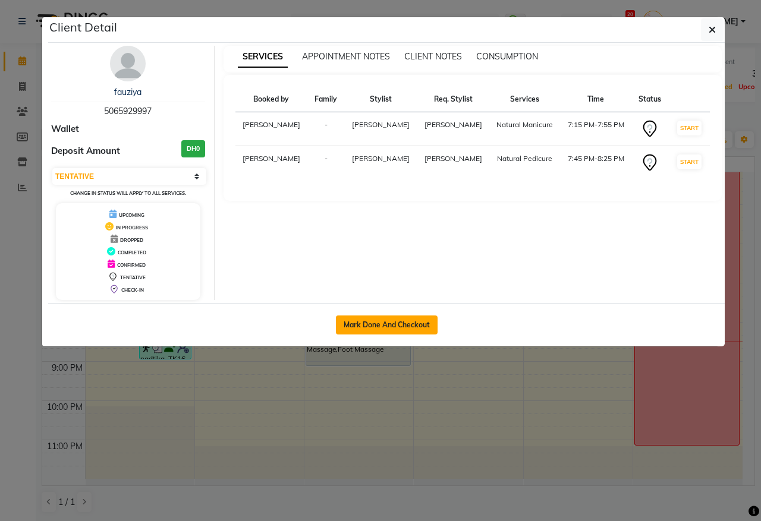
click at [387, 327] on button "Mark Done And Checkout" at bounding box center [387, 325] width 102 height 19
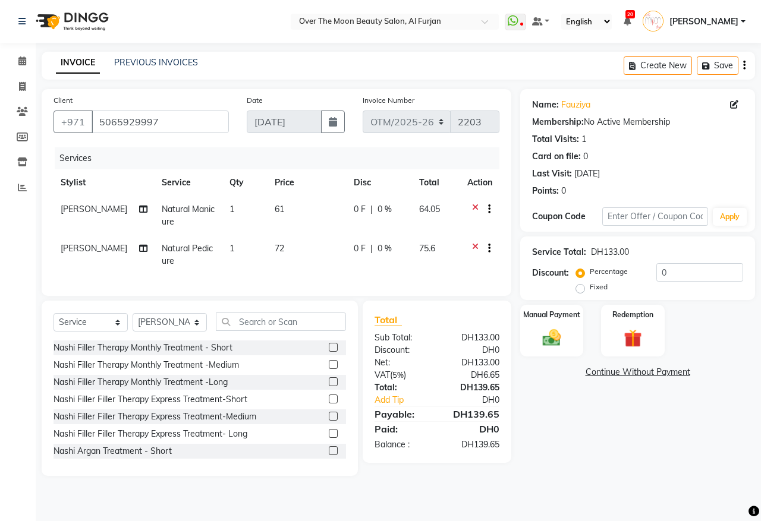
click at [361, 260] on td "0 F | 0 %" at bounding box center [379, 254] width 65 height 39
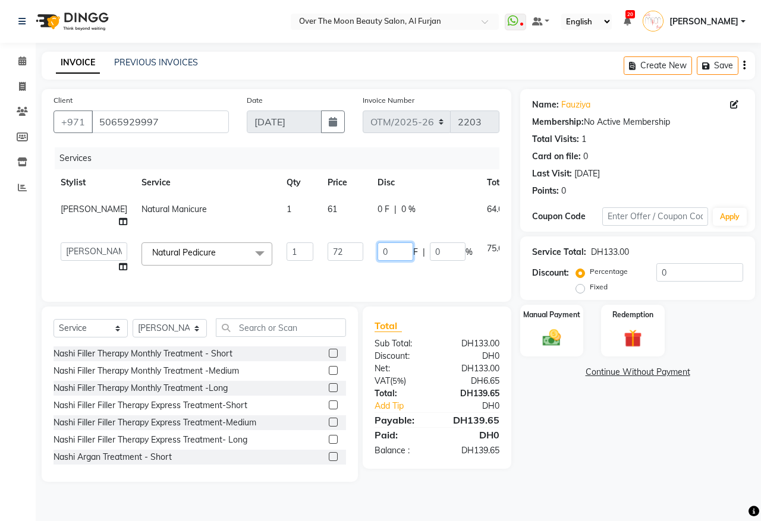
click at [378, 249] on input "0" at bounding box center [396, 252] width 36 height 18
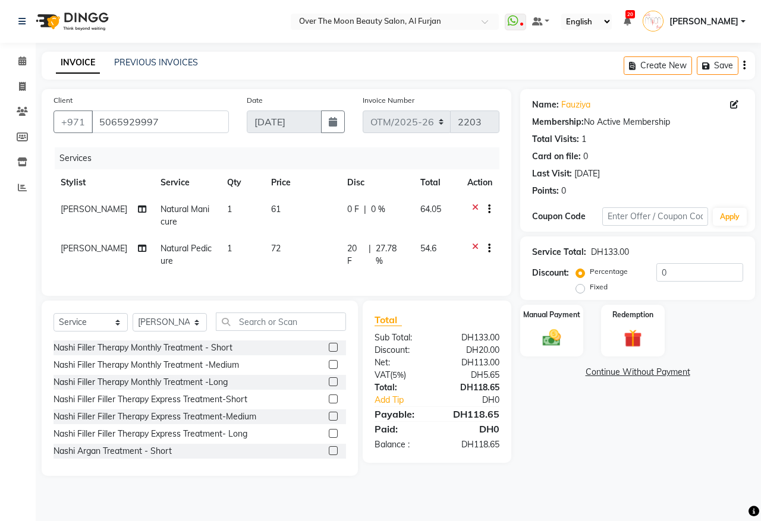
click at [351, 217] on td "0 F | 0 %" at bounding box center [376, 215] width 73 height 39
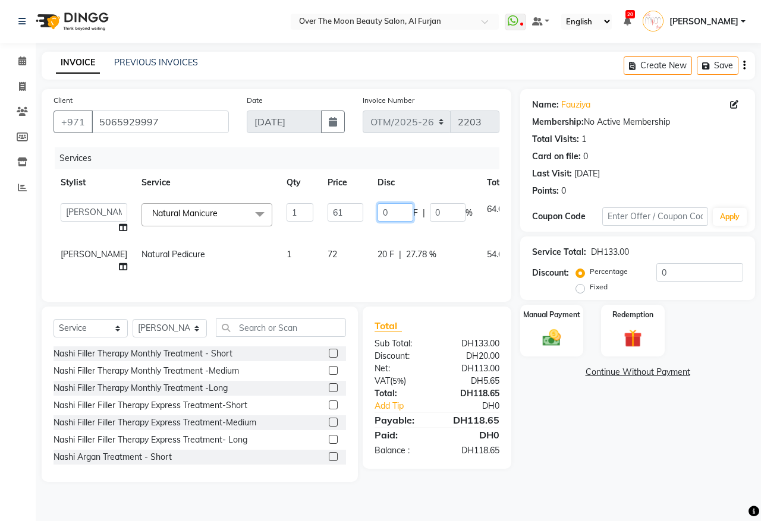
click at [378, 212] on input "0" at bounding box center [396, 212] width 36 height 18
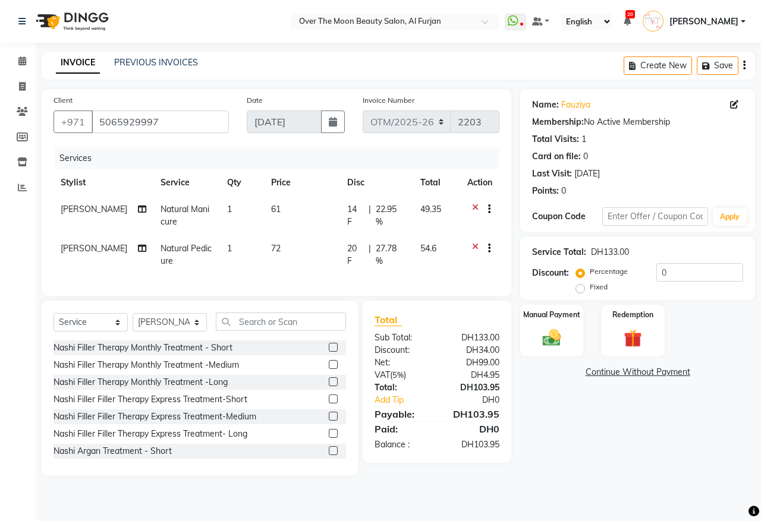
click at [418, 271] on tr "[PERSON_NAME] Natural Pedicure 1 72 20 F | 27.78 % 54.6" at bounding box center [277, 254] width 446 height 39
click at [551, 330] on img at bounding box center [551, 338] width 31 height 22
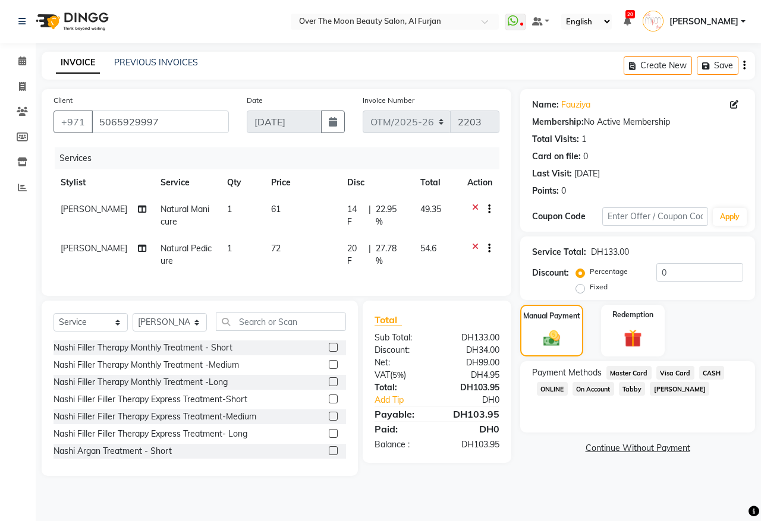
click at [688, 370] on span "Visa Card" at bounding box center [675, 373] width 38 height 14
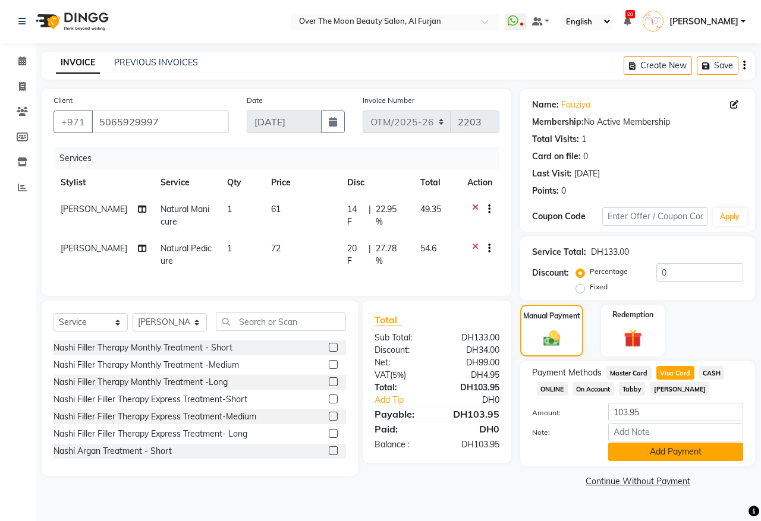
click at [658, 454] on button "Add Payment" at bounding box center [675, 452] width 135 height 18
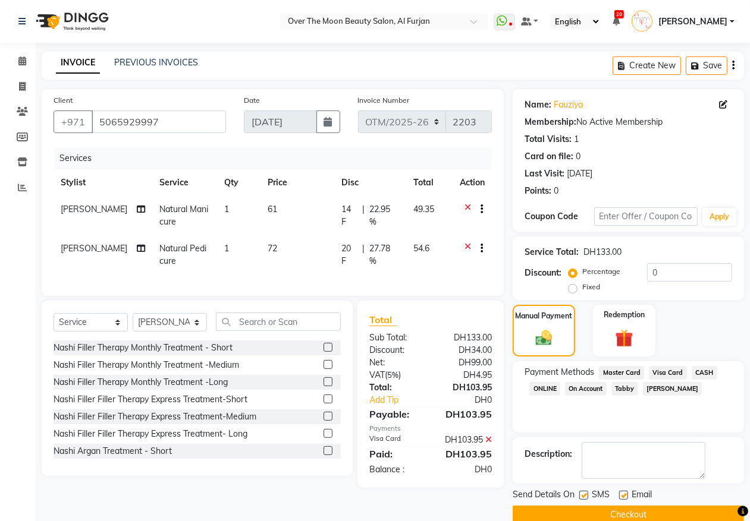
scroll to position [21, 0]
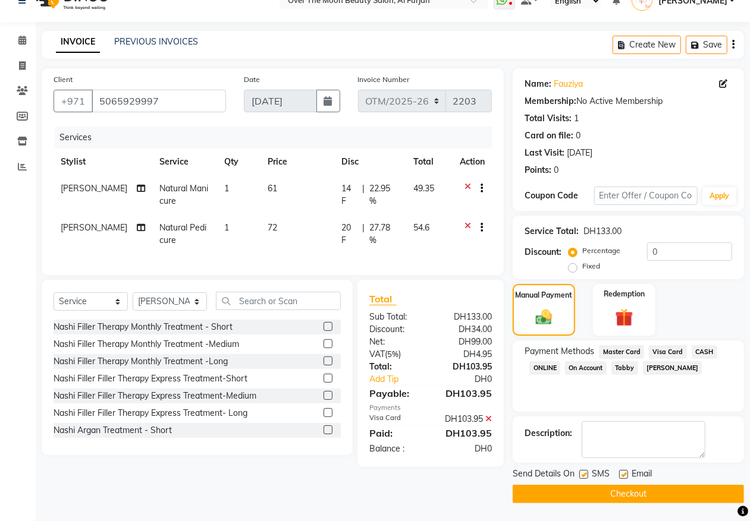
click at [647, 499] on button "Checkout" at bounding box center [627, 494] width 231 height 18
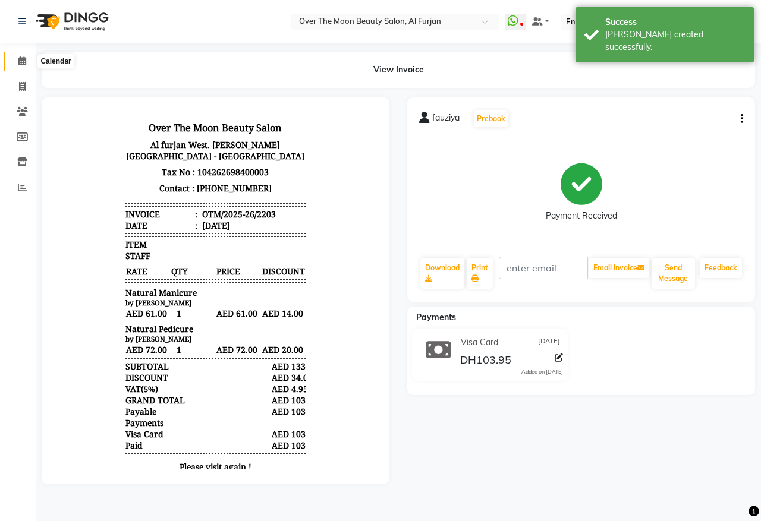
click at [24, 60] on icon at bounding box center [22, 60] width 8 height 9
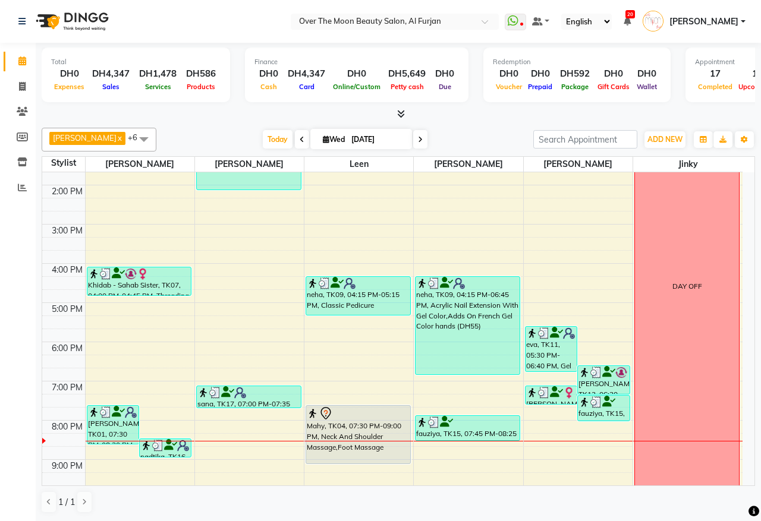
scroll to position [247, 0]
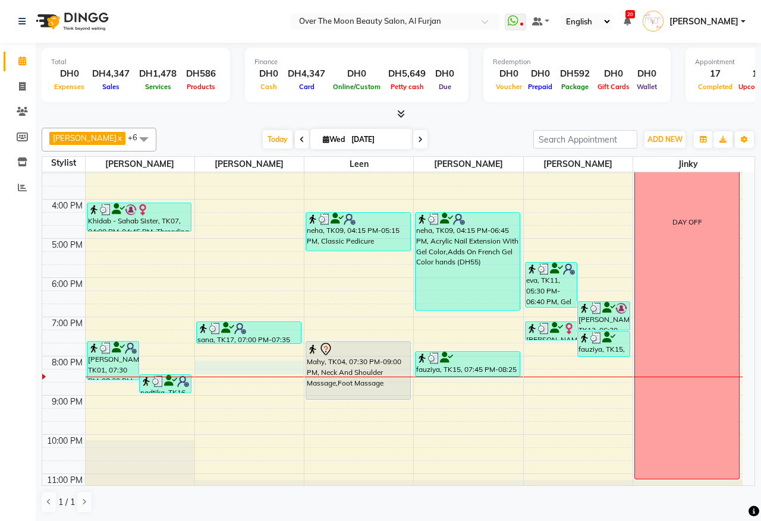
click at [253, 373] on div "9:00 AM 10:00 AM 11:00 AM 12:00 PM 1:00 PM 2:00 PM 3:00 PM 4:00 PM 5:00 PM 6:00…" at bounding box center [392, 219] width 700 height 588
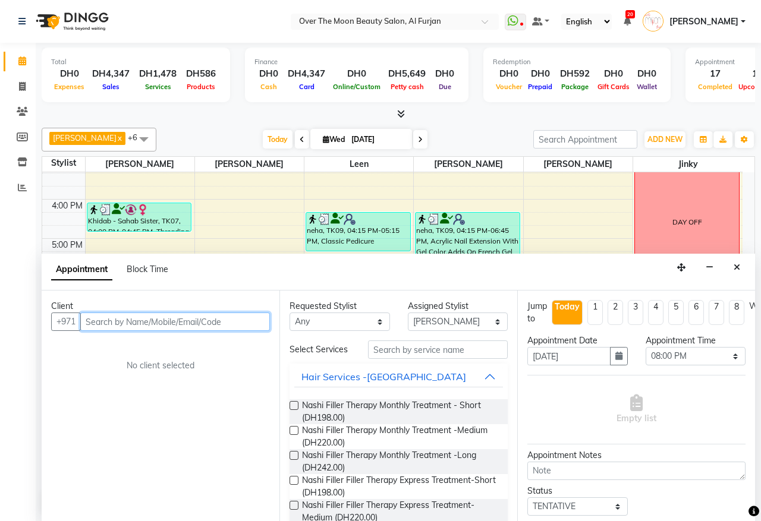
click at [251, 323] on input "text" at bounding box center [175, 322] width 190 height 18
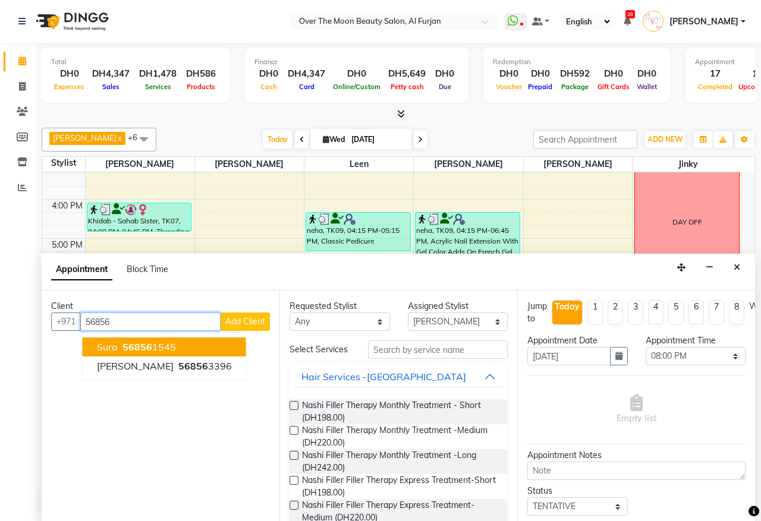
click at [202, 348] on button "sura 56856 1545" at bounding box center [165, 347] width 164 height 19
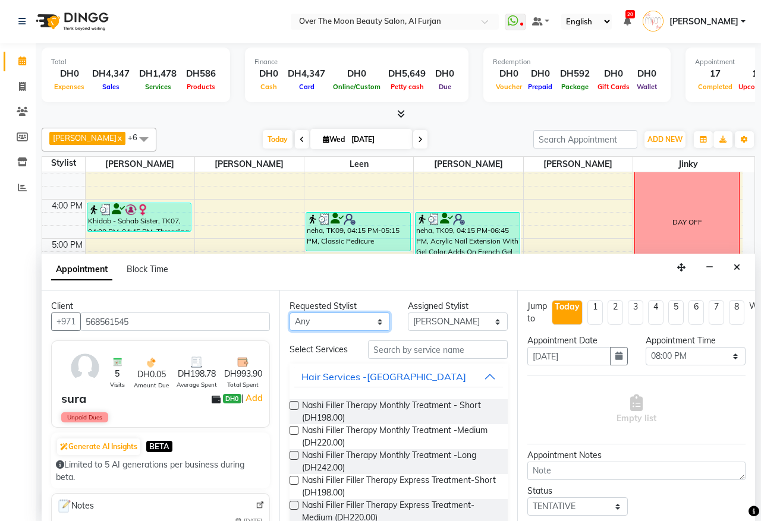
click at [376, 322] on select "Any [PERSON_NAME] [PERSON_NAME] [PERSON_NAME]" at bounding box center [340, 322] width 100 height 18
click at [290, 313] on select "Any [PERSON_NAME] [PERSON_NAME] [PERSON_NAME]" at bounding box center [340, 322] width 100 height 18
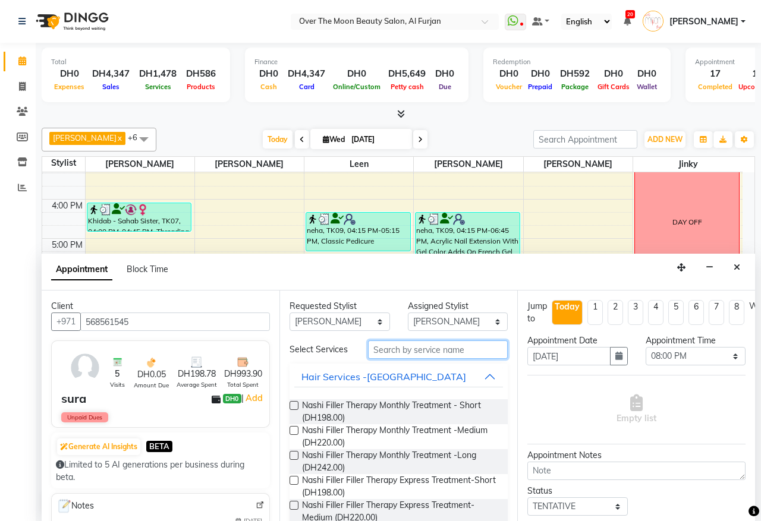
click at [414, 351] on input "text" at bounding box center [438, 350] width 140 height 18
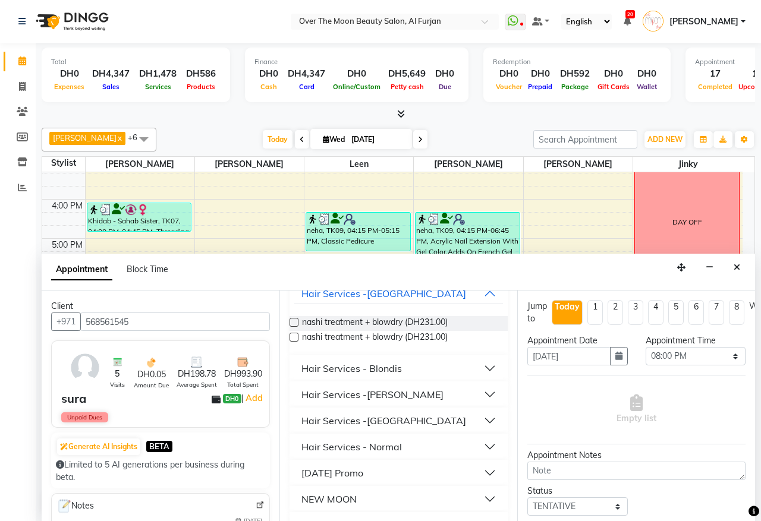
scroll to position [117, 0]
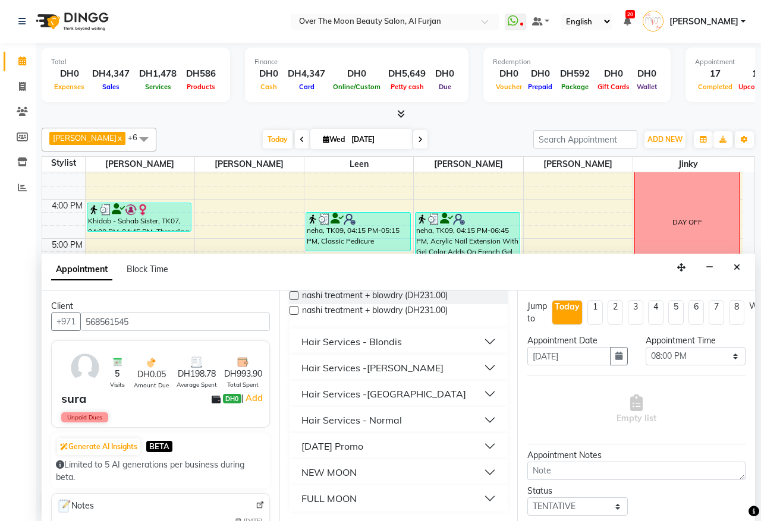
click at [419, 417] on button "Hair Services - Normal" at bounding box center [398, 420] width 209 height 21
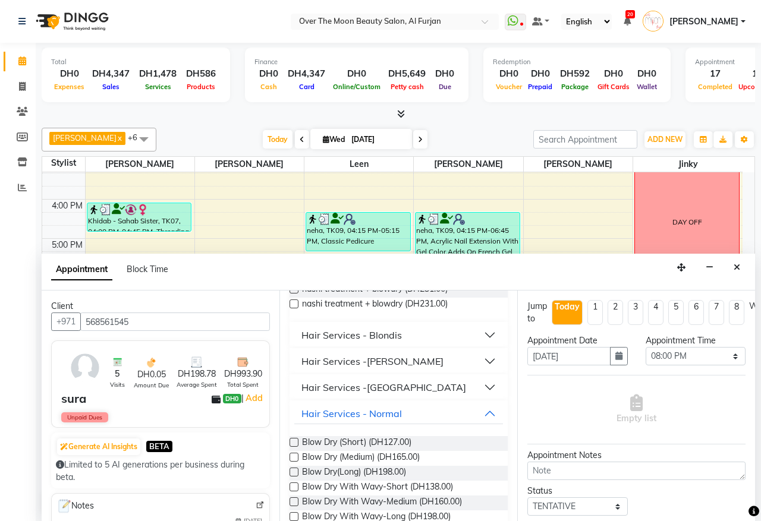
click at [293, 477] on label at bounding box center [294, 472] width 9 height 9
click at [293, 477] on input "checkbox" at bounding box center [294, 474] width 8 height 8
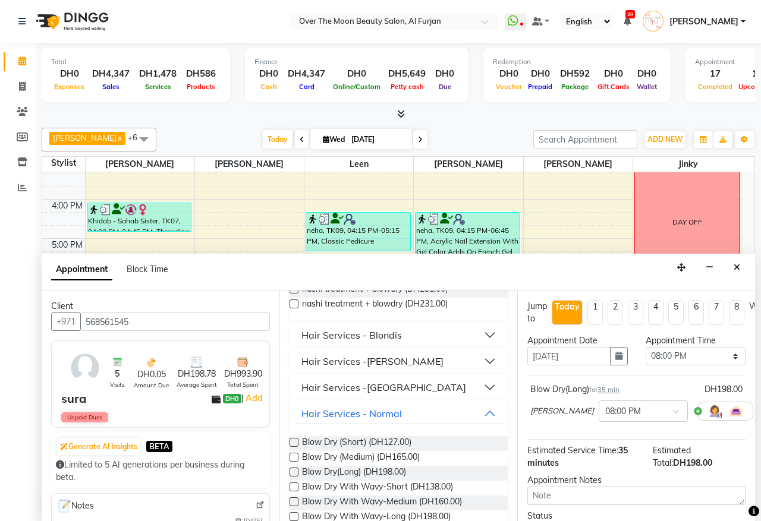
scroll to position [0, 0]
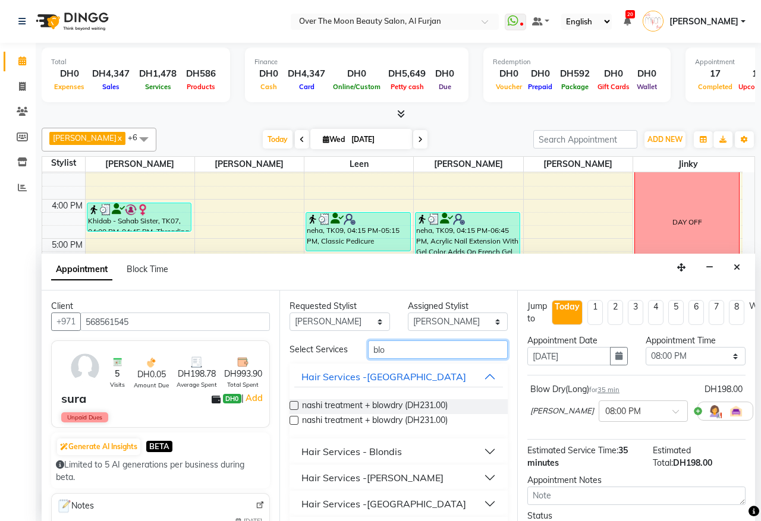
click at [405, 349] on input "blo" at bounding box center [438, 350] width 140 height 18
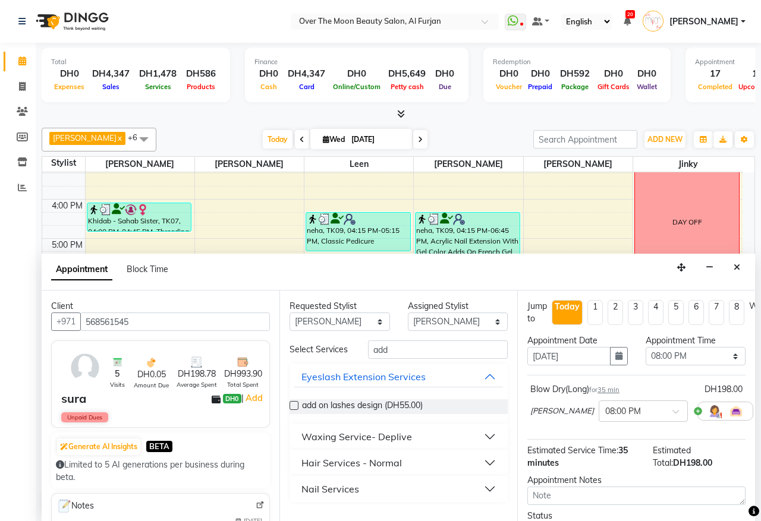
click at [415, 469] on button "Hair Services - Normal" at bounding box center [398, 462] width 209 height 21
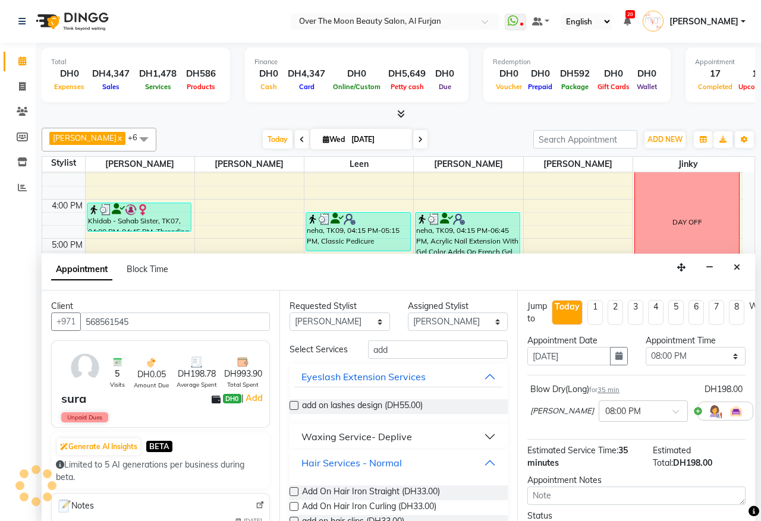
scroll to position [120, 0]
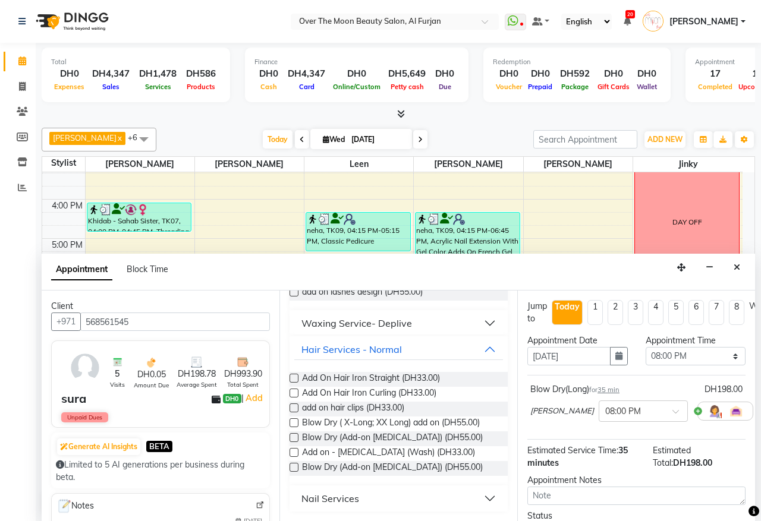
click at [295, 393] on label at bounding box center [294, 393] width 9 height 9
click at [295, 393] on input "checkbox" at bounding box center [294, 395] width 8 height 8
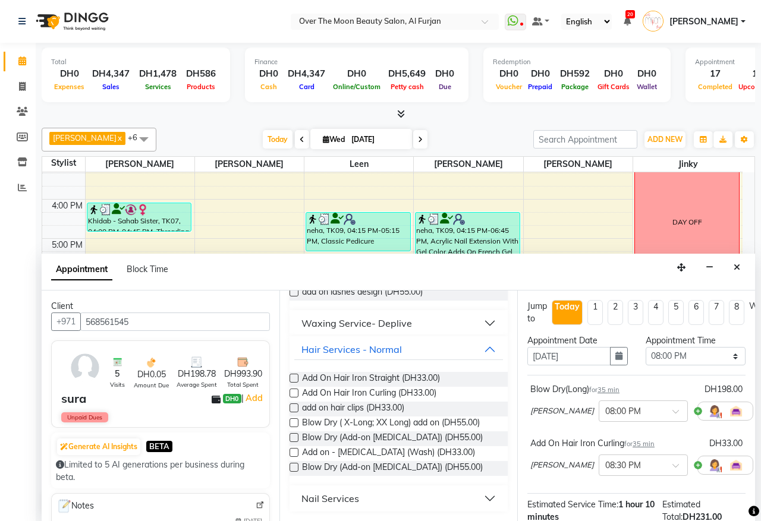
scroll to position [0, 0]
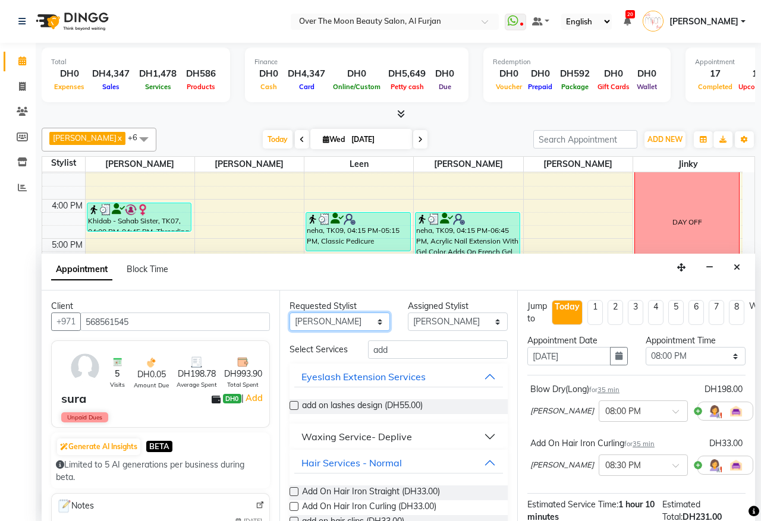
click at [372, 325] on select "Any [PERSON_NAME] [PERSON_NAME] [PERSON_NAME]" at bounding box center [340, 322] width 100 height 18
click at [290, 313] on select "Any [PERSON_NAME] [PERSON_NAME] [PERSON_NAME]" at bounding box center [340, 322] width 100 height 18
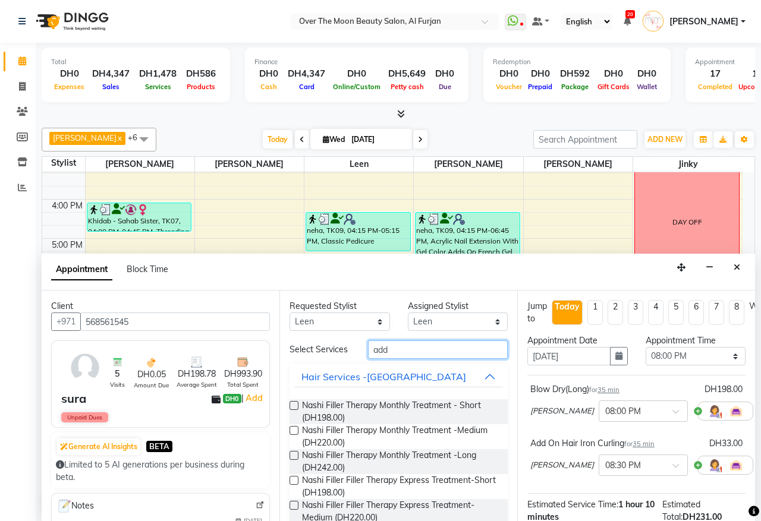
click at [395, 351] on input "add" at bounding box center [438, 350] width 140 height 18
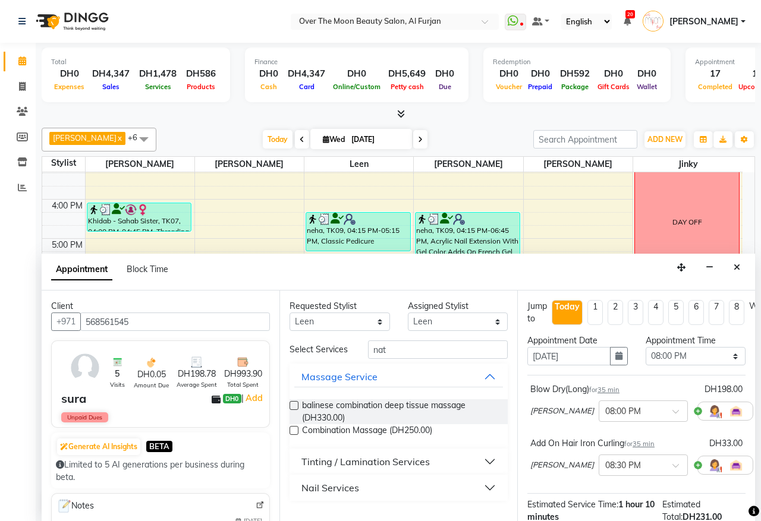
click at [420, 488] on button "Nail Services" at bounding box center [398, 487] width 209 height 21
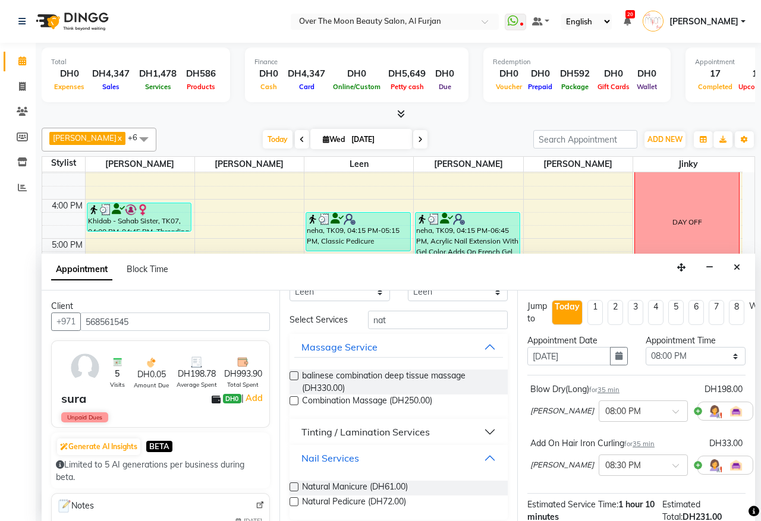
scroll to position [45, 0]
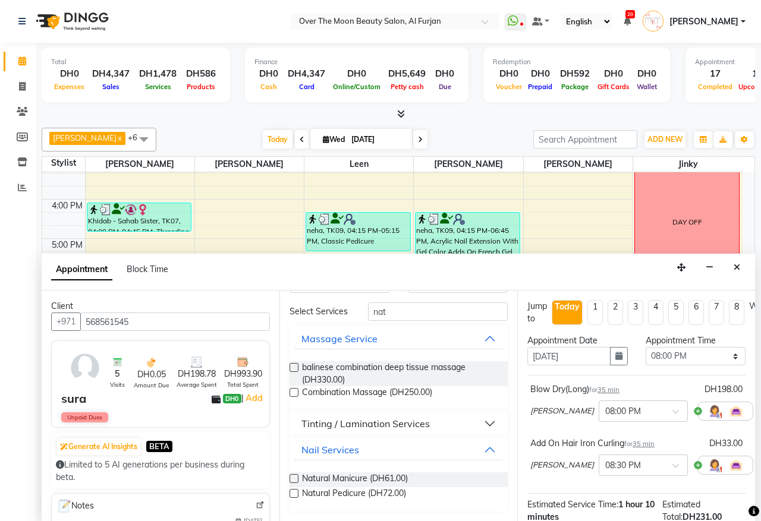
click at [295, 495] on label at bounding box center [294, 493] width 9 height 9
click at [295, 495] on input "checkbox" at bounding box center [294, 495] width 8 height 8
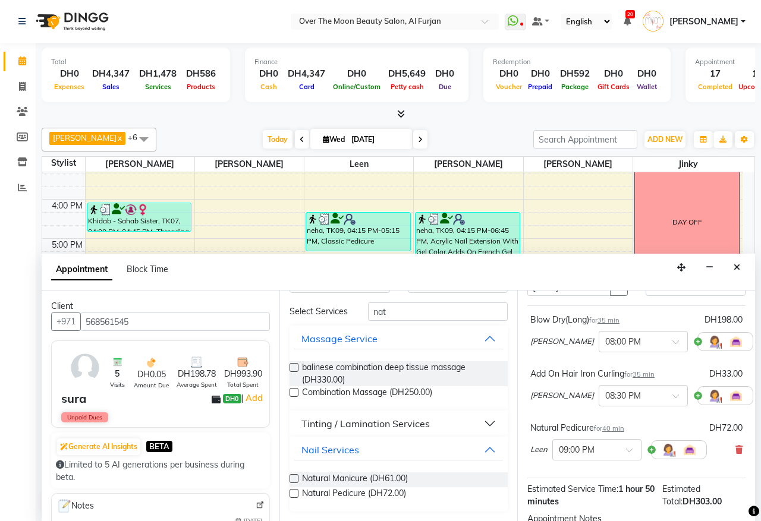
scroll to position [124, 0]
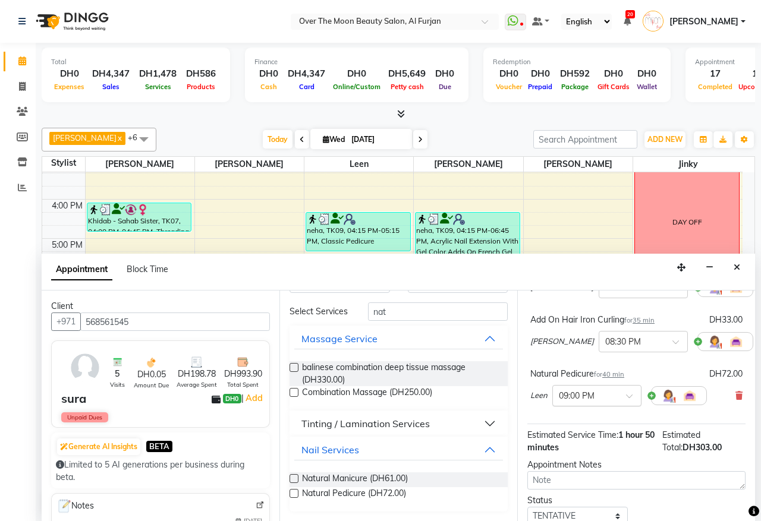
click at [633, 394] on span at bounding box center [633, 400] width 15 height 12
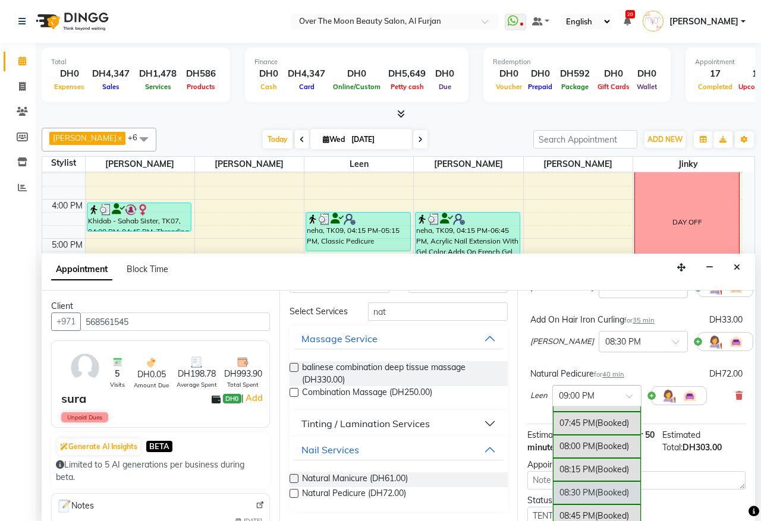
click at [599, 489] on div "08:30 PM (Booked)" at bounding box center [597, 493] width 88 height 23
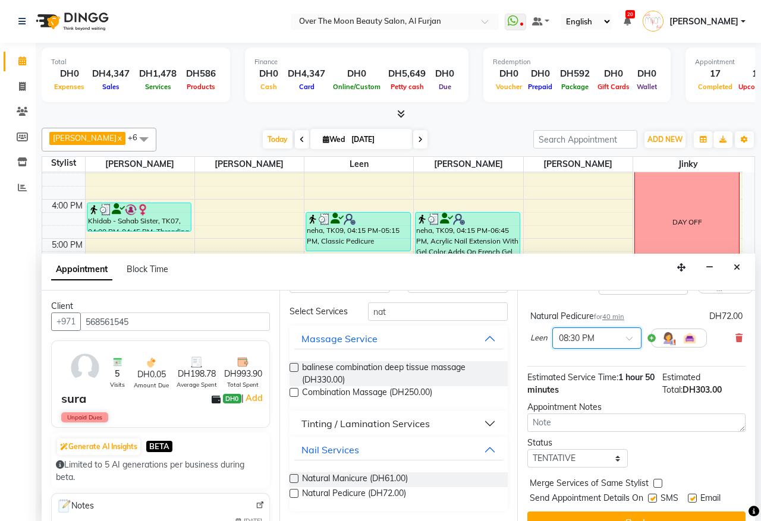
scroll to position [227, 0]
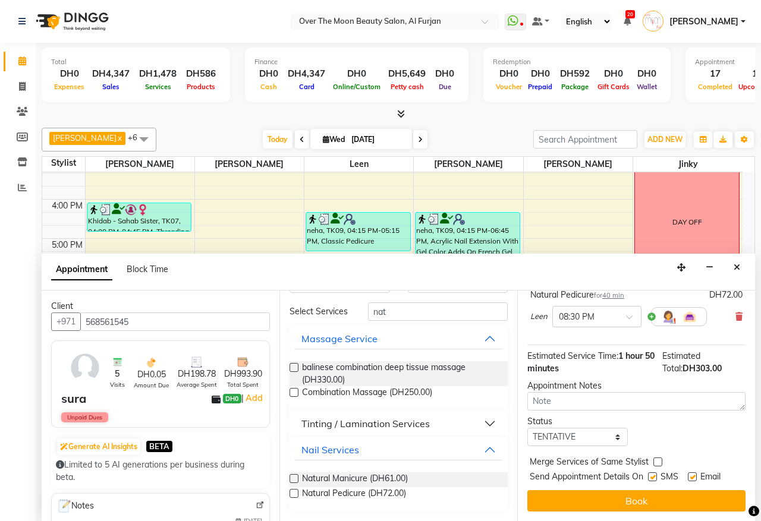
drag, startPoint x: 655, startPoint y: 450, endPoint x: 657, endPoint y: 471, distance: 21.5
click at [655, 458] on label at bounding box center [657, 462] width 9 height 9
click at [655, 460] on input "checkbox" at bounding box center [657, 464] width 8 height 8
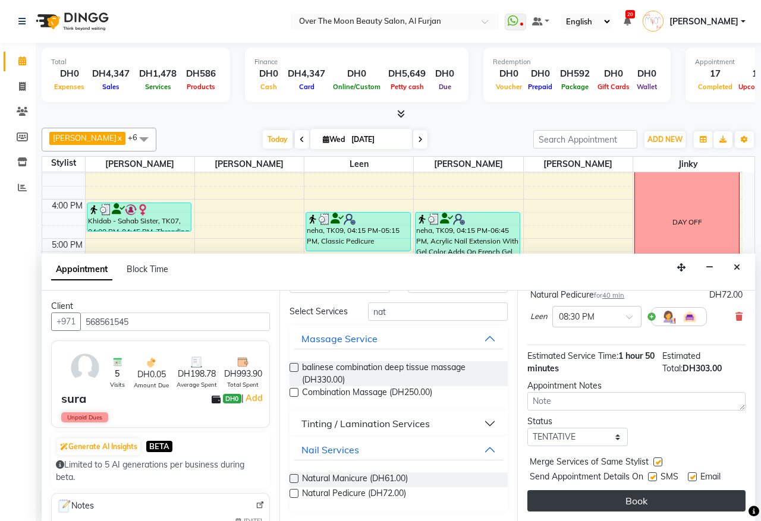
click at [666, 491] on button "Book" at bounding box center [636, 501] width 218 height 21
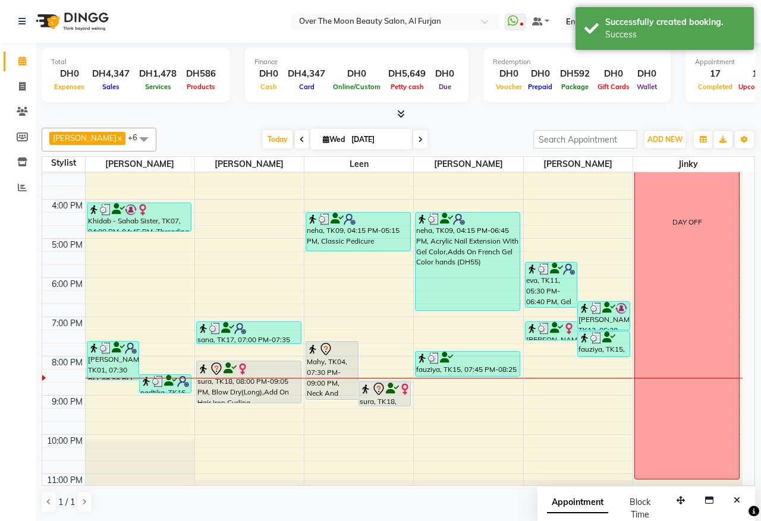
click at [348, 354] on div at bounding box center [332, 349] width 50 height 14
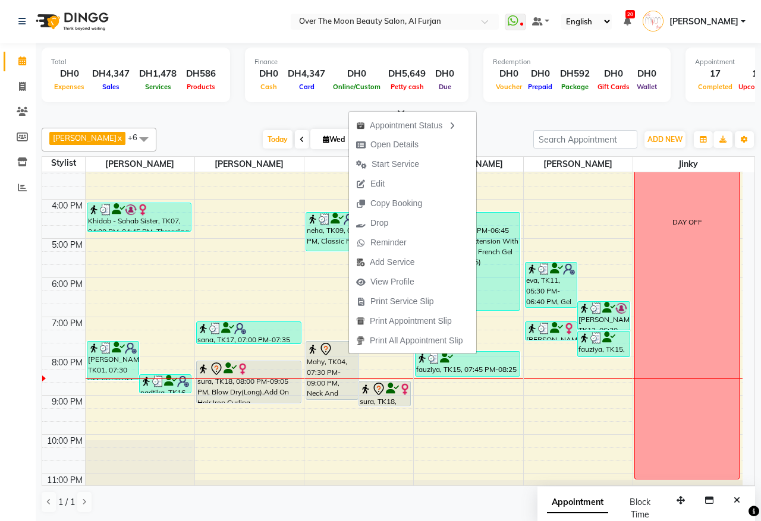
click at [351, 381] on div "Mahy, TK04, 07:30 PM-09:00 PM, Neck And Shoulder Massage,Foot Massage" at bounding box center [331, 371] width 51 height 58
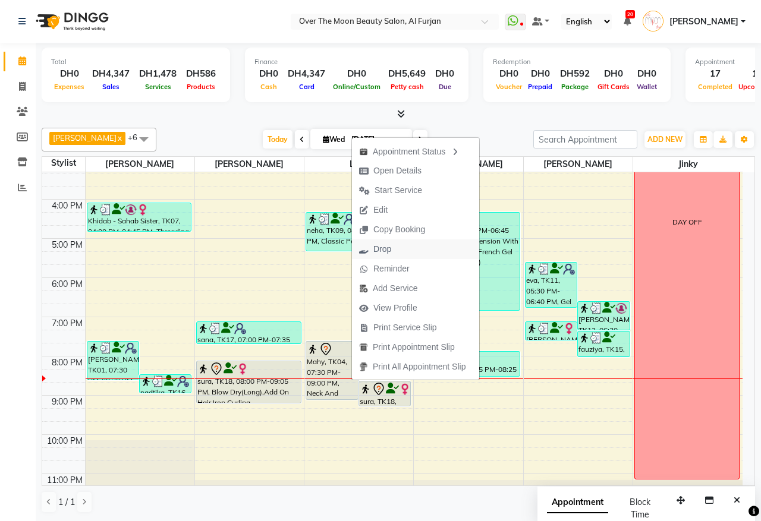
click at [429, 247] on button "Drop" at bounding box center [415, 250] width 127 height 20
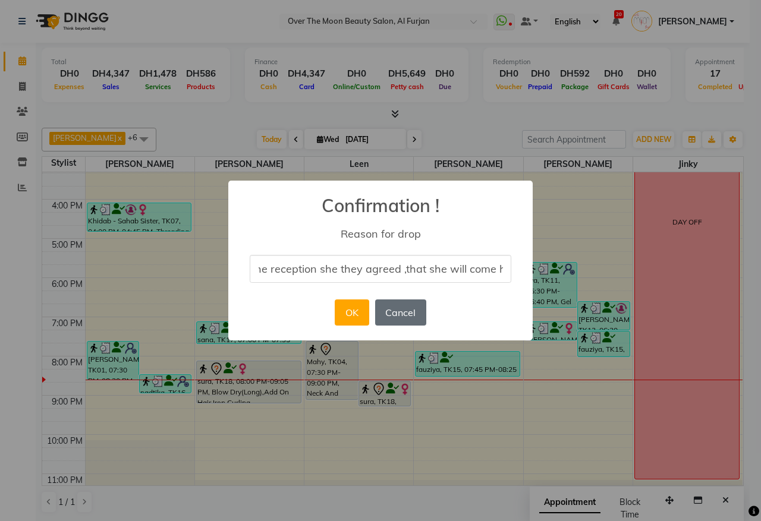
scroll to position [0, 0]
click at [394, 304] on button "Cancel" at bounding box center [400, 313] width 51 height 26
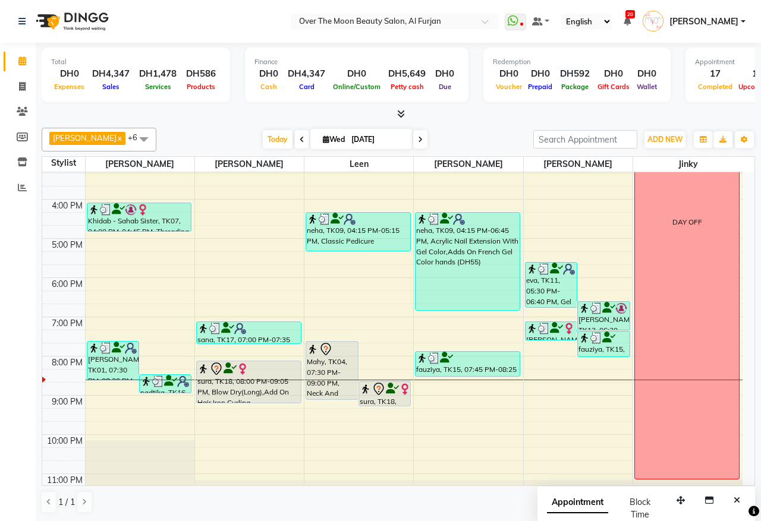
click at [329, 375] on div "Mahy, TK04, 07:30 PM-09:00 PM, Neck And Shoulder Massage,Foot Massage" at bounding box center [331, 371] width 51 height 58
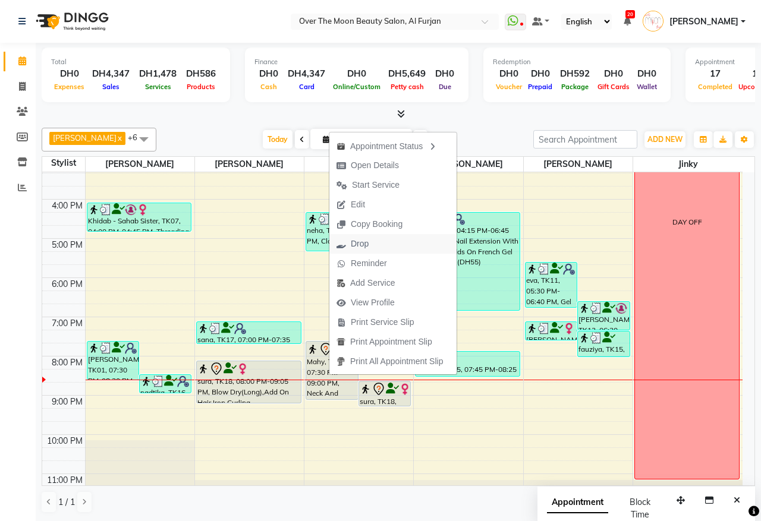
click at [397, 248] on button "Drop" at bounding box center [392, 244] width 127 height 20
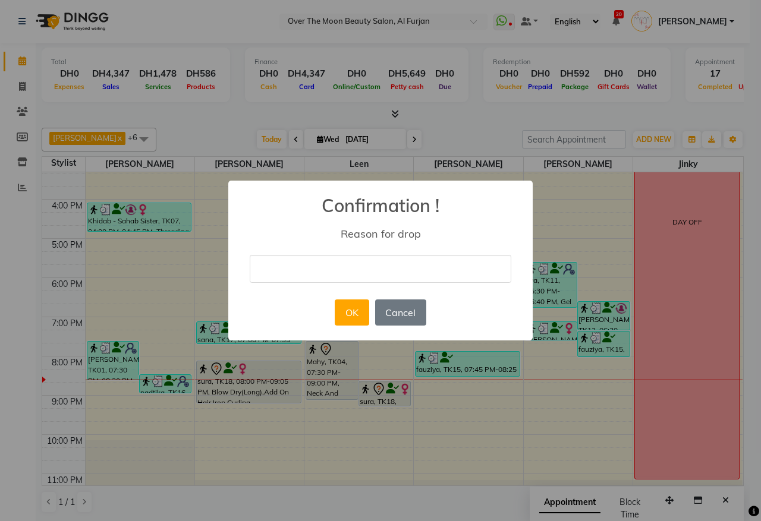
click at [390, 271] on input "text" at bounding box center [381, 269] width 262 height 28
click at [361, 313] on button "OK" at bounding box center [352, 313] width 34 height 26
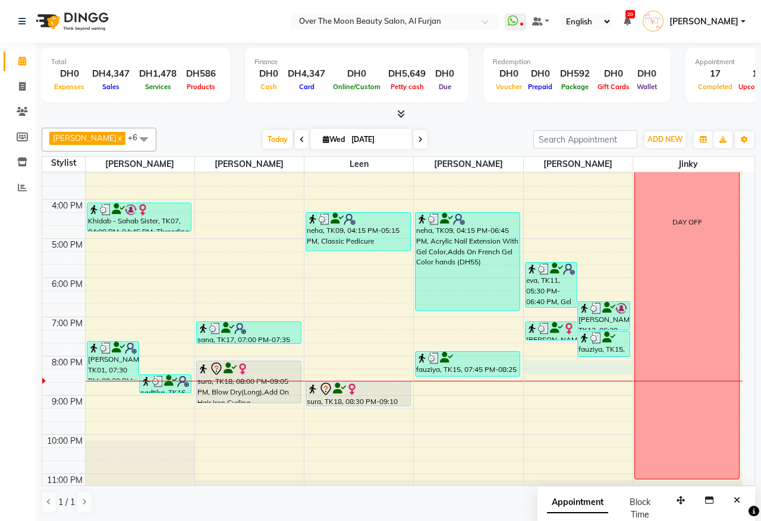
click at [528, 370] on div "9:00 AM 10:00 AM 11:00 AM 12:00 PM 1:00 PM 2:00 PM 3:00 PM 4:00 PM 5:00 PM 6:00…" at bounding box center [392, 219] width 700 height 588
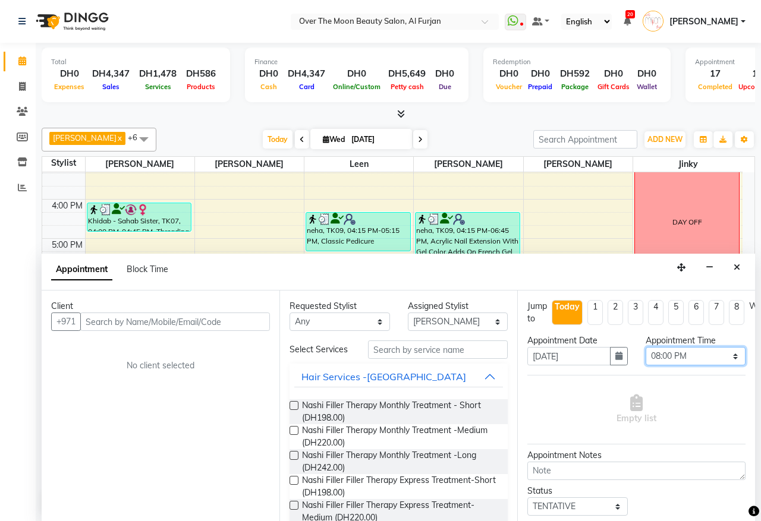
click at [725, 356] on select "Select 10:00 AM 10:15 AM 10:30 AM 10:45 AM 11:00 AM 11:15 AM 11:30 AM 11:45 AM …" at bounding box center [696, 356] width 100 height 18
click at [646, 348] on select "Select 10:00 AM 10:15 AM 10:30 AM 10:45 AM 11:00 AM 11:15 AM 11:30 AM 11:45 AM …" at bounding box center [696, 356] width 100 height 18
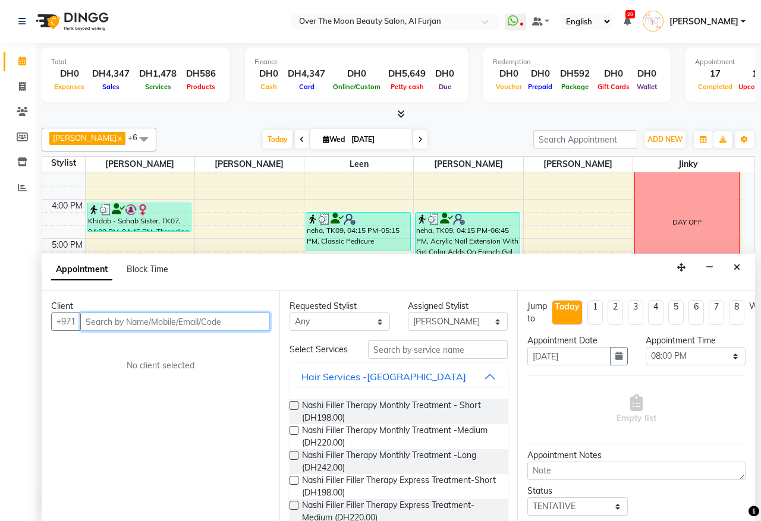
click at [227, 316] on input "text" at bounding box center [175, 322] width 190 height 18
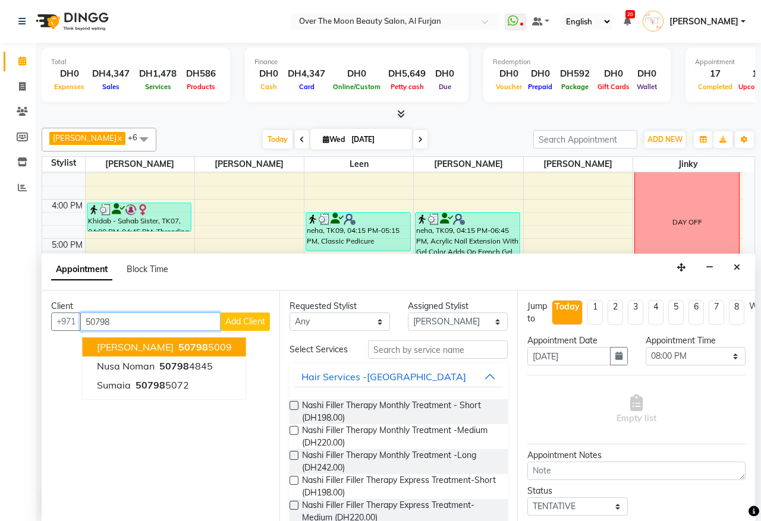
click at [206, 349] on button "[PERSON_NAME] 50798 5009" at bounding box center [165, 347] width 164 height 19
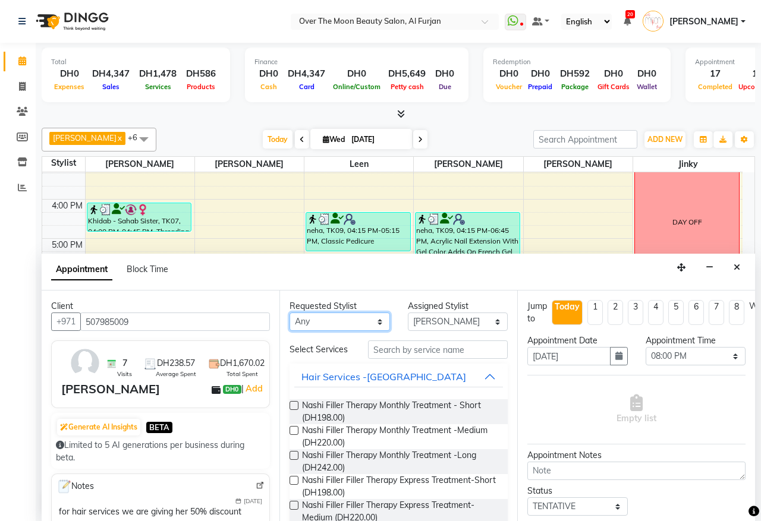
click at [370, 321] on select "Any [PERSON_NAME] [PERSON_NAME] [PERSON_NAME]" at bounding box center [340, 322] width 100 height 18
click at [290, 313] on select "Any [PERSON_NAME] [PERSON_NAME] [PERSON_NAME]" at bounding box center [340, 322] width 100 height 18
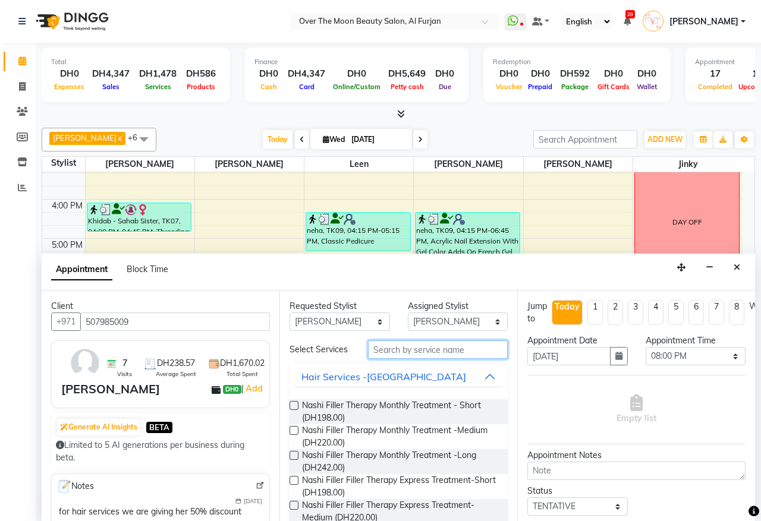
click at [403, 351] on input "text" at bounding box center [438, 350] width 140 height 18
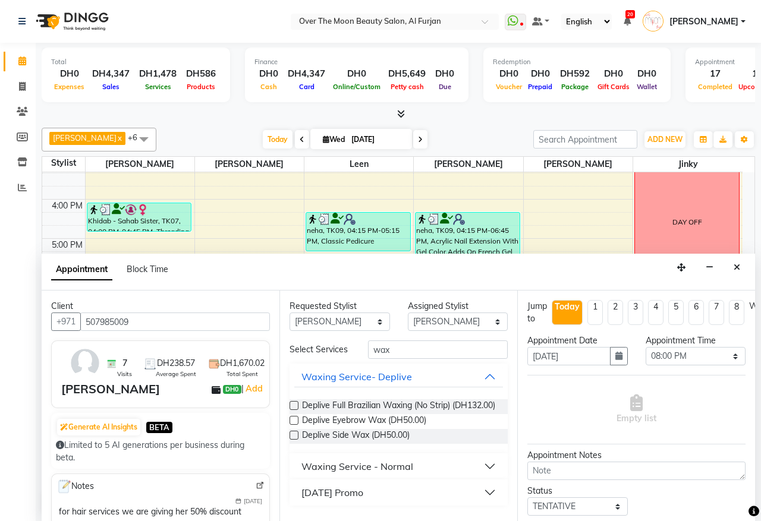
click at [433, 477] on button "Waxing Service - Normal" at bounding box center [398, 466] width 209 height 21
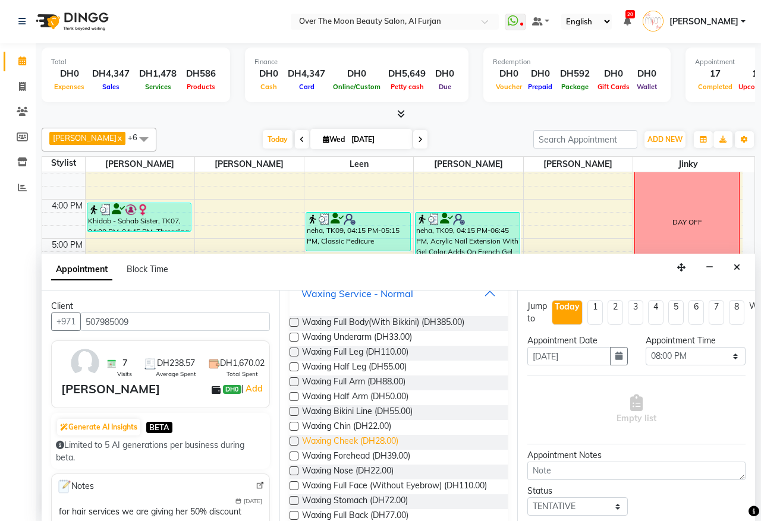
scroll to position [124, 0]
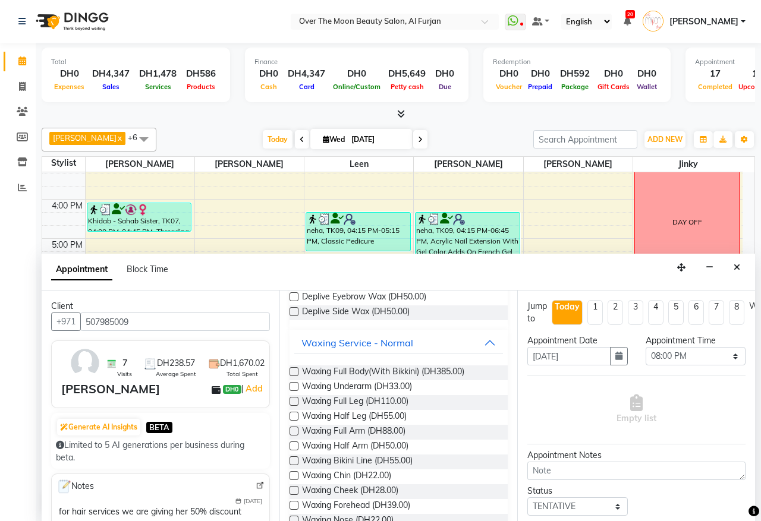
click at [293, 376] on label at bounding box center [294, 371] width 9 height 9
click at [293, 377] on input "checkbox" at bounding box center [294, 373] width 8 height 8
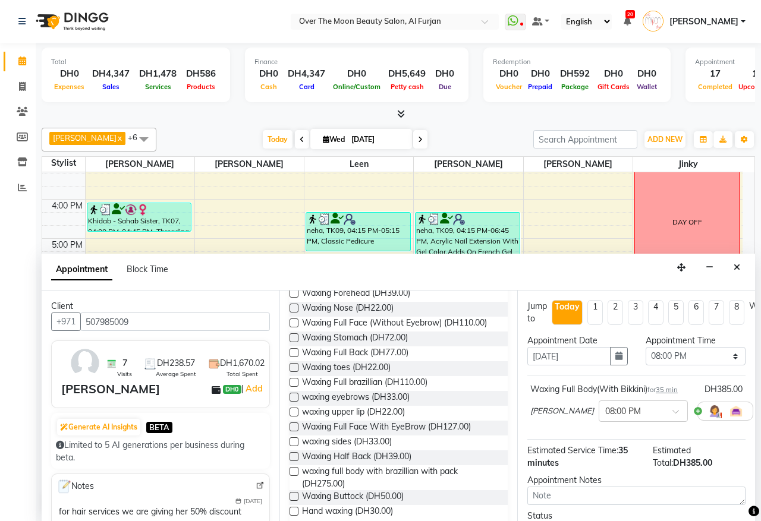
scroll to position [372, 0]
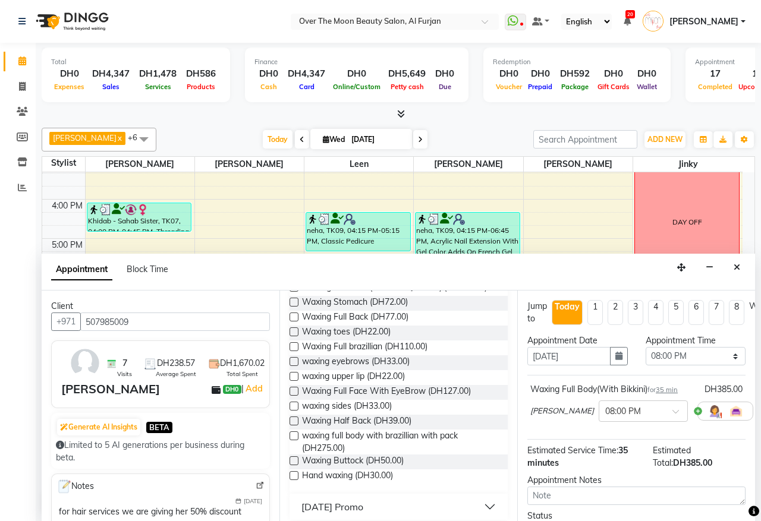
click at [291, 396] on label at bounding box center [294, 391] width 9 height 9
click at [291, 397] on input "checkbox" at bounding box center [294, 393] width 8 height 8
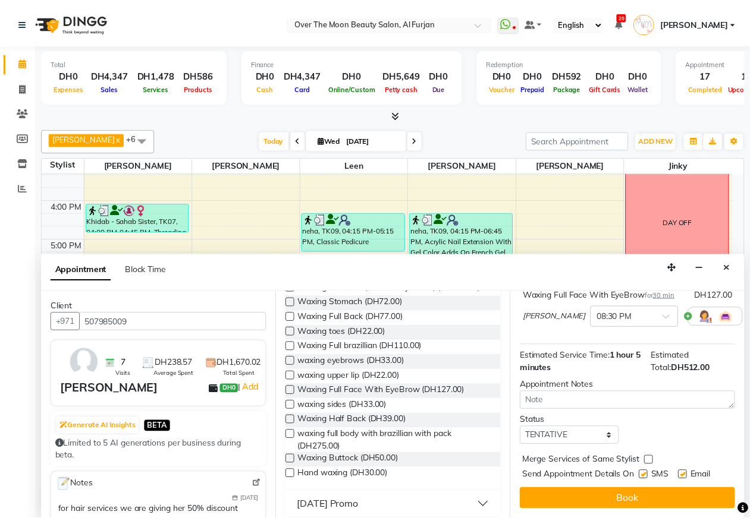
scroll to position [173, 0]
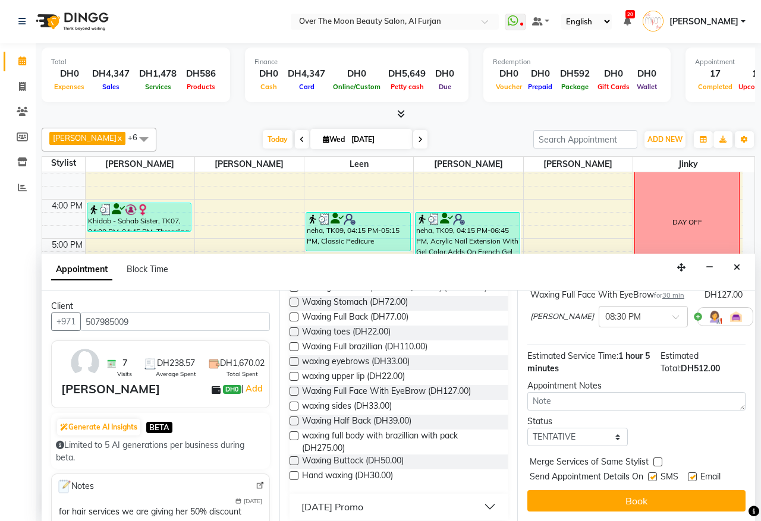
click at [656, 458] on label at bounding box center [657, 462] width 9 height 9
click at [656, 460] on input "checkbox" at bounding box center [657, 464] width 8 height 8
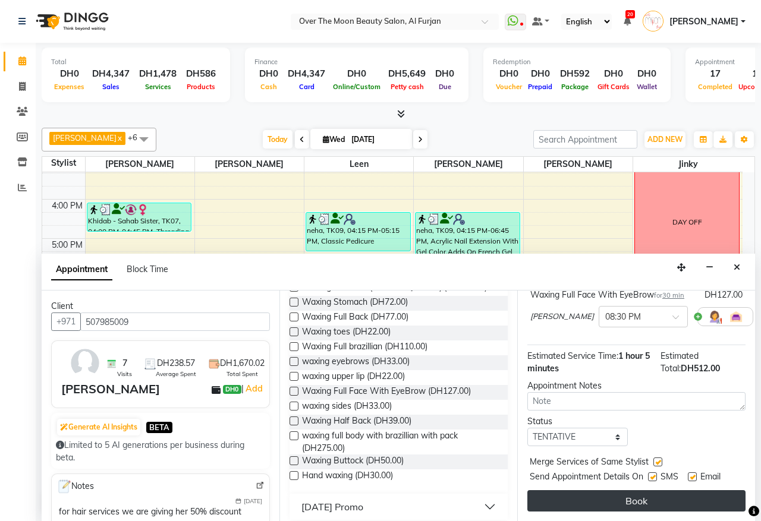
click at [666, 491] on button "Book" at bounding box center [636, 501] width 218 height 21
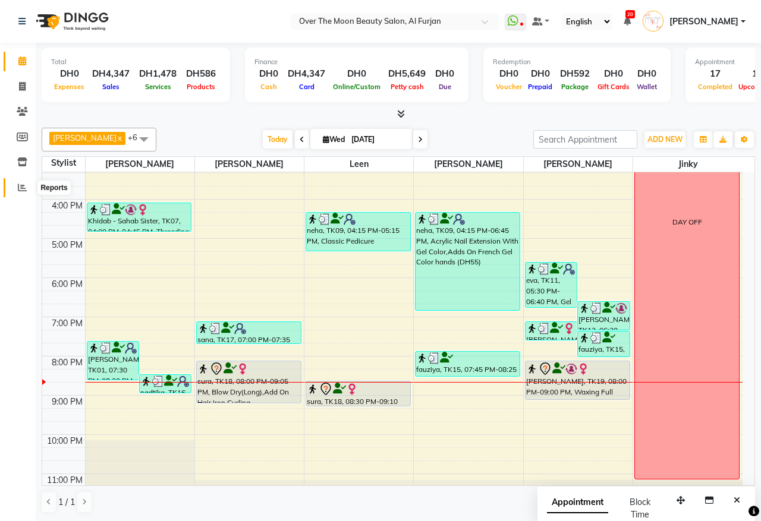
click at [22, 190] on icon at bounding box center [22, 187] width 9 height 9
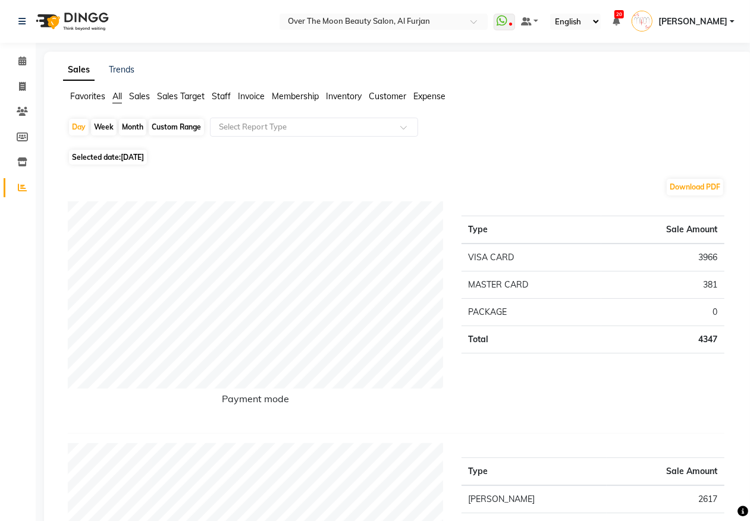
scroll to position [247, 0]
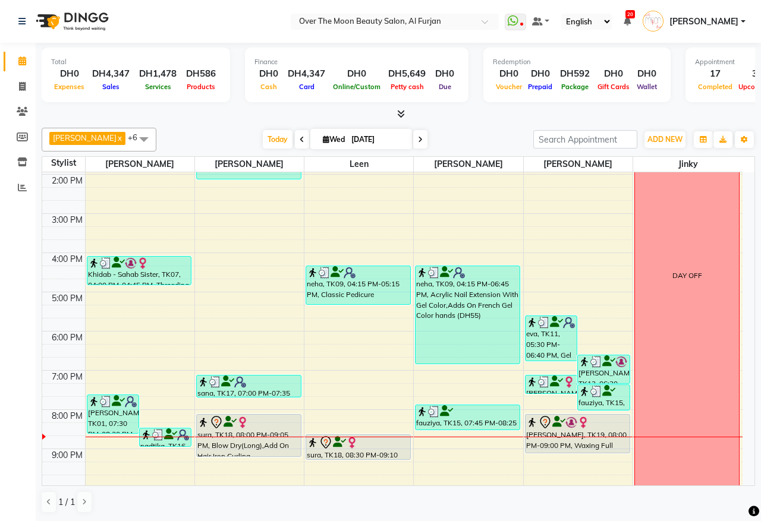
scroll to position [247, 0]
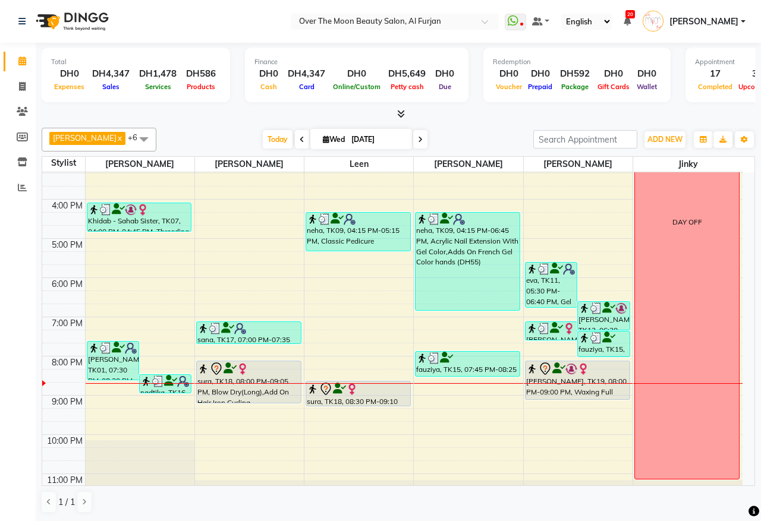
click at [348, 370] on div "9:00 AM 10:00 AM 11:00 AM 12:00 PM 1:00 PM 2:00 PM 3:00 PM 4:00 PM 5:00 PM 6:00…" at bounding box center [392, 219] width 700 height 588
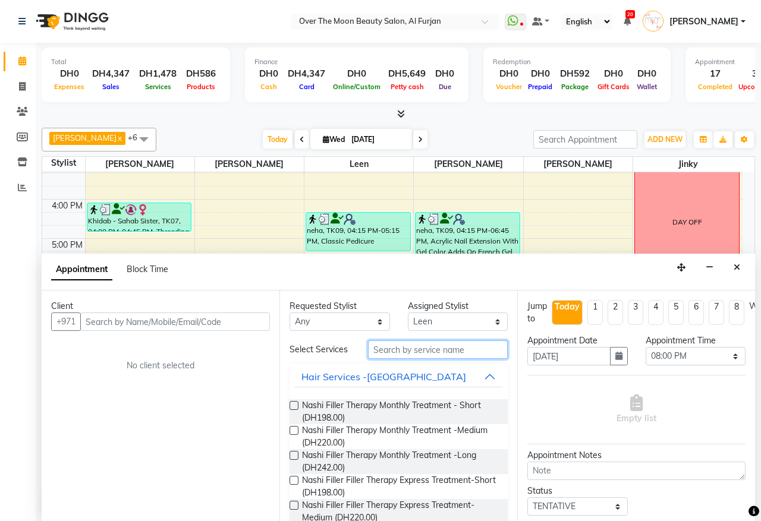
click at [403, 354] on input "text" at bounding box center [438, 350] width 140 height 18
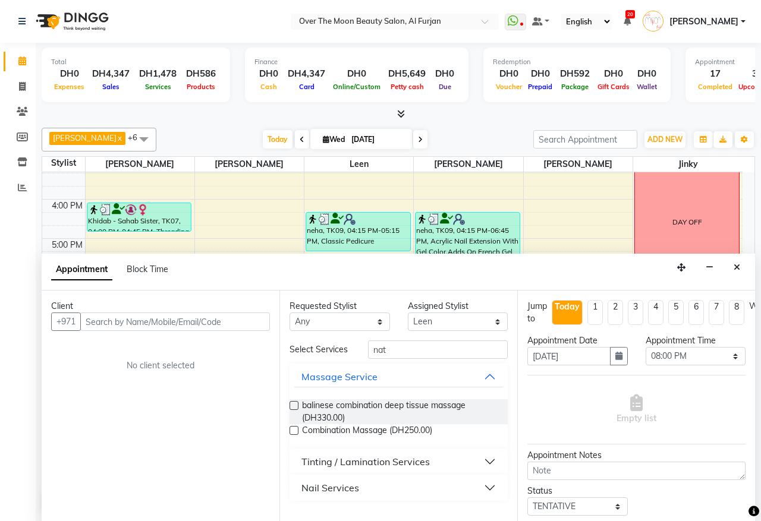
click at [419, 480] on button "Nail Services" at bounding box center [398, 487] width 209 height 21
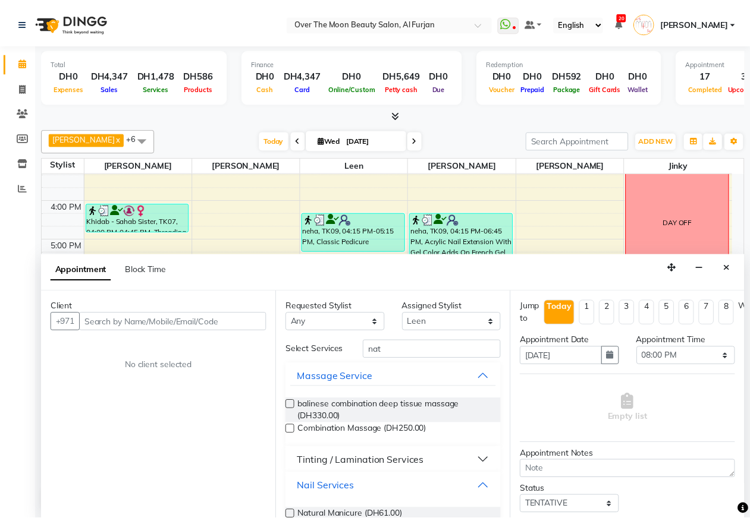
scroll to position [45, 0]
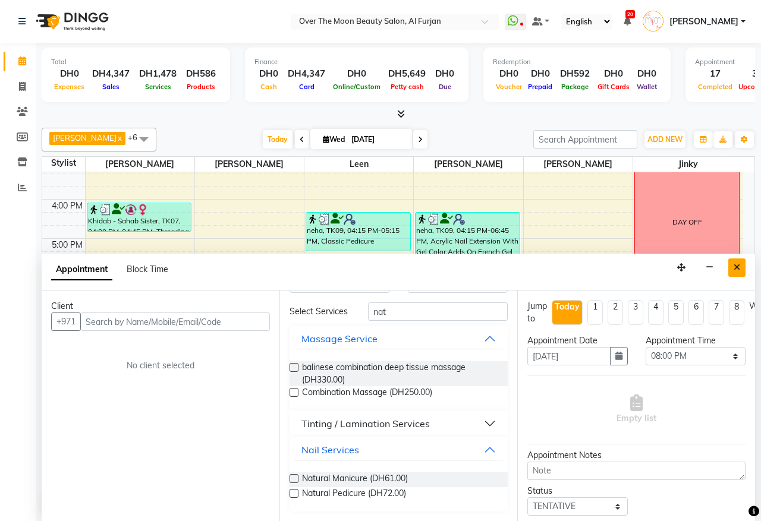
click at [738, 265] on icon "Close" at bounding box center [737, 267] width 7 height 8
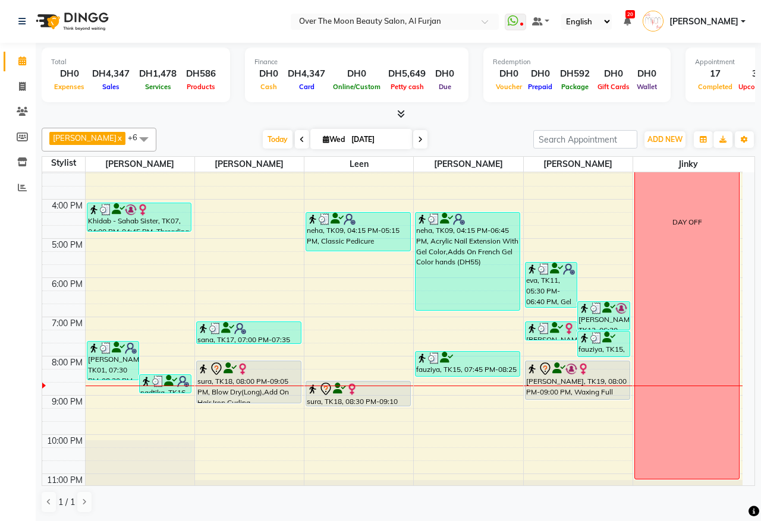
click at [604, 388] on div "[PERSON_NAME], TK19, 08:00 PM-09:00 PM, Waxing Full Body(With Bikkini),Waxing F…" at bounding box center [578, 380] width 104 height 38
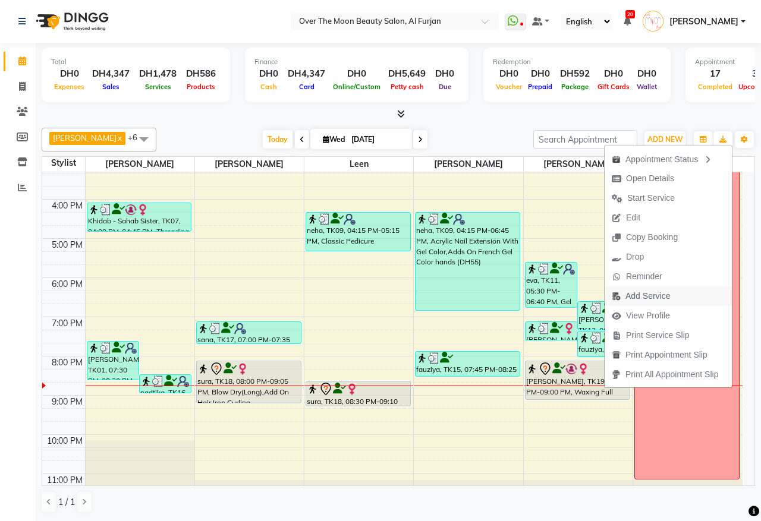
click at [652, 301] on span "Add Service" at bounding box center [647, 296] width 45 height 12
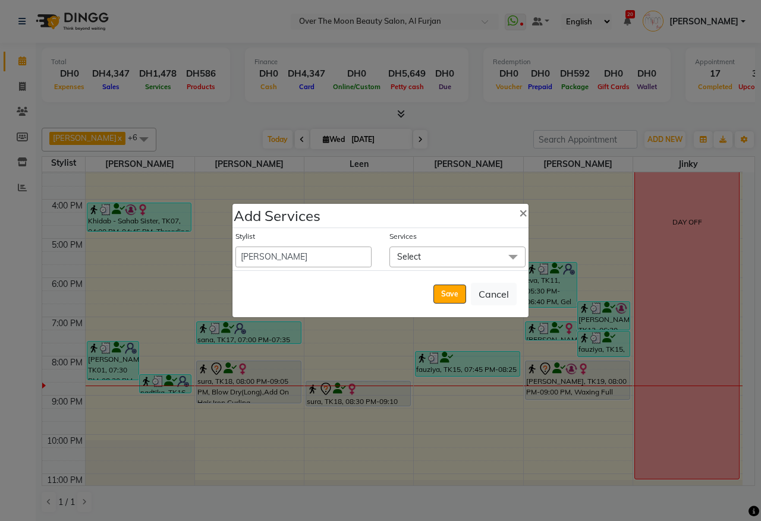
click at [447, 251] on span "Select" at bounding box center [457, 257] width 136 height 21
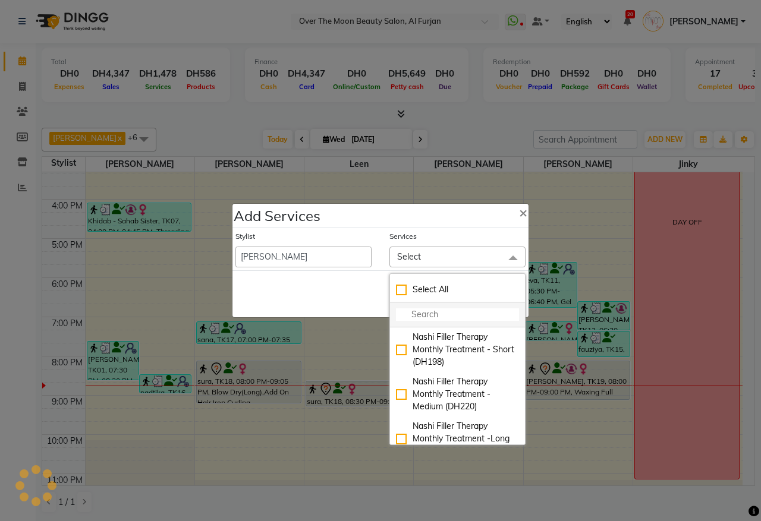
click at [438, 313] on input "multiselect-search" at bounding box center [457, 315] width 123 height 12
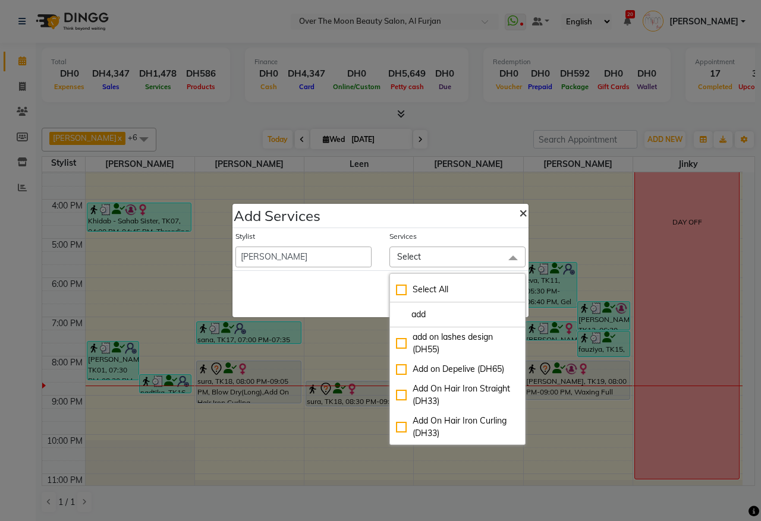
click at [519, 214] on span "×" at bounding box center [523, 212] width 8 height 18
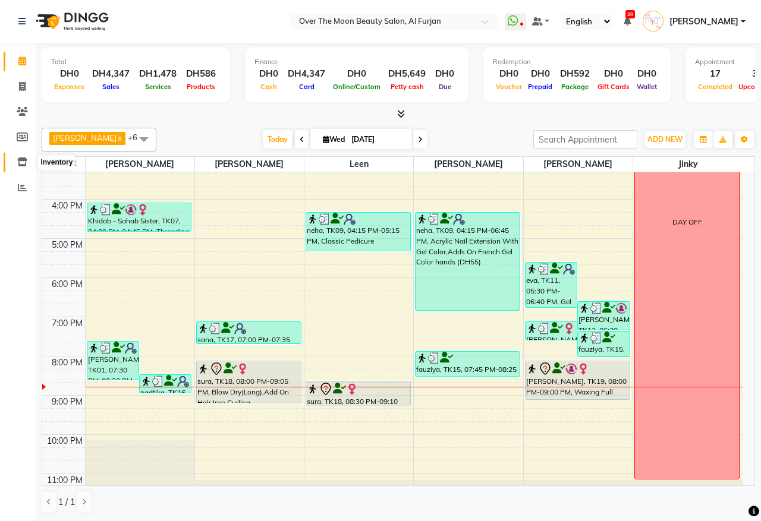
click at [18, 156] on span at bounding box center [22, 163] width 21 height 14
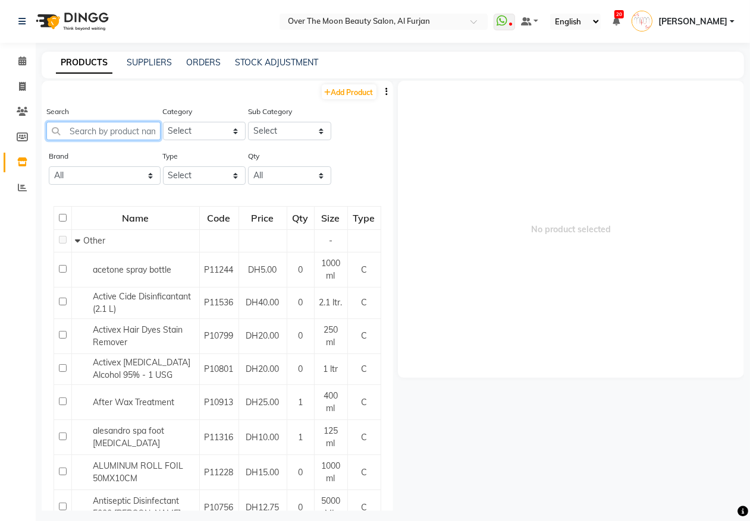
click at [130, 130] on input "text" at bounding box center [103, 131] width 114 height 18
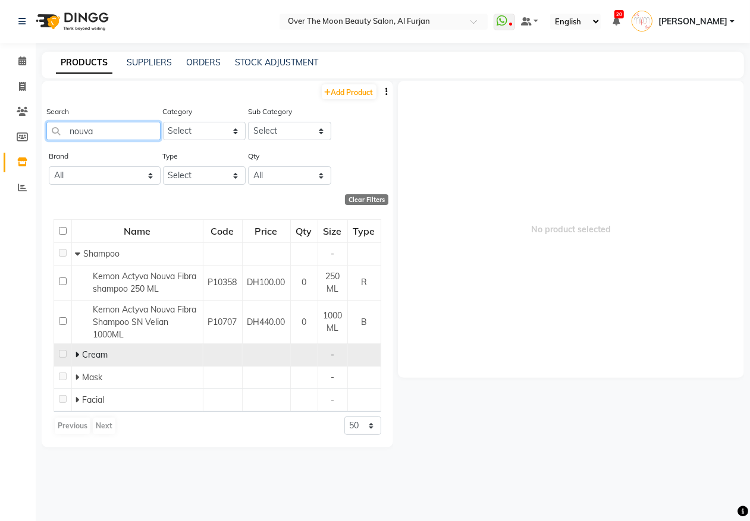
scroll to position [7, 0]
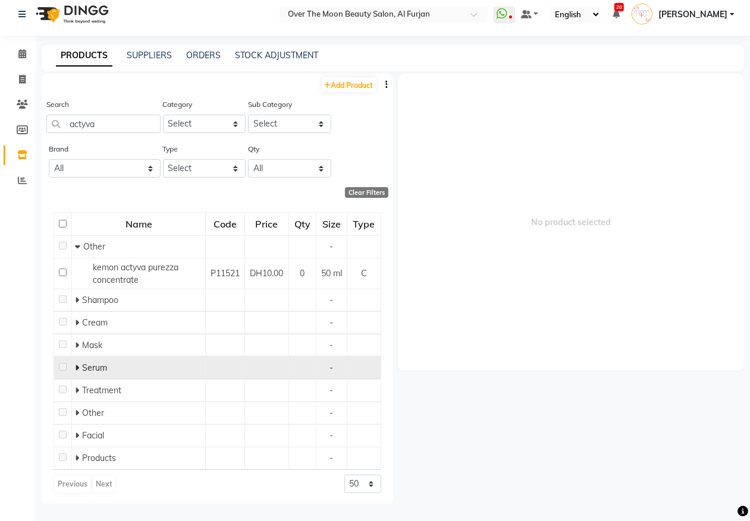
click at [248, 375] on td at bounding box center [266, 368] width 43 height 23
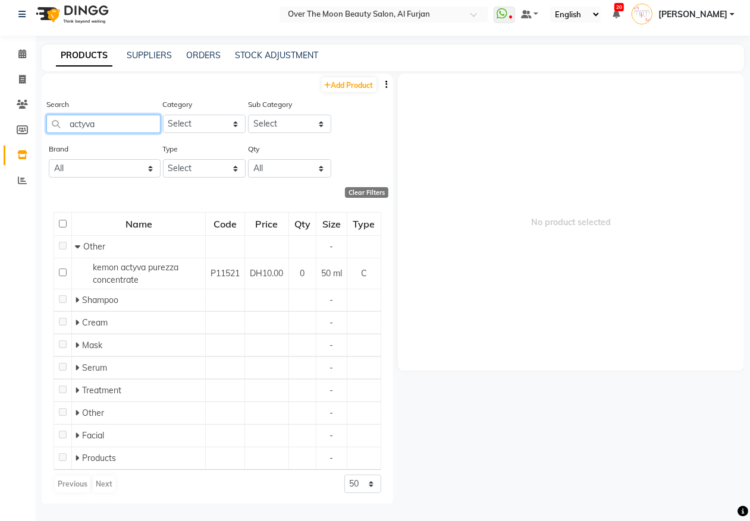
click at [122, 127] on input "actyva" at bounding box center [103, 124] width 114 height 18
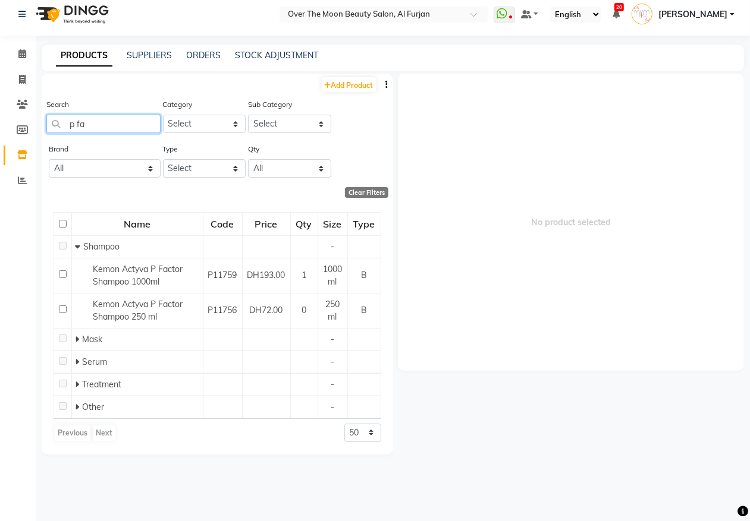
click at [90, 122] on input "p fa" at bounding box center [103, 124] width 114 height 18
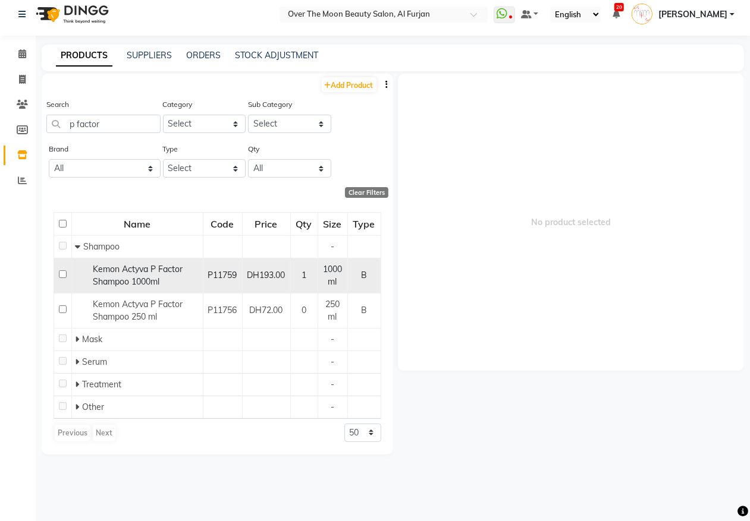
click at [60, 275] on input "checkbox" at bounding box center [63, 275] width 8 height 8
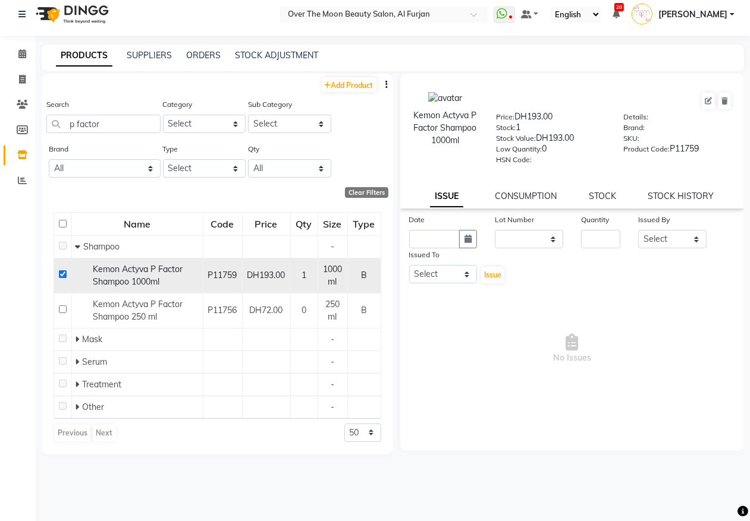
click at [62, 272] on input "checkbox" at bounding box center [63, 275] width 8 height 8
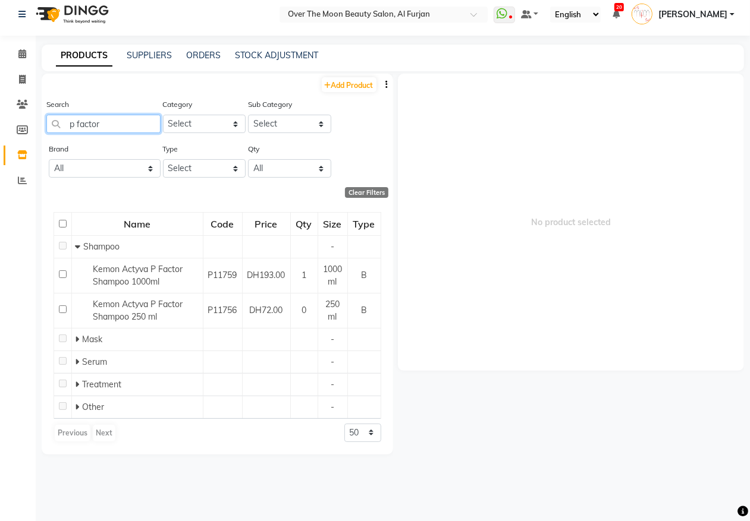
click at [149, 120] on input "p factor" at bounding box center [103, 124] width 114 height 18
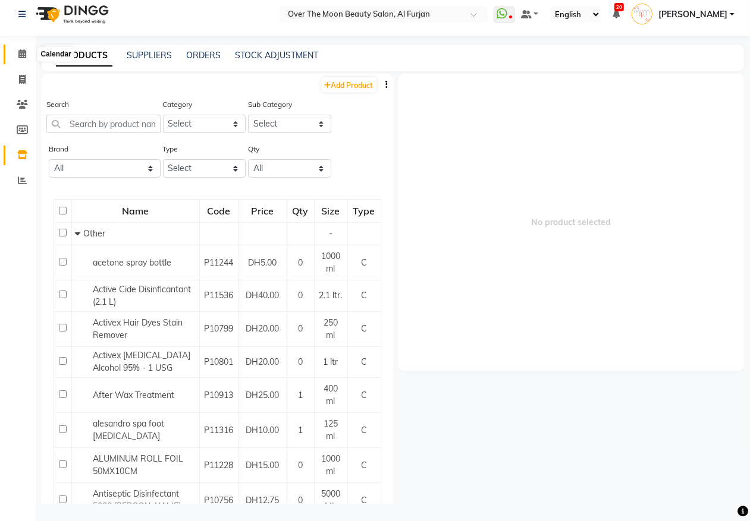
click at [24, 54] on icon at bounding box center [22, 53] width 8 height 9
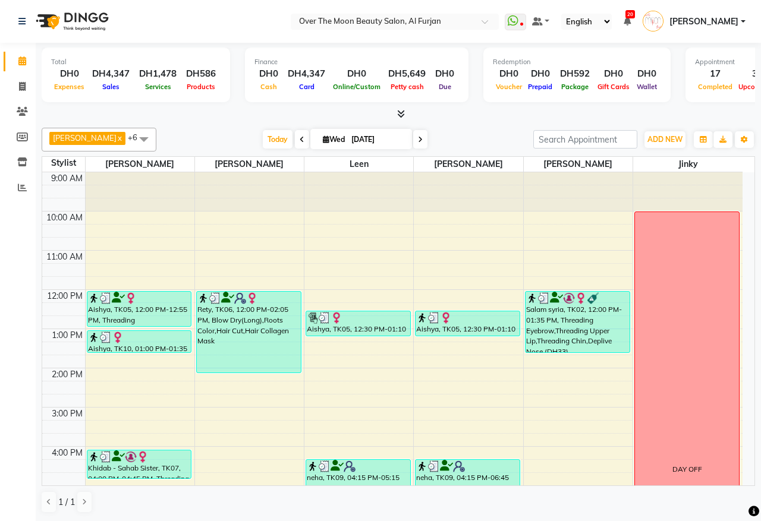
click at [164, 315] on div "Aishya, TK05, 12:00 PM-12:55 PM, Threading Eyebrow,Threading Upper Lip,Hair Tri…" at bounding box center [139, 309] width 104 height 34
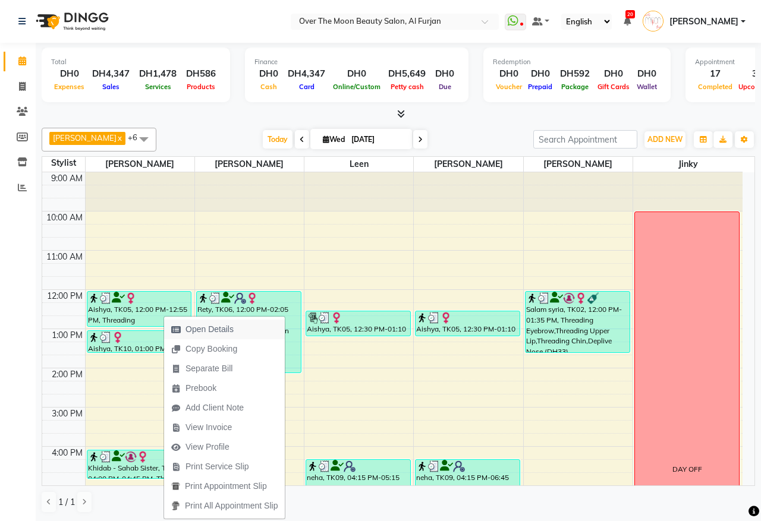
click at [223, 331] on span "Open Details" at bounding box center [209, 329] width 48 height 12
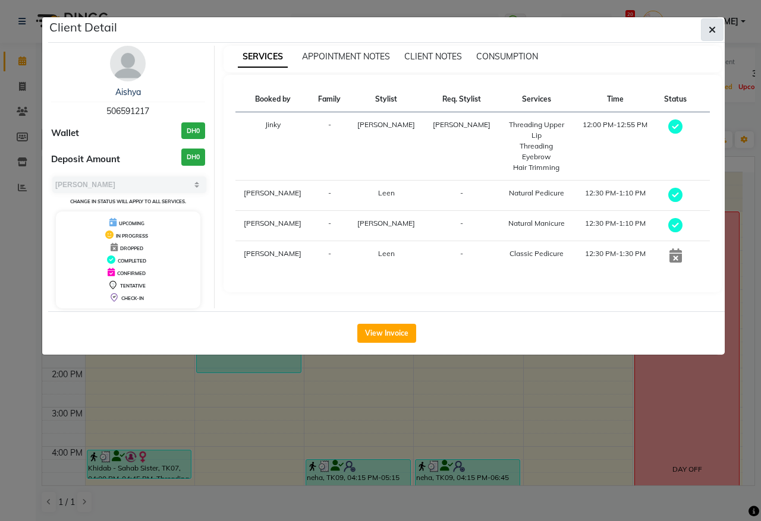
click at [717, 27] on button "button" at bounding box center [712, 29] width 23 height 23
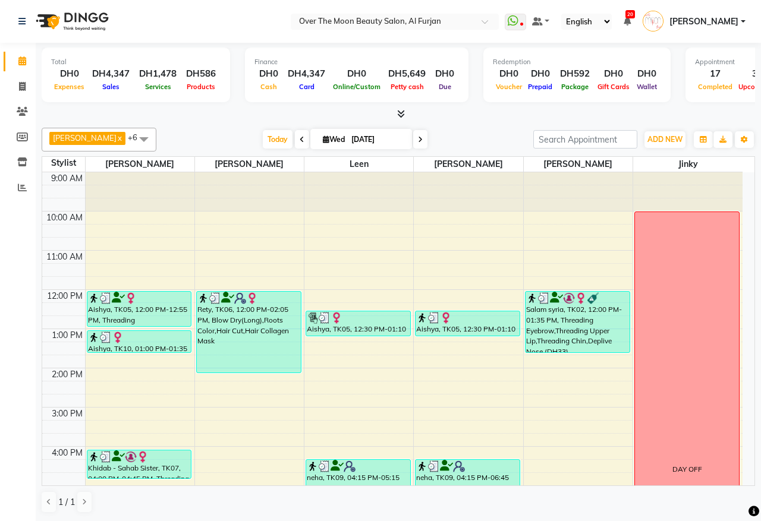
click at [169, 316] on div "Aishya, TK05, 12:00 PM-12:55 PM, Threading Eyebrow,Threading Upper Lip,Hair Tri…" at bounding box center [139, 309] width 104 height 34
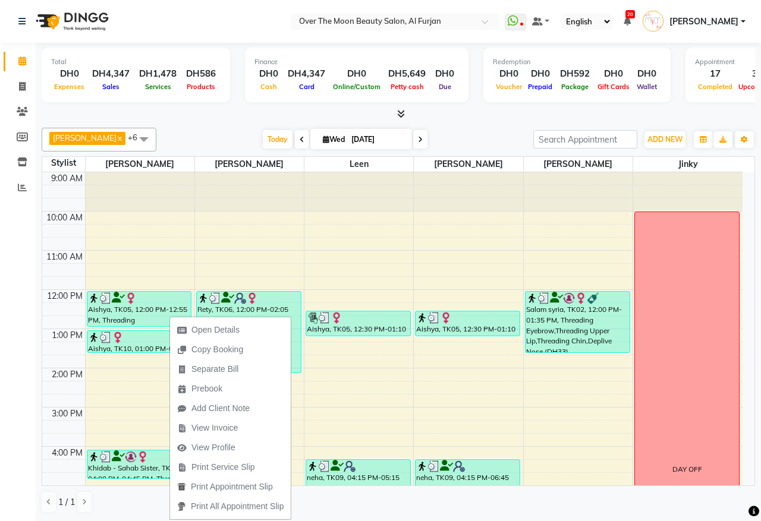
click at [223, 426] on span "View Invoice" at bounding box center [214, 428] width 46 height 12
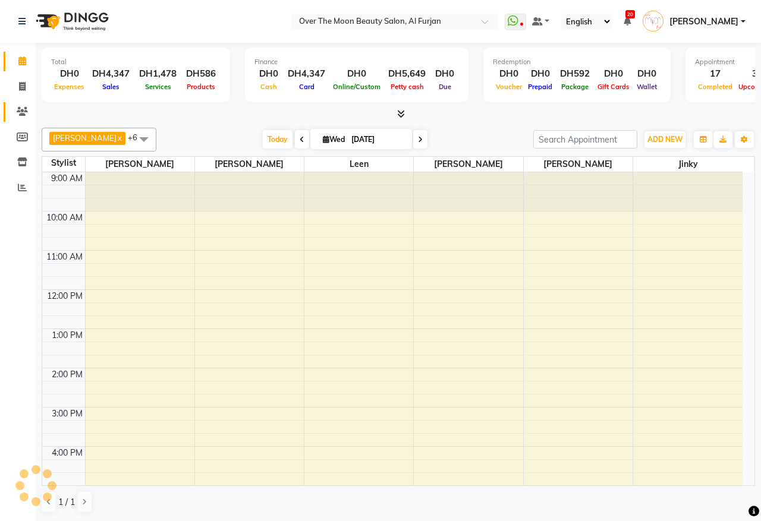
click at [22, 110] on icon at bounding box center [22, 111] width 11 height 9
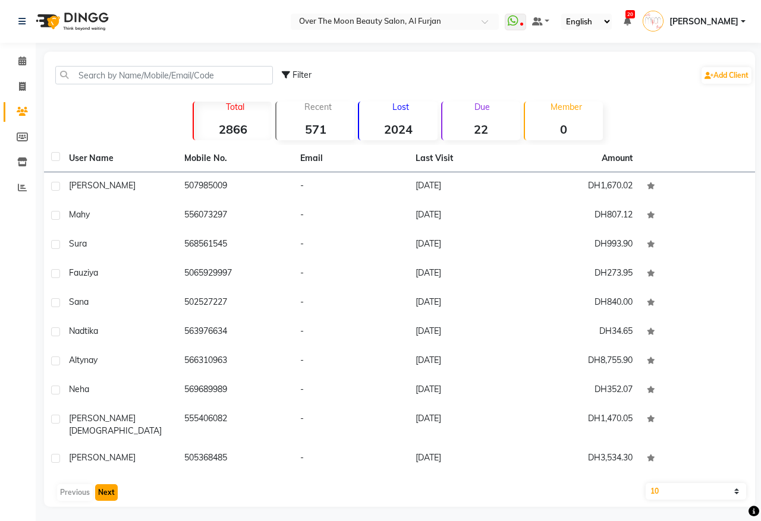
click at [99, 485] on button "Next" at bounding box center [106, 493] width 23 height 17
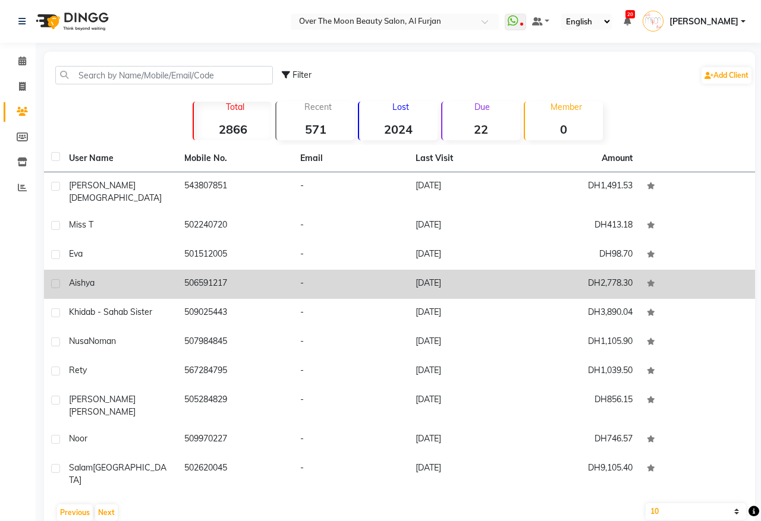
click at [55, 279] on label at bounding box center [55, 283] width 9 height 9
click at [55, 281] on input "checkbox" at bounding box center [55, 285] width 8 height 8
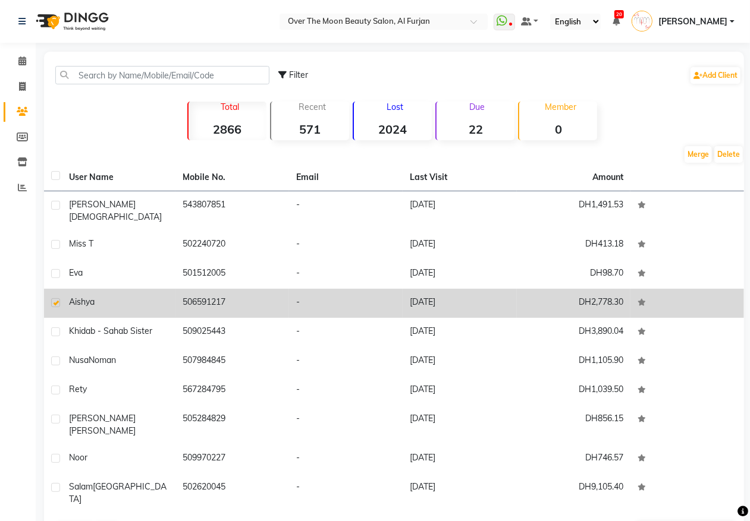
click at [200, 289] on td "506591217" at bounding box center [232, 303] width 114 height 29
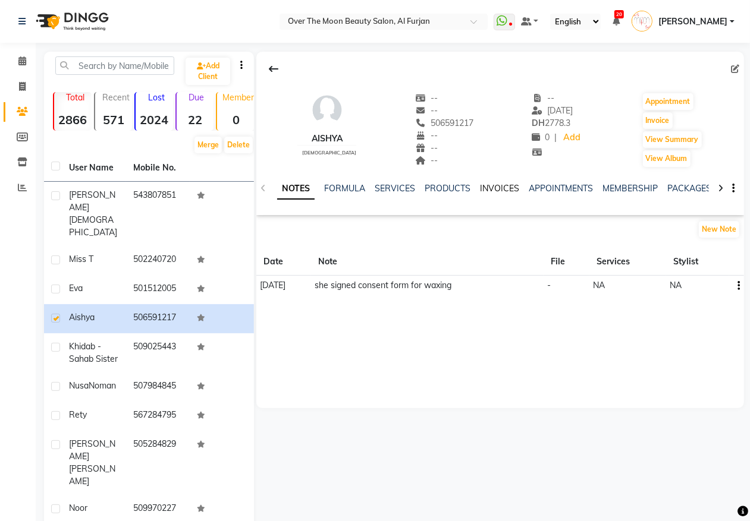
click at [491, 187] on link "INVOICES" at bounding box center [499, 188] width 39 height 11
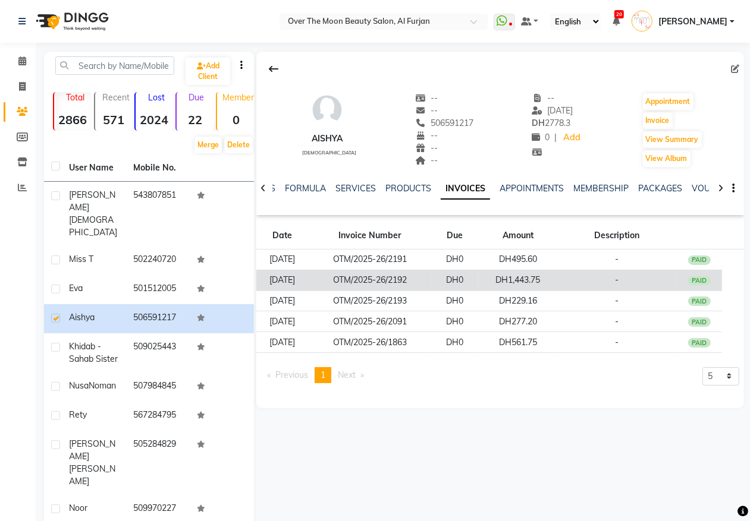
click at [478, 281] on td "DH0" at bounding box center [455, 280] width 46 height 21
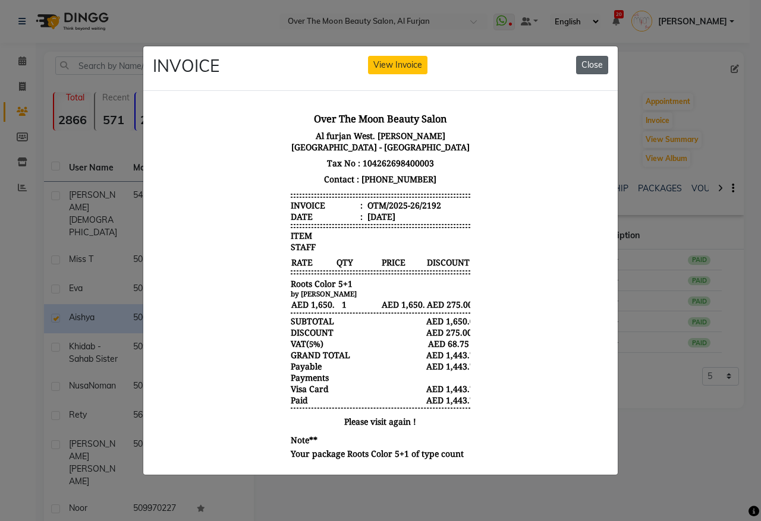
click at [595, 58] on button "Close" at bounding box center [592, 65] width 32 height 18
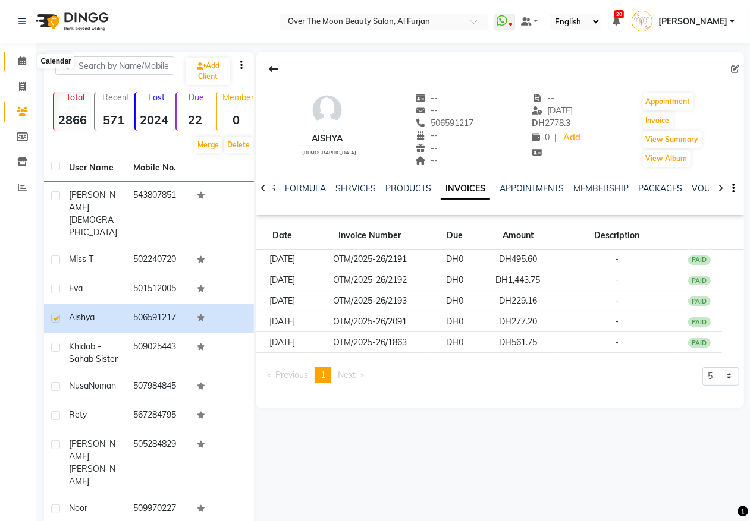
click at [21, 61] on icon at bounding box center [22, 60] width 8 height 9
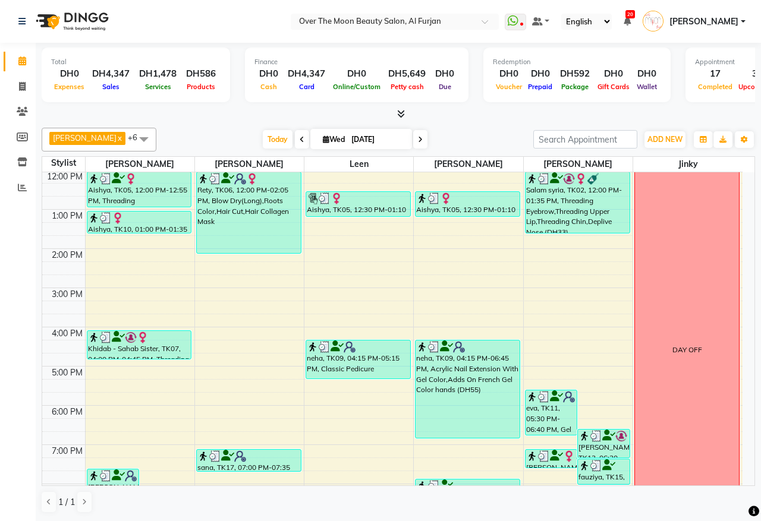
scroll to position [247, 0]
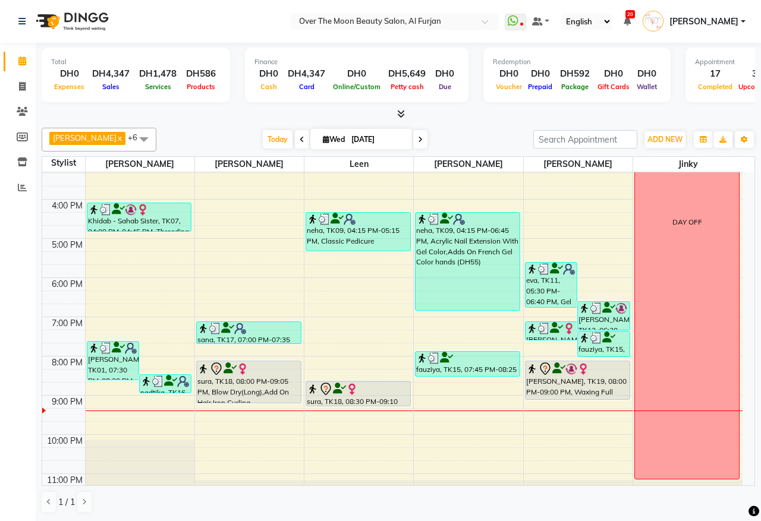
click at [559, 393] on div "[PERSON_NAME], TK19, 08:00 PM-09:00 PM, Waxing Full Body(With Bikkini),Waxing F…" at bounding box center [578, 380] width 104 height 38
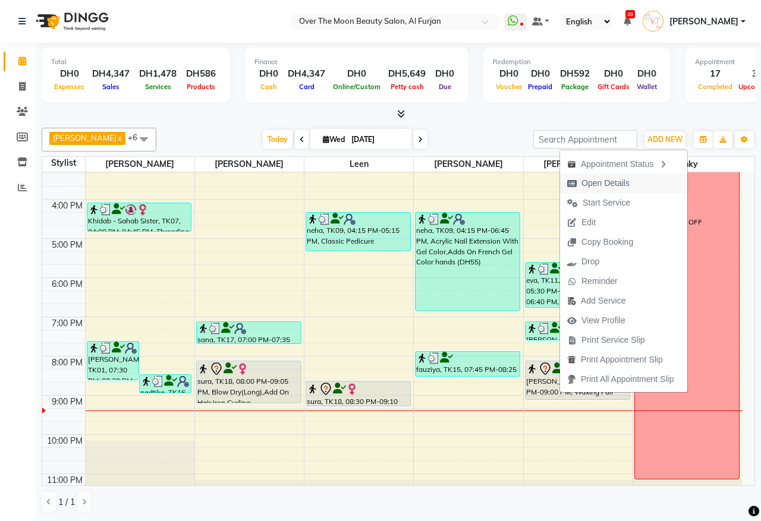
click at [598, 178] on span "Open Details" at bounding box center [605, 183] width 48 height 12
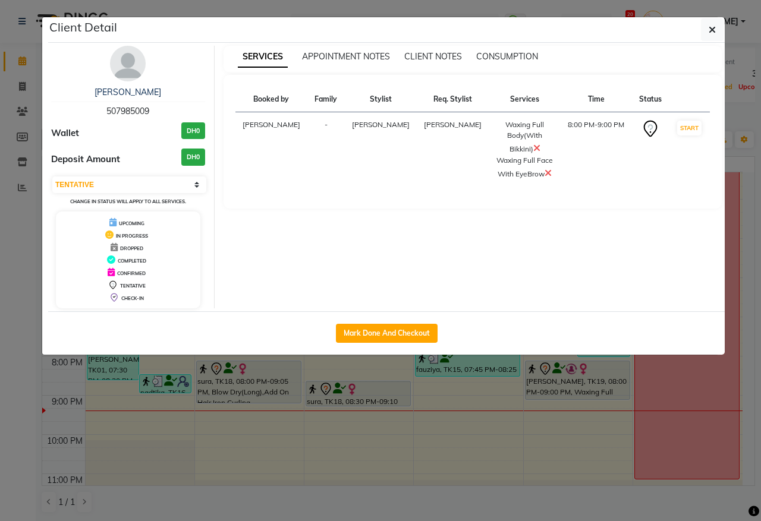
click at [545, 168] on icon at bounding box center [548, 173] width 7 height 10
click at [713, 29] on icon "button" at bounding box center [712, 30] width 7 height 10
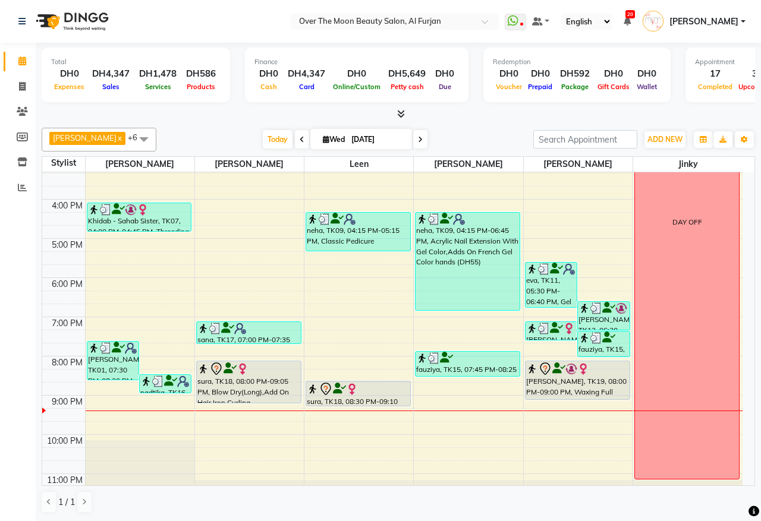
click at [580, 397] on div at bounding box center [578, 399] width 104 height 5
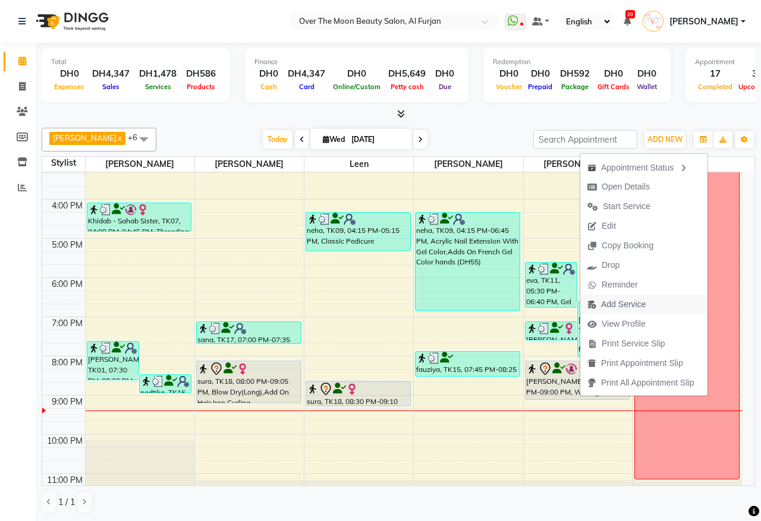
click at [634, 302] on span "Add Service" at bounding box center [623, 304] width 45 height 12
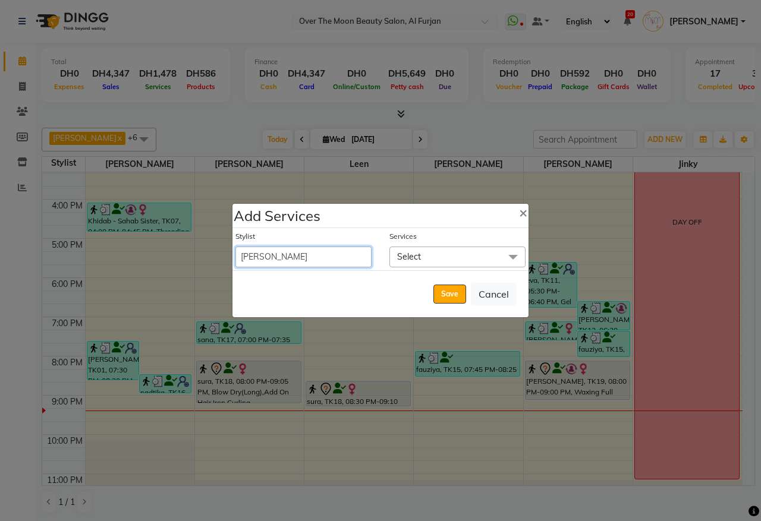
click at [287, 257] on select "Admin [PERSON_NAME] [PERSON_NAME] Marketing Account [PERSON_NAME]" at bounding box center [303, 257] width 136 height 21
click at [235, 247] on select "Admin [PERSON_NAME] [PERSON_NAME] Marketing Account [PERSON_NAME]" at bounding box center [303, 257] width 136 height 21
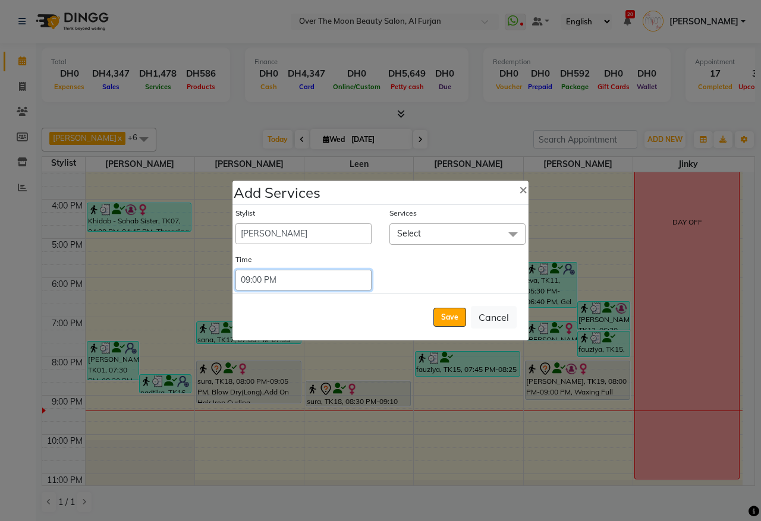
click at [351, 278] on select "Select 09:00 AM 09:15 AM 09:30 AM 09:45 AM 10:00 AM 10:15 AM 10:30 AM 10:45 AM …" at bounding box center [303, 280] width 136 height 21
click at [235, 270] on select "Select 09:00 AM 09:15 AM 09:30 AM 09:45 AM 10:00 AM 10:15 AM 10:30 AM 10:45 AM …" at bounding box center [303, 280] width 136 height 21
click at [468, 229] on span "Select" at bounding box center [457, 234] width 136 height 21
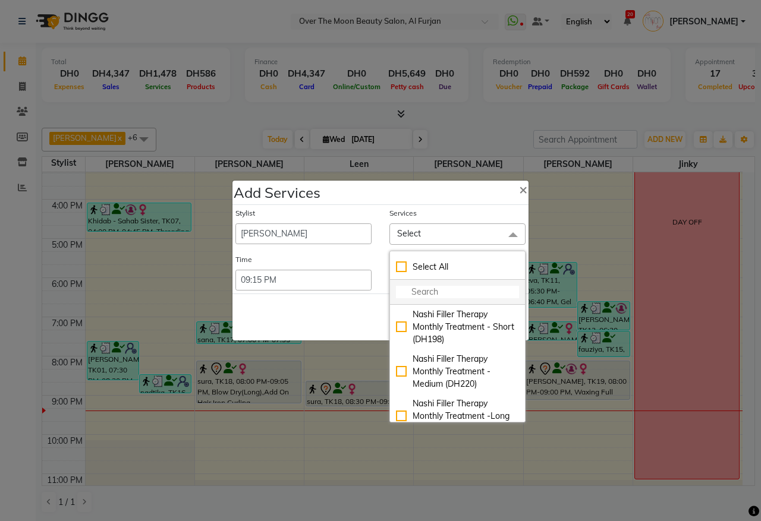
click at [466, 291] on input "multiselect-search" at bounding box center [457, 292] width 123 height 12
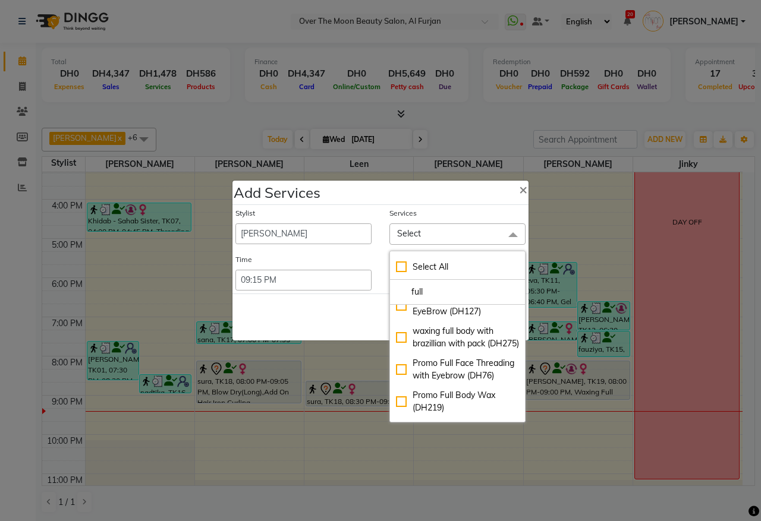
scroll to position [619, 0]
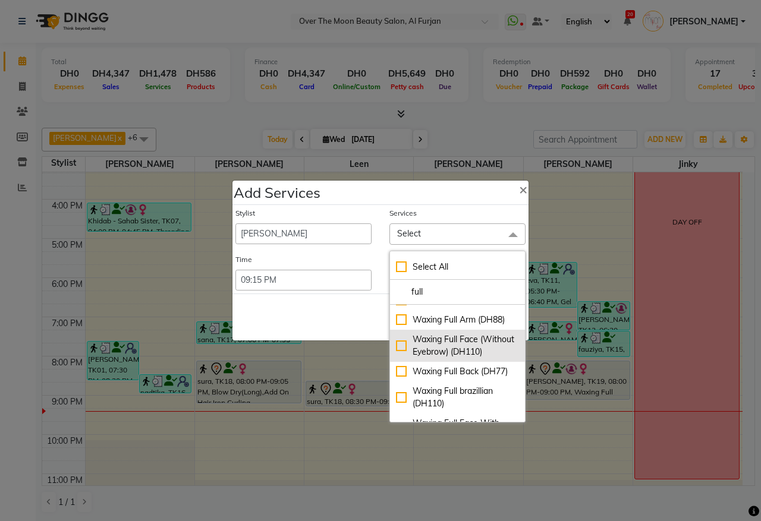
click at [396, 359] on div "Waxing Full Face (Without Eyebrow) (DH110)" at bounding box center [457, 346] width 123 height 25
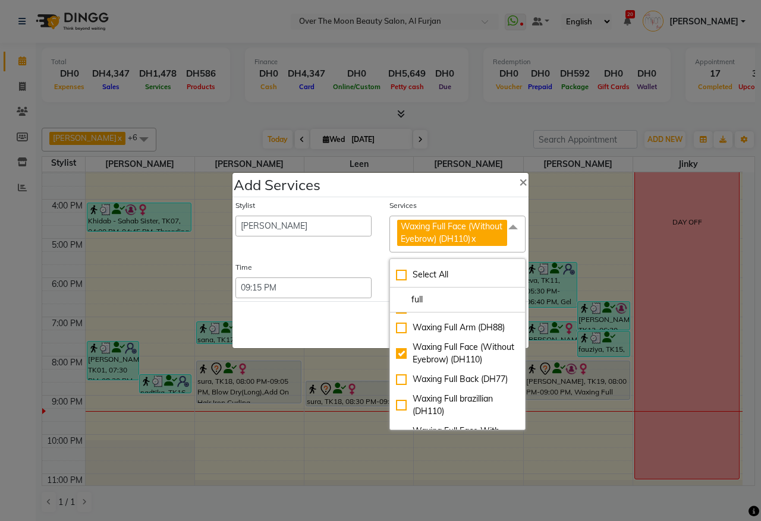
click at [347, 325] on div "Save Cancel" at bounding box center [380, 324] width 296 height 47
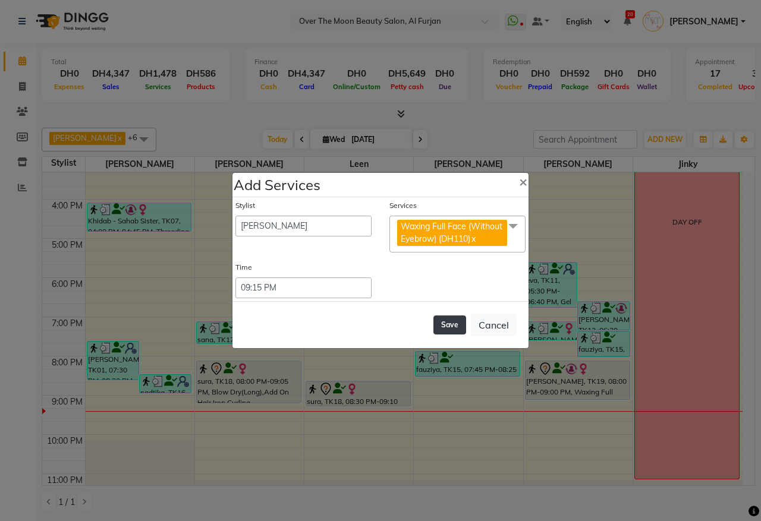
click at [455, 328] on button "Save" at bounding box center [449, 325] width 33 height 19
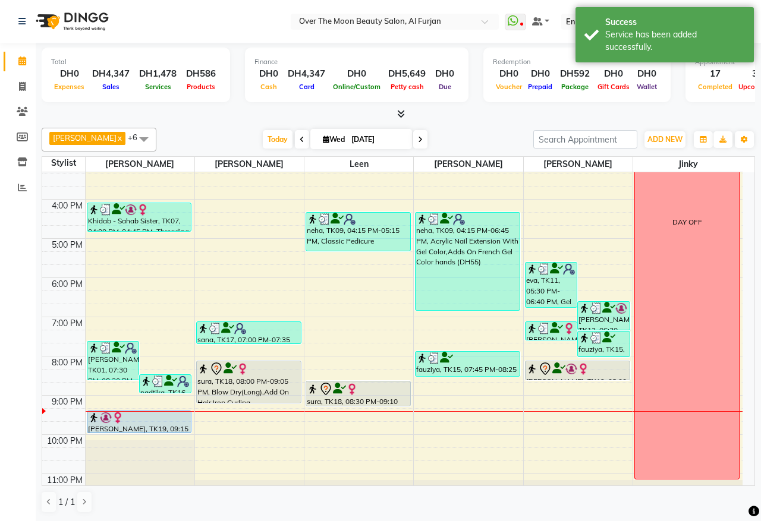
click at [609, 378] on div at bounding box center [578, 380] width 104 height 5
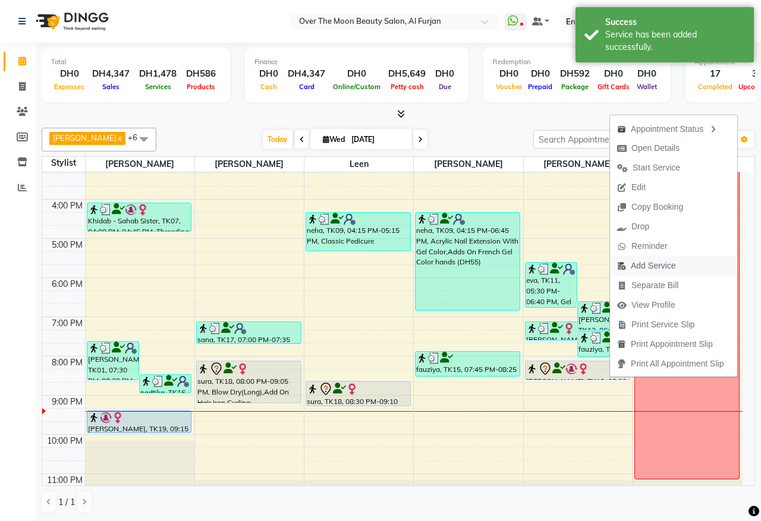
click at [652, 268] on span "Add Service" at bounding box center [653, 266] width 45 height 12
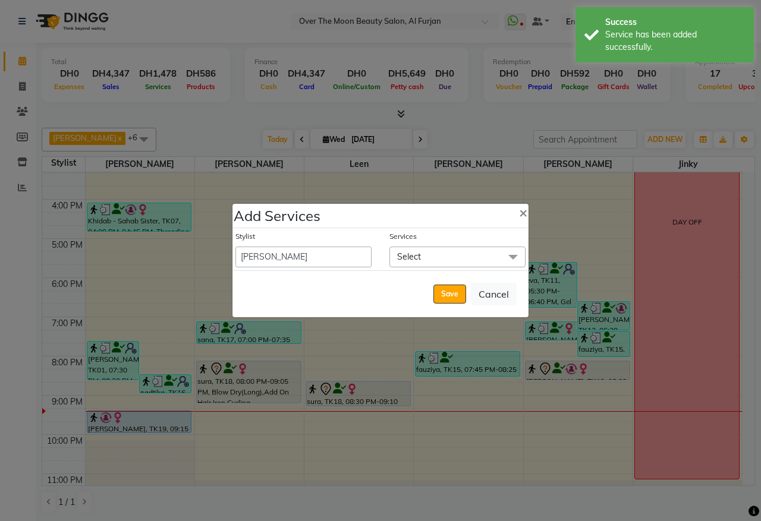
click at [451, 257] on span "Select" at bounding box center [457, 257] width 136 height 21
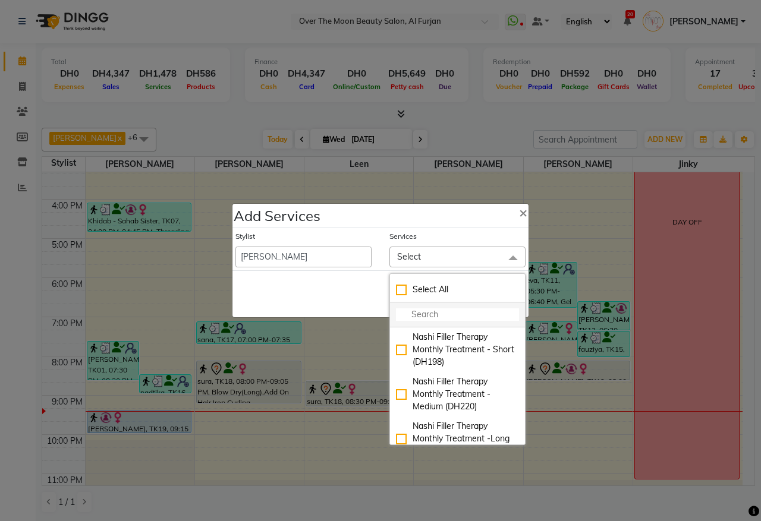
click at [455, 316] on input "multiselect-search" at bounding box center [457, 315] width 123 height 12
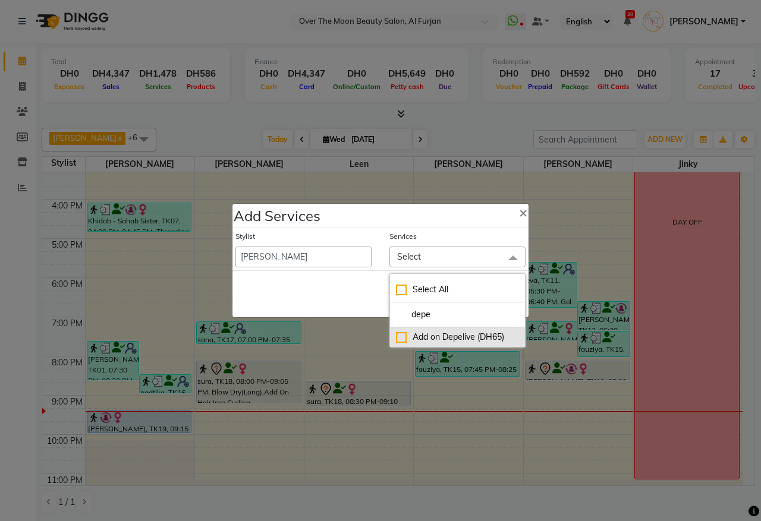
click at [400, 334] on div "Add on Depelive (DH65)" at bounding box center [457, 337] width 123 height 12
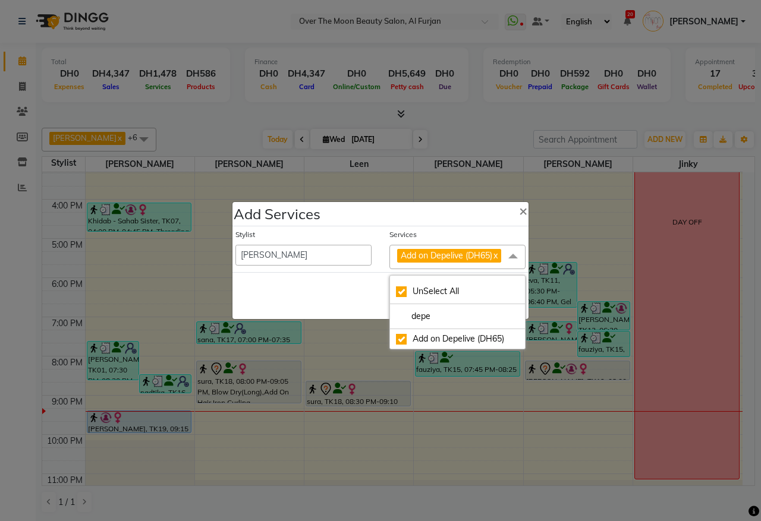
click at [308, 295] on div "Save Cancel" at bounding box center [380, 295] width 296 height 47
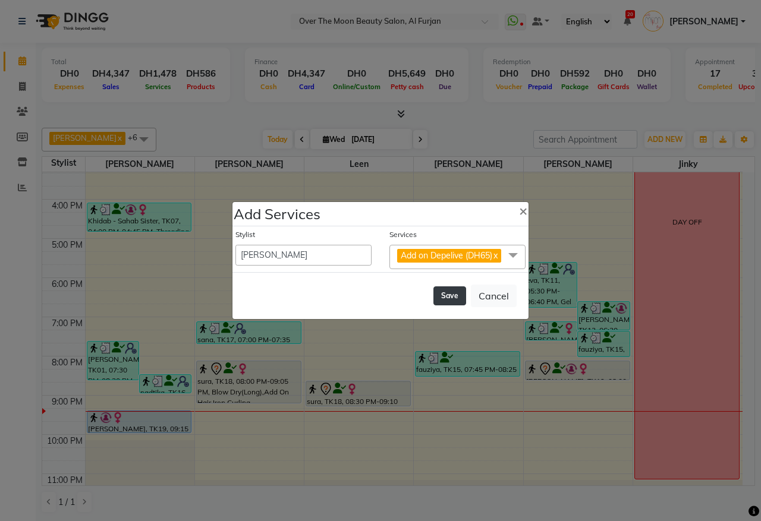
click at [458, 291] on button "Save" at bounding box center [449, 296] width 33 height 19
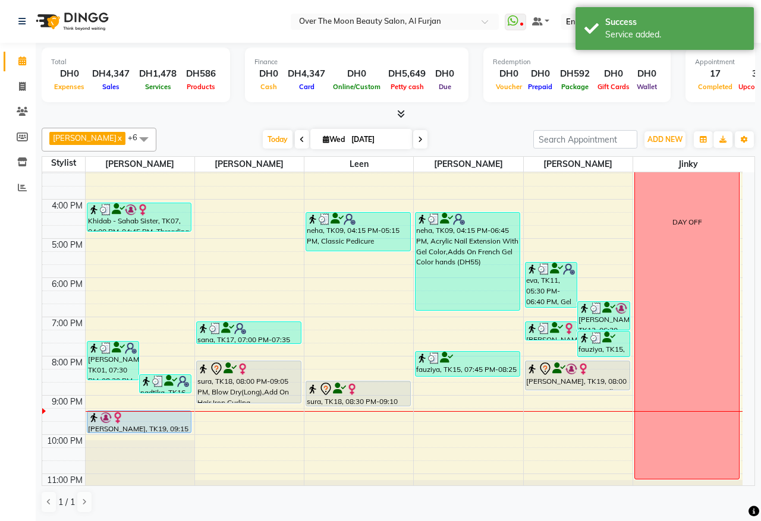
click at [596, 375] on div at bounding box center [577, 369] width 103 height 14
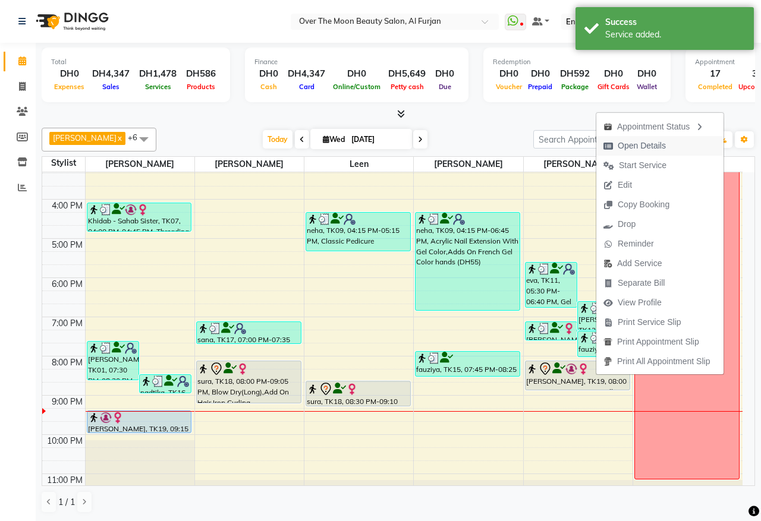
click at [664, 146] on span "Open Details" at bounding box center [642, 146] width 48 height 12
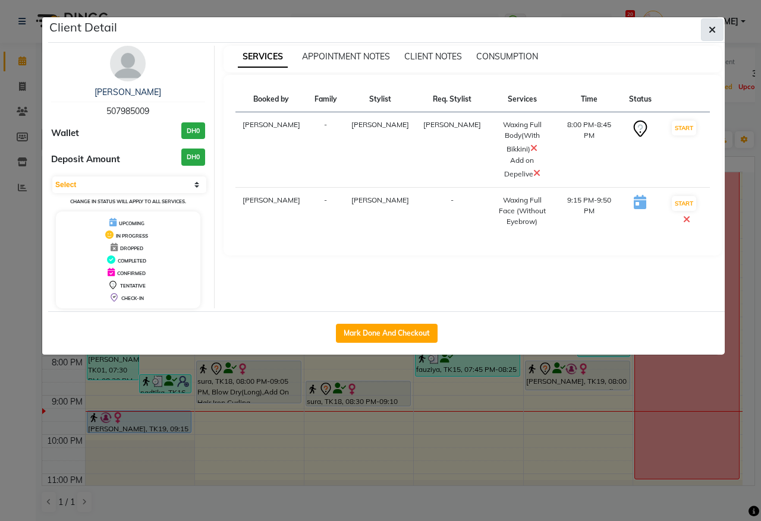
click at [709, 31] on icon "button" at bounding box center [712, 30] width 7 height 10
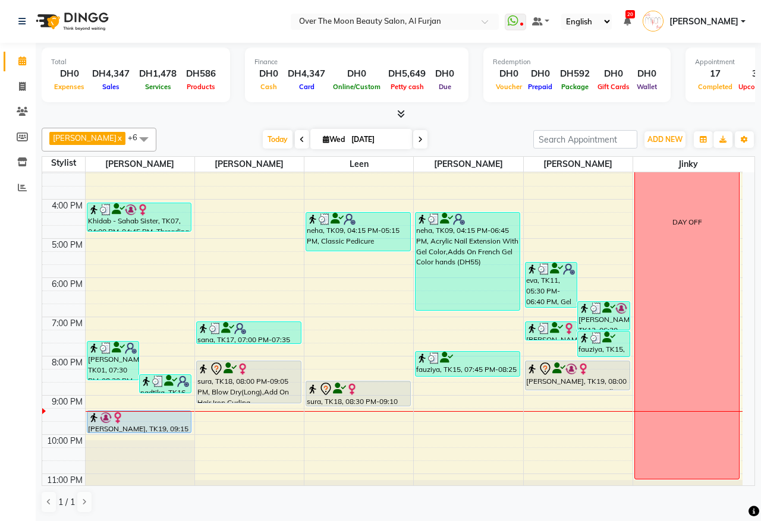
scroll to position [281, 0]
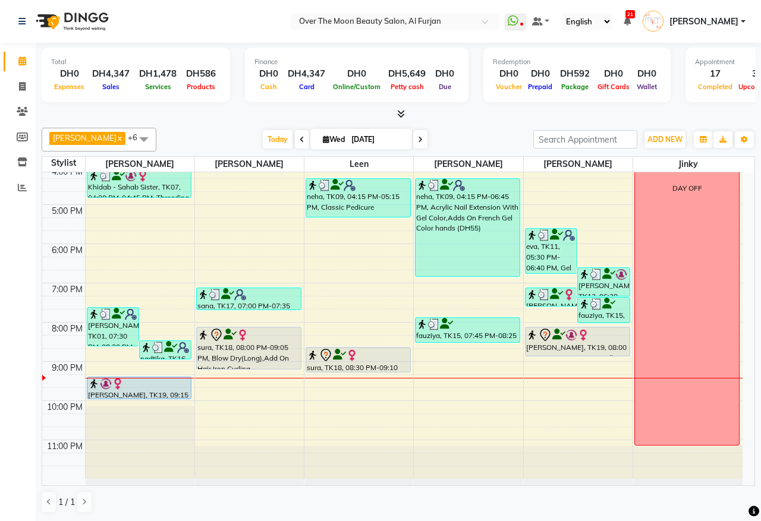
click at [549, 348] on div "[PERSON_NAME], TK19, 08:00 PM-08:45 PM, Waxing Full Body(With Bikkini),Add on D…" at bounding box center [578, 342] width 104 height 29
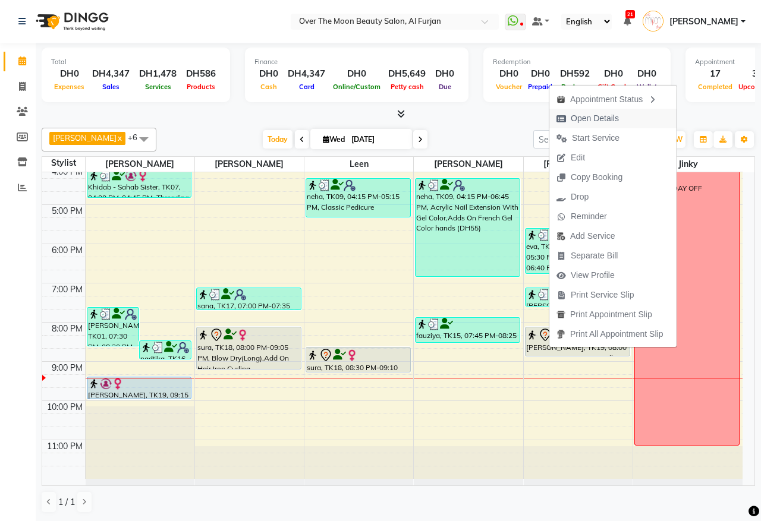
click at [604, 115] on span "Open Details" at bounding box center [595, 118] width 48 height 12
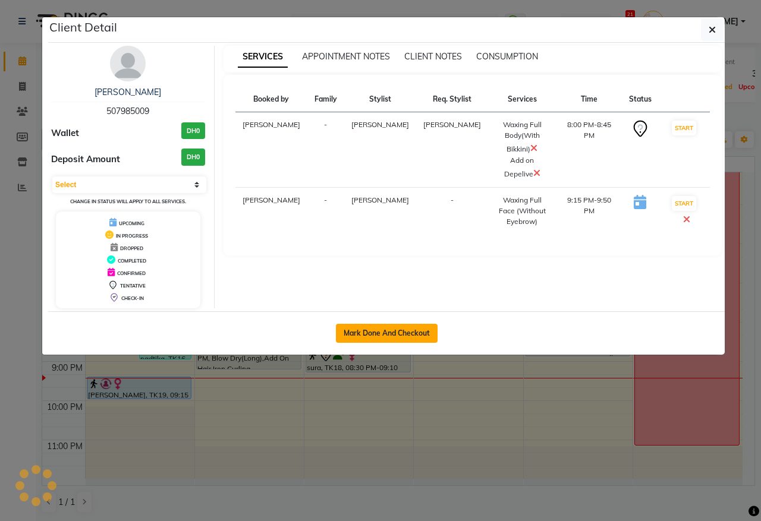
click at [384, 335] on button "Mark Done And Checkout" at bounding box center [387, 333] width 102 height 19
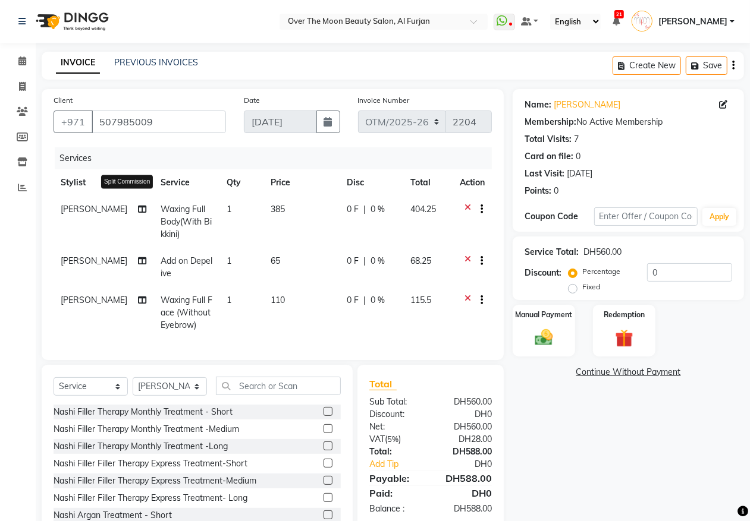
click at [138, 208] on icon at bounding box center [142, 209] width 8 height 8
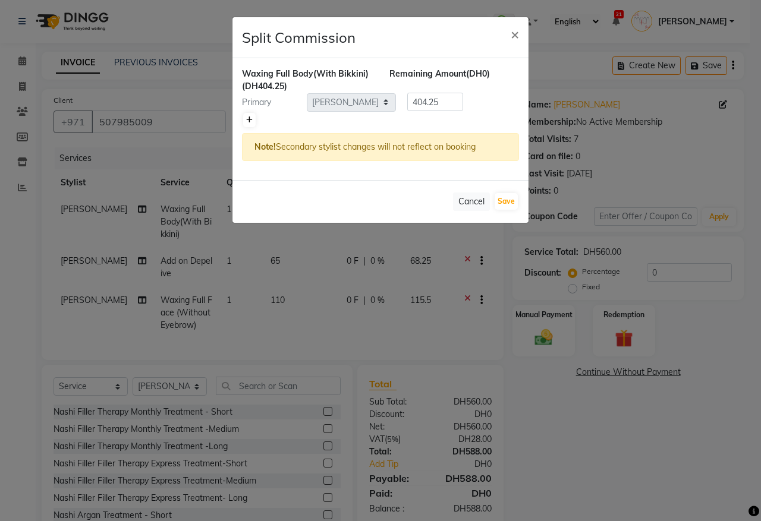
click at [250, 120] on icon at bounding box center [249, 120] width 7 height 7
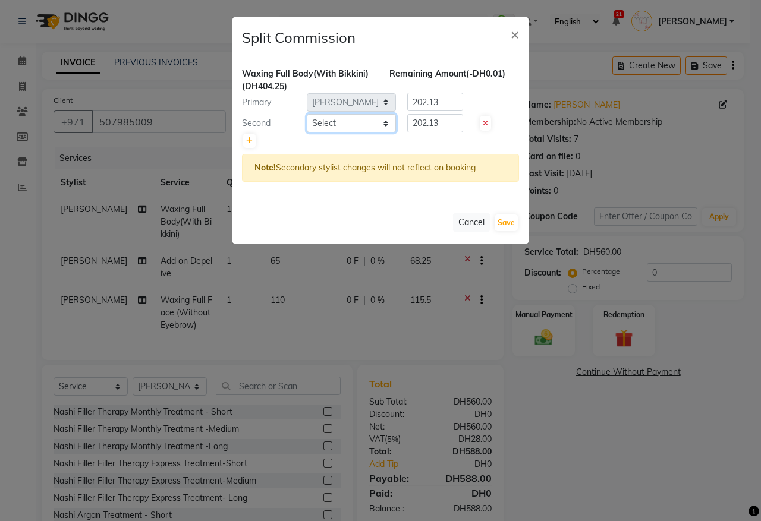
click at [387, 122] on select "Select Admin [PERSON_NAME] [PERSON_NAME] Marketing Account [PERSON_NAME]" at bounding box center [351, 123] width 89 height 18
click at [307, 114] on select "Select Admin [PERSON_NAME] [PERSON_NAME] Marketing Account [PERSON_NAME]" at bounding box center [351, 123] width 89 height 18
click at [448, 120] on input "202.13" at bounding box center [435, 123] width 56 height 18
click at [514, 33] on span "×" at bounding box center [515, 34] width 8 height 18
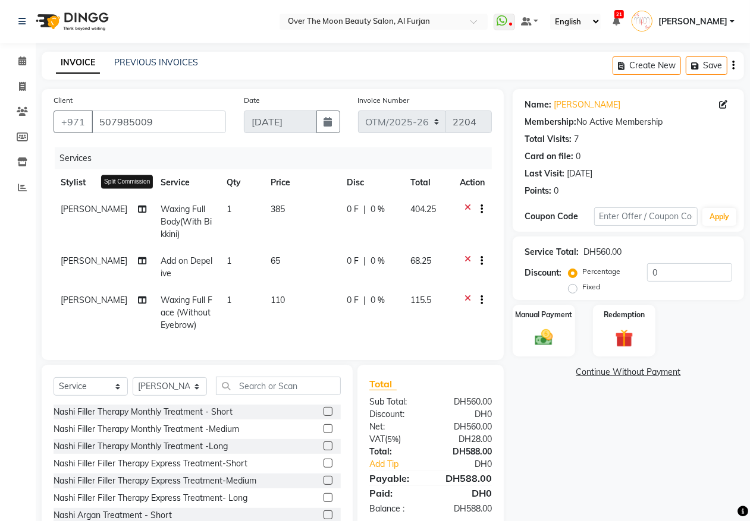
click at [138, 209] on icon at bounding box center [142, 209] width 8 height 8
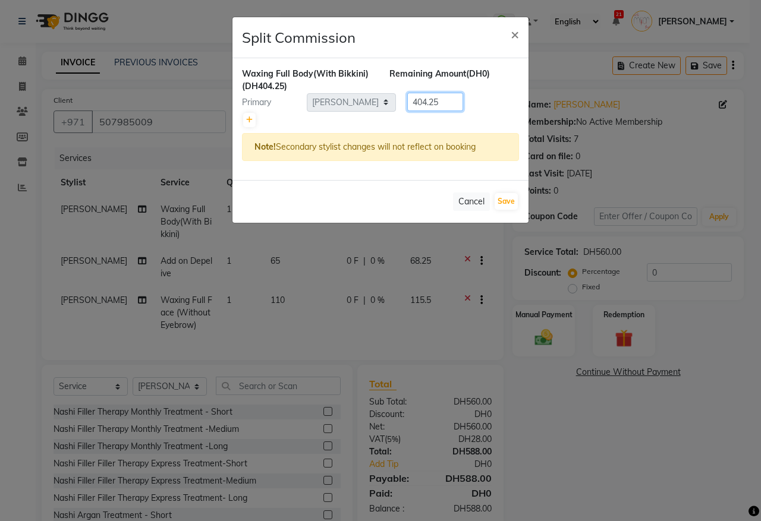
click at [449, 101] on input "404.25" at bounding box center [435, 102] width 56 height 18
click at [248, 120] on icon at bounding box center [249, 120] width 7 height 7
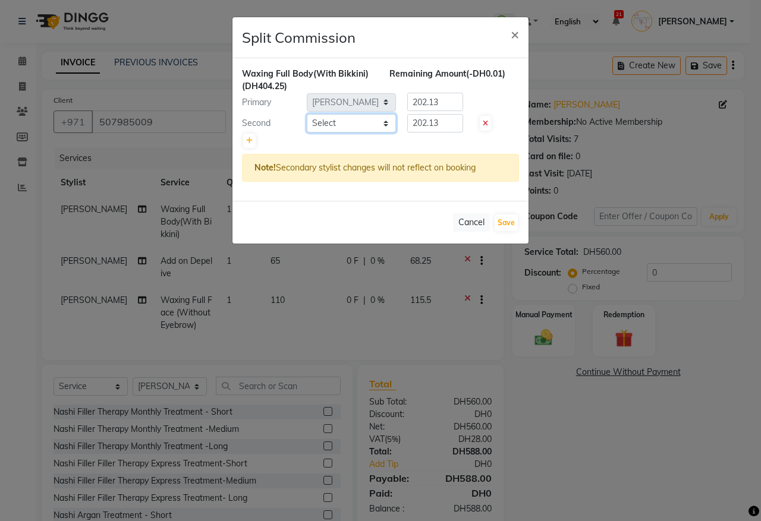
click at [384, 122] on select "Select Admin [PERSON_NAME] [PERSON_NAME] Marketing Account [PERSON_NAME]" at bounding box center [351, 123] width 89 height 18
click at [307, 114] on select "Select Admin [PERSON_NAME] [PERSON_NAME] Marketing Account [PERSON_NAME]" at bounding box center [351, 123] width 89 height 18
click at [450, 102] on input "202.13" at bounding box center [435, 102] width 56 height 18
click at [452, 124] on input "202.13" at bounding box center [435, 123] width 56 height 18
click at [515, 33] on span "×" at bounding box center [515, 34] width 8 height 18
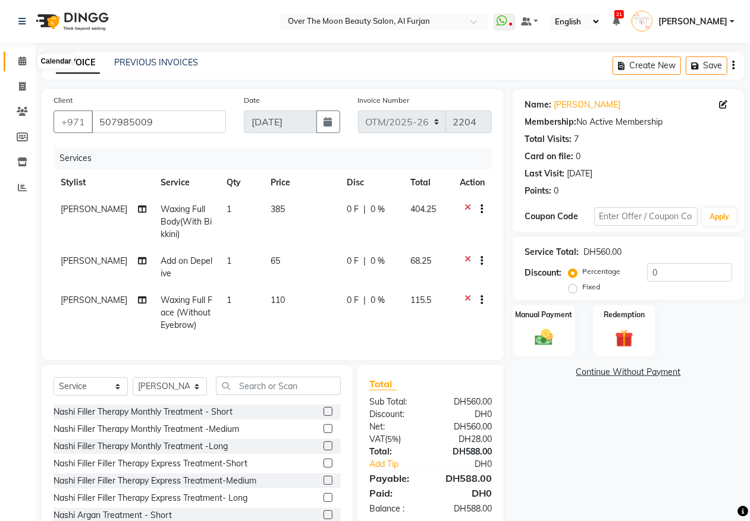
click at [23, 59] on icon at bounding box center [22, 60] width 8 height 9
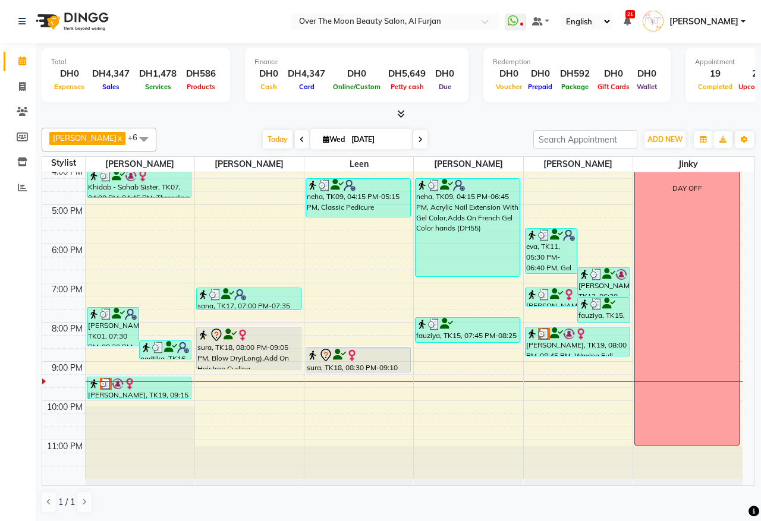
scroll to position [281, 0]
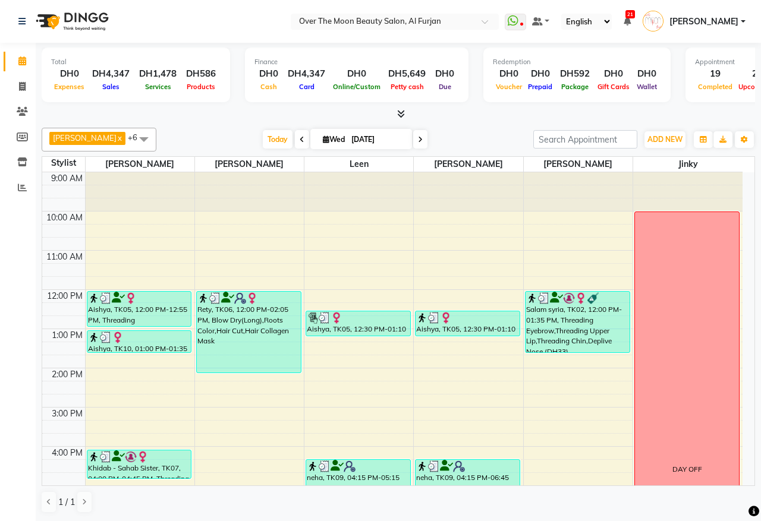
scroll to position [281, 0]
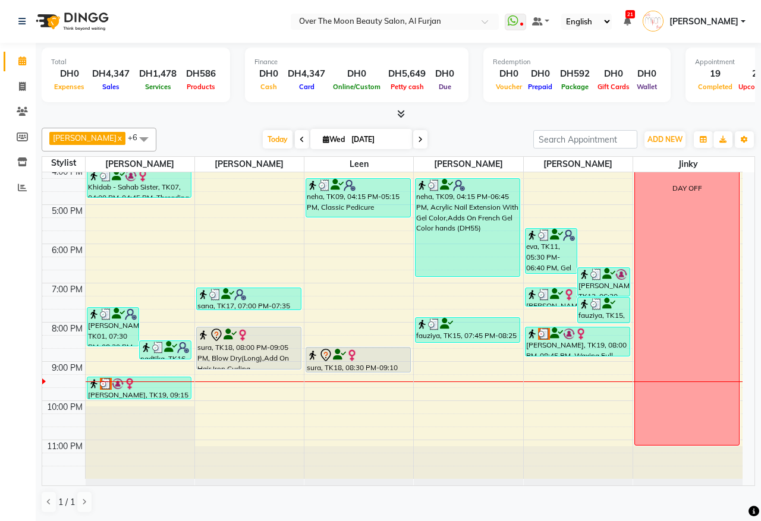
click at [171, 396] on div "[PERSON_NAME], TK19, 09:15 PM-09:50 PM, Waxing Full Face (Without Eyebrow) (DH1…" at bounding box center [139, 388] width 104 height 21
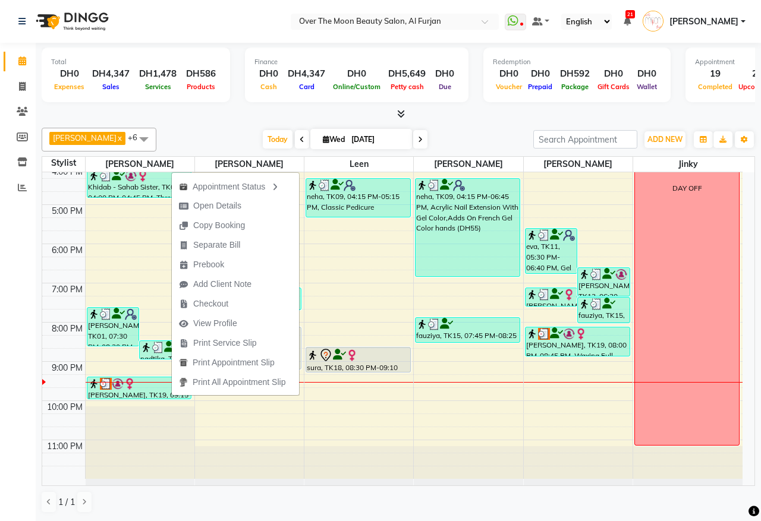
click at [193, 140] on div "Today Wed 03-09-2025" at bounding box center [344, 140] width 365 height 18
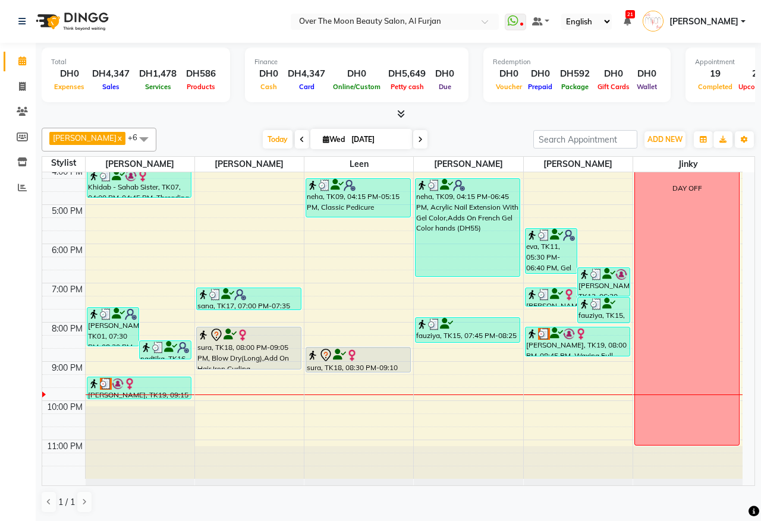
click at [279, 360] on div "sura, TK18, 08:00 PM-09:05 PM, Blow Dry(Long),Add On Hair Iron Curling" at bounding box center [249, 349] width 104 height 42
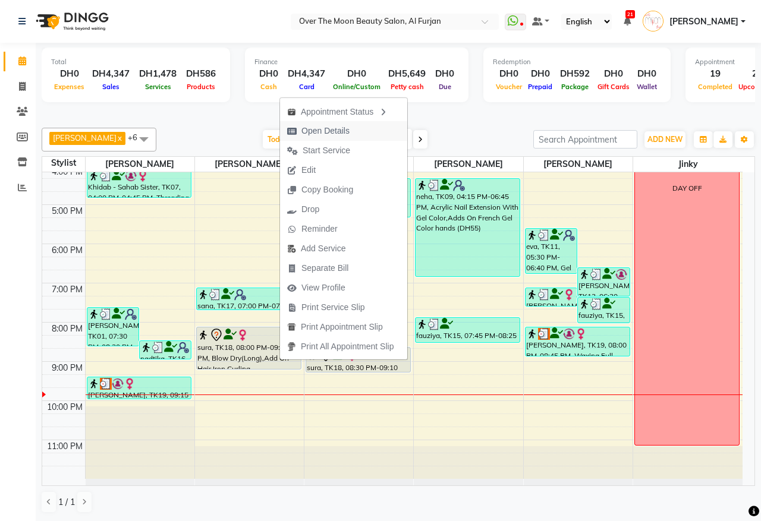
click at [357, 131] on button "Open Details" at bounding box center [343, 131] width 127 height 20
select select "7"
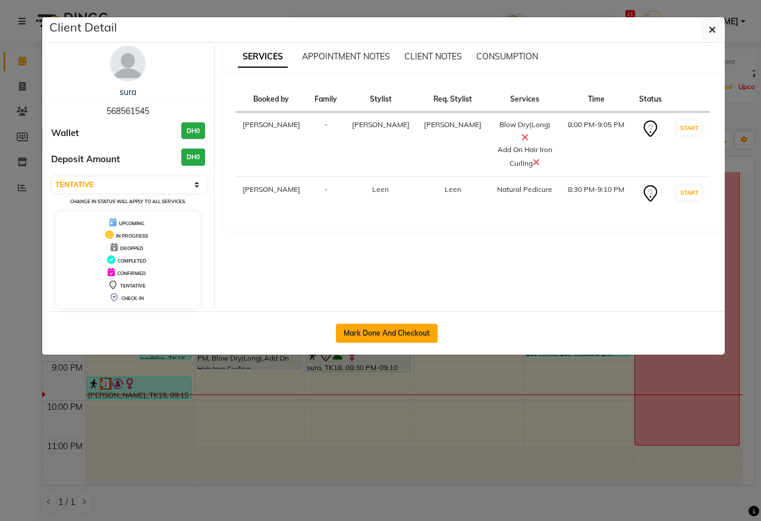
click at [396, 332] on button "Mark Done And Checkout" at bounding box center [387, 333] width 102 height 19
select select "service"
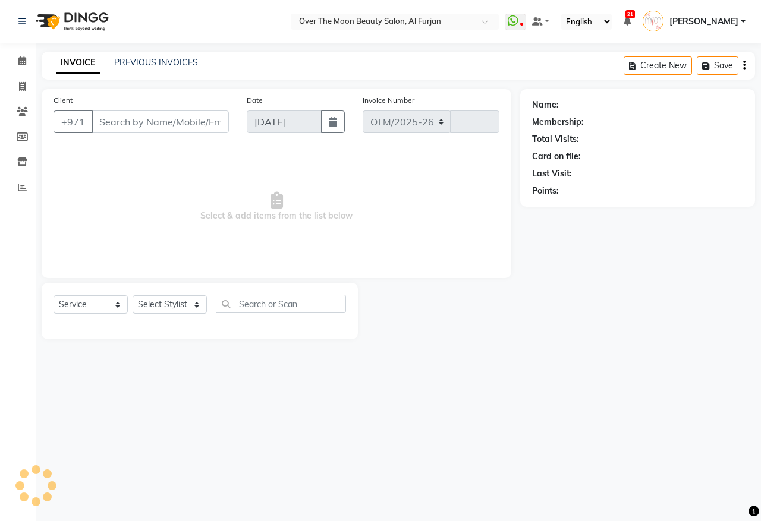
select select "3996"
type input "2204"
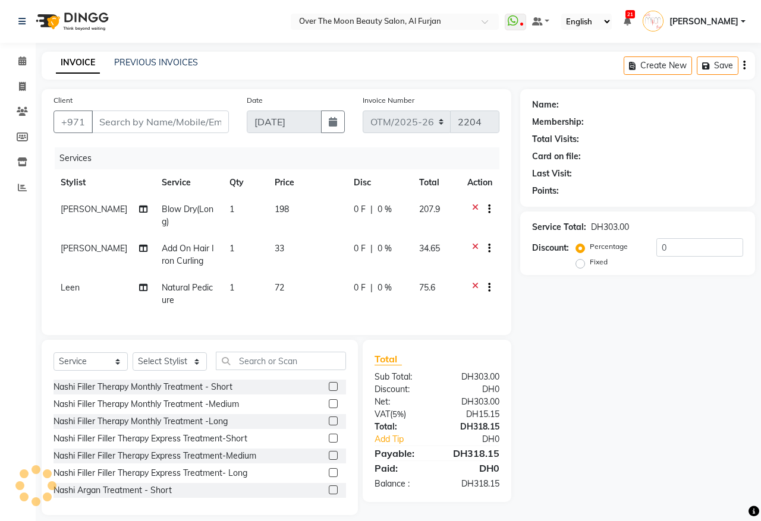
type input "568561545"
select select "43472"
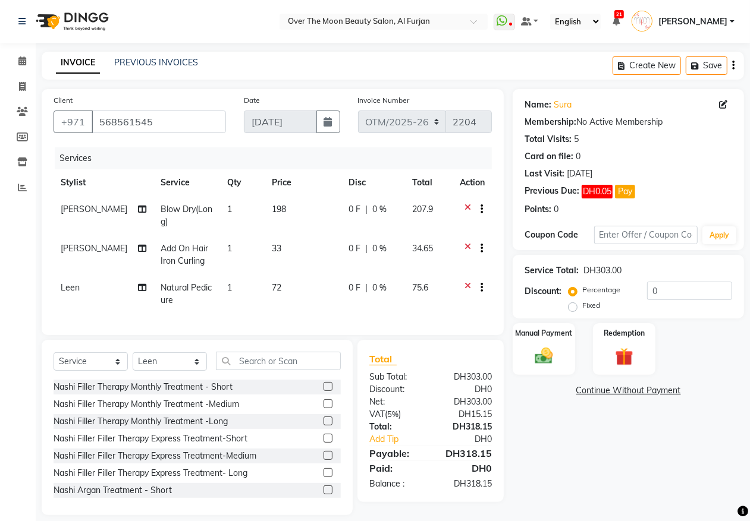
click at [365, 210] on span "|" at bounding box center [366, 209] width 2 height 12
select select "29762"
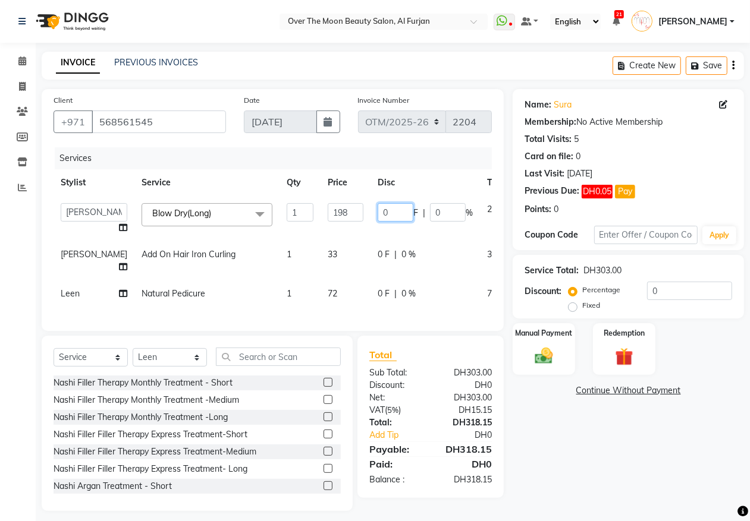
click at [378, 210] on input "0" at bounding box center [396, 212] width 36 height 18
type input "78"
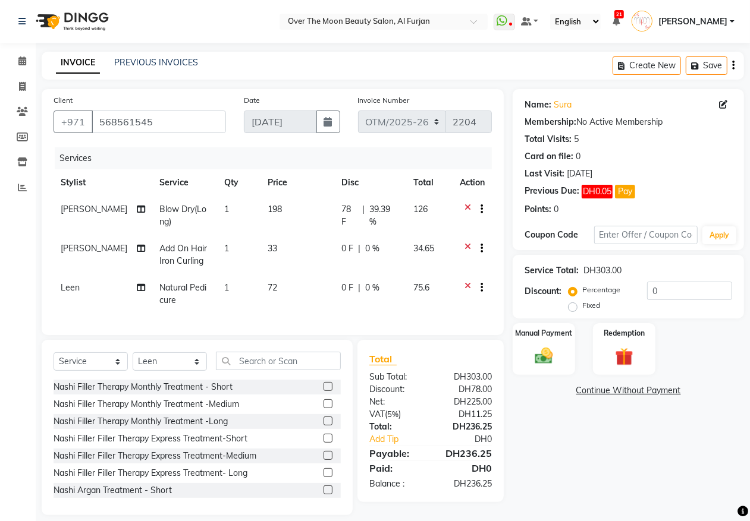
click at [405, 259] on tr "William Add On Hair Iron Curling 1 33 0 F | 0 % 34.65" at bounding box center [273, 254] width 438 height 39
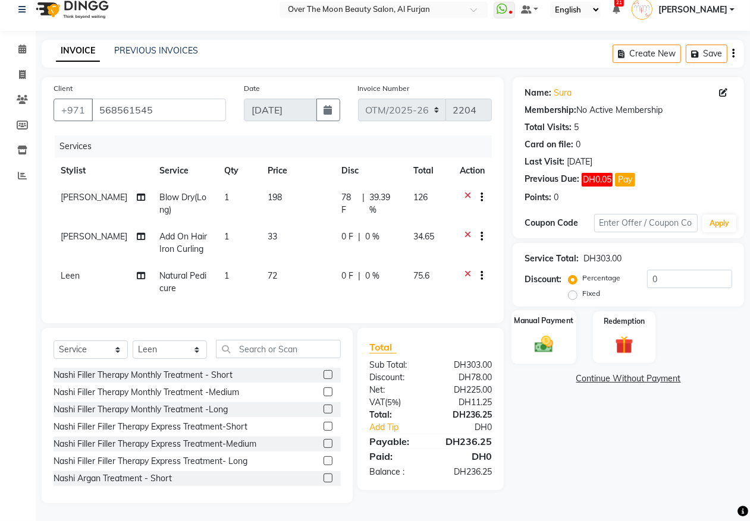
click at [546, 334] on img at bounding box center [544, 344] width 30 height 21
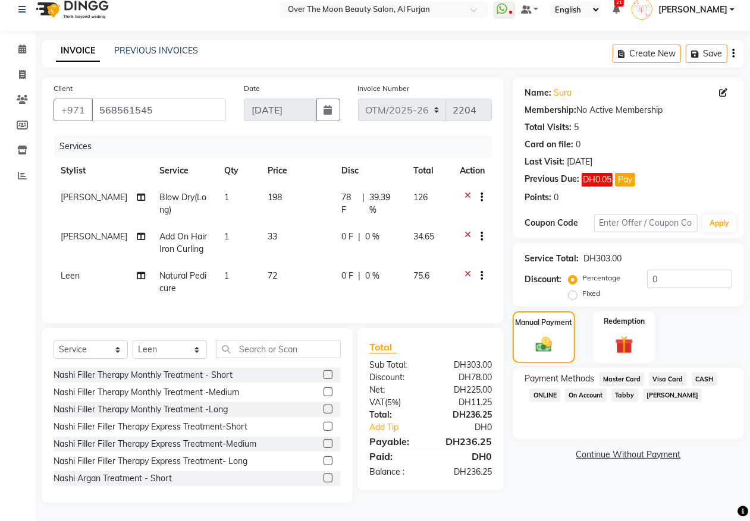
click at [669, 373] on span "Visa Card" at bounding box center [668, 380] width 38 height 14
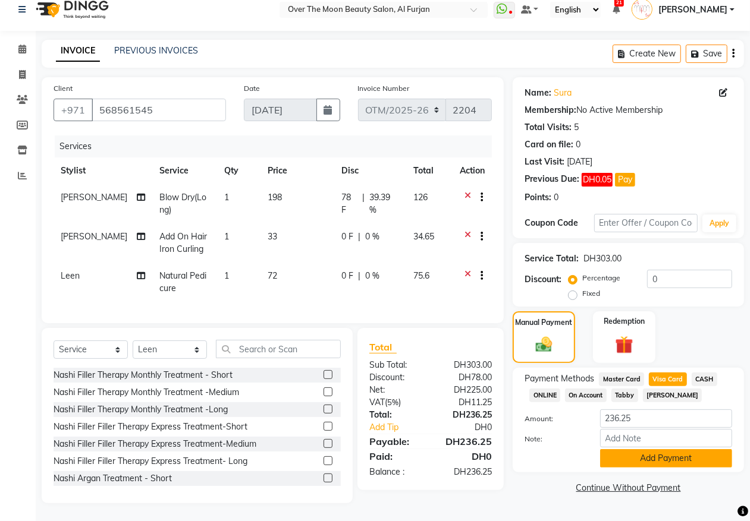
click at [669, 451] on button "Add Payment" at bounding box center [666, 458] width 132 height 18
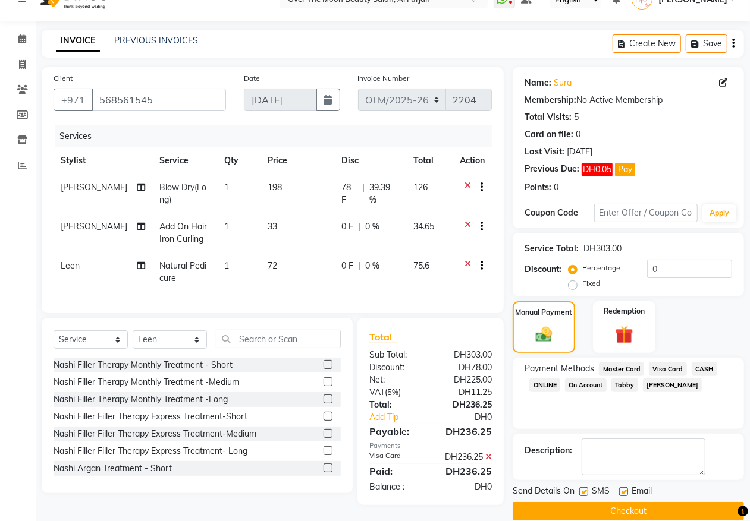
click at [611, 498] on div "SMS" at bounding box center [599, 492] width 40 height 15
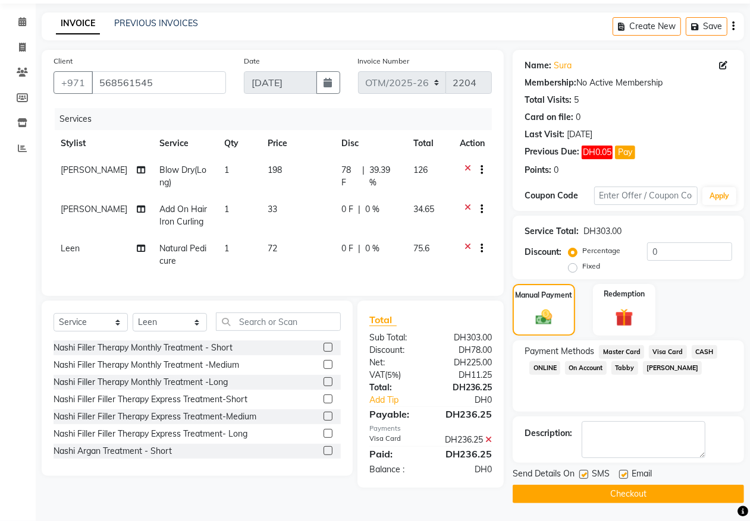
click at [611, 498] on button "Checkout" at bounding box center [627, 494] width 231 height 18
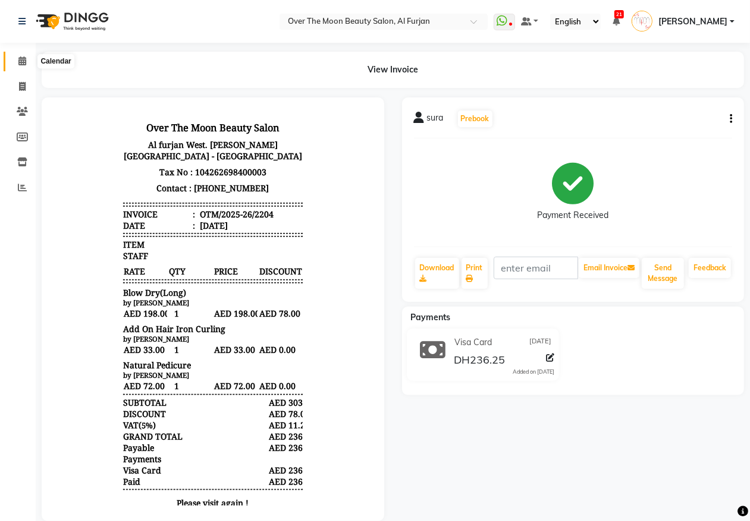
click at [24, 60] on icon at bounding box center [22, 60] width 8 height 9
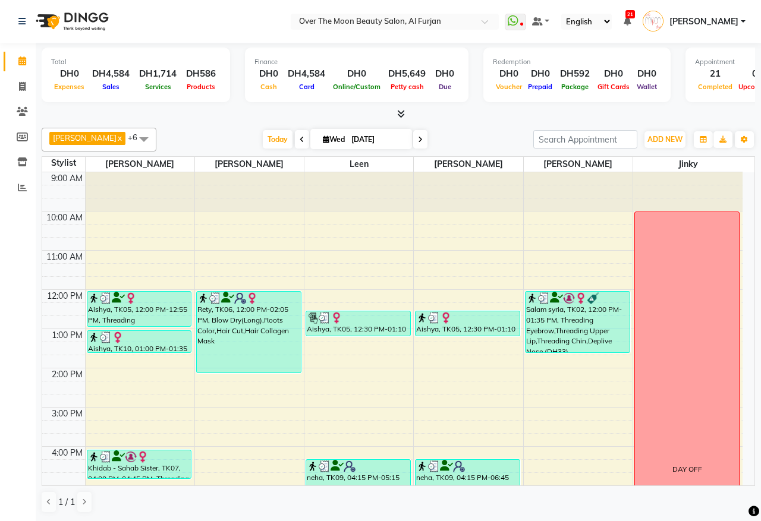
scroll to position [281, 0]
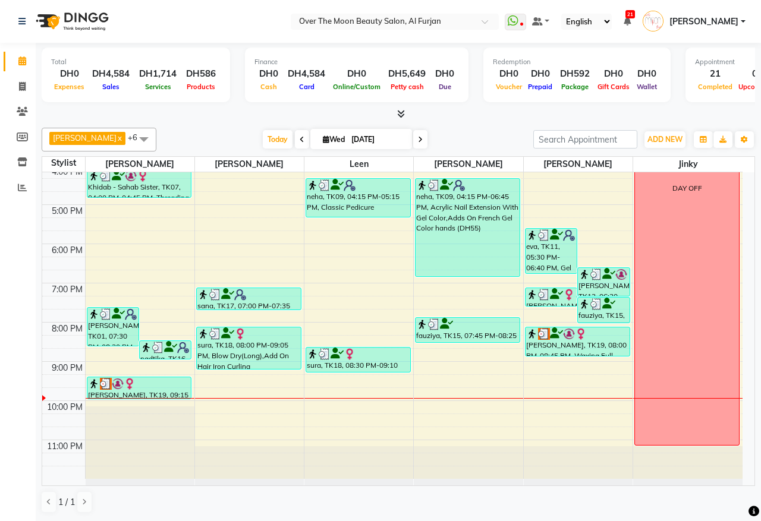
click at [192, 391] on div "9:00 AM 10:00 AM 11:00 AM 12:00 PM 1:00 PM 2:00 PM 3:00 PM 4:00 PM 5:00 PM 6:00…" at bounding box center [392, 185] width 700 height 588
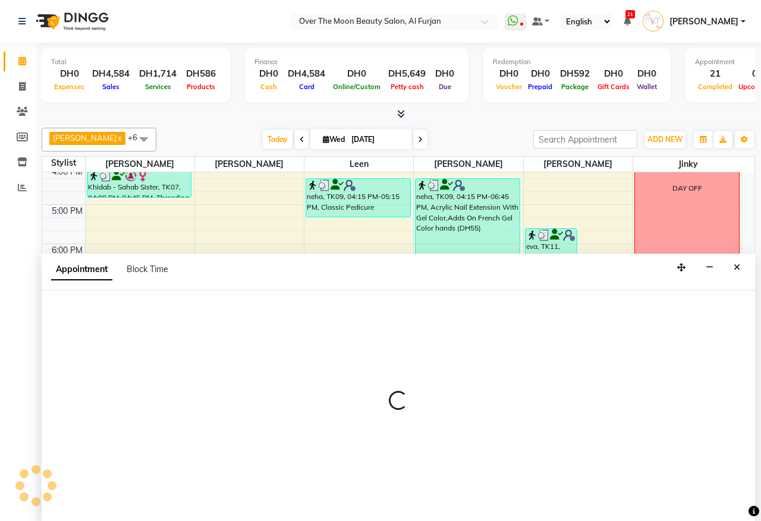
select select "20146"
select select "1275"
select select "tentative"
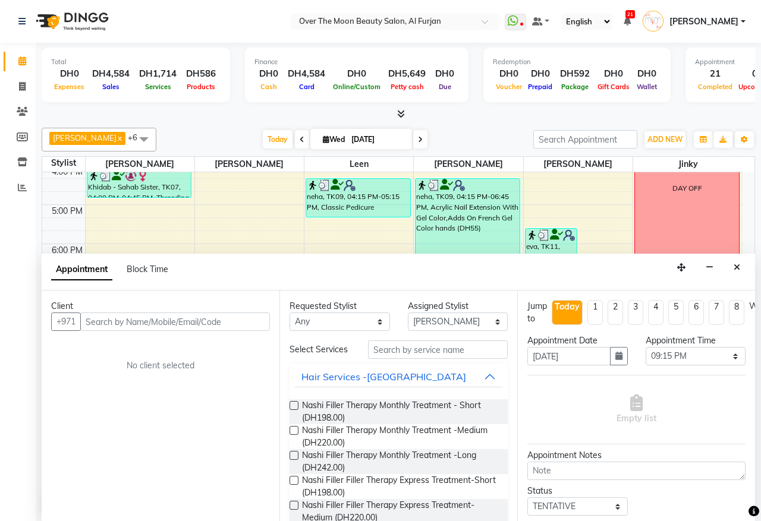
click at [240, 322] on input "text" at bounding box center [175, 322] width 190 height 18
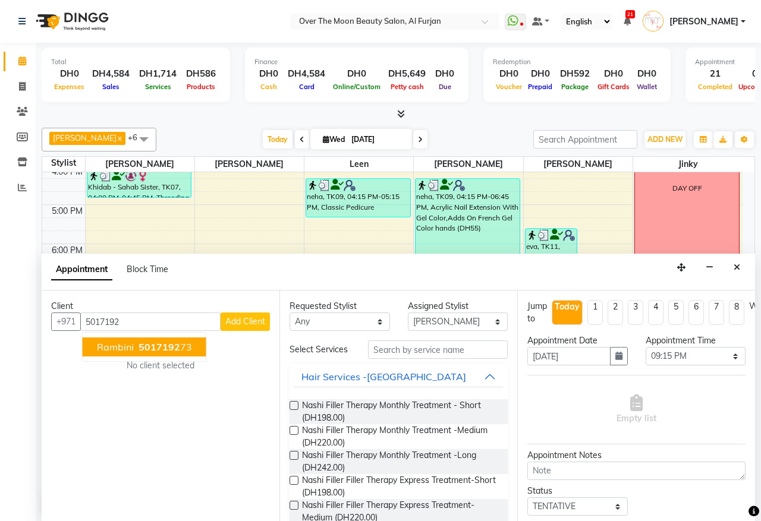
click at [194, 348] on button "Rambini 5017192 73" at bounding box center [145, 347] width 124 height 19
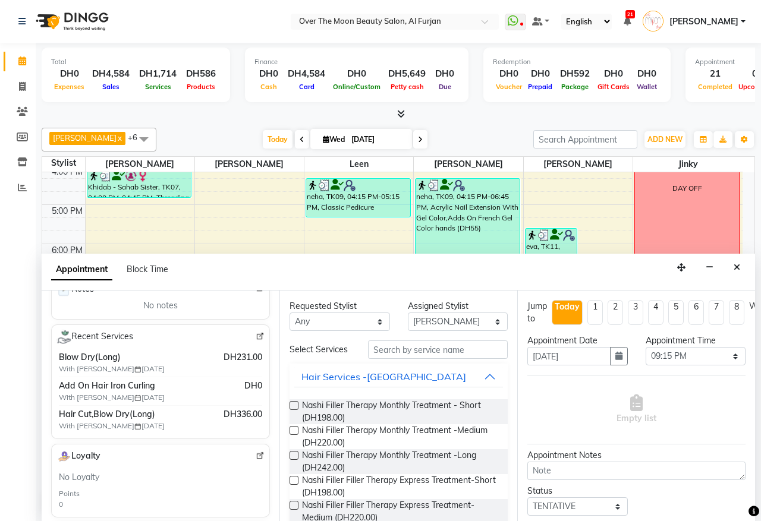
scroll to position [247, 0]
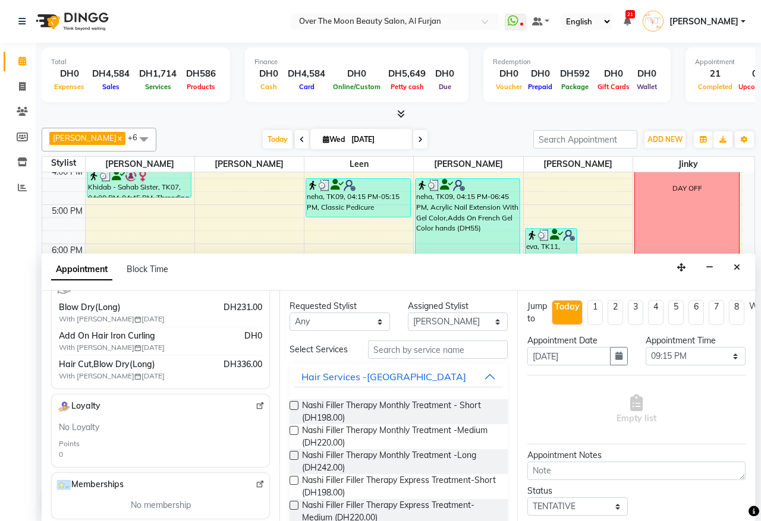
type input "501719273"
click at [378, 320] on select "Any [PERSON_NAME] [PERSON_NAME] [PERSON_NAME]" at bounding box center [340, 322] width 100 height 18
select select "20146"
click at [290, 313] on select "Any [PERSON_NAME] [PERSON_NAME] [PERSON_NAME]" at bounding box center [340, 322] width 100 height 18
click at [399, 354] on input "text" at bounding box center [438, 350] width 140 height 18
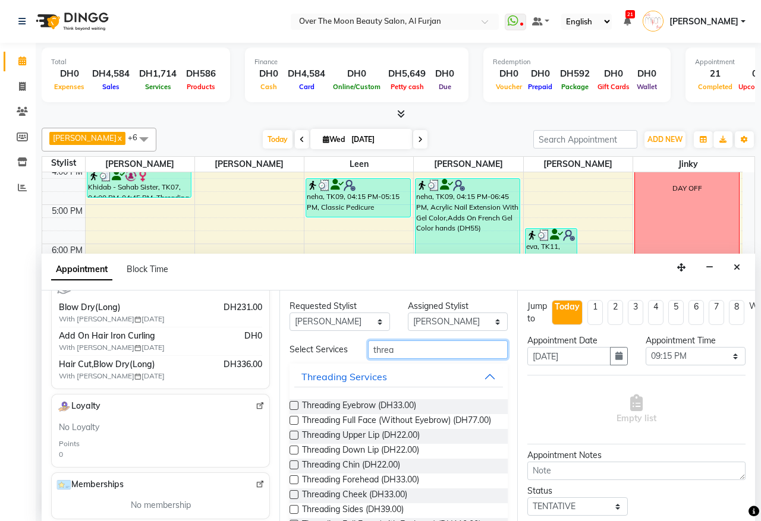
type input "threa"
click at [296, 410] on label at bounding box center [294, 405] width 9 height 9
click at [296, 411] on input "checkbox" at bounding box center [294, 407] width 8 height 8
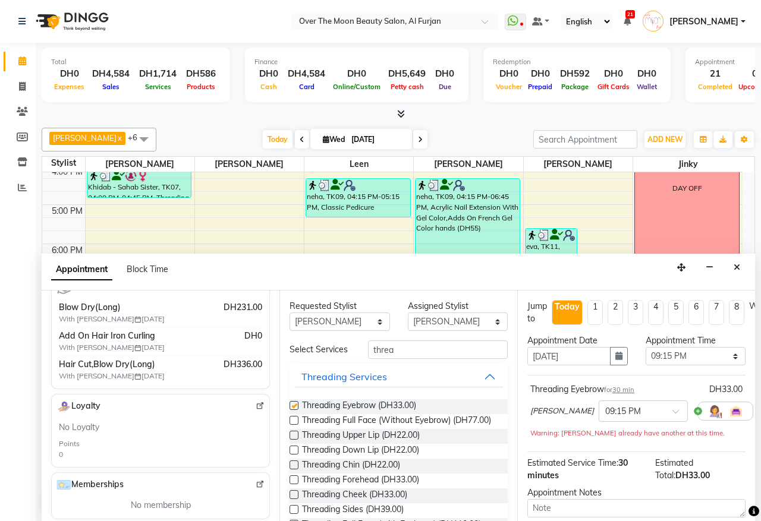
checkbox input "false"
click at [294, 440] on label at bounding box center [294, 435] width 9 height 9
click at [294, 441] on input "checkbox" at bounding box center [294, 437] width 8 height 8
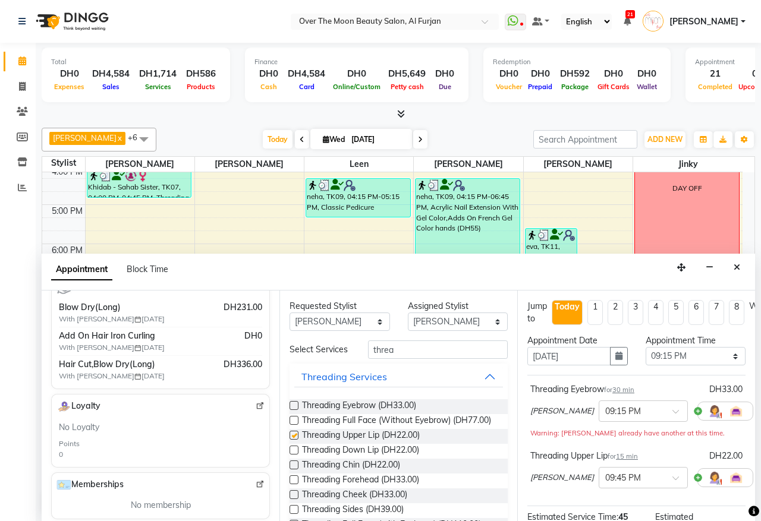
checkbox input "false"
click at [672, 411] on span at bounding box center [679, 415] width 15 height 12
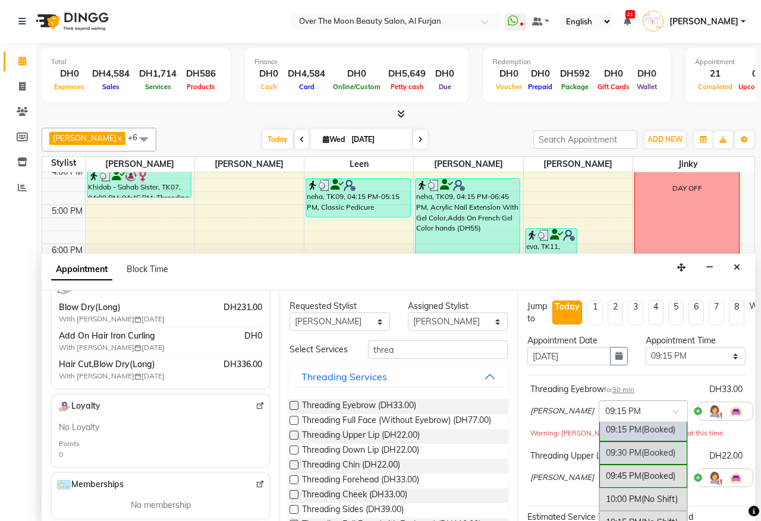
click at [604, 461] on div "09:30 PM (Booked)" at bounding box center [643, 453] width 88 height 23
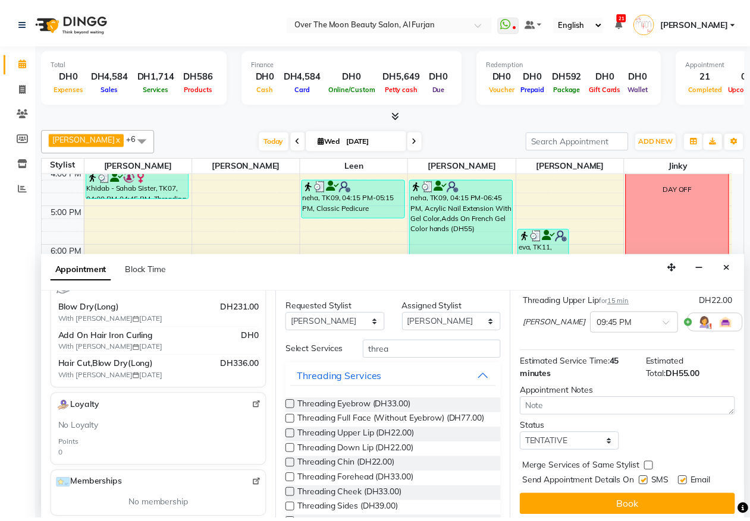
scroll to position [173, 0]
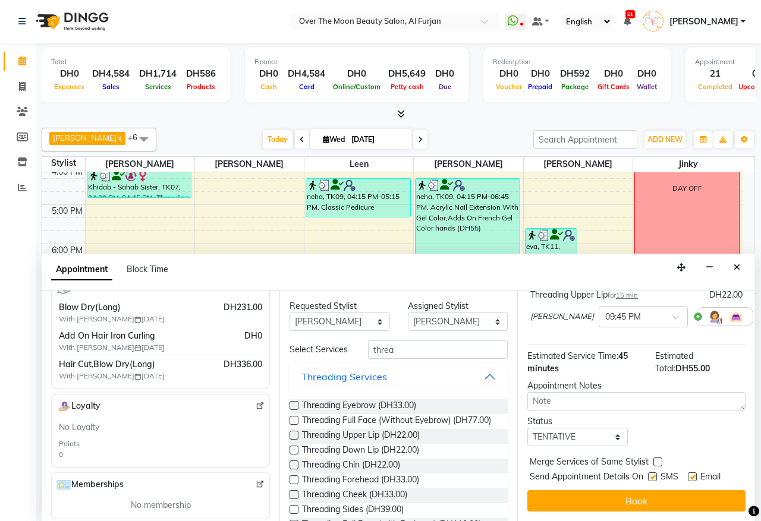
click at [655, 458] on label at bounding box center [657, 462] width 9 height 9
click at [655, 460] on input "checkbox" at bounding box center [657, 464] width 8 height 8
checkbox input "true"
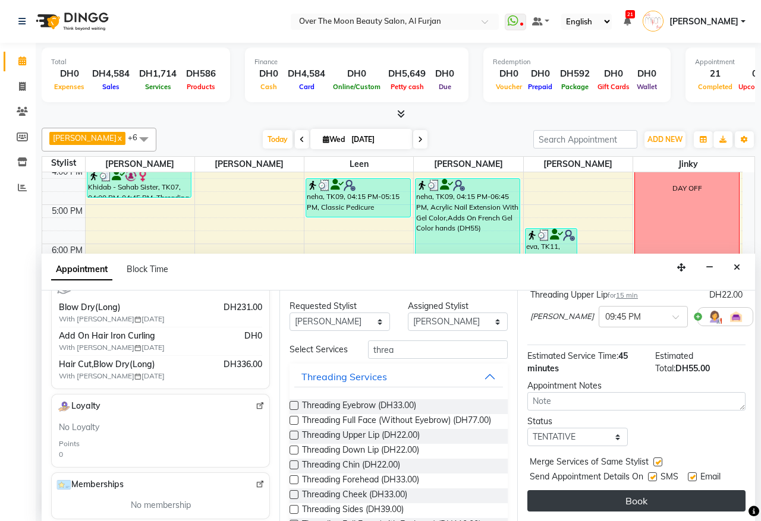
click at [661, 492] on button "Book" at bounding box center [636, 501] width 218 height 21
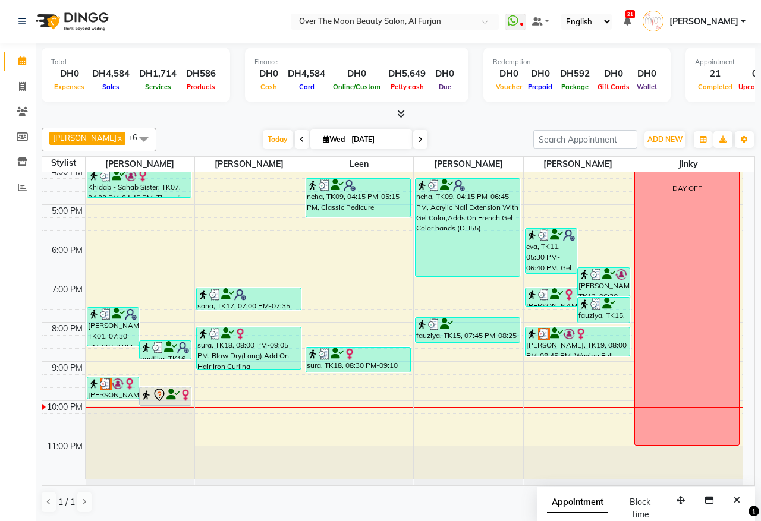
click at [162, 396] on icon at bounding box center [159, 395] width 14 height 14
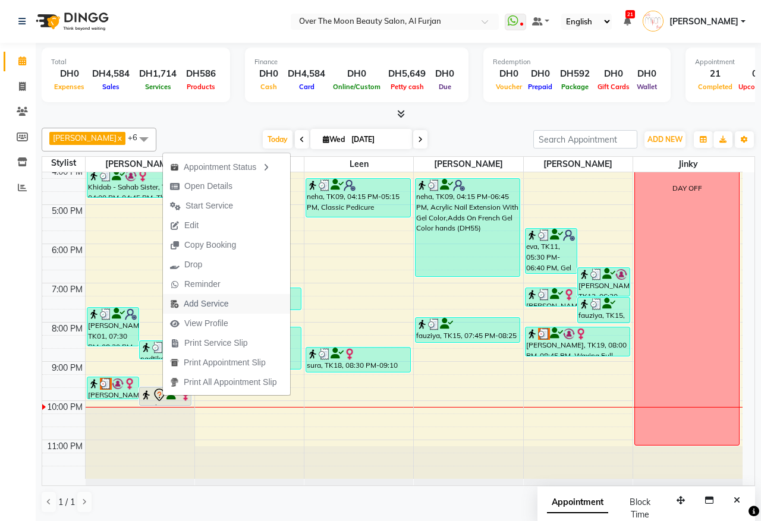
click at [219, 303] on span "Add Service" at bounding box center [206, 304] width 45 height 12
select select "20146"
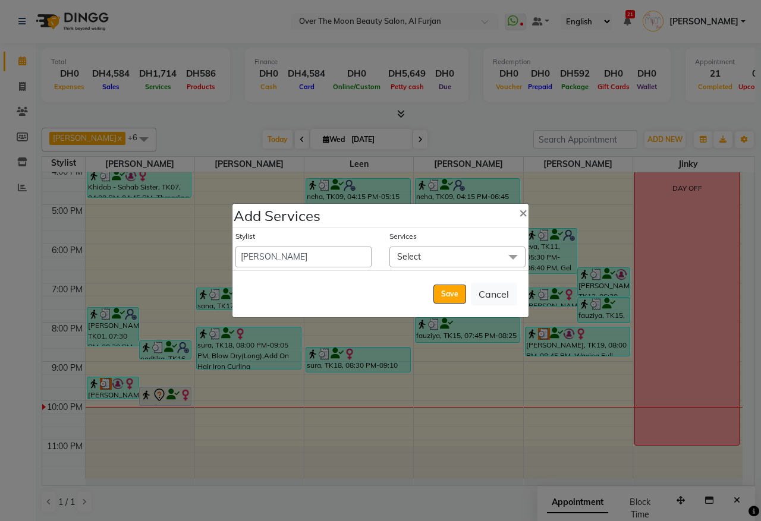
click at [467, 253] on span "Select" at bounding box center [457, 257] width 136 height 21
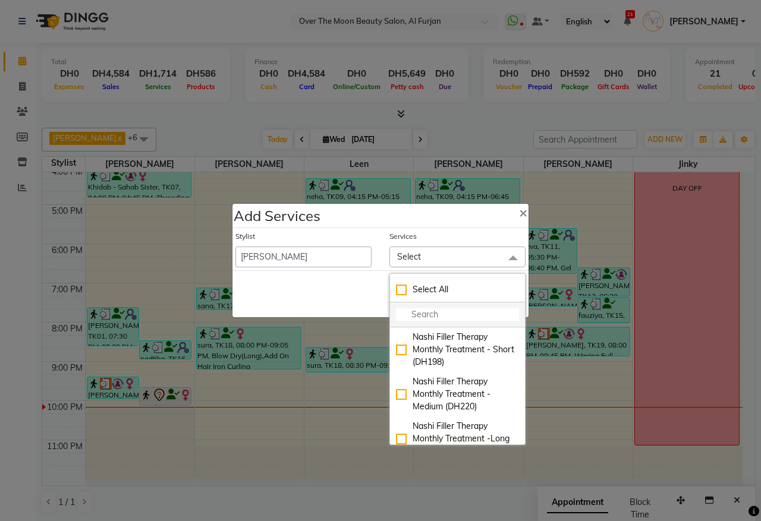
click at [427, 307] on li at bounding box center [457, 315] width 135 height 25
click at [435, 316] on input "multiselect-search" at bounding box center [457, 315] width 123 height 12
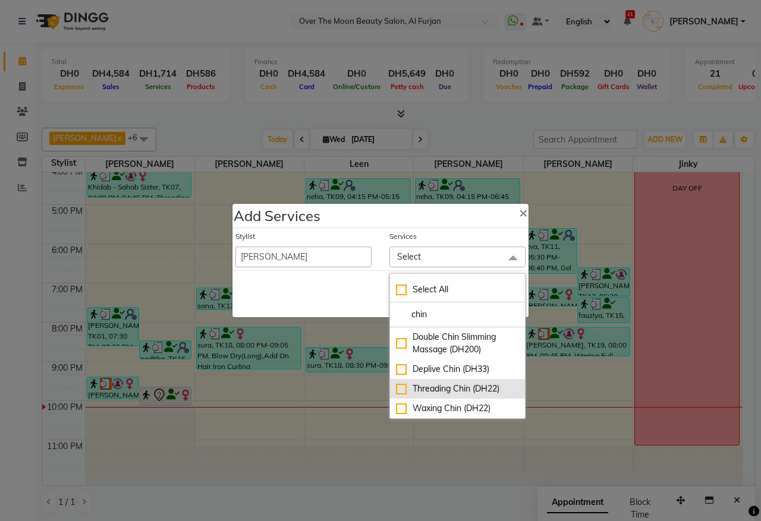
type input "chin"
click at [400, 390] on div "Threading Chin (DH22)" at bounding box center [457, 389] width 123 height 12
checkbox input "true"
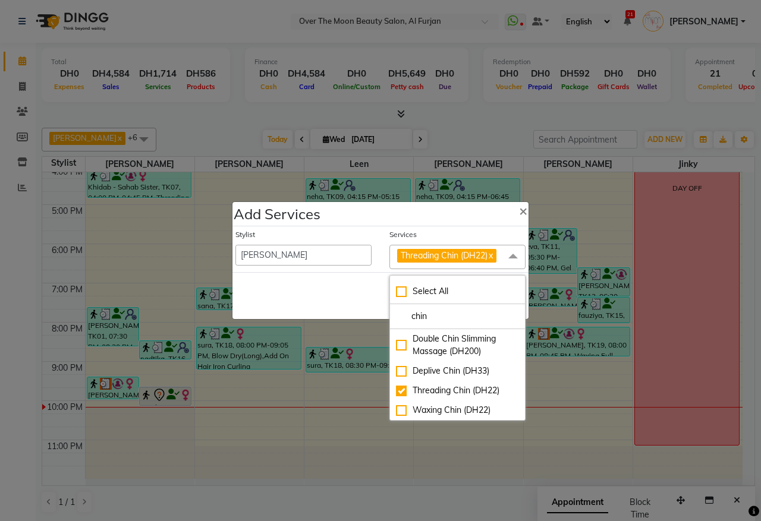
click at [347, 276] on div "Save Cancel" at bounding box center [380, 295] width 296 height 47
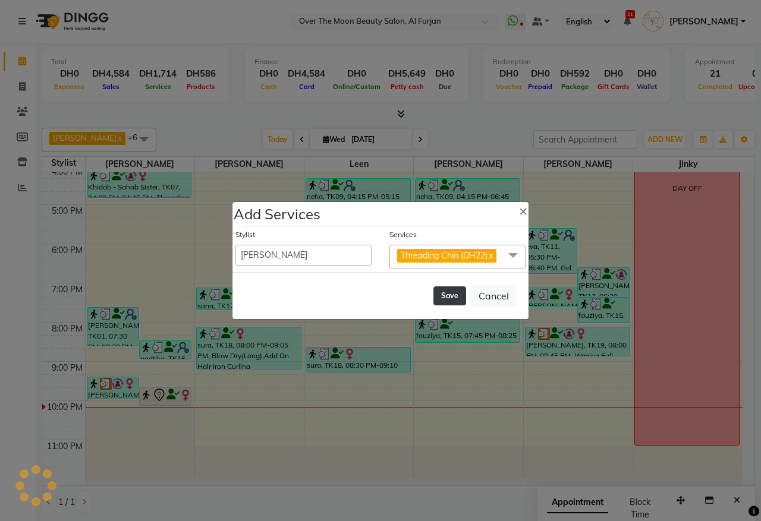
click at [453, 293] on button "Save" at bounding box center [449, 296] width 33 height 19
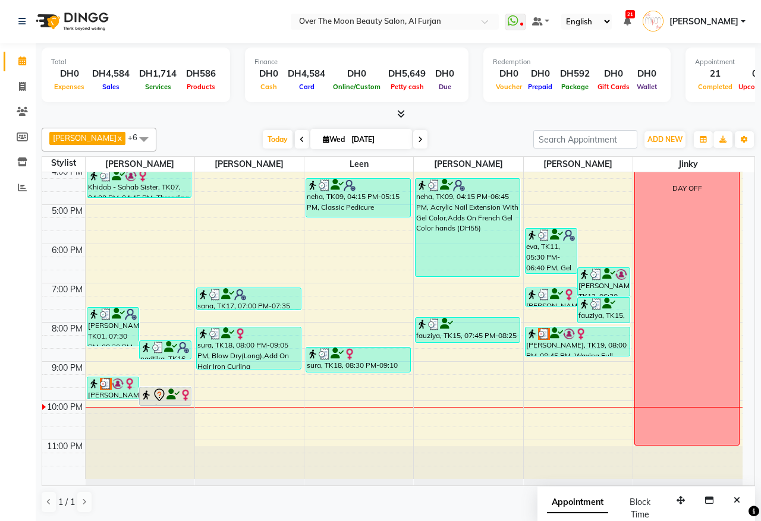
select select "66106"
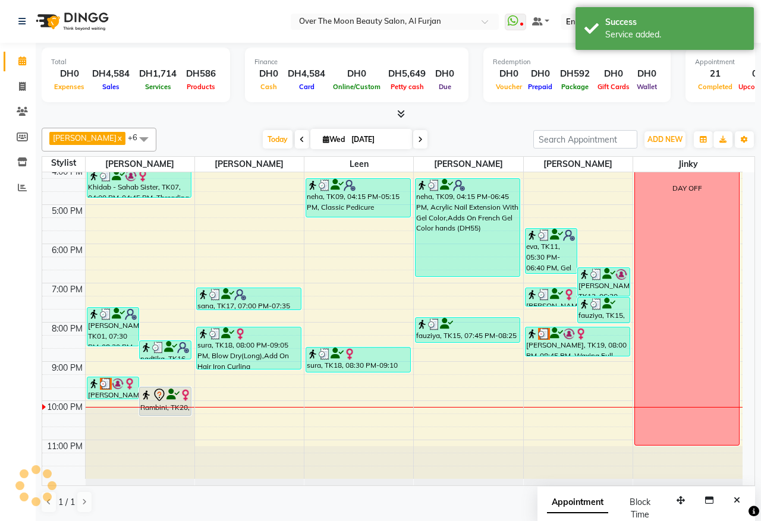
click at [165, 397] on icon at bounding box center [159, 395] width 14 height 14
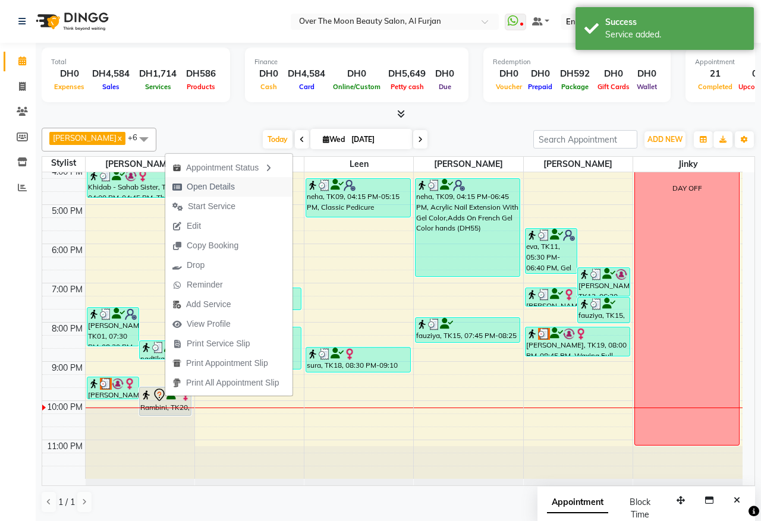
click at [235, 187] on span "Open Details" at bounding box center [203, 187] width 77 height 20
select select "7"
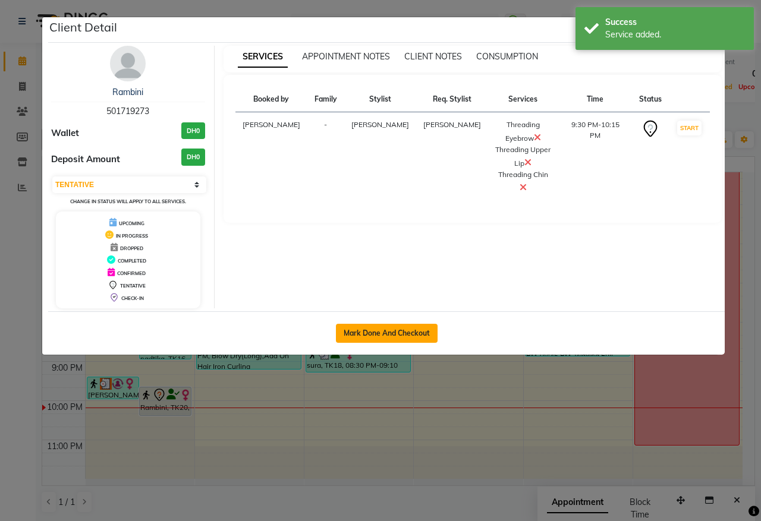
click at [412, 337] on button "Mark Done And Checkout" at bounding box center [387, 333] width 102 height 19
select select "service"
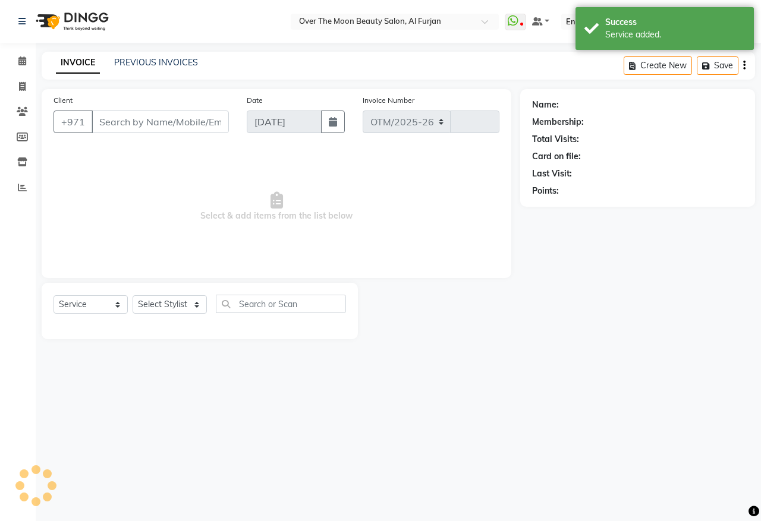
select select "3996"
type input "2205"
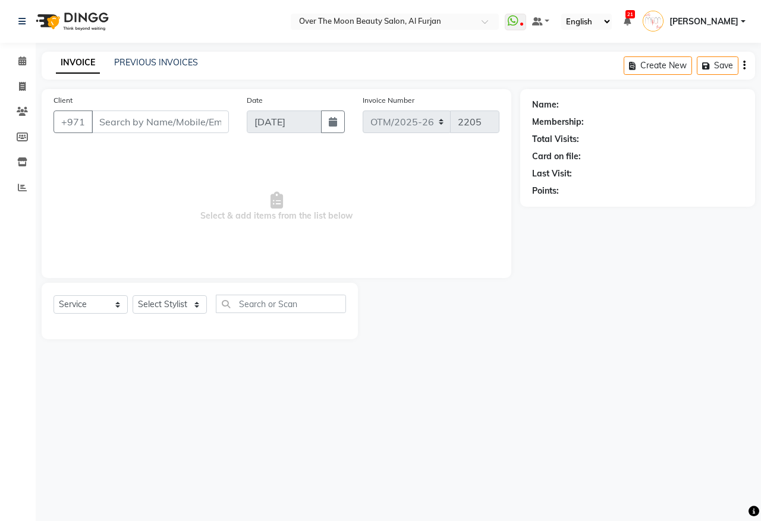
type input "501719273"
select select "20146"
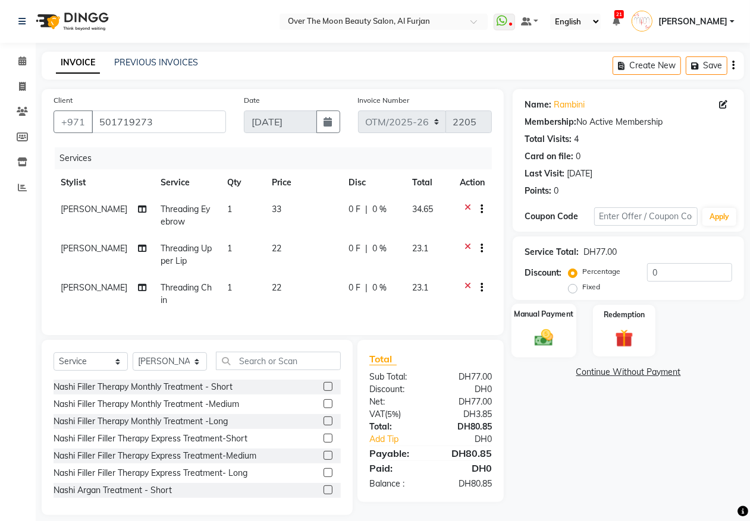
click at [558, 333] on img at bounding box center [544, 337] width 30 height 21
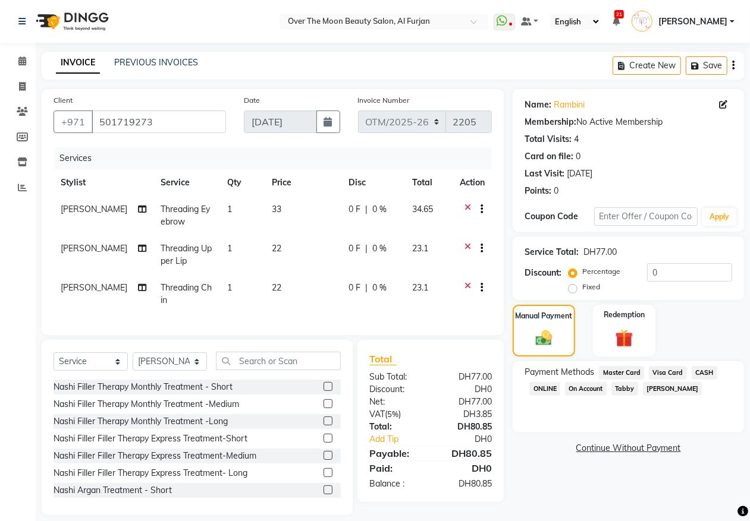
click at [630, 373] on span "Master Card" at bounding box center [621, 373] width 45 height 14
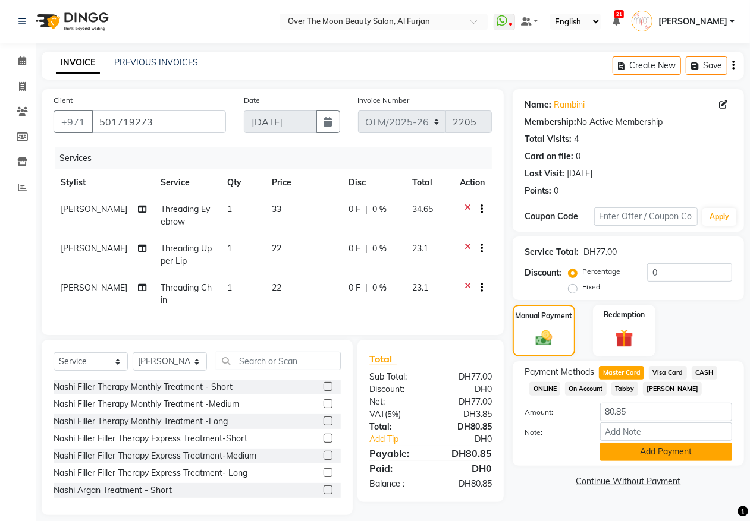
click at [637, 456] on button "Add Payment" at bounding box center [666, 452] width 132 height 18
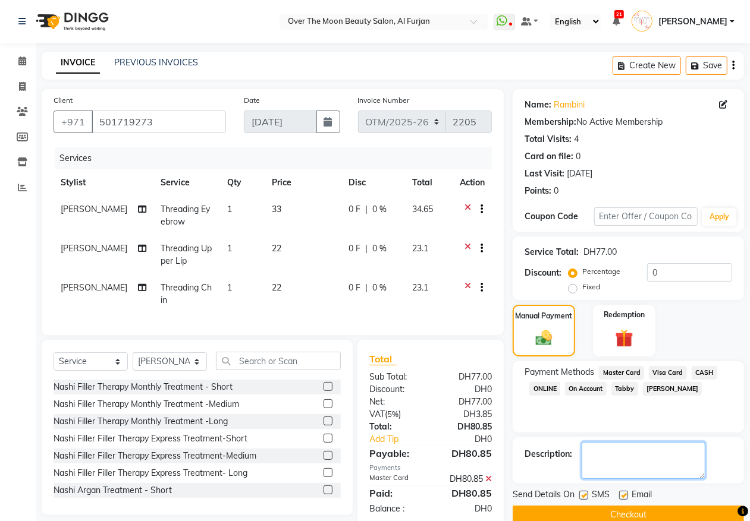
click at [595, 477] on textarea at bounding box center [643, 460] width 124 height 37
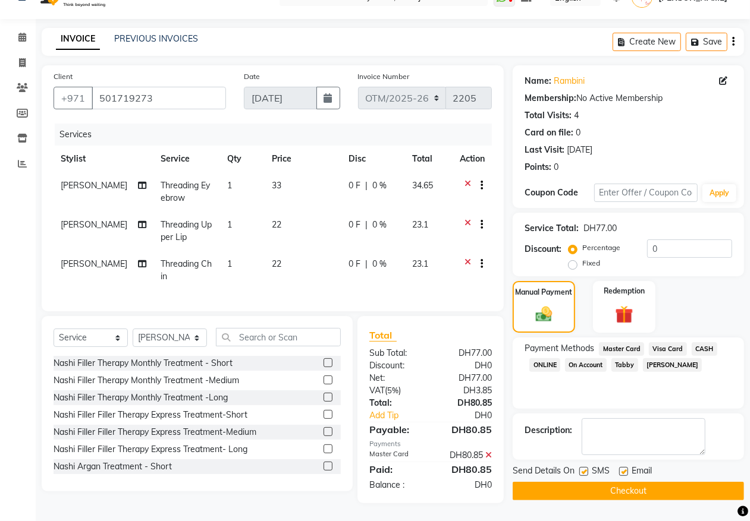
click at [668, 485] on button "Checkout" at bounding box center [627, 491] width 231 height 18
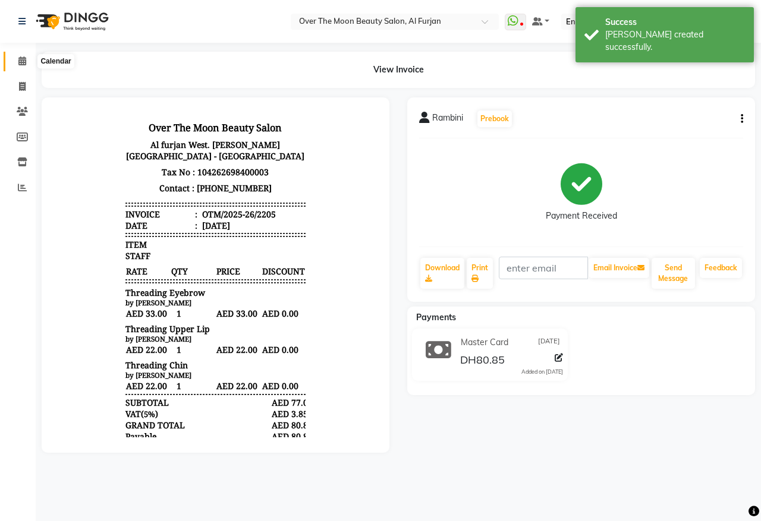
click at [21, 59] on icon at bounding box center [22, 60] width 8 height 9
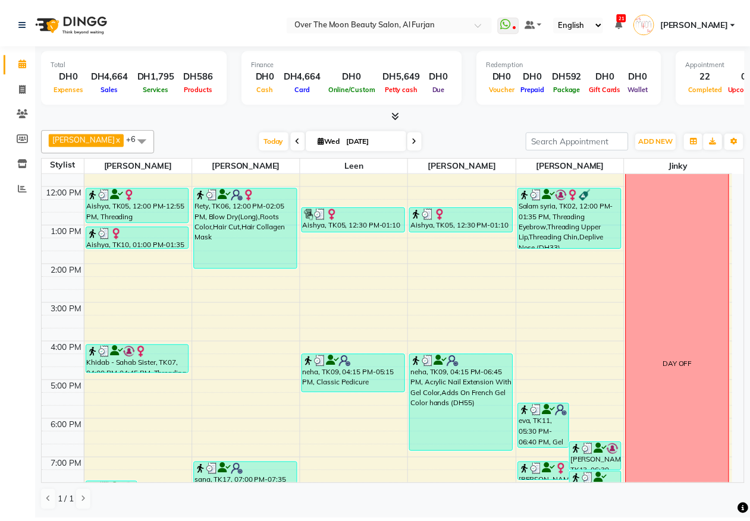
scroll to position [247, 0]
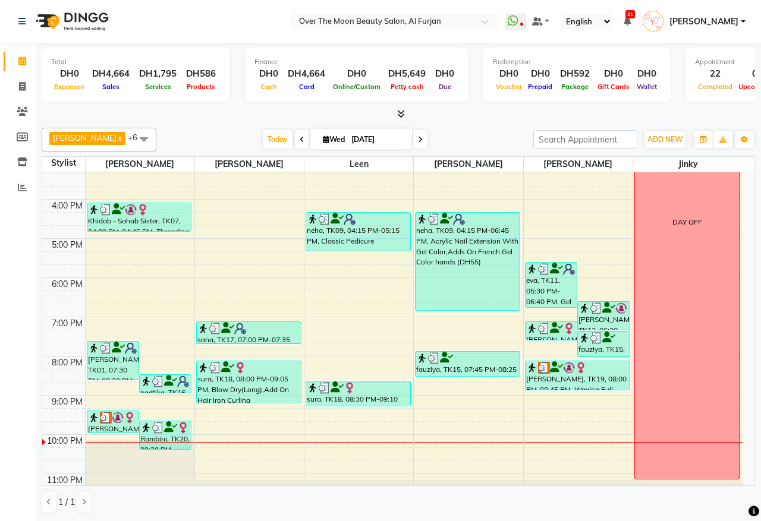
click at [549, 385] on div "[PERSON_NAME], TK19, 08:00 PM-08:45 PM, Waxing Full Body(With Bikkini),Add on D…" at bounding box center [578, 375] width 104 height 29
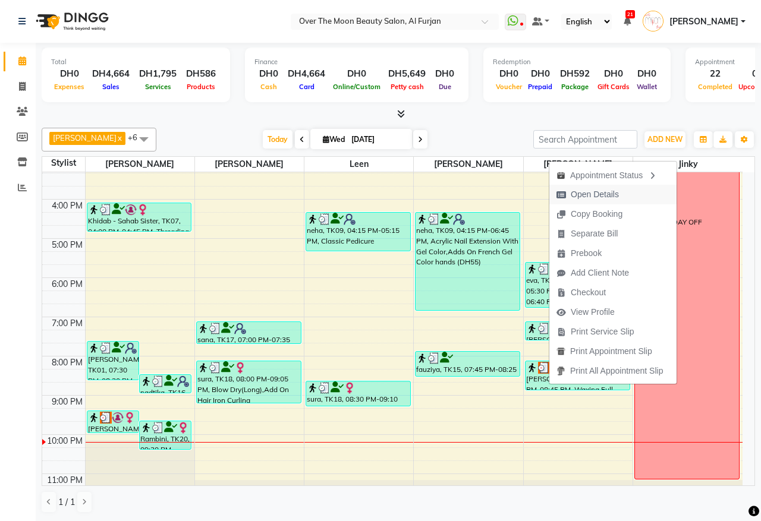
click at [614, 190] on span "Open Details" at bounding box center [595, 194] width 48 height 12
select select "3"
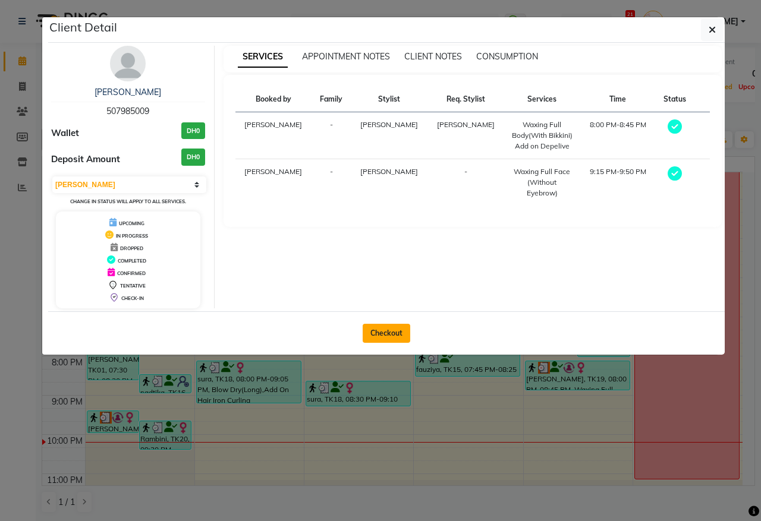
click at [393, 331] on button "Checkout" at bounding box center [387, 333] width 48 height 19
select select "service"
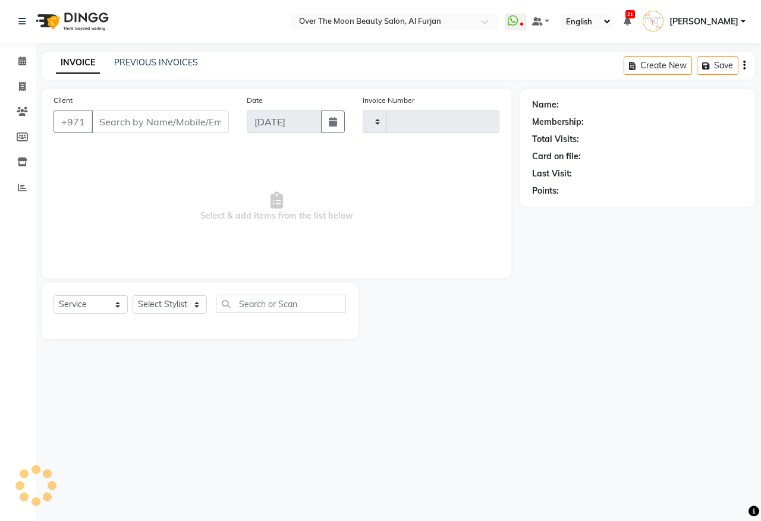
type input "2206"
select select "3996"
type input "507985009"
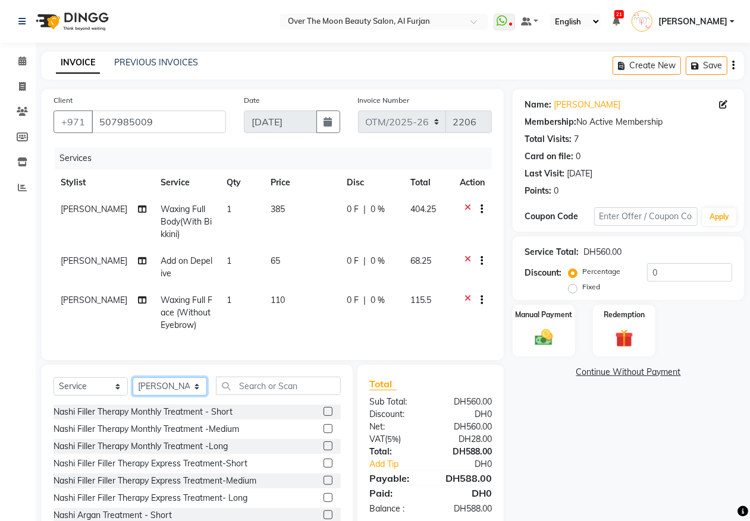
click at [194, 396] on select "Select Stylist Admin [PERSON_NAME] [PERSON_NAME] Marketing Account [PERSON_NAME]" at bounding box center [170, 387] width 74 height 18
select select "64402"
click at [133, 388] on select "Select Stylist Admin [PERSON_NAME] [PERSON_NAME] Marketing Account [PERSON_NAME]" at bounding box center [170, 387] width 74 height 18
click at [274, 395] on input "text" at bounding box center [278, 386] width 125 height 18
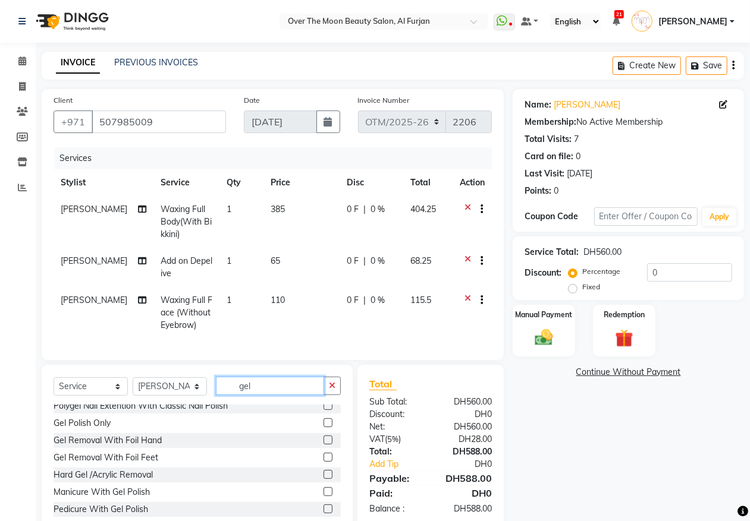
scroll to position [124, 0]
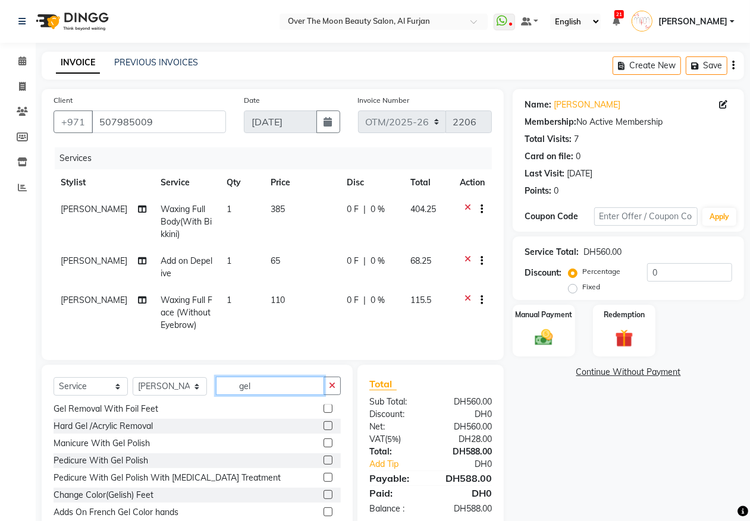
type input "gel"
click at [323, 448] on label at bounding box center [327, 443] width 9 height 9
click at [323, 448] on input "checkbox" at bounding box center [327, 444] width 8 height 8
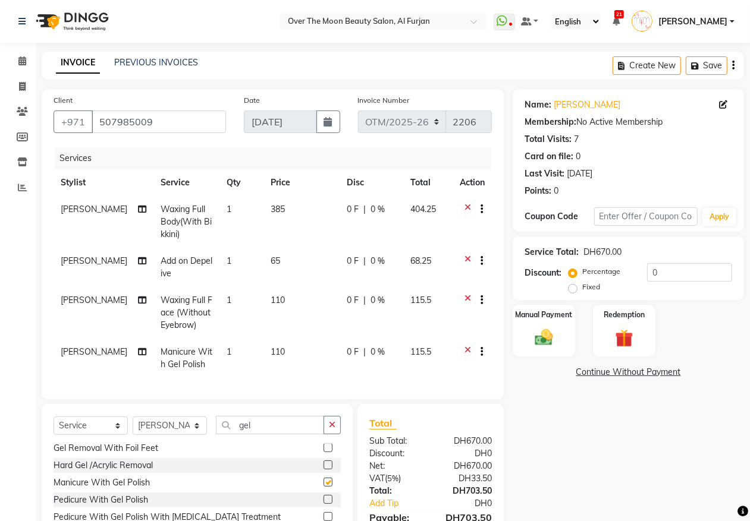
checkbox input "false"
click at [138, 206] on icon at bounding box center [142, 209] width 8 height 8
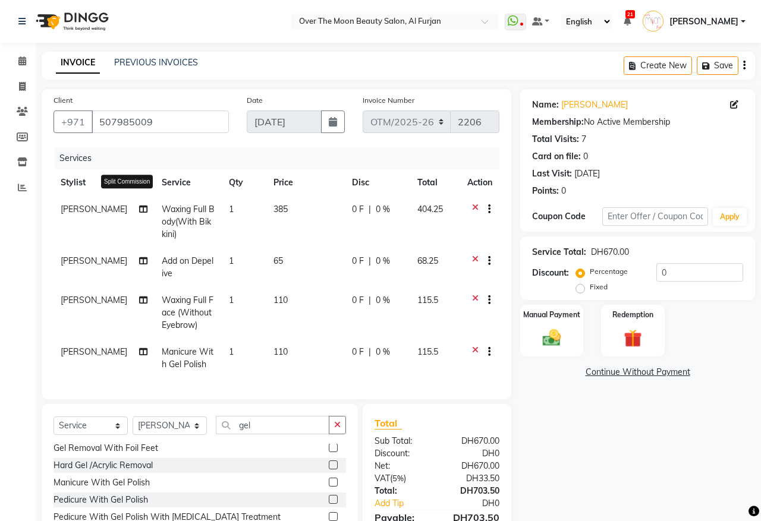
select select "64402"
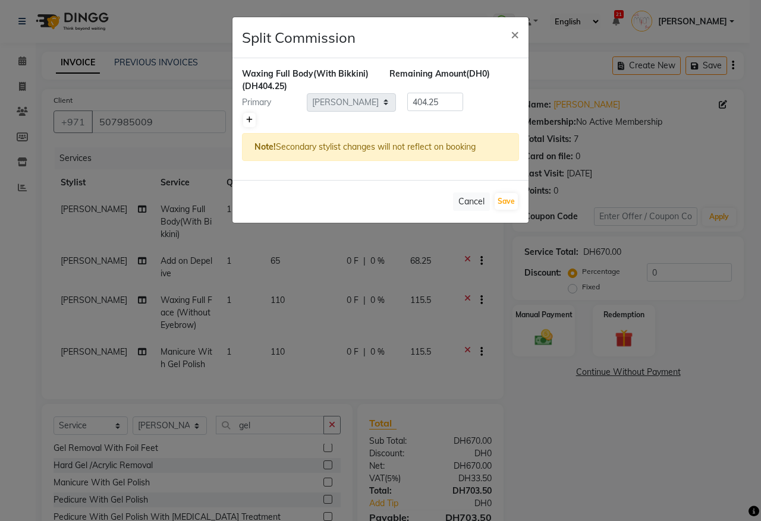
click at [248, 123] on icon at bounding box center [249, 120] width 7 height 7
type input "202.13"
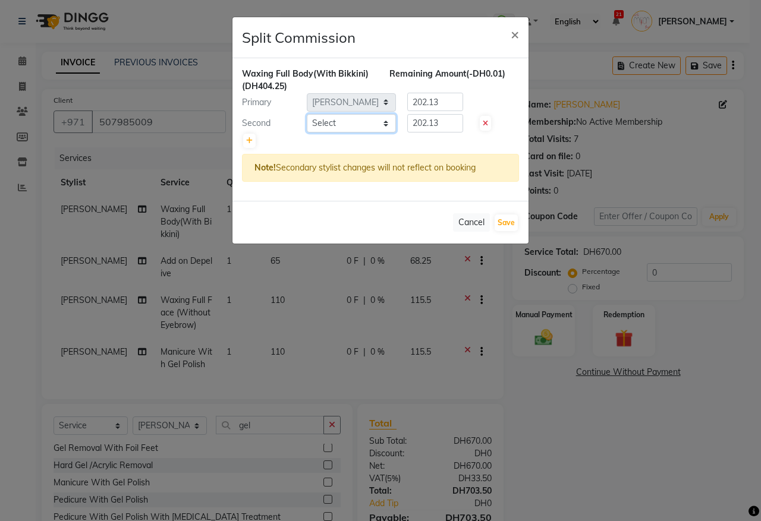
click at [387, 125] on select "Select Admin [PERSON_NAME] [PERSON_NAME] Marketing Account [PERSON_NAME]" at bounding box center [351, 123] width 89 height 18
select select "43472"
click at [307, 114] on select "Select Admin [PERSON_NAME] [PERSON_NAME] Marketing Account [PERSON_NAME]" at bounding box center [351, 123] width 89 height 18
click at [444, 102] on input "202.13" at bounding box center [435, 102] width 56 height 18
type input "2"
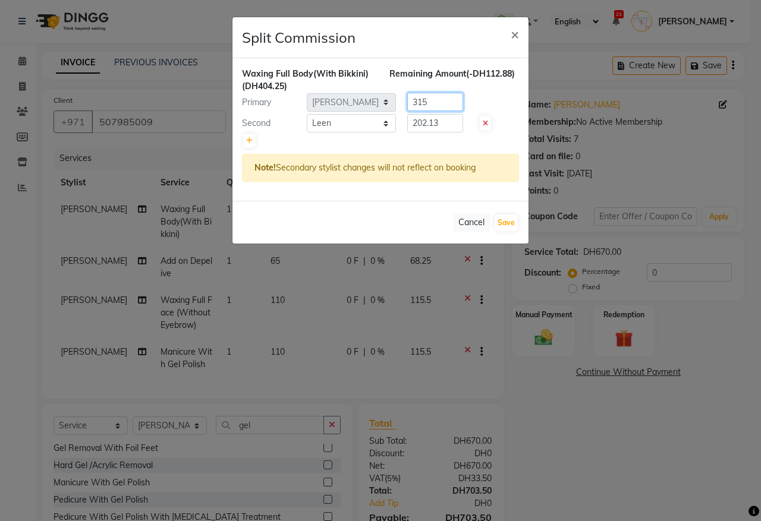
type input "315"
click at [452, 122] on input "202.13" at bounding box center [435, 123] width 56 height 18
type input "2"
click at [422, 122] on input "85.25" at bounding box center [435, 123] width 56 height 18
type input "89.25"
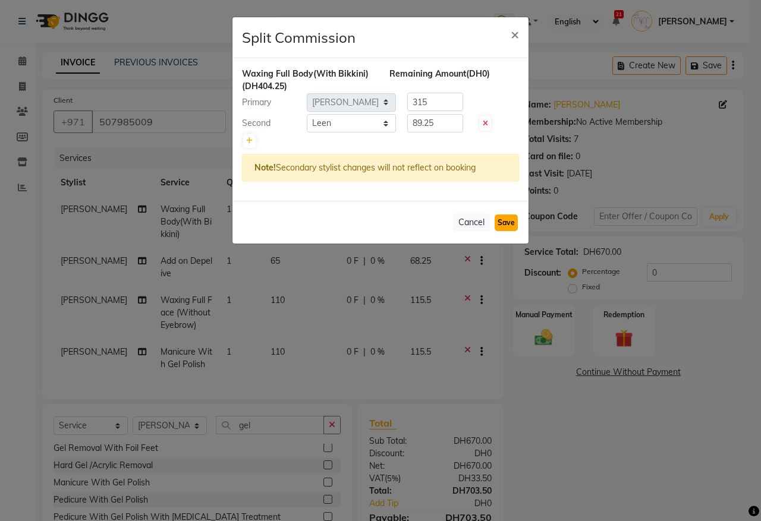
click at [508, 218] on button "Save" at bounding box center [506, 223] width 23 height 17
select select "Select"
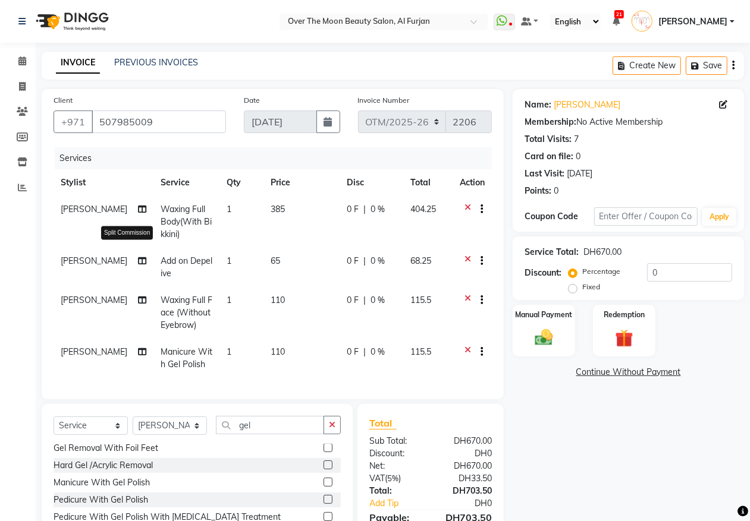
scroll to position [87, 0]
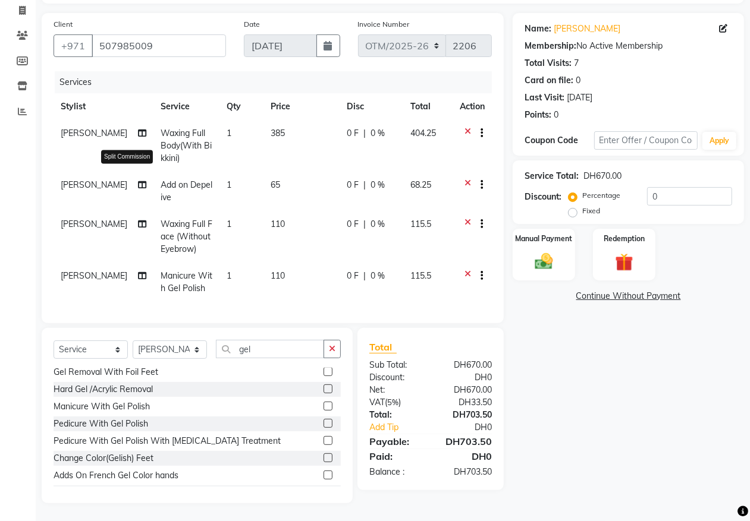
click at [138, 181] on icon at bounding box center [142, 185] width 8 height 8
select select "64402"
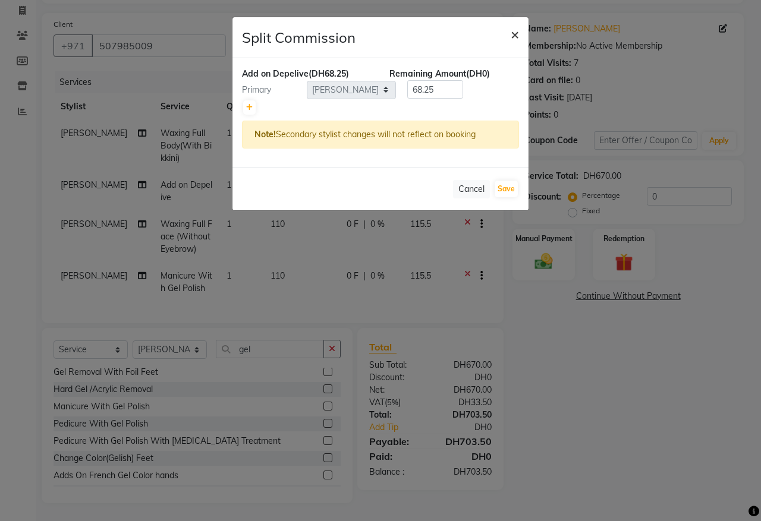
click at [518, 31] on span "×" at bounding box center [515, 34] width 8 height 18
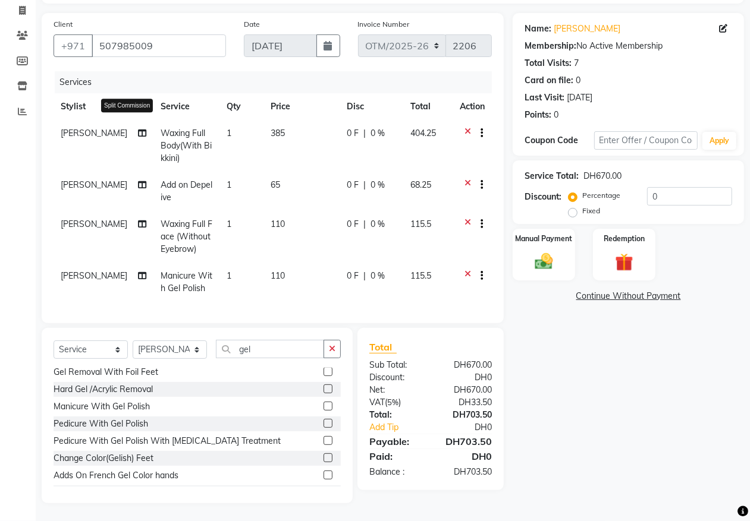
click at [138, 129] on icon at bounding box center [142, 133] width 8 height 8
select select "64402"
select select "43472"
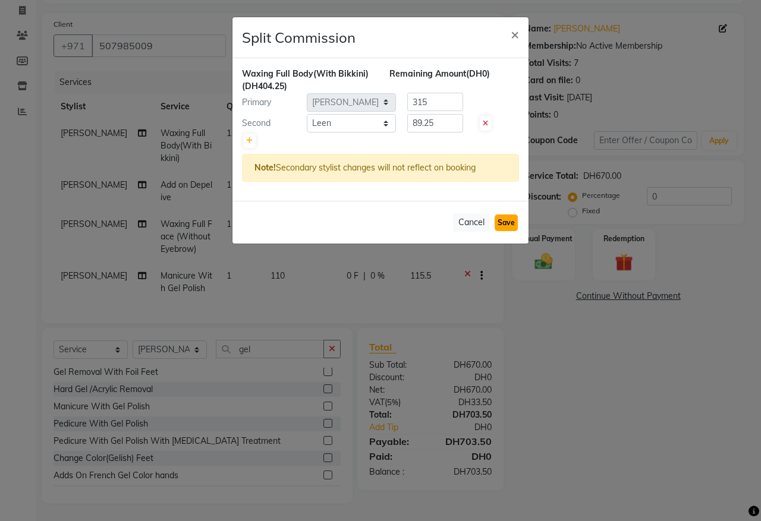
click at [511, 223] on button "Save" at bounding box center [506, 223] width 23 height 17
select select "Select"
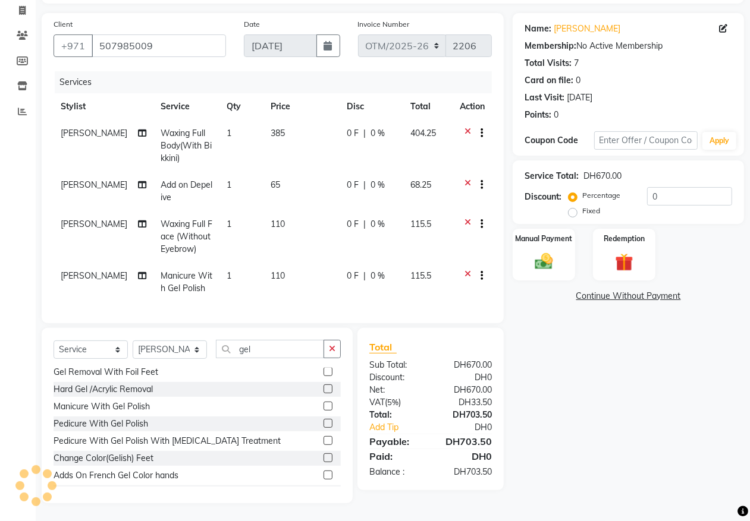
click at [278, 177] on td "65" at bounding box center [301, 191] width 76 height 39
select select "64402"
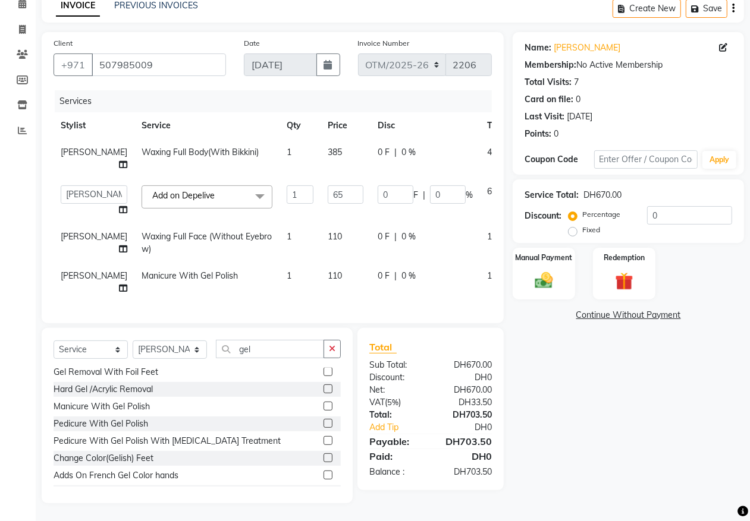
scroll to position [67, 0]
click at [378, 185] on input "0" at bounding box center [396, 194] width 36 height 18
type input "15"
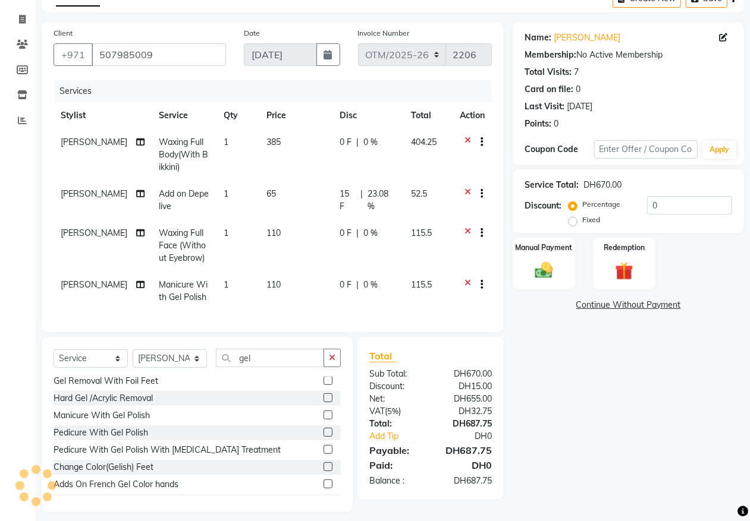
click at [394, 200] on td "15 F | 23.08 %" at bounding box center [367, 200] width 71 height 39
select select "64402"
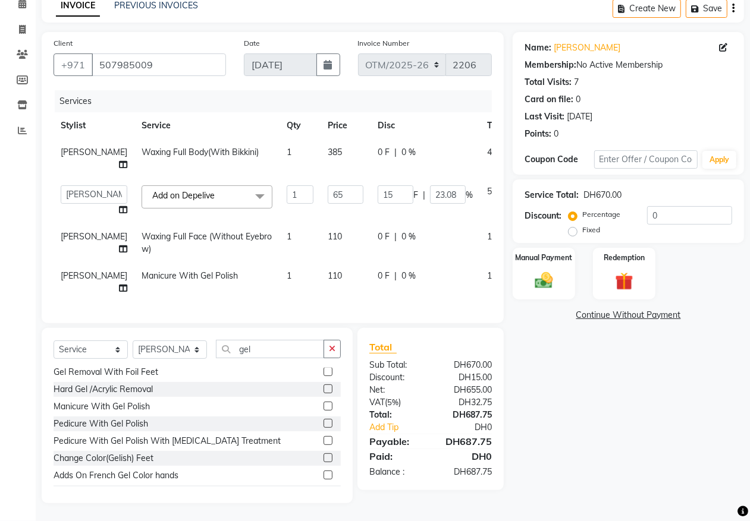
click at [401, 146] on span "0 %" at bounding box center [408, 152] width 14 height 12
select select "64402"
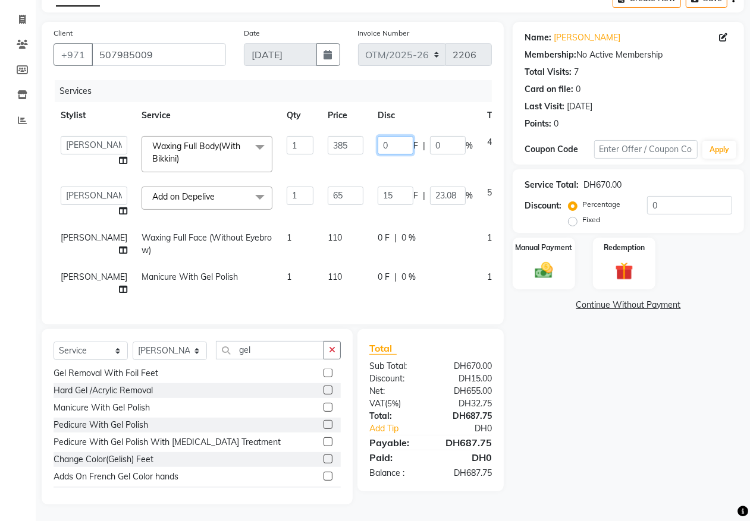
click at [378, 144] on input "0" at bounding box center [396, 145] width 36 height 18
click at [378, 144] on input "30" at bounding box center [396, 145] width 36 height 18
type input "3"
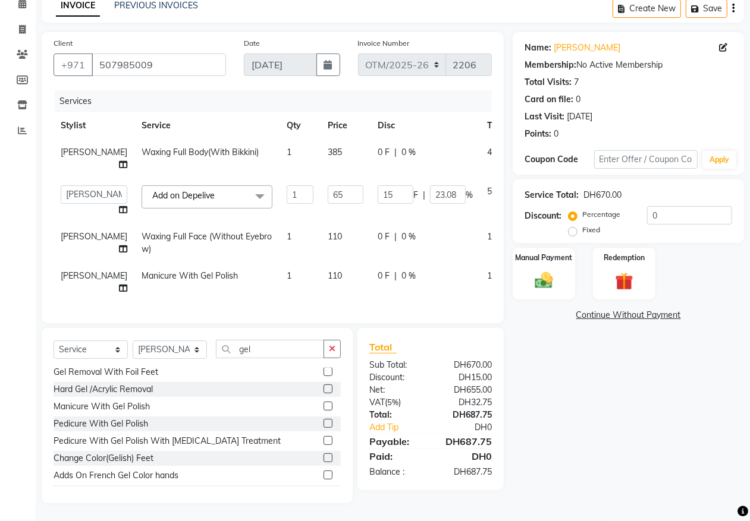
click at [378, 146] on div "0 F | 0 %" at bounding box center [425, 152] width 95 height 12
select select "64402"
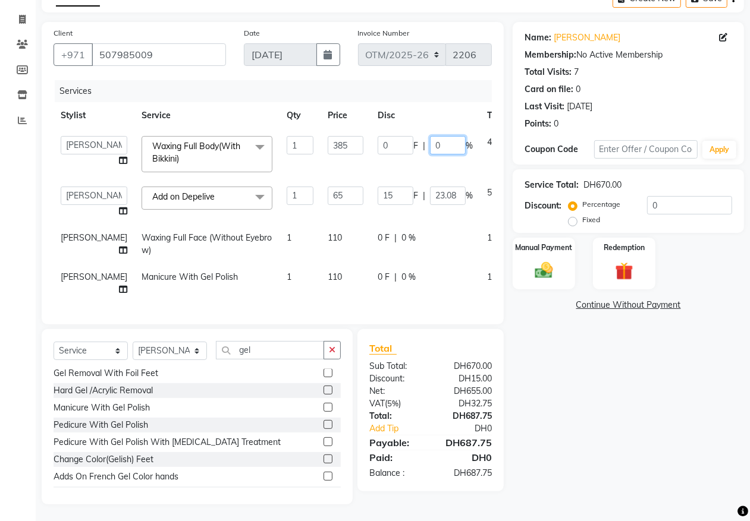
click at [430, 143] on input "0" at bounding box center [448, 145] width 36 height 18
type input "30"
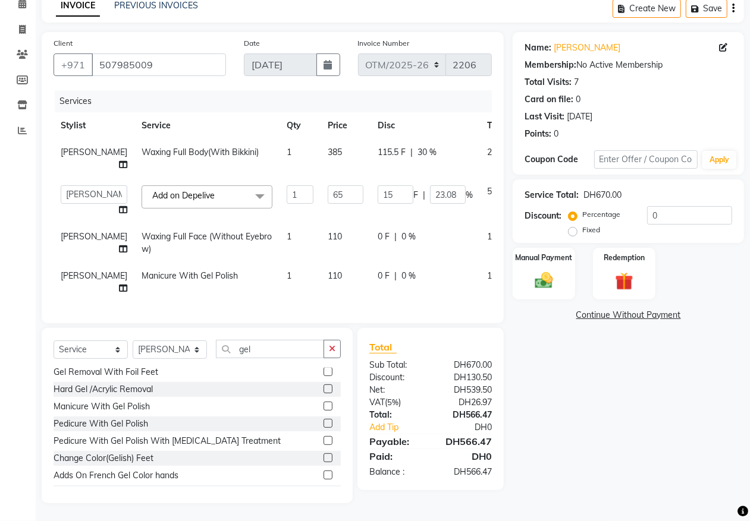
click at [404, 161] on td "115.5 F | 30 %" at bounding box center [424, 158] width 109 height 39
select select "64402"
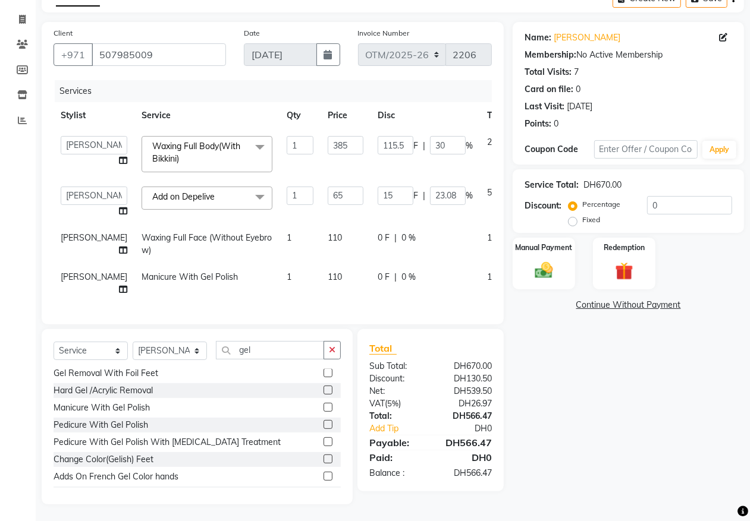
click at [381, 247] on td "0 F | 0 %" at bounding box center [424, 244] width 109 height 39
select select "20146"
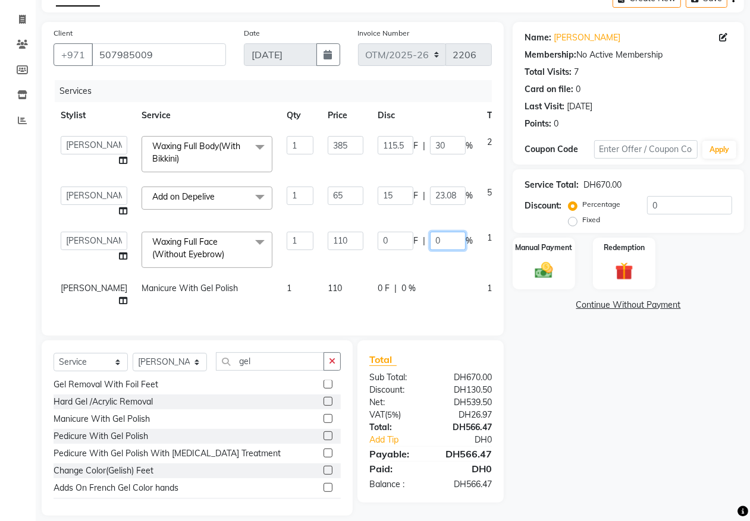
click at [430, 237] on input "0" at bounding box center [448, 241] width 36 height 18
type input "30"
click at [417, 260] on td "0 F | 30 %" at bounding box center [424, 250] width 109 height 51
select select "20146"
click at [381, 293] on div "0 F | 0 %" at bounding box center [425, 288] width 95 height 12
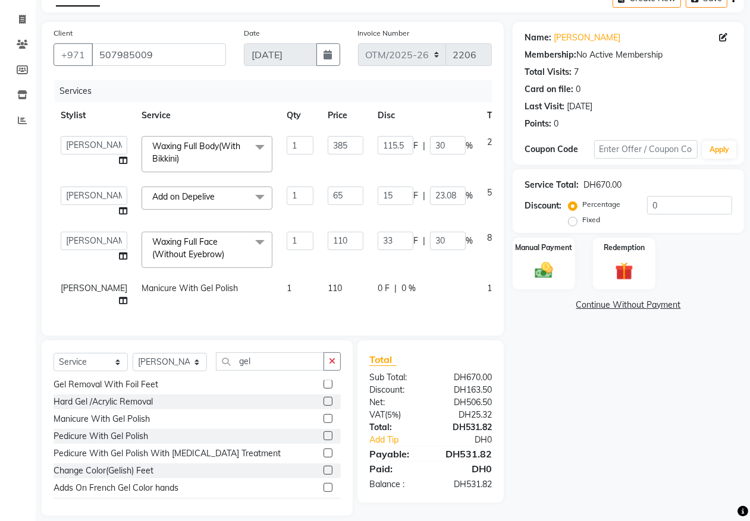
select select "64402"
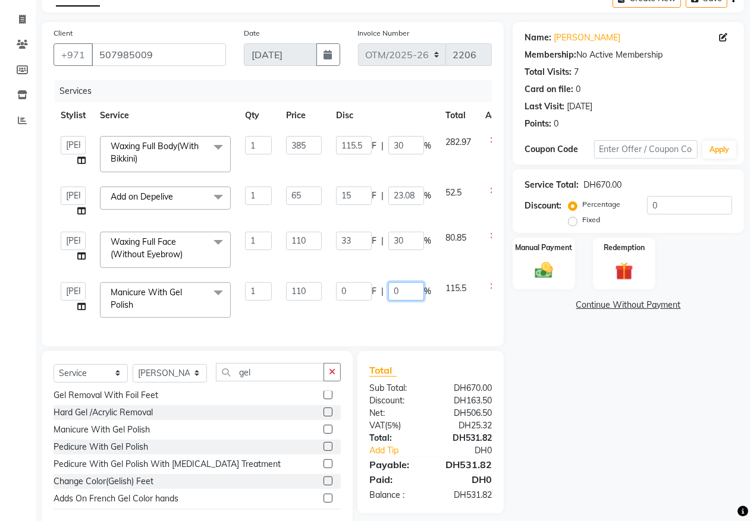
click at [412, 293] on input "0" at bounding box center [406, 291] width 36 height 18
type input "30"
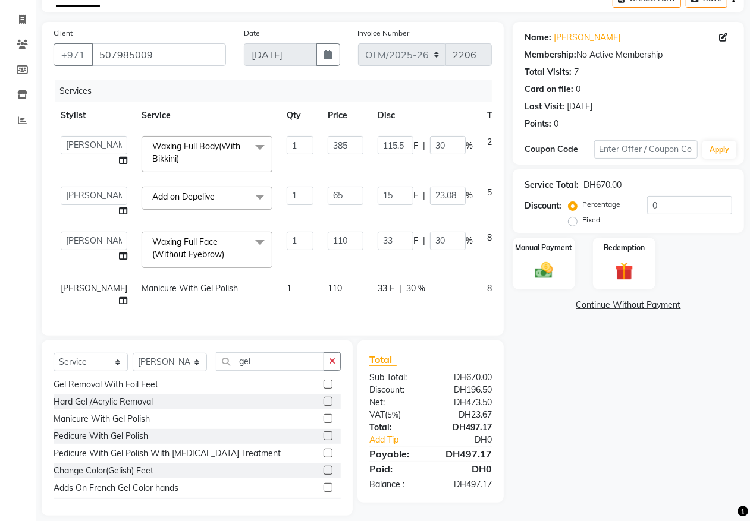
click at [440, 324] on div "Services Stylist Service Qty Price Disc Total Action Admin Bianca Hadeel Jeewan…" at bounding box center [273, 202] width 438 height 244
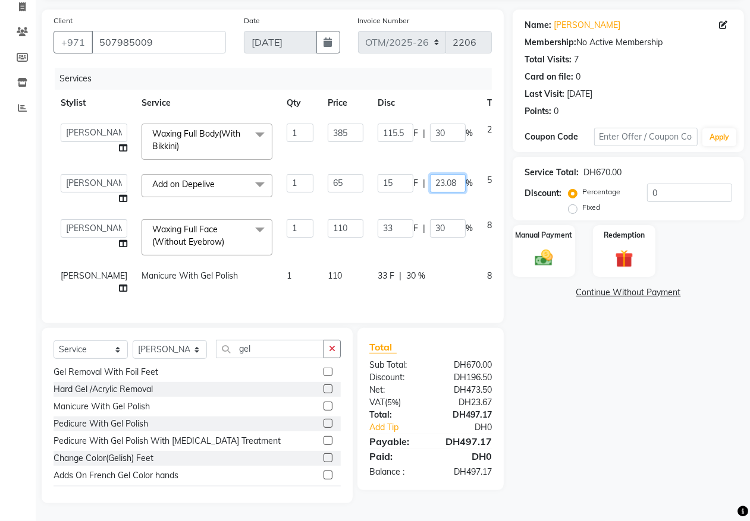
click at [430, 174] on input "23.08" at bounding box center [448, 183] width 36 height 18
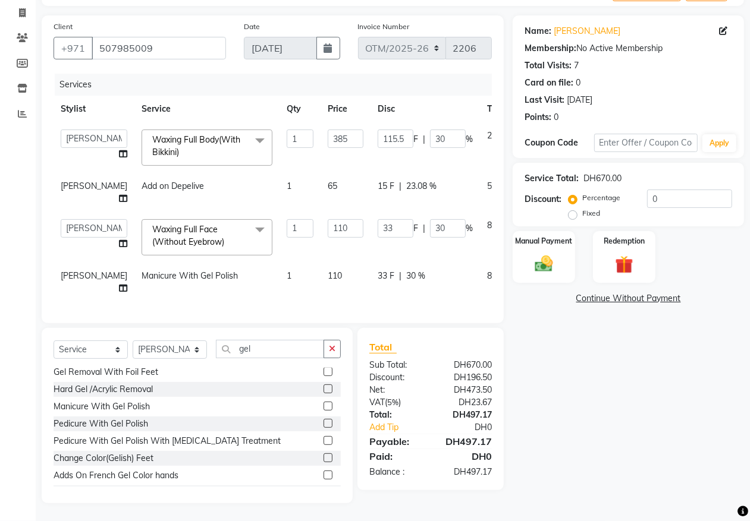
scroll to position [0, 0]
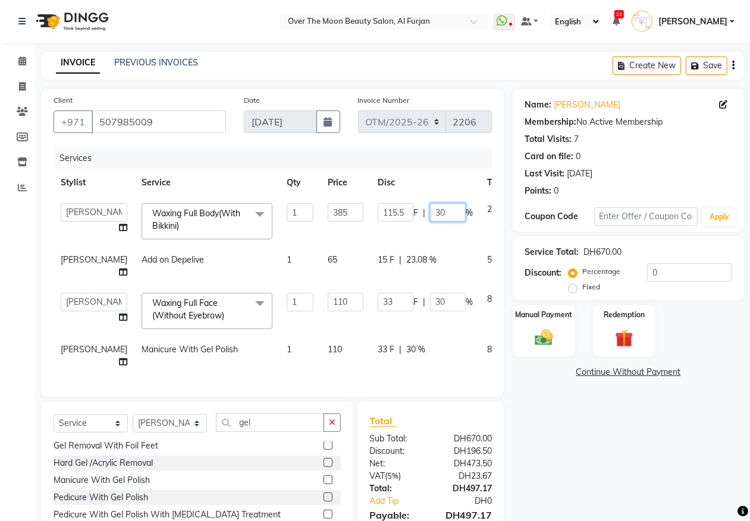
click at [430, 212] on input "30" at bounding box center [448, 212] width 36 height 18
type input "3"
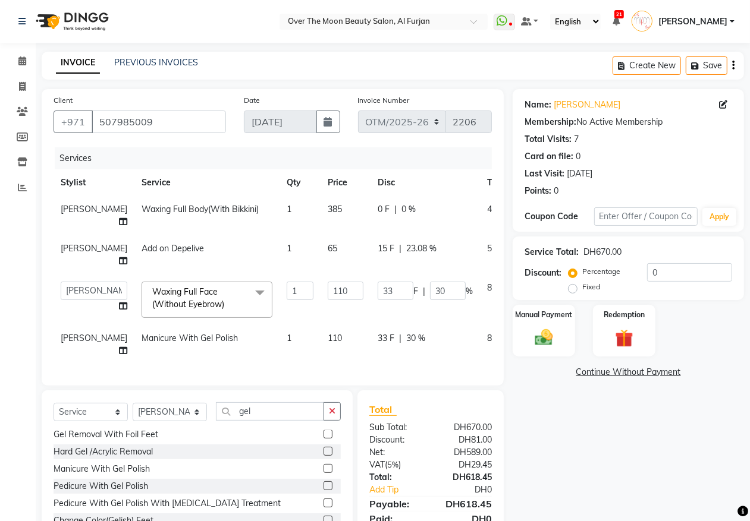
click at [378, 206] on span "0 F" at bounding box center [384, 209] width 12 height 12
select select "64402"
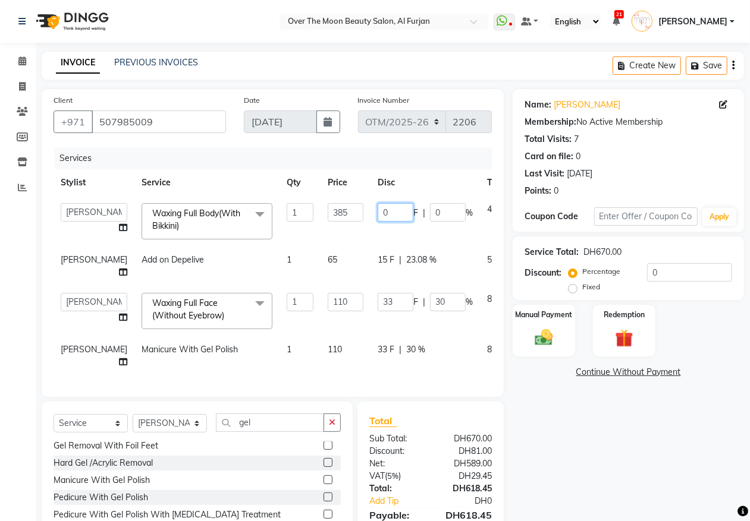
click at [378, 212] on input "0" at bounding box center [396, 212] width 36 height 18
type input "165"
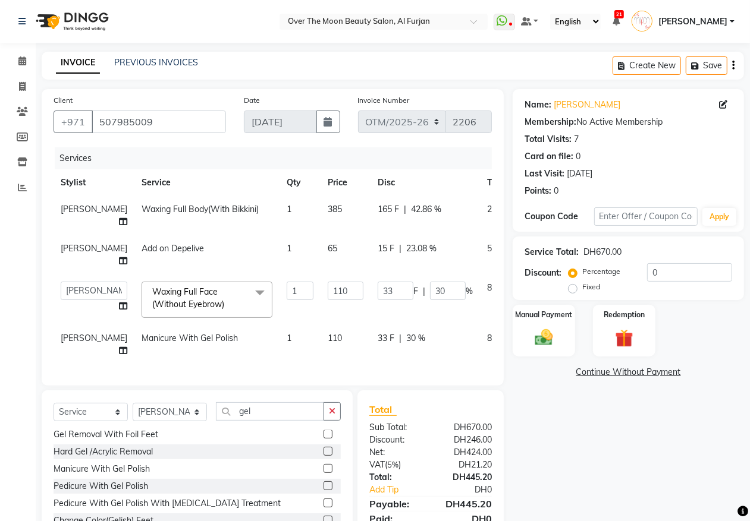
click at [438, 235] on tbody "Kristi Waxing Full Body(With Bikkini) 1 385 165 F | 42.86 % 231 Kristi Add on D…" at bounding box center [304, 280] width 501 height 168
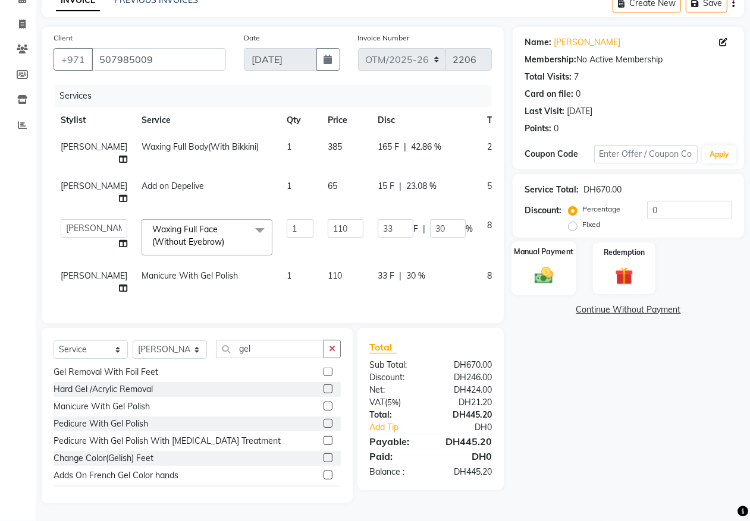
click at [537, 265] on img at bounding box center [544, 275] width 30 height 21
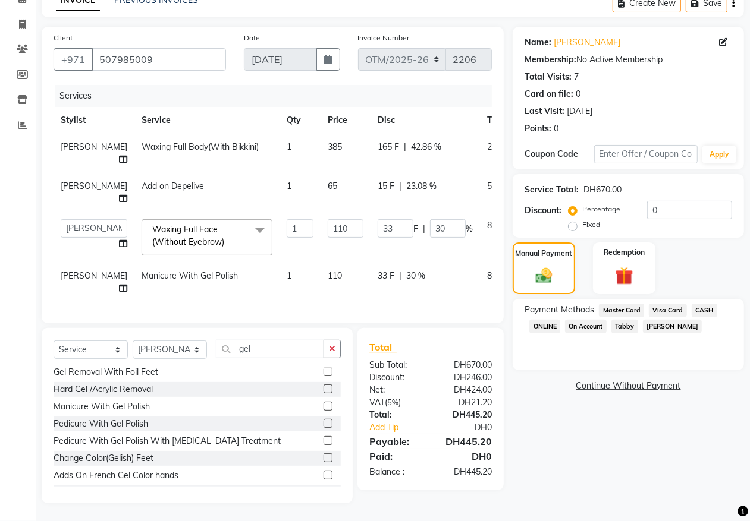
click at [620, 304] on span "Master Card" at bounding box center [621, 311] width 45 height 14
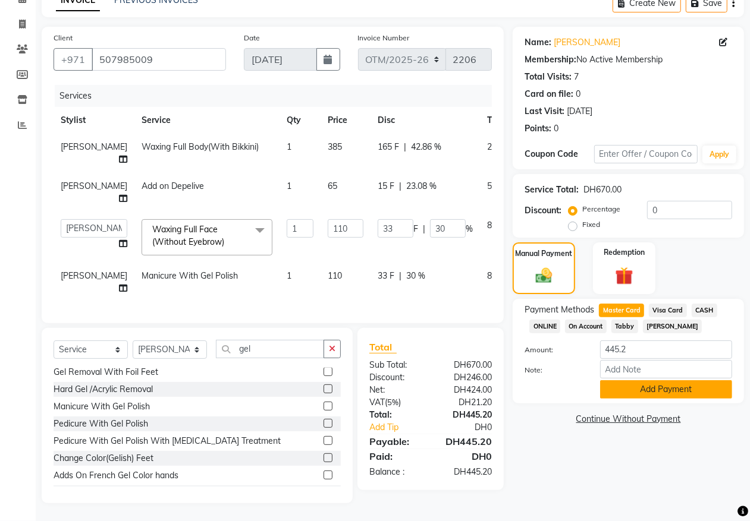
click at [643, 381] on button "Add Payment" at bounding box center [666, 390] width 132 height 18
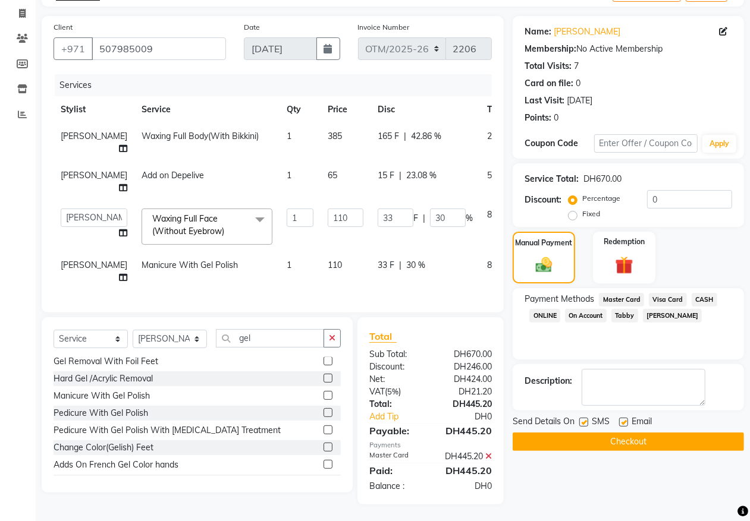
drag, startPoint x: 633, startPoint y: 443, endPoint x: 632, endPoint y: 436, distance: 7.2
click at [632, 438] on button "Checkout" at bounding box center [627, 442] width 231 height 18
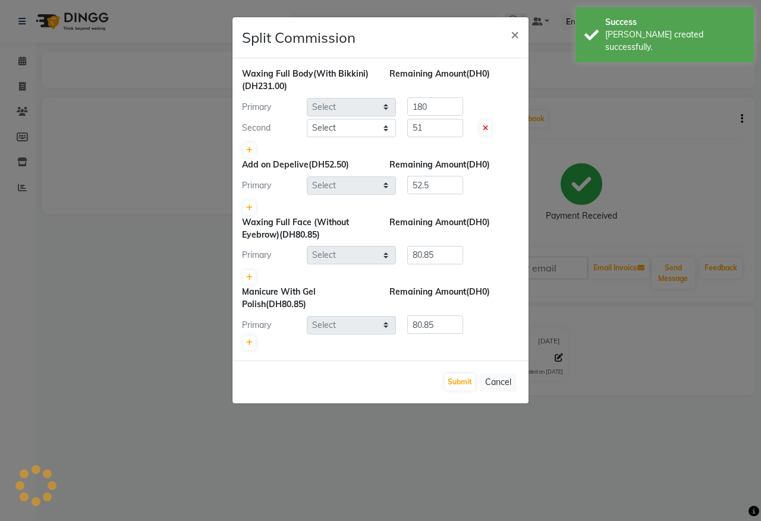
select select "64402"
select select "43472"
select select "64402"
select select "20146"
select select "64402"
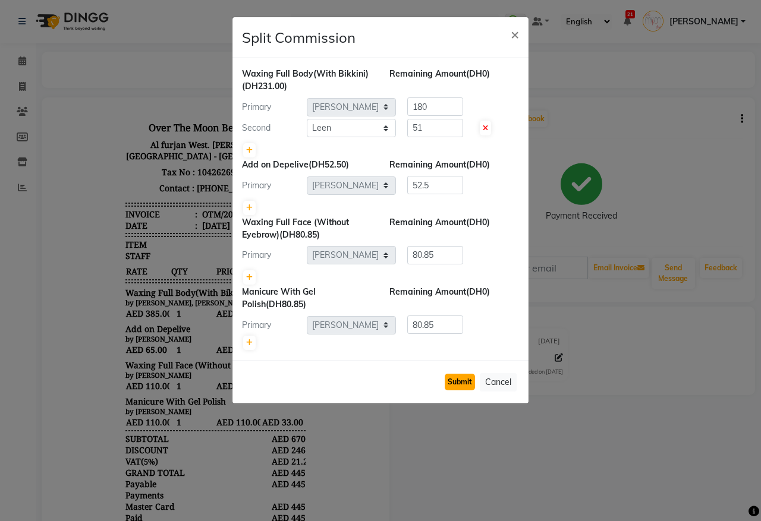
click at [457, 385] on button "Submit" at bounding box center [460, 382] width 30 height 17
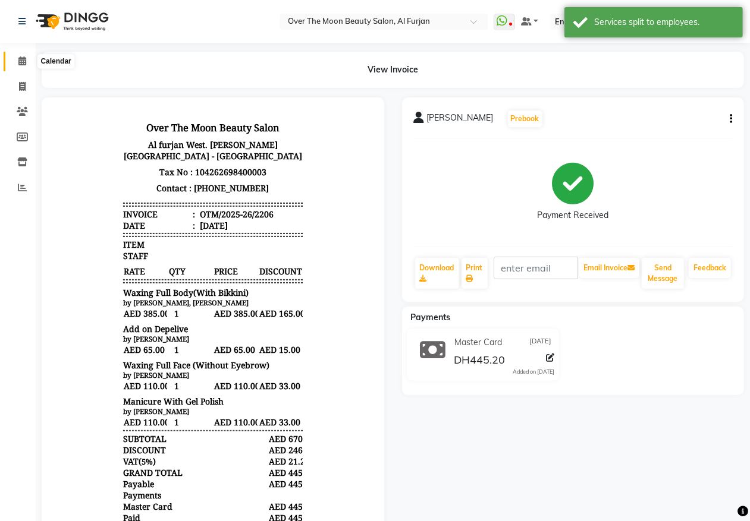
click at [24, 58] on icon at bounding box center [22, 60] width 8 height 9
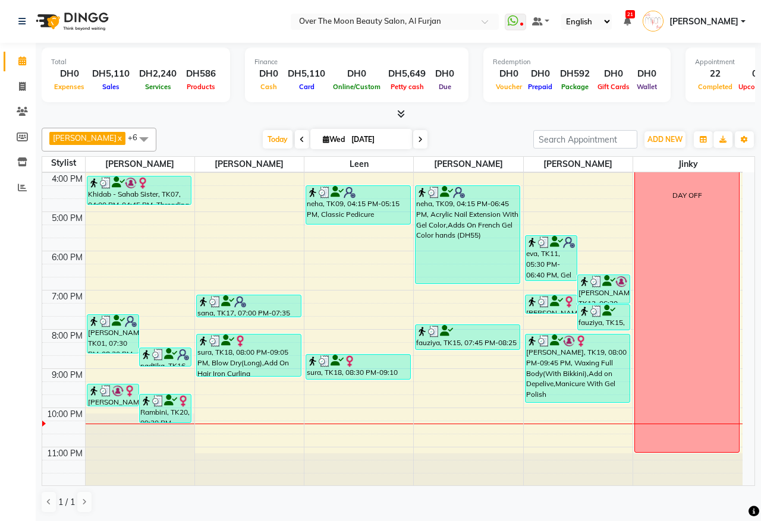
scroll to position [281, 0]
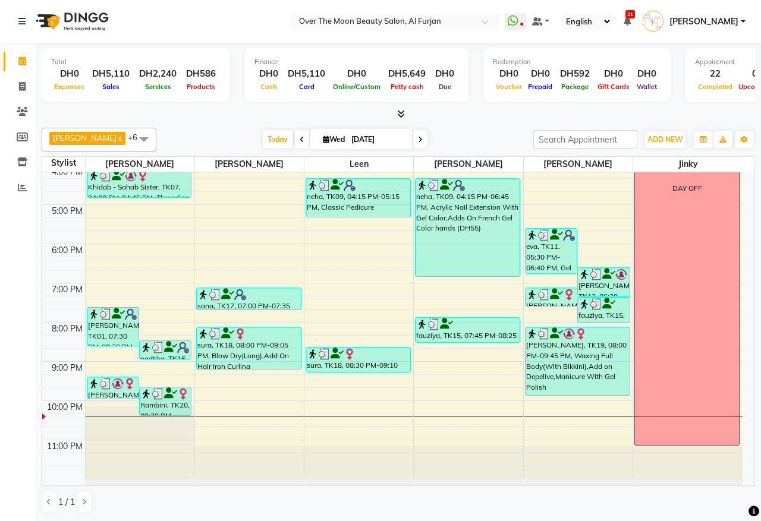
click at [458, 389] on div "9:00 AM 10:00 AM 11:00 AM 12:00 PM 1:00 PM 2:00 PM 3:00 PM 4:00 PM 5:00 PM 6:00…" at bounding box center [392, 185] width 700 height 588
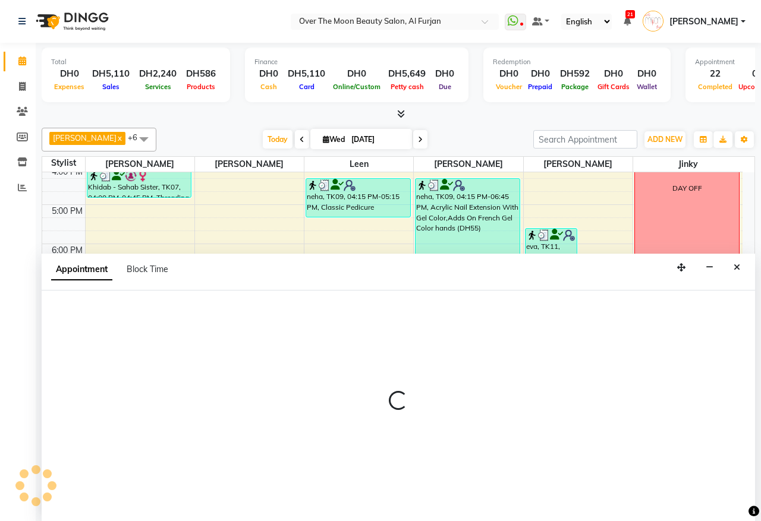
select select "64796"
select select "1275"
select select "tentative"
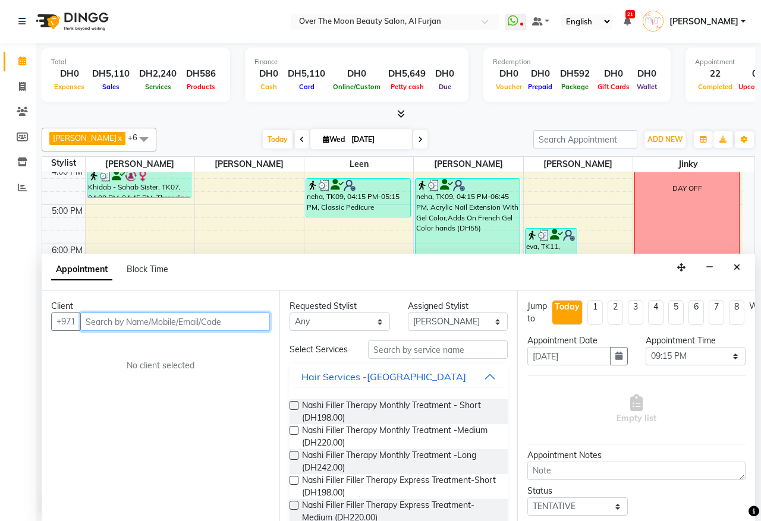
click at [237, 322] on input "text" at bounding box center [175, 322] width 190 height 18
type input "558639355"
click at [237, 321] on span "Add Client" at bounding box center [245, 321] width 40 height 11
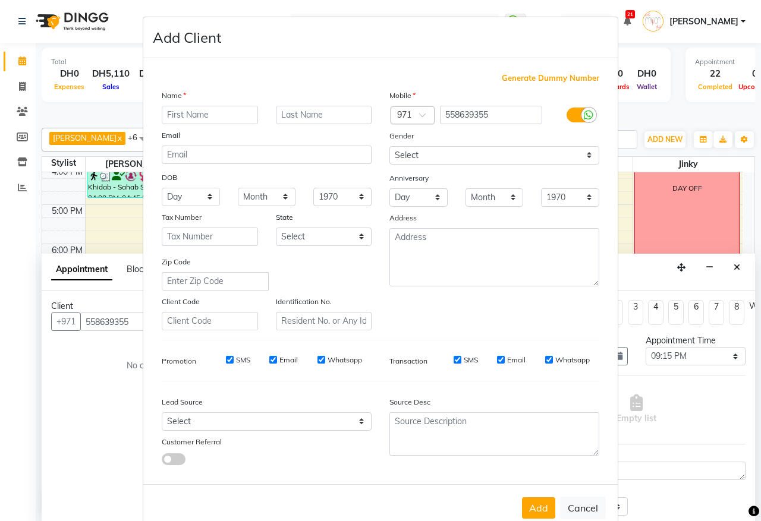
click at [212, 104] on div "Name" at bounding box center [267, 97] width 228 height 17
click at [226, 118] on input "text" at bounding box center [210, 115] width 96 height 18
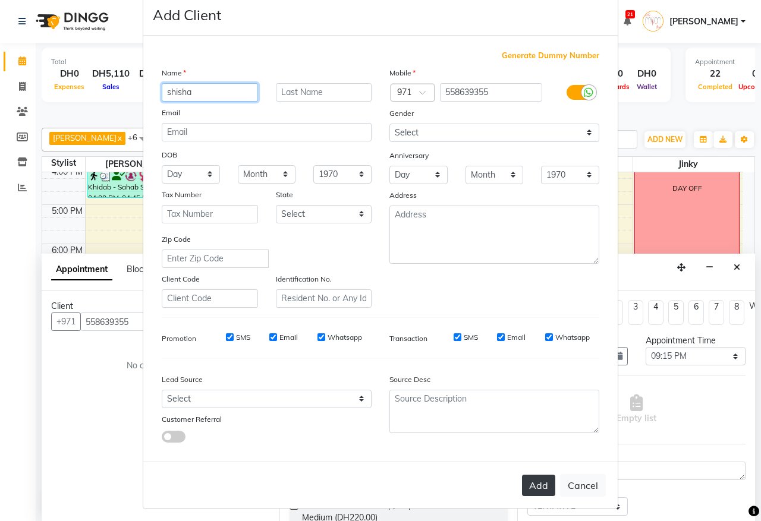
type input "shisha"
click at [535, 480] on button "Add" at bounding box center [538, 485] width 33 height 21
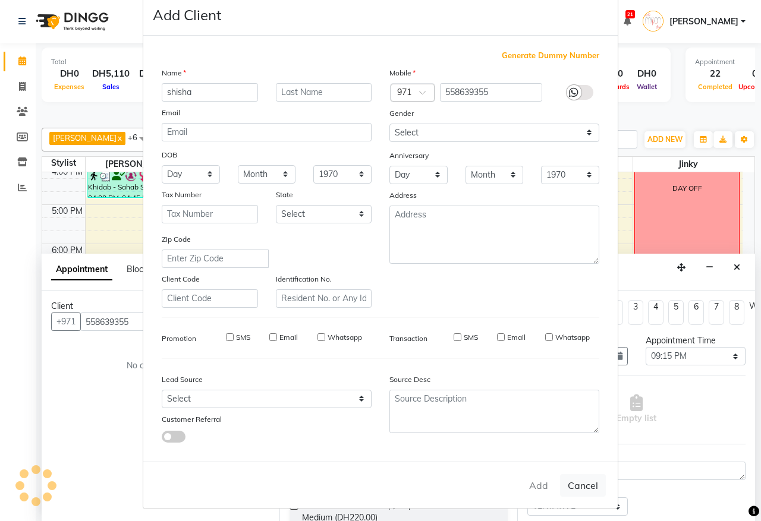
select select
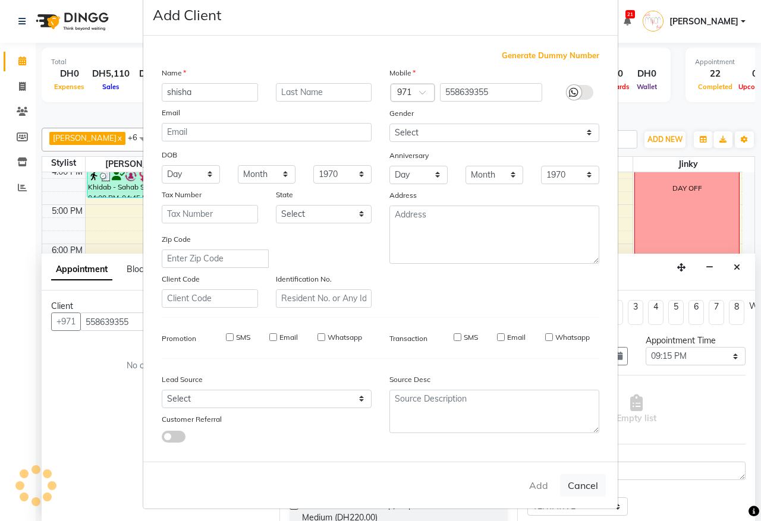
select select
checkbox input "false"
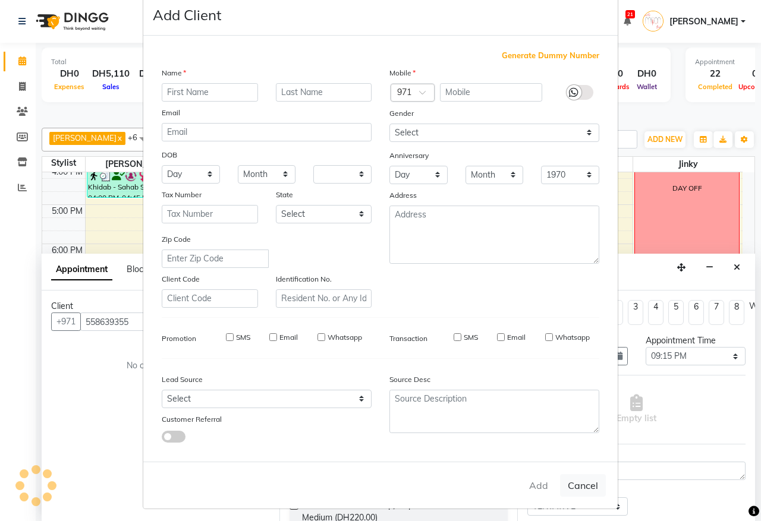
checkbox input "false"
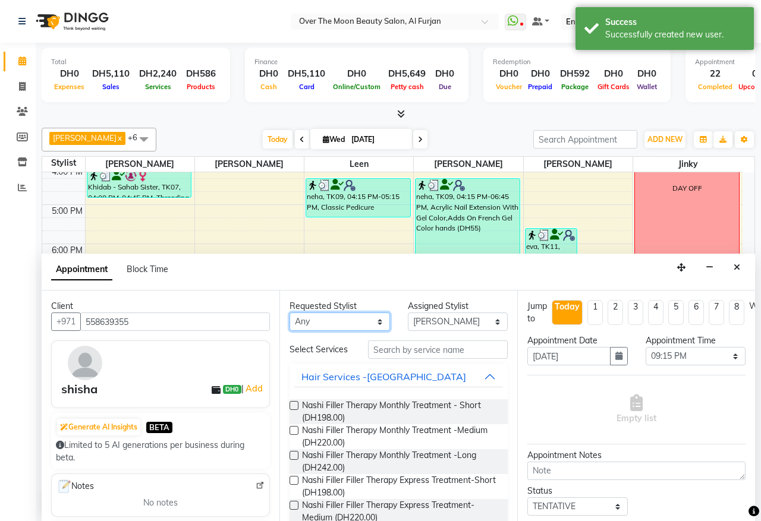
click at [373, 321] on select "Any [PERSON_NAME] [PERSON_NAME] [PERSON_NAME]" at bounding box center [340, 322] width 100 height 18
select select "64796"
click at [290, 313] on select "Any [PERSON_NAME] [PERSON_NAME] [PERSON_NAME]" at bounding box center [340, 322] width 100 height 18
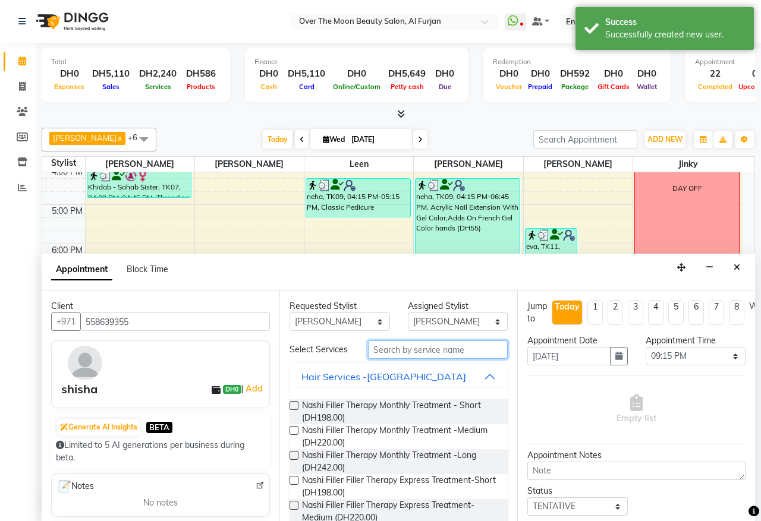
click at [422, 350] on input "text" at bounding box center [438, 350] width 140 height 18
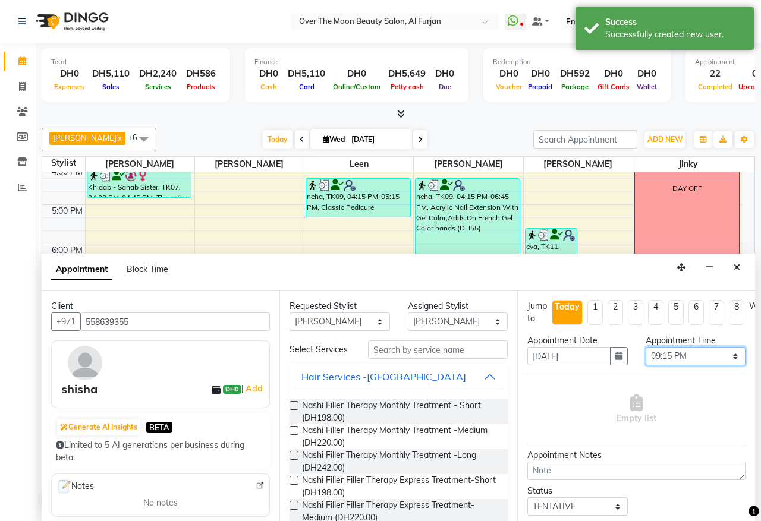
click at [720, 356] on select "Select 10:00 AM 10:15 AM 10:30 AM 10:45 AM 11:00 AM 11:15 AM 11:30 AM 11:45 AM …" at bounding box center [696, 356] width 100 height 18
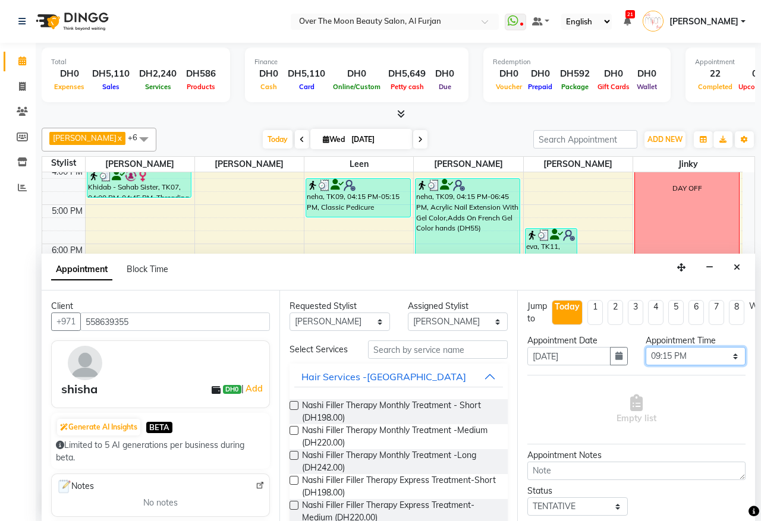
select select "1305"
click at [646, 348] on select "Select 10:00 AM 10:15 AM 10:30 AM 10:45 AM 11:00 AM 11:15 AM 11:30 AM 11:45 AM …" at bounding box center [696, 356] width 100 height 18
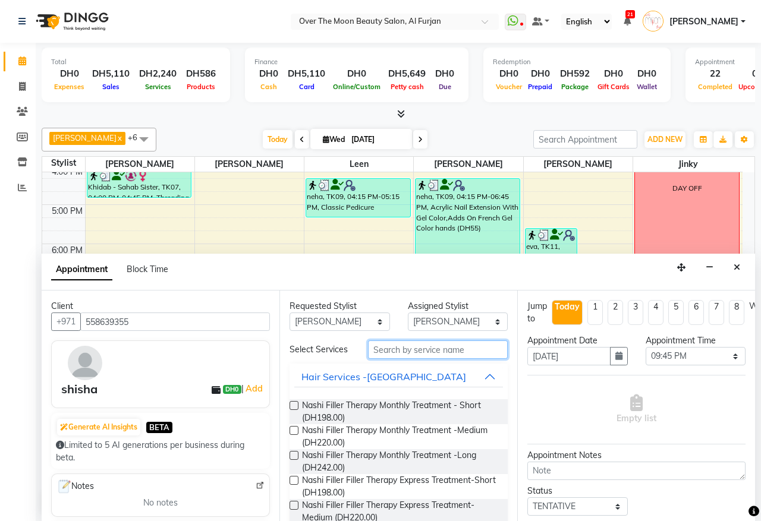
click at [411, 354] on input "text" at bounding box center [438, 350] width 140 height 18
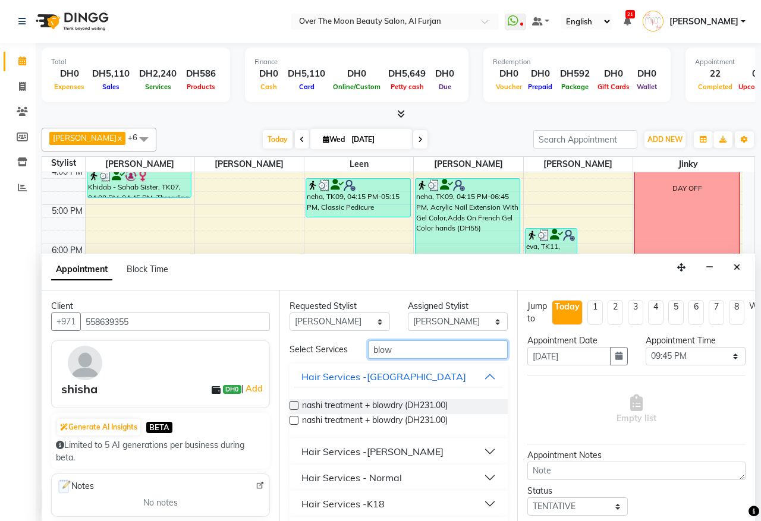
type input "blow"
click at [461, 489] on button "Hair Services - Normal" at bounding box center [398, 477] width 209 height 21
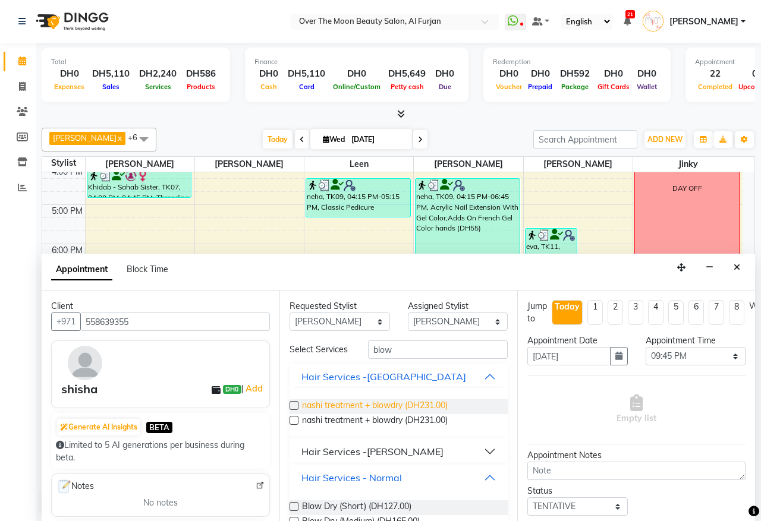
scroll to position [124, 0]
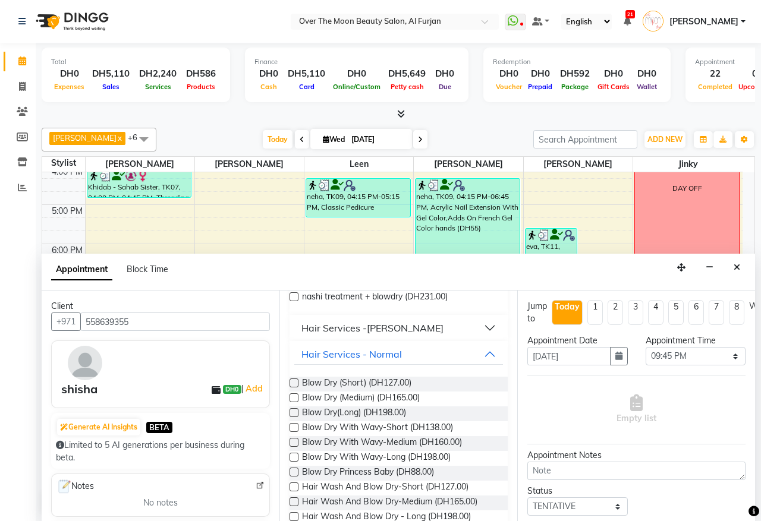
click at [294, 417] on label at bounding box center [294, 412] width 9 height 9
click at [294, 418] on input "checkbox" at bounding box center [294, 414] width 8 height 8
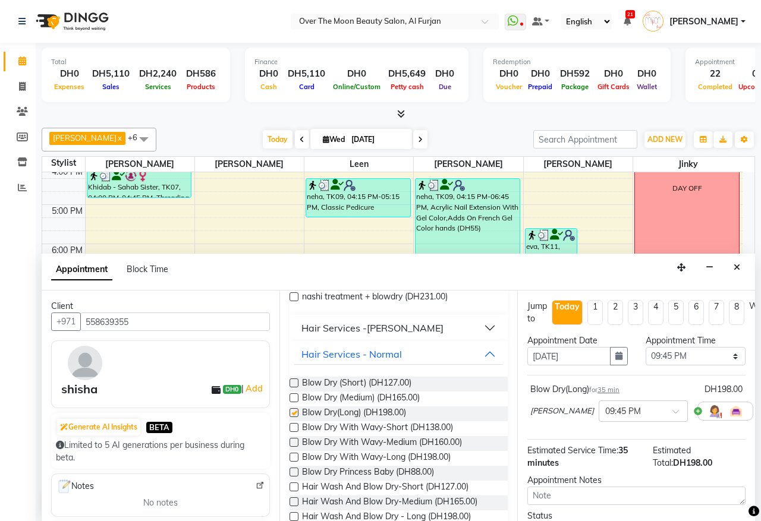
checkbox input "false"
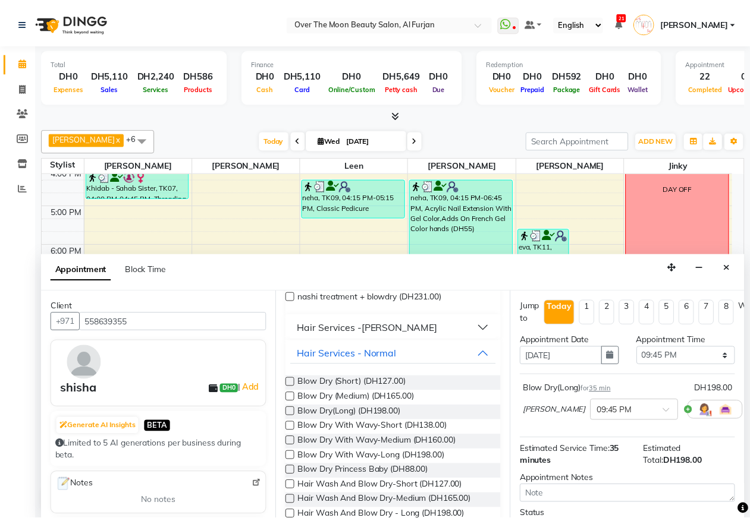
scroll to position [107, 0]
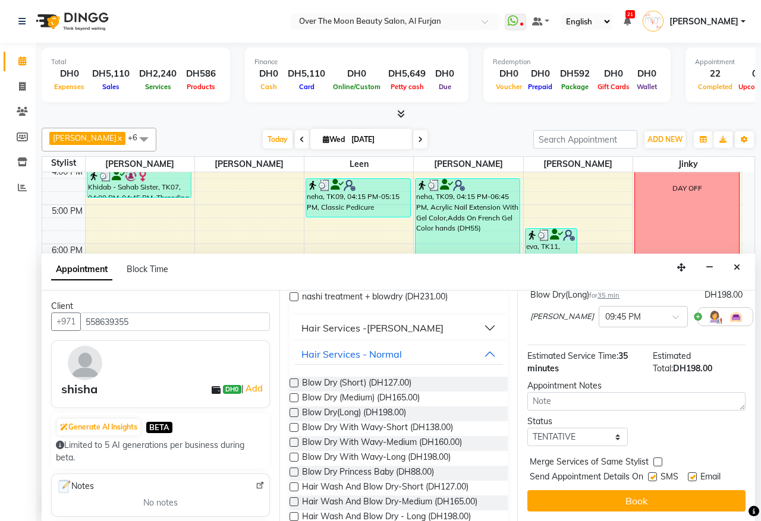
click at [658, 458] on label at bounding box center [657, 462] width 9 height 9
click at [658, 460] on input "checkbox" at bounding box center [657, 464] width 8 height 8
checkbox input "true"
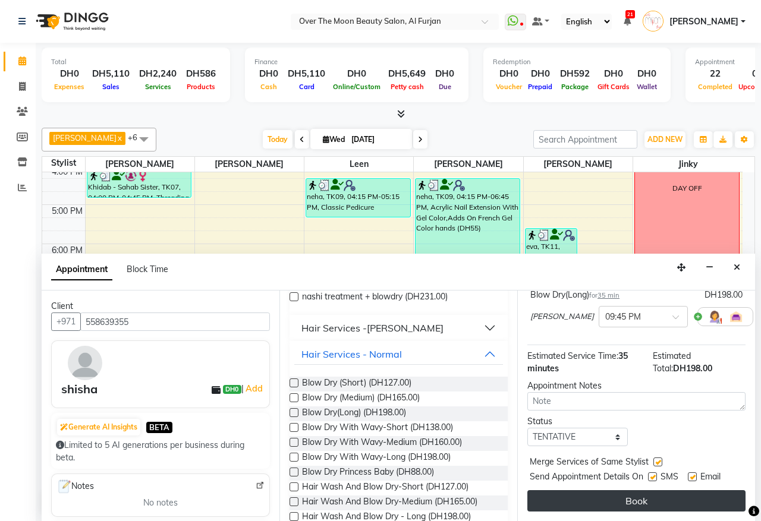
click at [666, 492] on button "Book" at bounding box center [636, 501] width 218 height 21
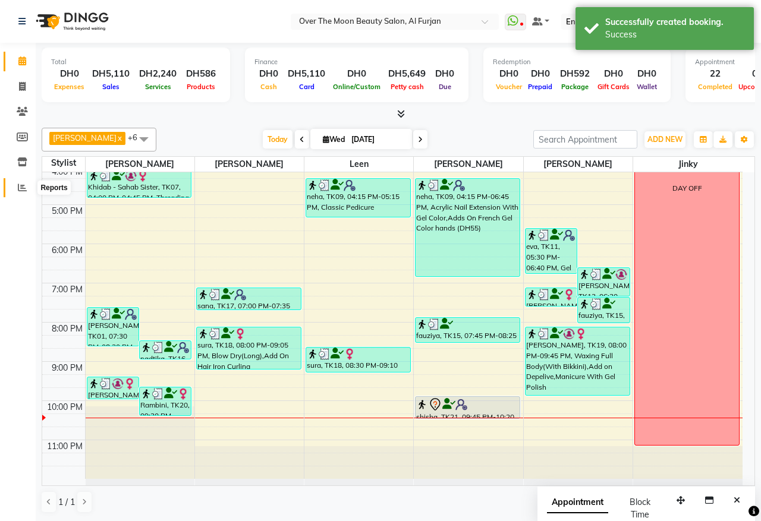
click at [19, 188] on icon at bounding box center [22, 187] width 9 height 9
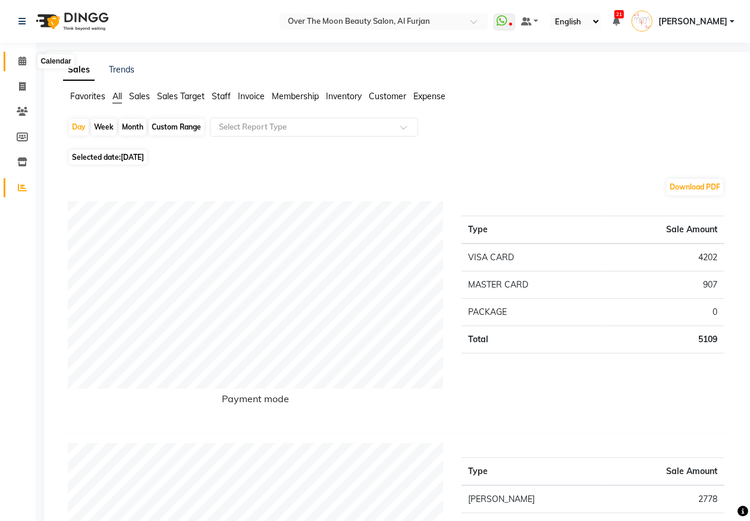
click at [20, 61] on icon at bounding box center [22, 60] width 8 height 9
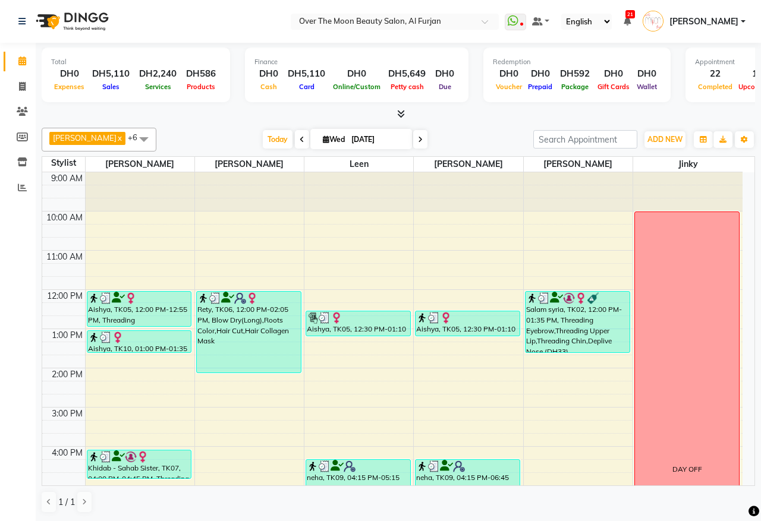
scroll to position [247, 0]
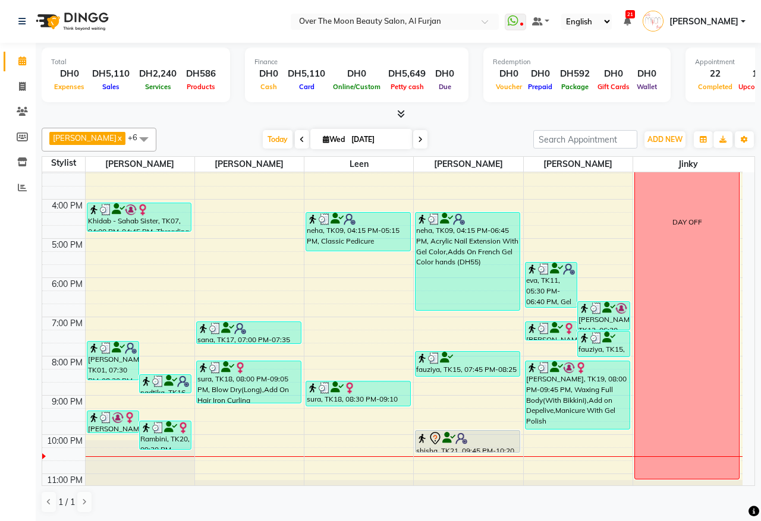
click at [485, 448] on div "shisha, TK21, 09:45 PM-10:20 PM, Blow Dry(Long)" at bounding box center [468, 441] width 104 height 21
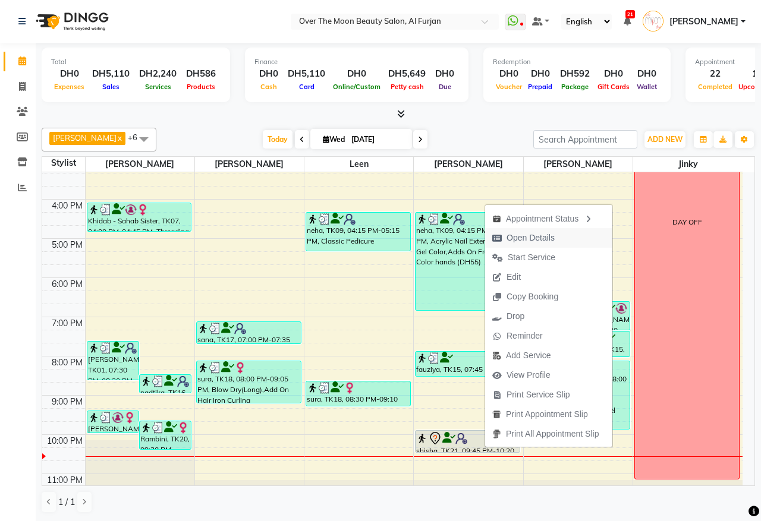
click at [554, 241] on span "Open Details" at bounding box center [531, 238] width 48 height 12
select select "7"
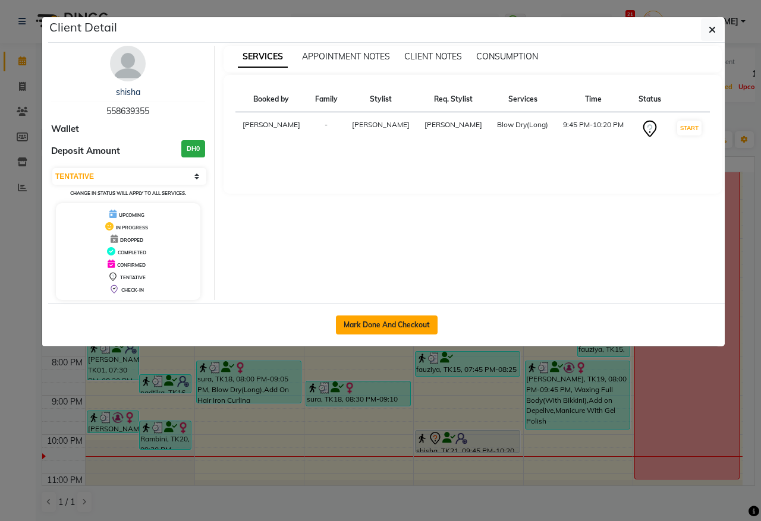
click at [405, 327] on button "Mark Done And Checkout" at bounding box center [387, 325] width 102 height 19
select select "service"
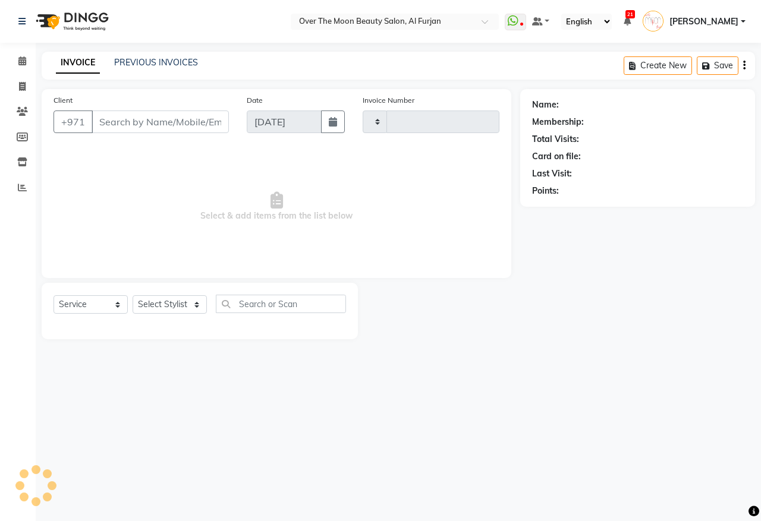
type input "2207"
select select "3996"
type input "558639355"
select select "64796"
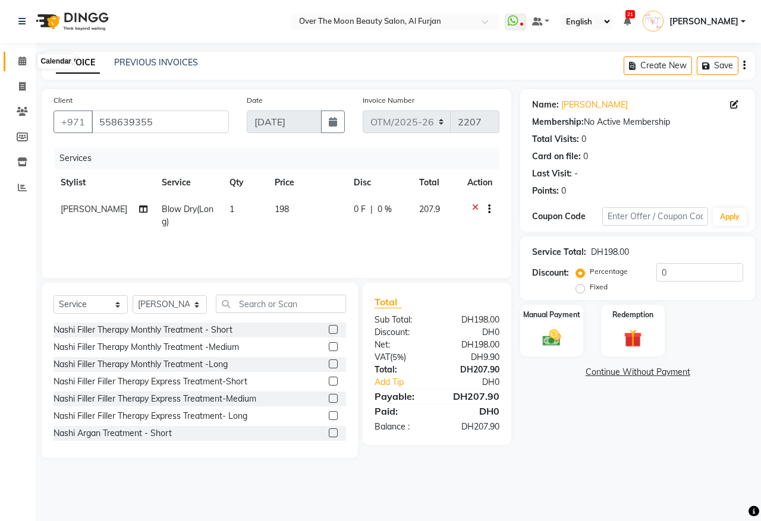
click at [21, 64] on icon at bounding box center [22, 60] width 8 height 9
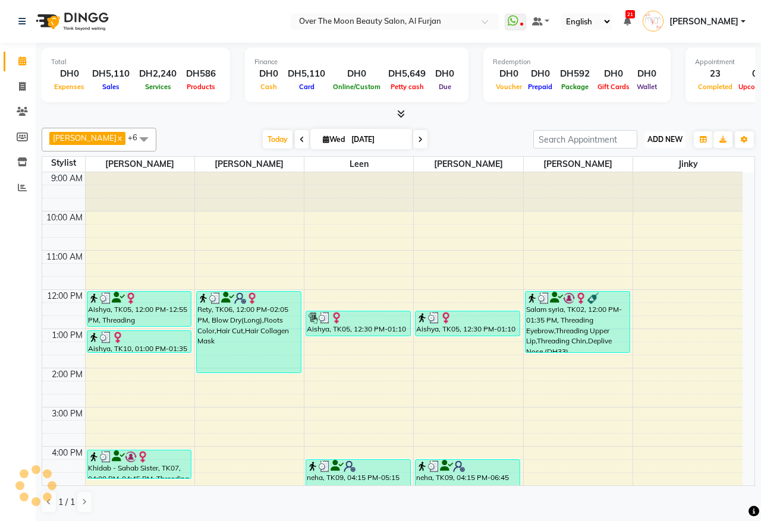
click at [672, 140] on span "ADD NEW" at bounding box center [664, 139] width 35 height 9
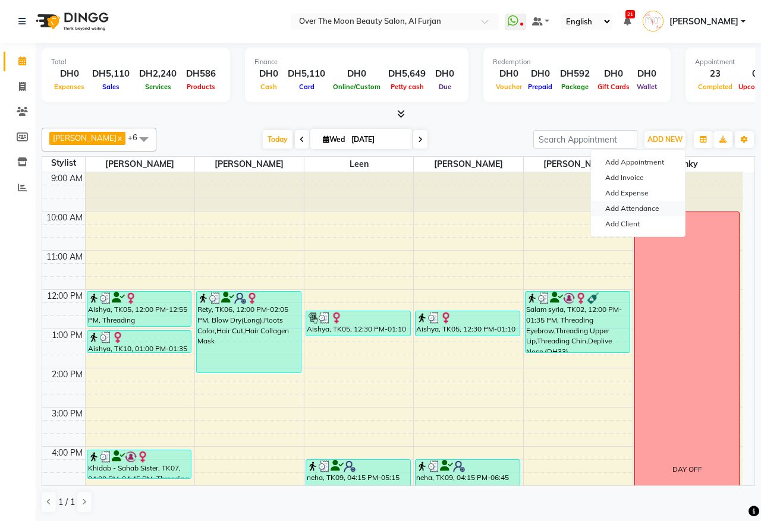
click at [658, 205] on link "Add Attendance" at bounding box center [638, 208] width 94 height 15
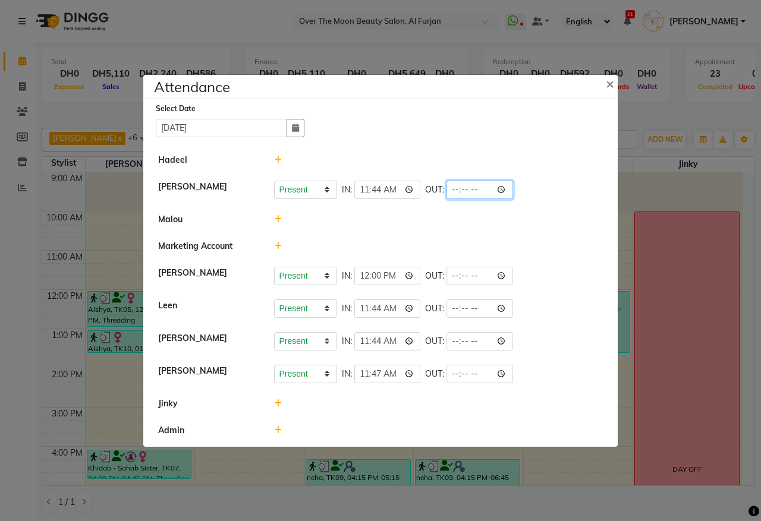
click at [507, 189] on input "time" at bounding box center [480, 190] width 67 height 18
type input "22:25"
click at [574, 198] on div "Present Absent Late Half Day Weekly Off IN: 11:44 OUT: 22:25" at bounding box center [438, 190] width 329 height 18
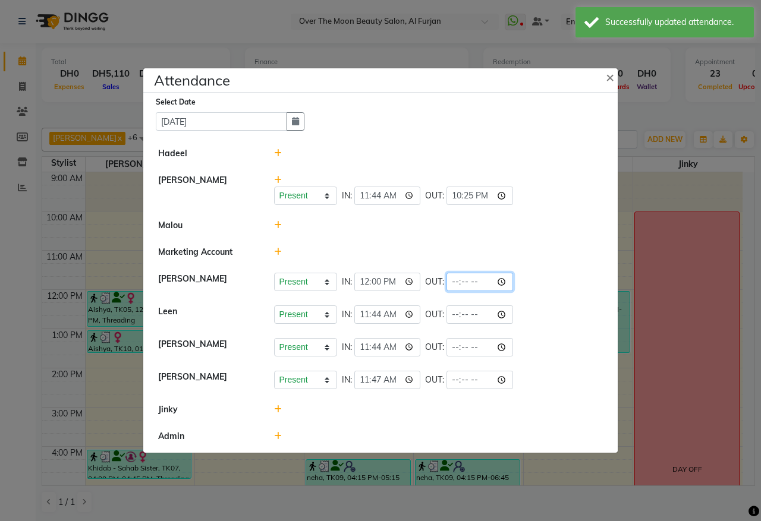
click at [507, 276] on input "time" at bounding box center [480, 282] width 67 height 18
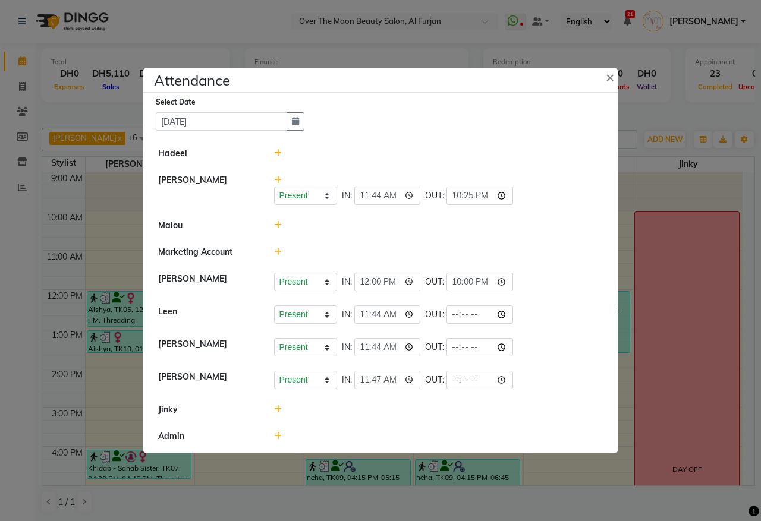
type input "22:00"
click at [565, 301] on li "Leen Present Absent Late Half Day Weekly Off IN: 11:44 OUT:" at bounding box center [380, 314] width 469 height 33
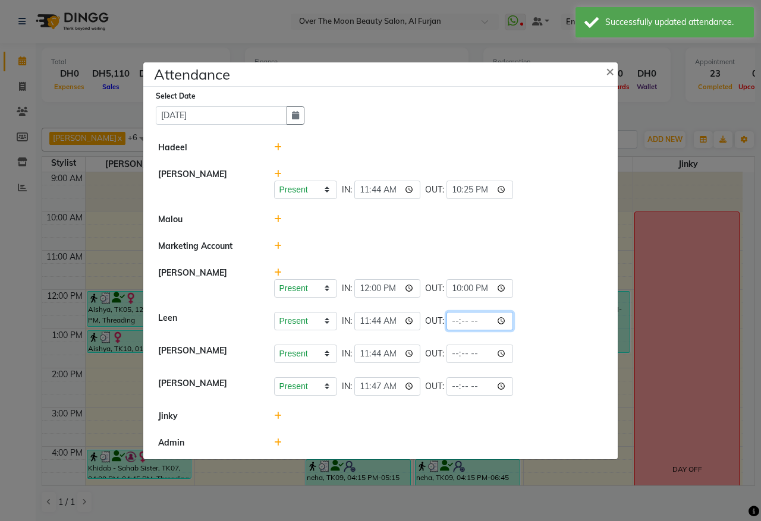
click at [508, 321] on input "time" at bounding box center [480, 321] width 67 height 18
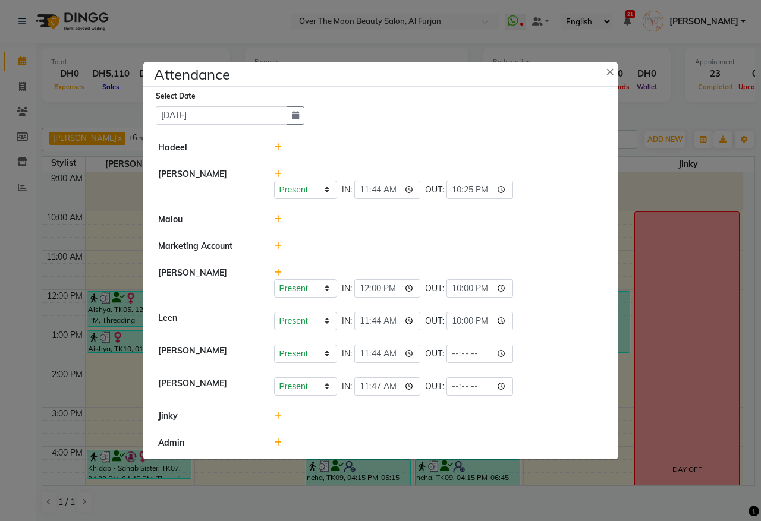
type input "22:00"
click at [570, 338] on li "Kristi Present Absent Late Half Day Weekly Off IN: 11:44 OUT:" at bounding box center [380, 354] width 469 height 33
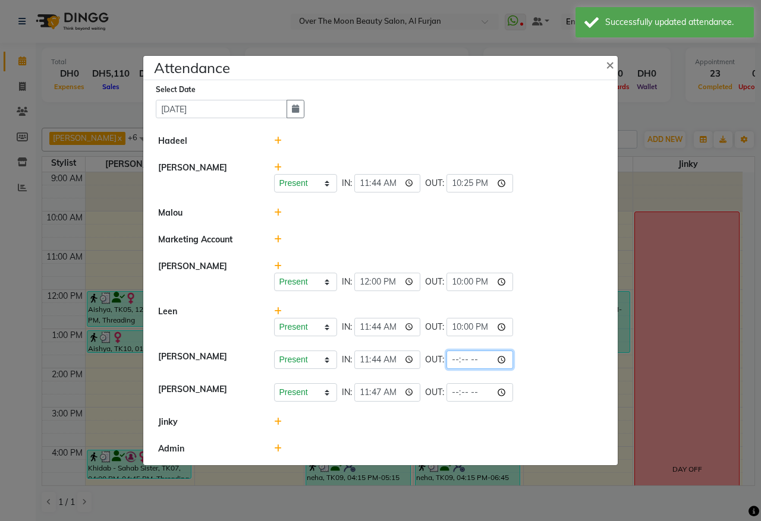
click at [507, 359] on input "time" at bounding box center [480, 360] width 67 height 18
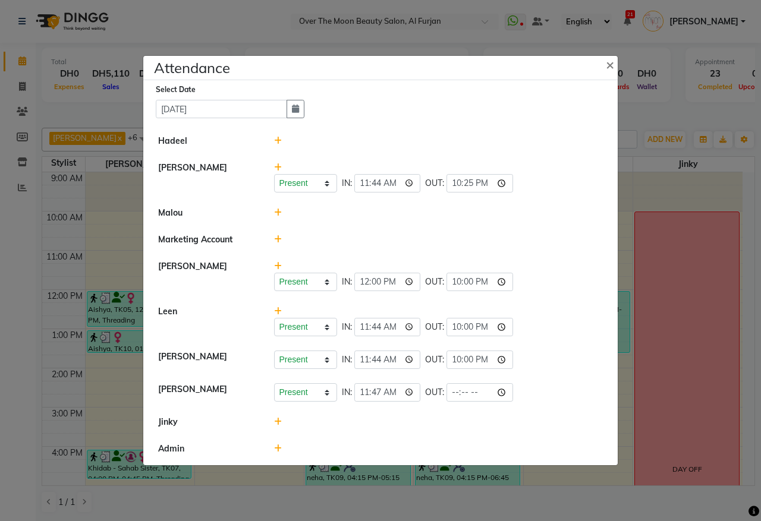
type input "22:00"
click at [592, 224] on li "Malou" at bounding box center [380, 213] width 469 height 27
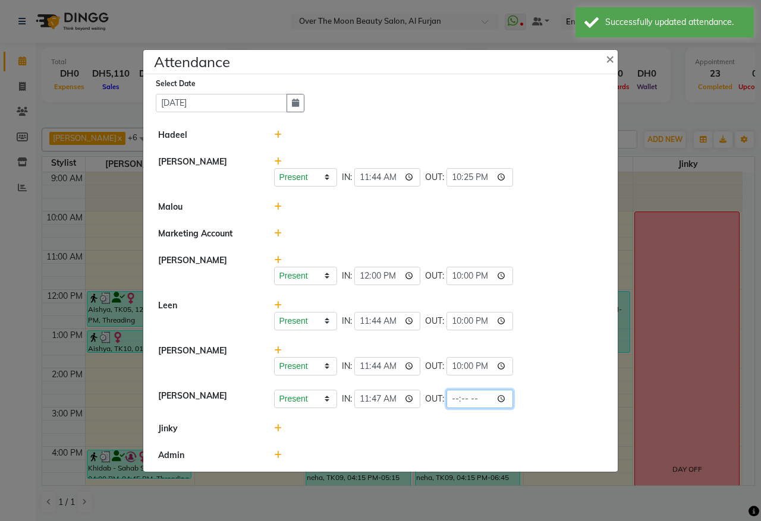
click at [507, 399] on input "time" at bounding box center [480, 399] width 67 height 18
type input "22:18"
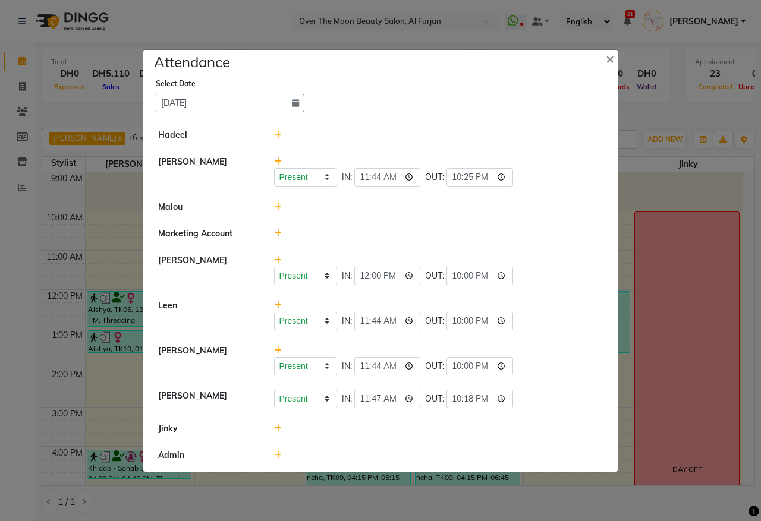
click at [584, 267] on div "Present Absent Late Half Day Weekly Off IN: 12:00 OUT: 22:00" at bounding box center [438, 276] width 329 height 18
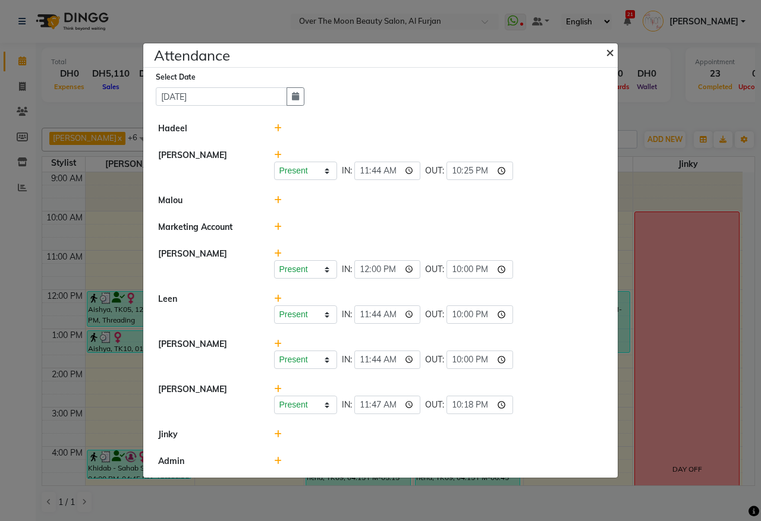
drag, startPoint x: 609, startPoint y: 51, endPoint x: 609, endPoint y: 58, distance: 7.7
click at [609, 58] on span "×" at bounding box center [610, 52] width 8 height 18
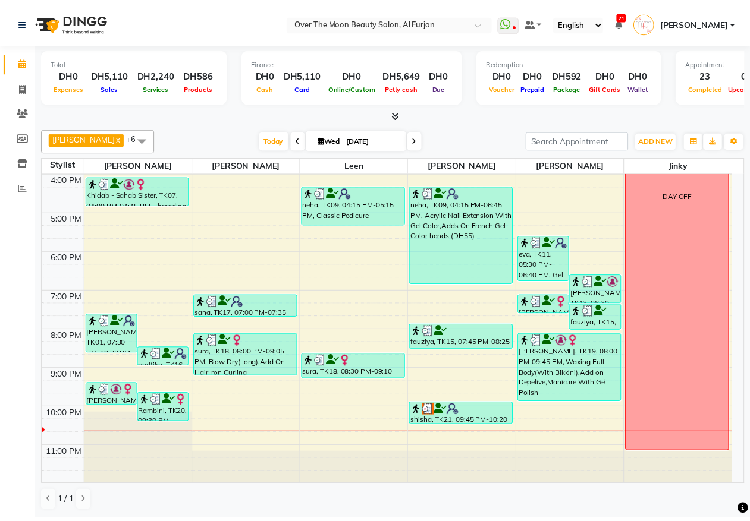
scroll to position [281, 0]
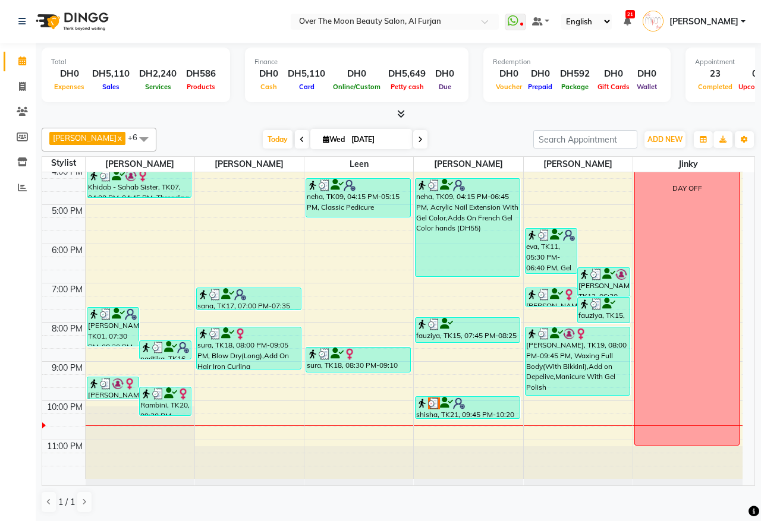
click at [449, 414] on div "shisha, TK21, 09:45 PM-10:20 PM, Blow Dry(Long)" at bounding box center [468, 407] width 104 height 21
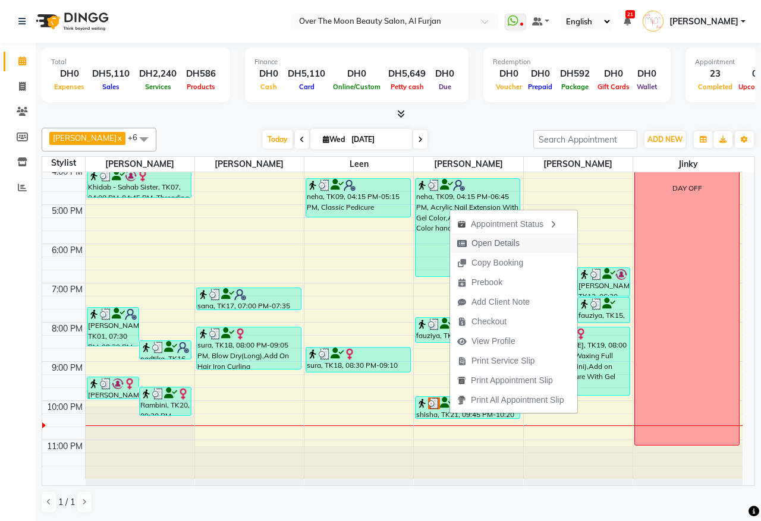
click at [515, 246] on span "Open Details" at bounding box center [495, 243] width 48 height 12
select select "3"
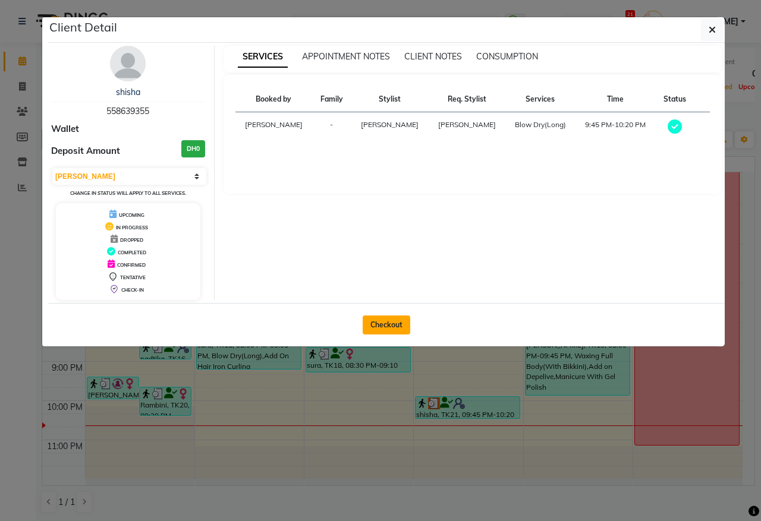
click at [383, 323] on button "Checkout" at bounding box center [387, 325] width 48 height 19
select select "service"
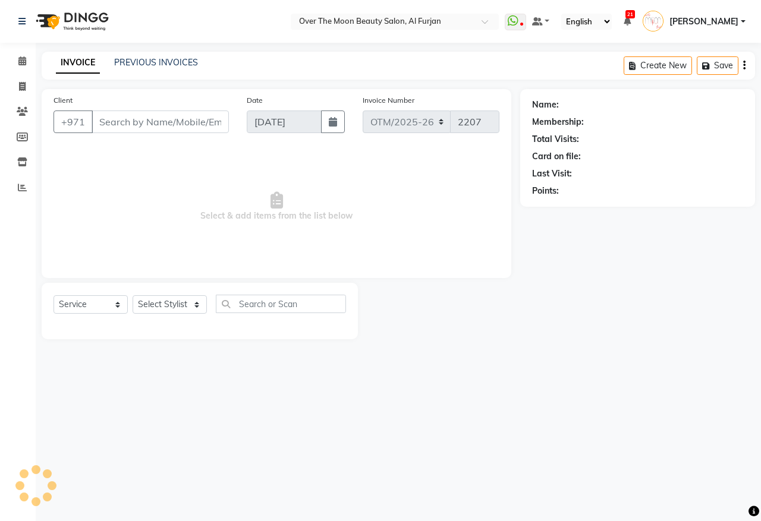
type input "558639355"
select select "64796"
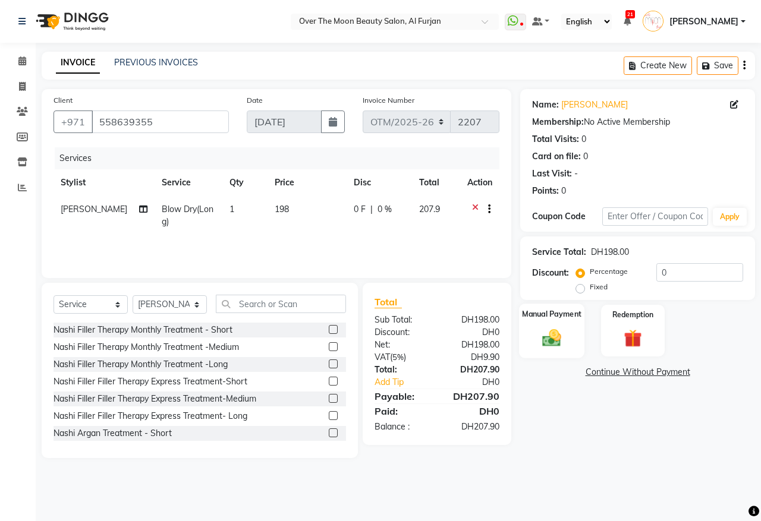
click at [563, 337] on img at bounding box center [551, 338] width 31 height 22
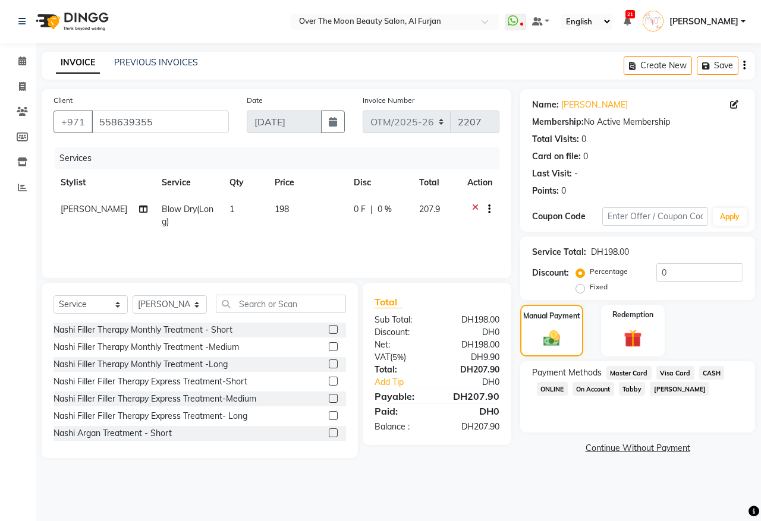
click at [678, 376] on span "Visa Card" at bounding box center [675, 373] width 38 height 14
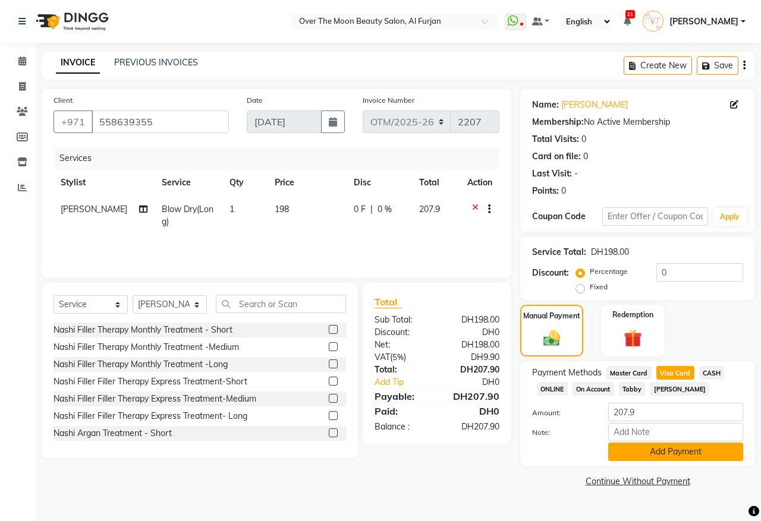
click at [688, 450] on button "Add Payment" at bounding box center [675, 452] width 135 height 18
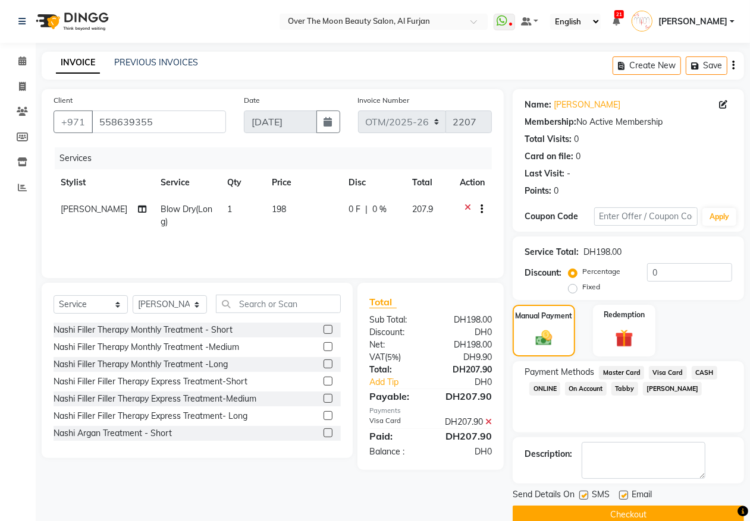
click at [604, 506] on button "Checkout" at bounding box center [627, 515] width 231 height 18
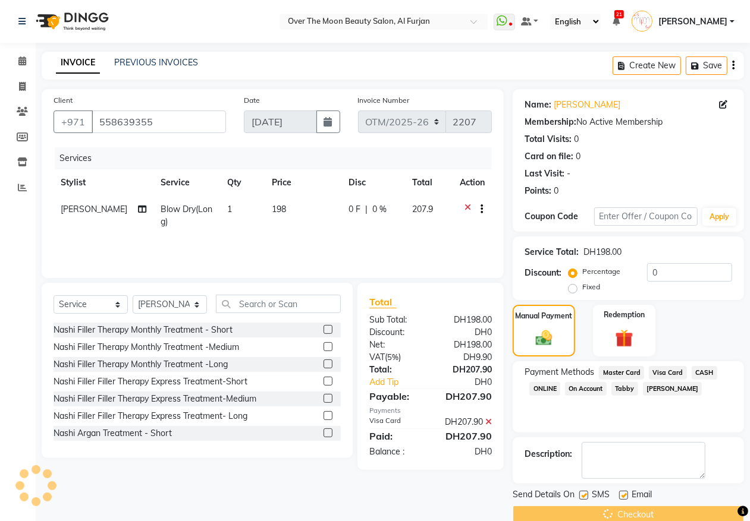
scroll to position [21, 0]
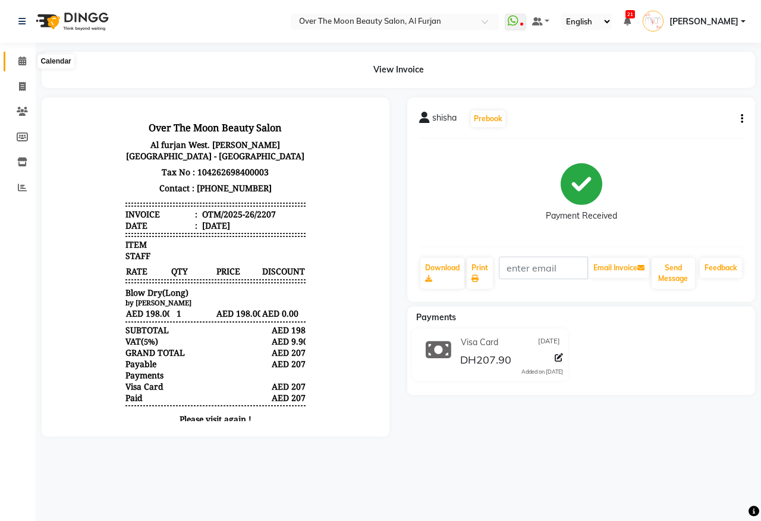
click at [21, 58] on icon at bounding box center [22, 60] width 8 height 9
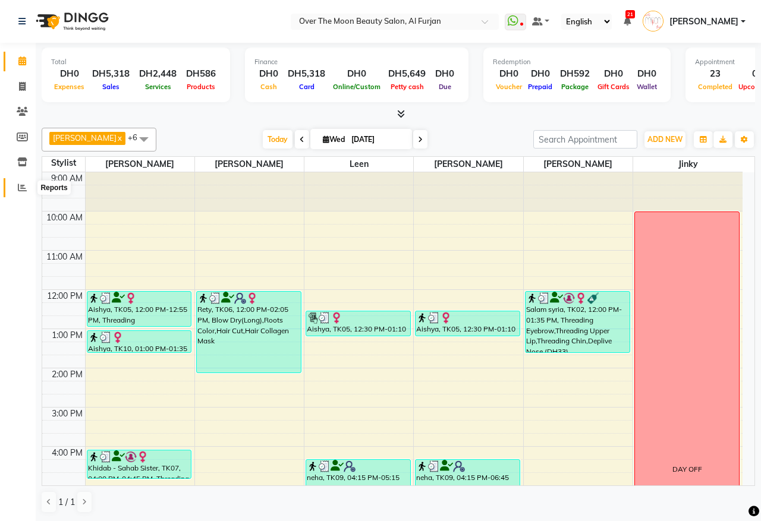
click at [22, 188] on icon at bounding box center [22, 187] width 9 height 9
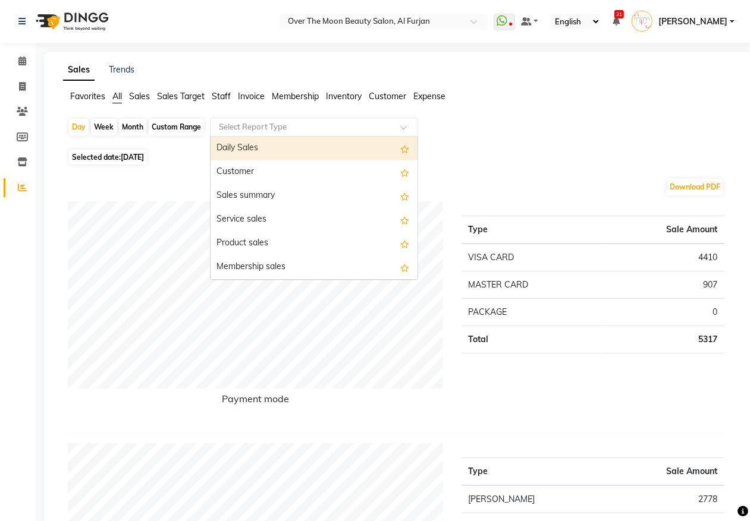
click at [406, 126] on span at bounding box center [407, 131] width 15 height 12
click at [378, 144] on div "Daily Sales" at bounding box center [313, 149] width 207 height 24
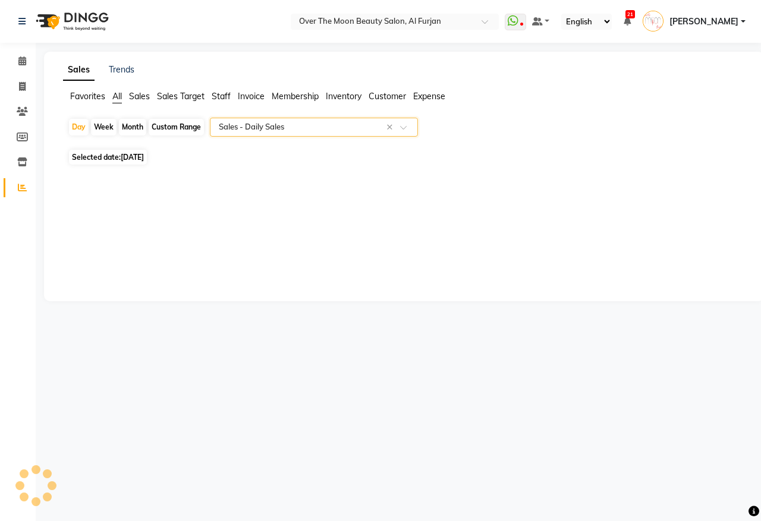
select select "full_report"
select select "pdf"
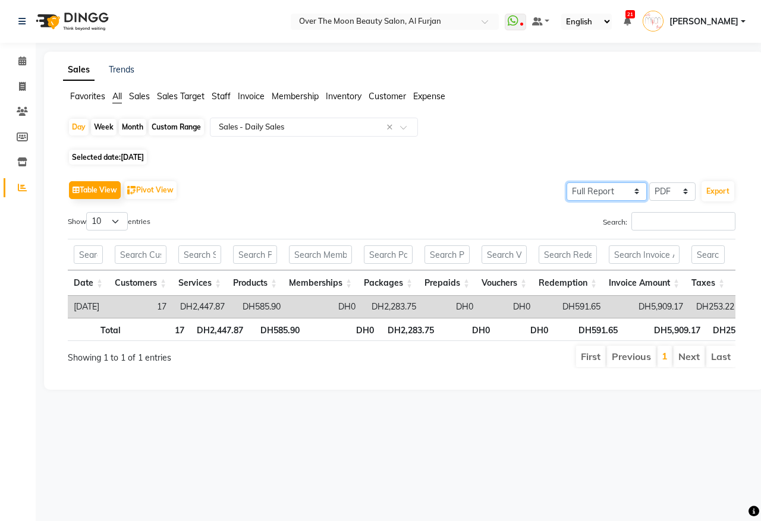
click at [637, 191] on select "Select Full Report Filtered Report" at bounding box center [607, 192] width 80 height 18
click at [682, 190] on select "Select CSV PDF" at bounding box center [672, 192] width 46 height 18
click at [649, 183] on select "Select CSV PDF" at bounding box center [672, 192] width 46 height 18
click at [724, 189] on button "Export" at bounding box center [718, 191] width 33 height 20
select select "monospace"
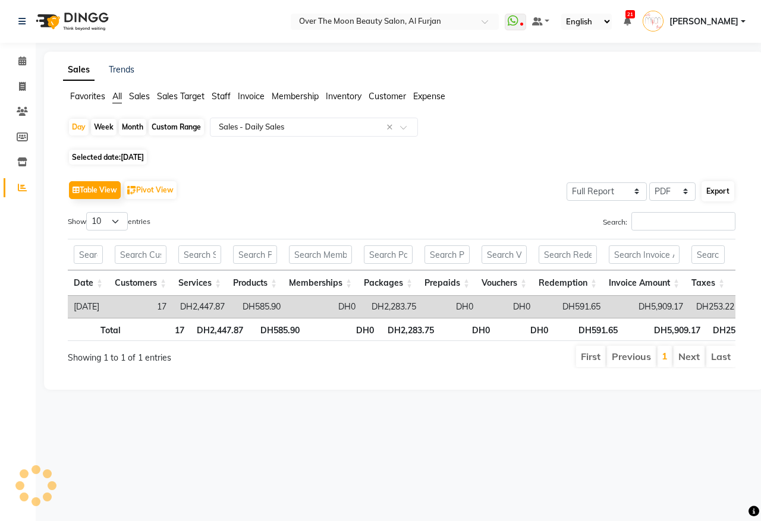
select select "15px"
select select "template_2"
select select "A4"
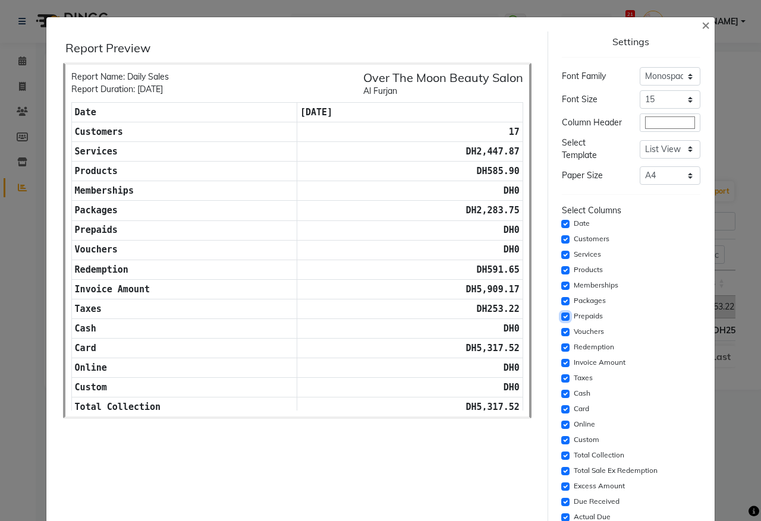
click at [561, 321] on input "checkbox" at bounding box center [565, 317] width 8 height 8
checkbox input "false"
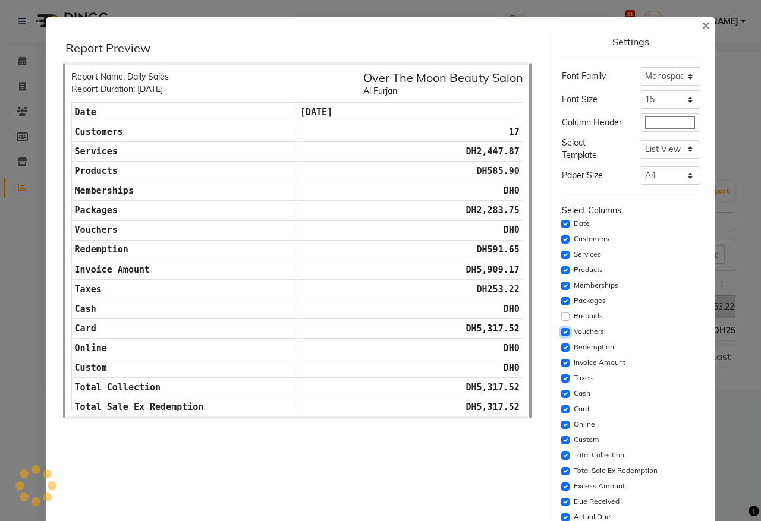
click at [561, 337] on input "checkbox" at bounding box center [565, 332] width 8 height 8
checkbox input "false"
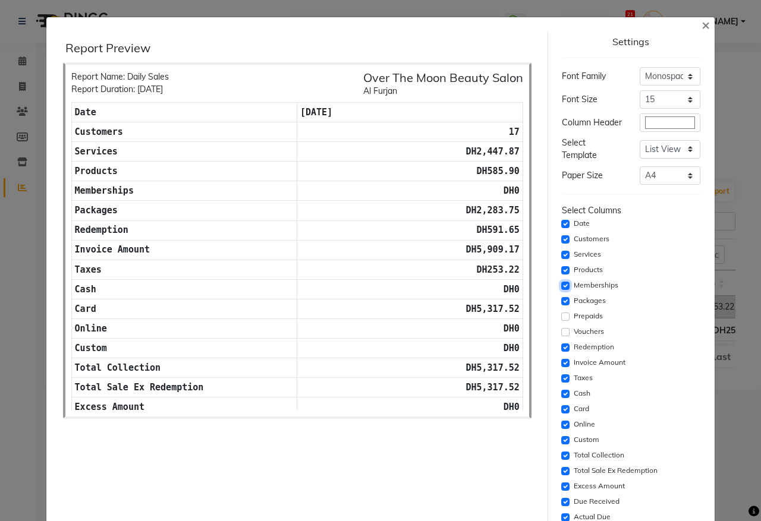
click at [561, 290] on input "checkbox" at bounding box center [565, 286] width 8 height 8
checkbox input "false"
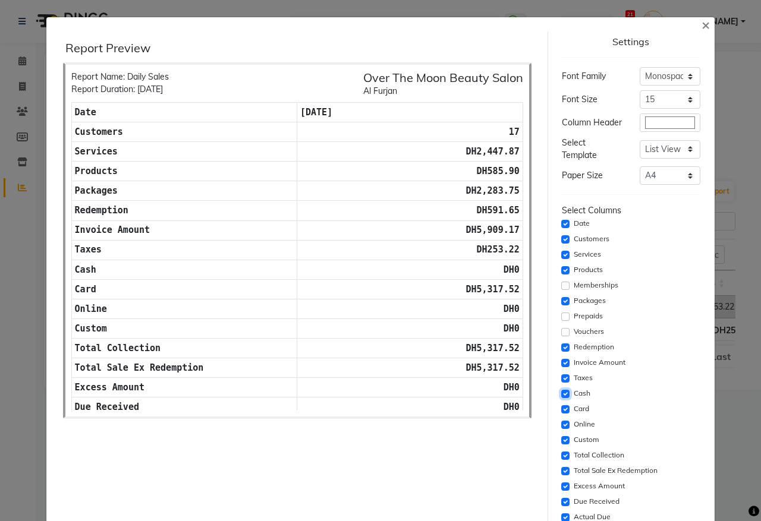
click at [561, 398] on input "checkbox" at bounding box center [565, 394] width 8 height 8
checkbox input "false"
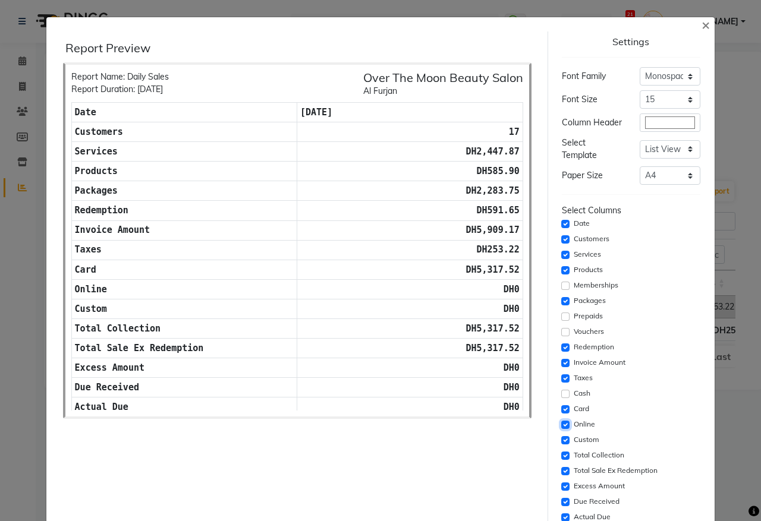
click at [561, 429] on input "checkbox" at bounding box center [565, 425] width 8 height 8
checkbox input "false"
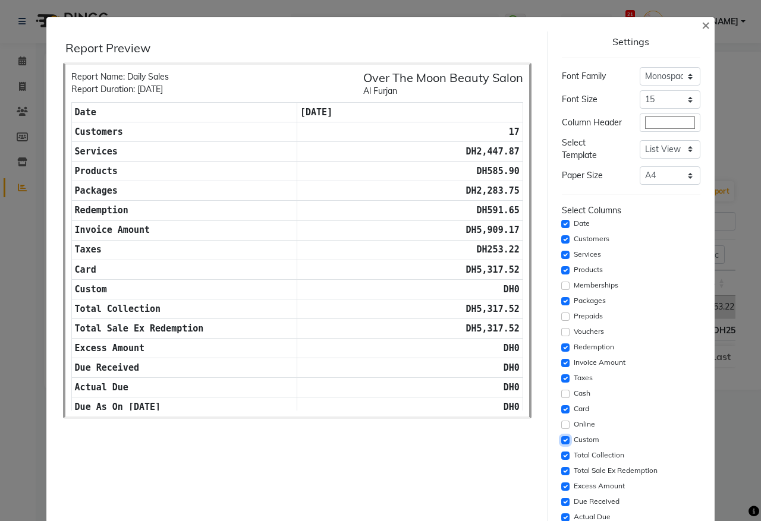
click at [561, 445] on input "checkbox" at bounding box center [565, 440] width 8 height 8
checkbox input "false"
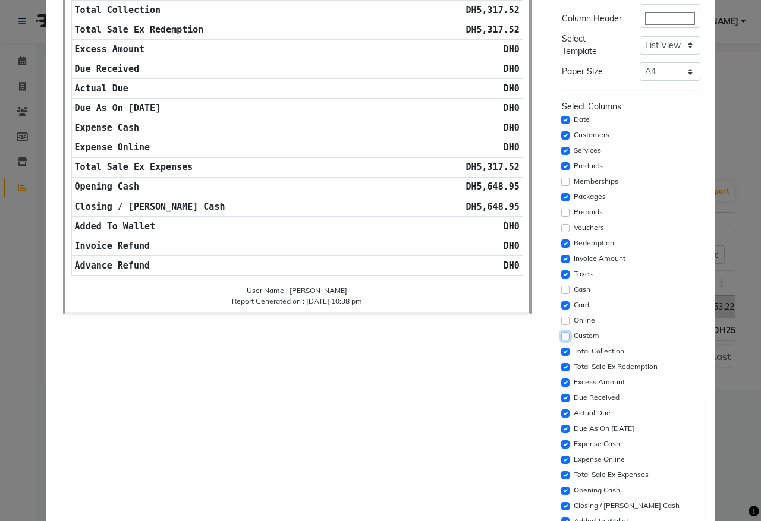
scroll to position [124, 0]
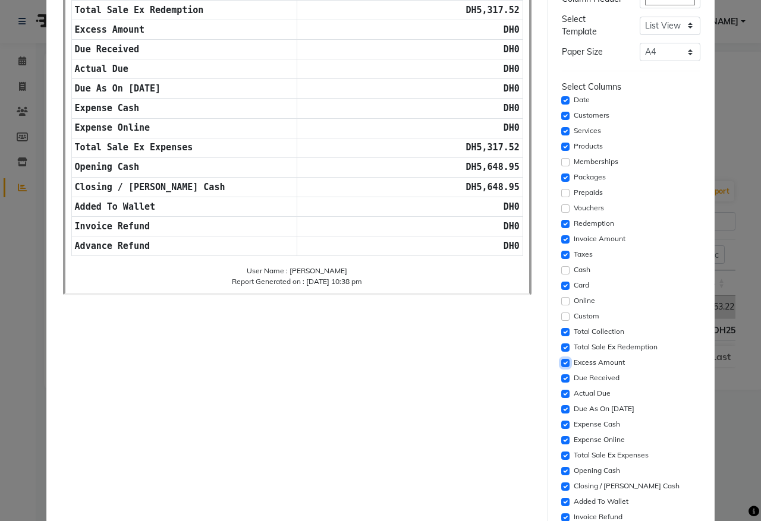
click at [561, 367] on input "checkbox" at bounding box center [565, 363] width 8 height 8
checkbox input "false"
click at [561, 398] on input "checkbox" at bounding box center [565, 394] width 8 height 8
checkbox input "false"
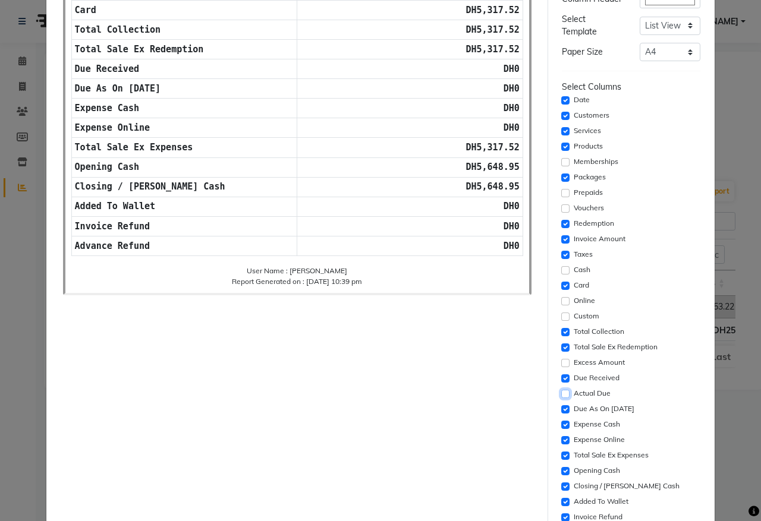
scroll to position [139, 0]
click at [561, 381] on input "checkbox" at bounding box center [565, 379] width 8 height 8
checkbox input "false"
click at [561, 414] on input "checkbox" at bounding box center [565, 409] width 8 height 8
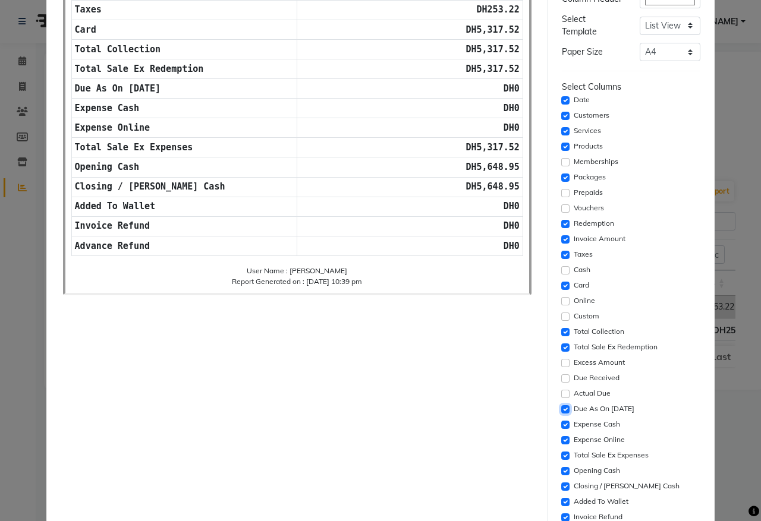
checkbox input "false"
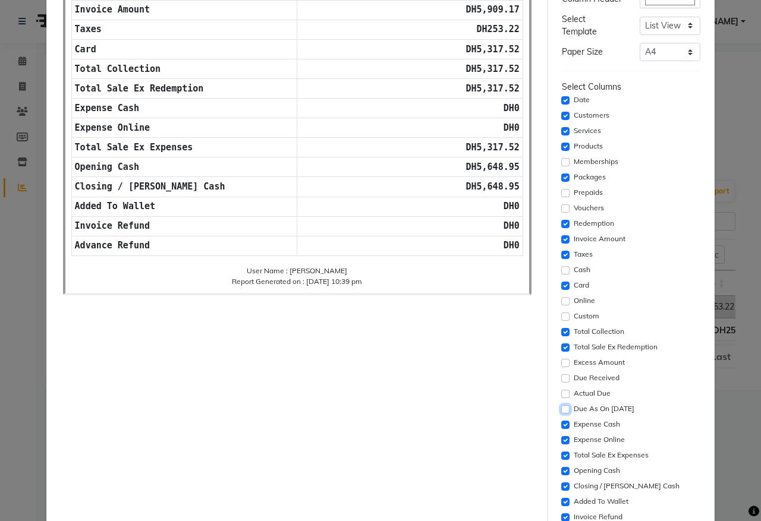
scroll to position [99, 0]
click at [561, 429] on input "checkbox" at bounding box center [565, 425] width 8 height 8
checkbox input "false"
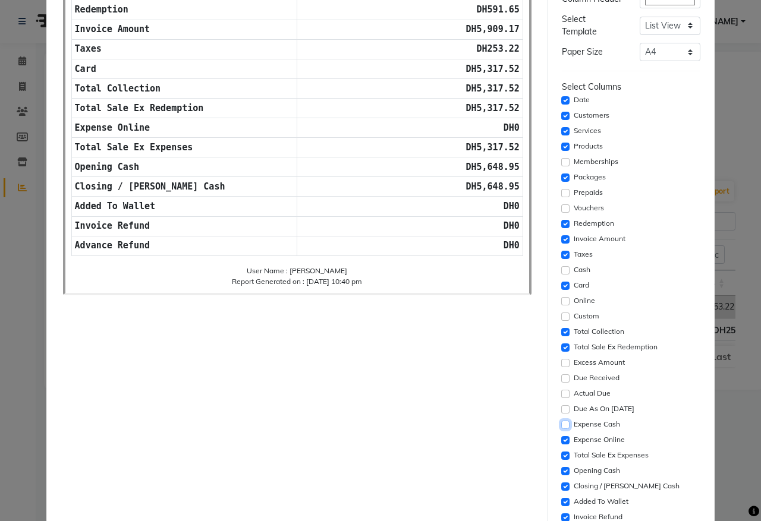
scroll to position [79, 0]
click at [561, 444] on input "checkbox" at bounding box center [565, 440] width 8 height 8
checkbox input "false"
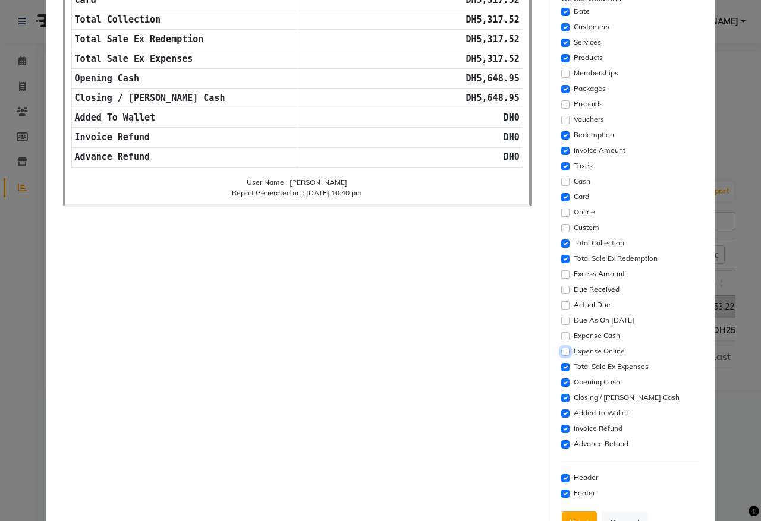
scroll to position [247, 0]
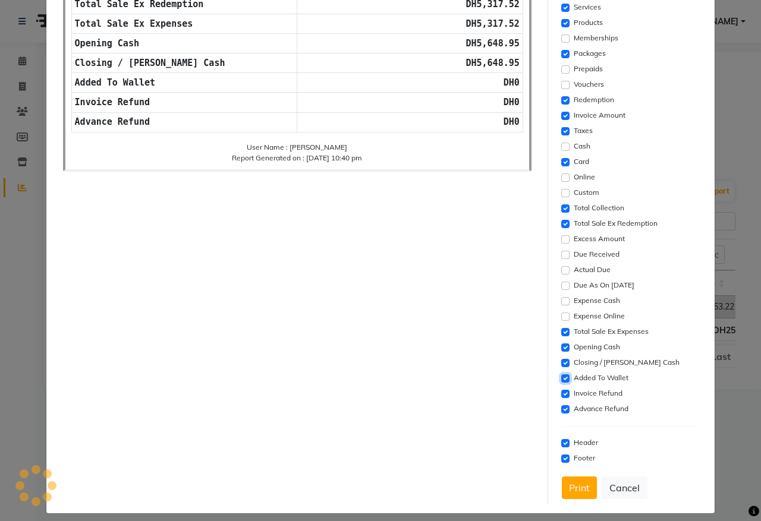
click at [561, 382] on input "checkbox" at bounding box center [565, 379] width 8 height 8
checkbox input "false"
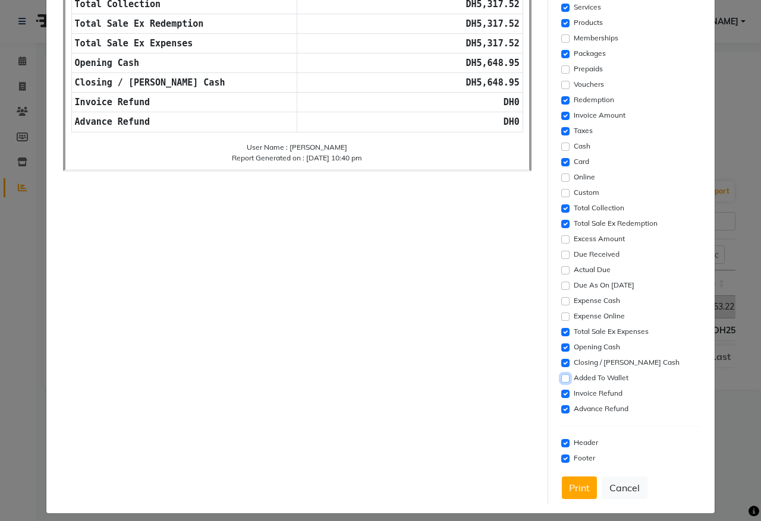
scroll to position [39, 0]
click at [561, 398] on input "checkbox" at bounding box center [565, 394] width 8 height 8
checkbox input "false"
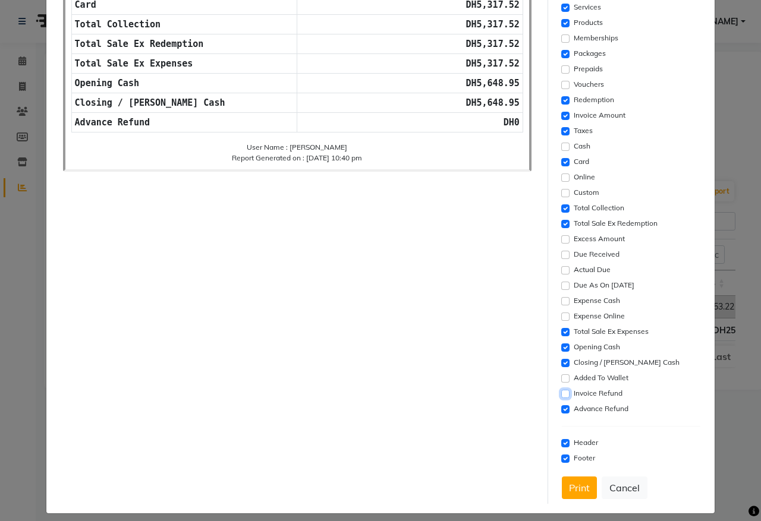
scroll to position [20, 0]
click at [561, 414] on input "checkbox" at bounding box center [565, 409] width 8 height 8
checkbox input "false"
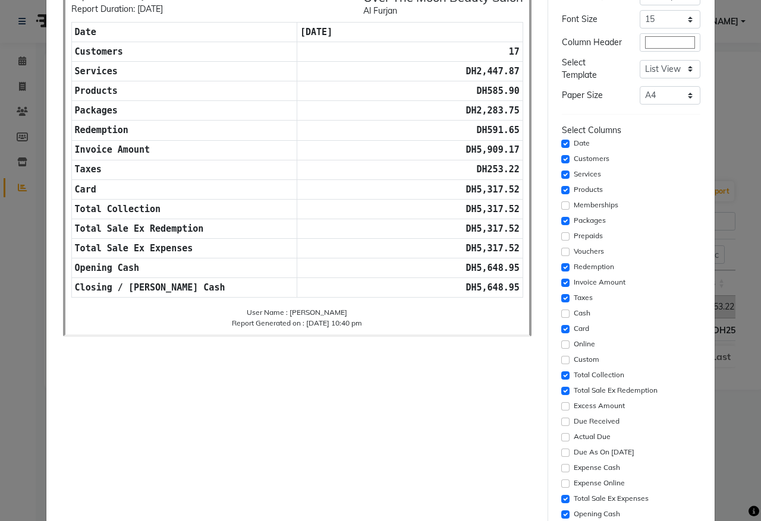
scroll to position [247, 0]
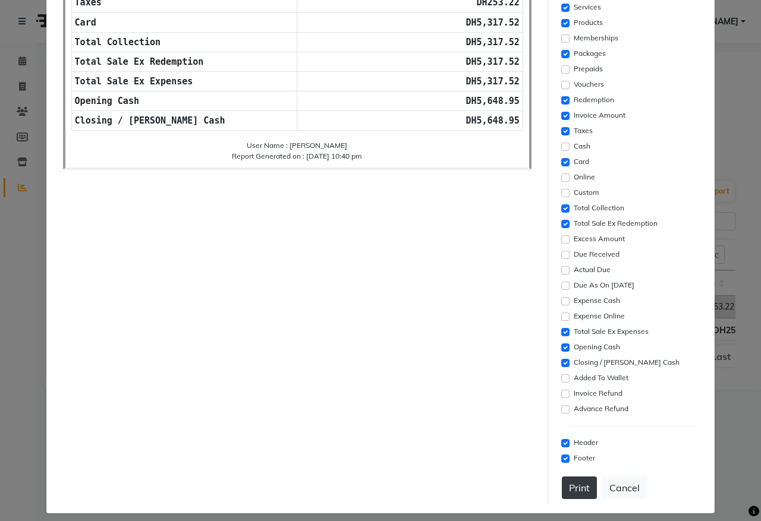
click at [572, 492] on button "Print" at bounding box center [579, 488] width 35 height 23
